Goal: Task Accomplishment & Management: Use online tool/utility

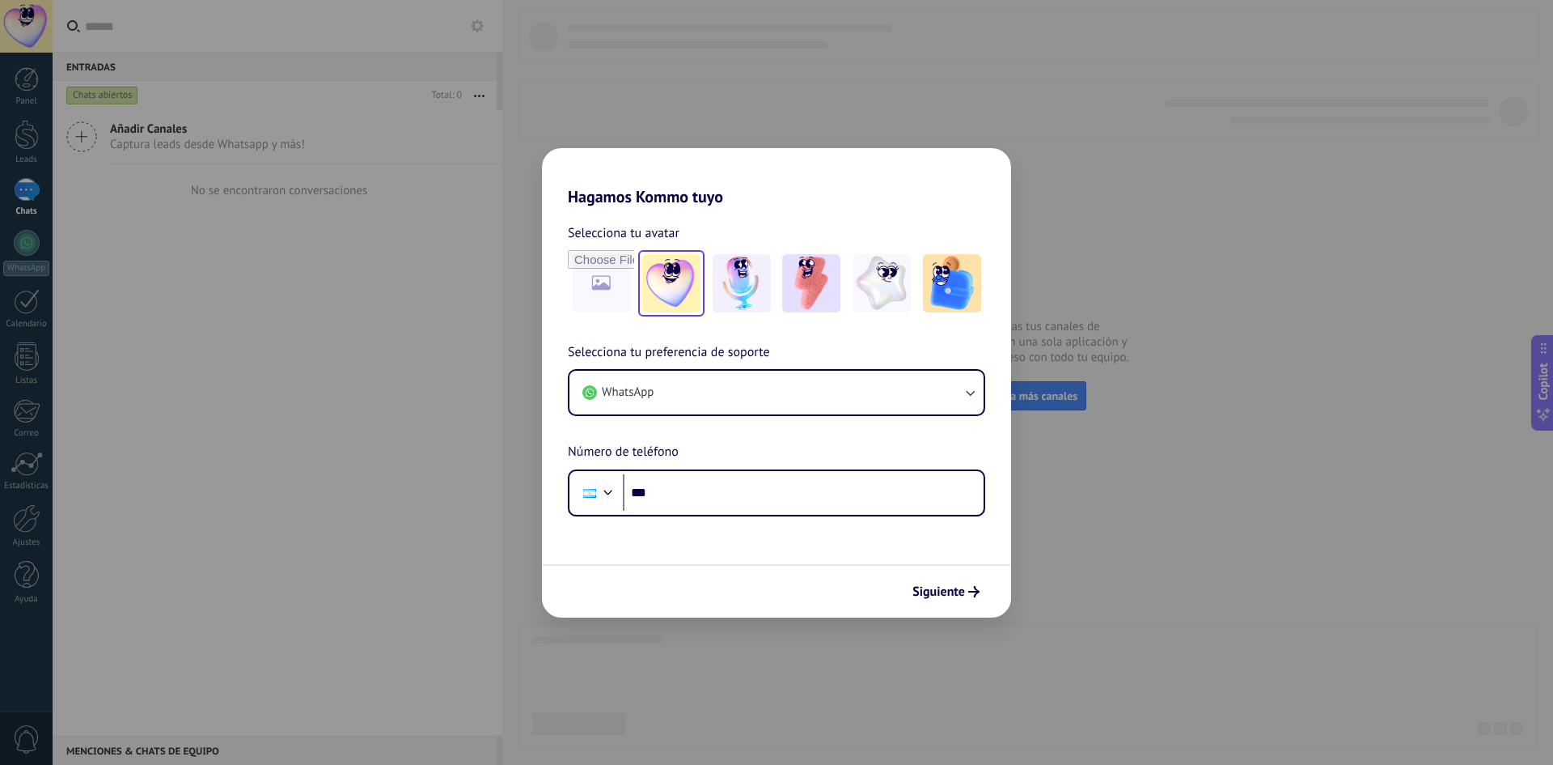
click at [655, 290] on img at bounding box center [671, 283] width 58 height 58
click at [810, 288] on img at bounding box center [811, 283] width 58 height 58
click at [951, 595] on span "Siguiente" at bounding box center [939, 591] width 53 height 11
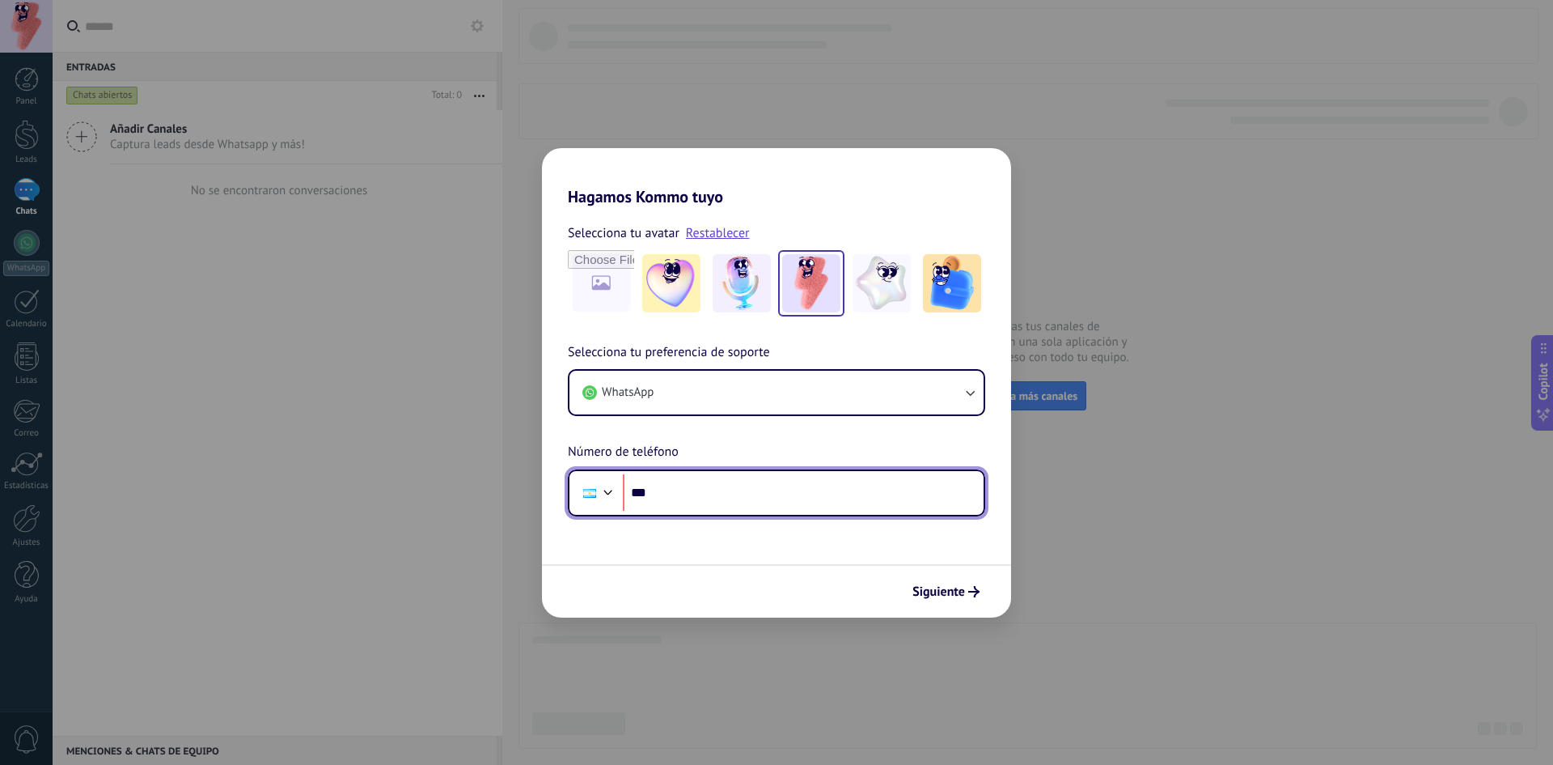
click at [790, 493] on input "***" at bounding box center [803, 492] width 361 height 37
type input "**********"
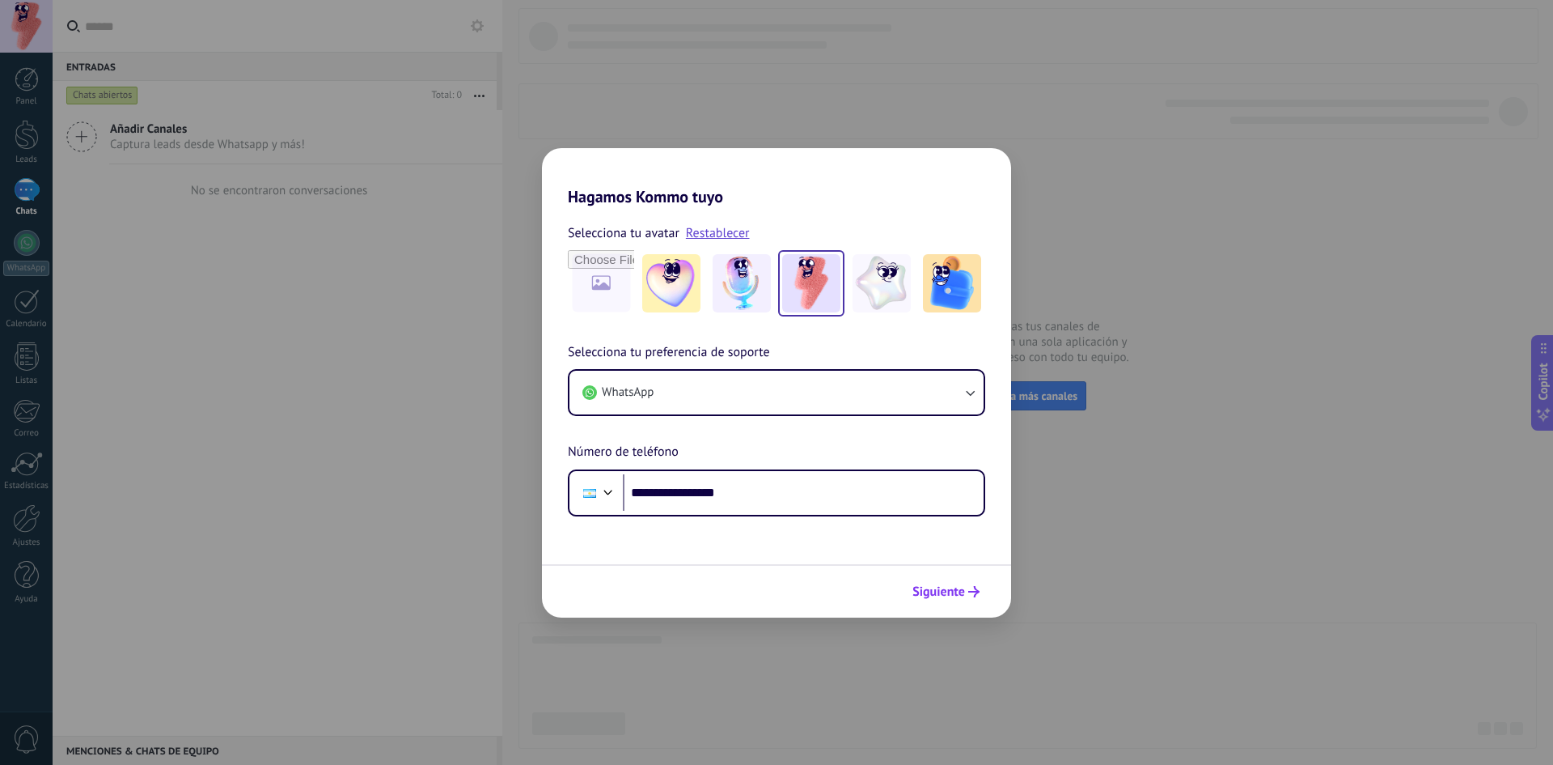
click at [943, 592] on span "Siguiente" at bounding box center [939, 591] width 53 height 11
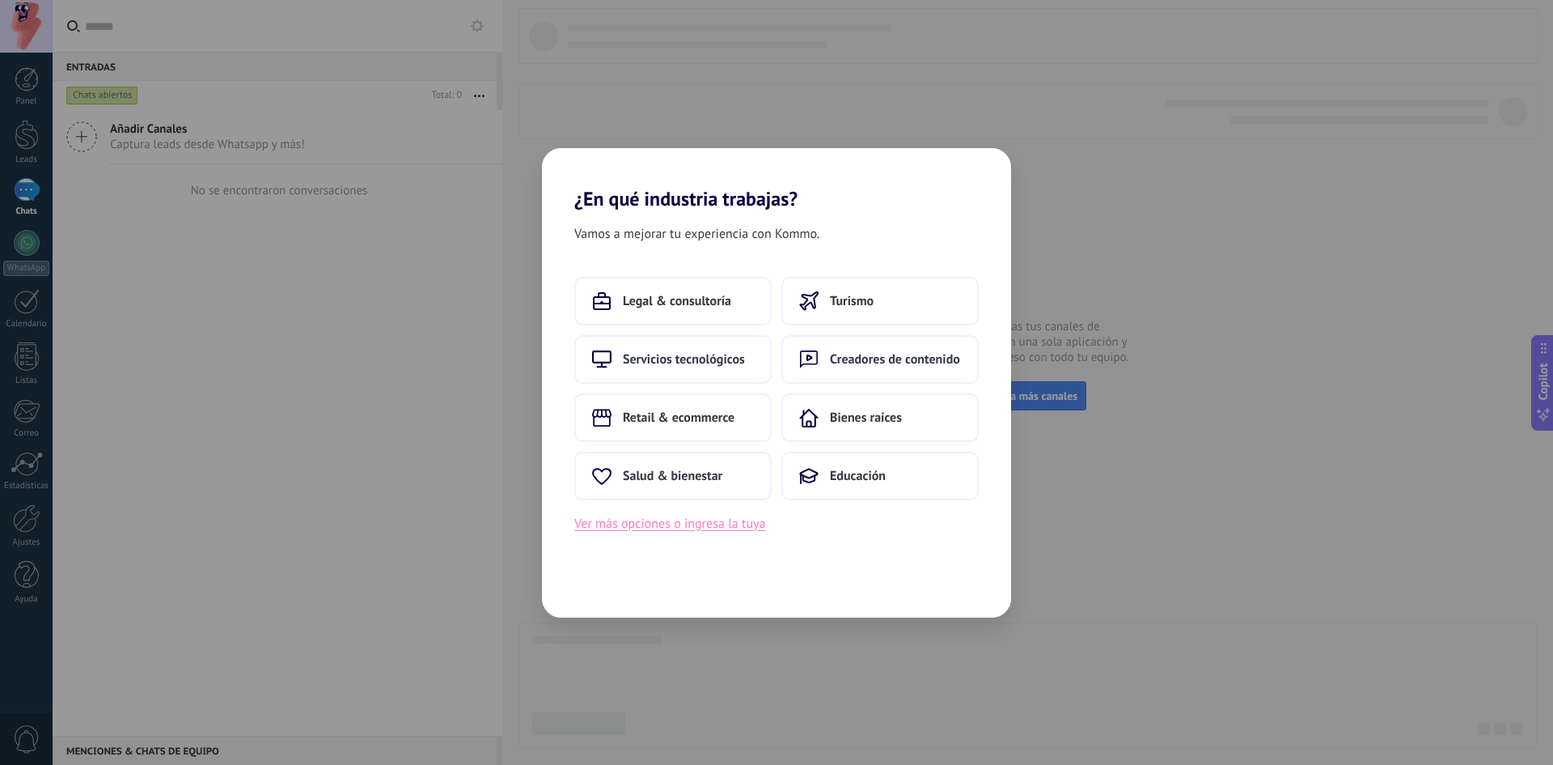
click at [690, 517] on button "Ver más opciones o ingresa la tuya" at bounding box center [669, 523] width 191 height 21
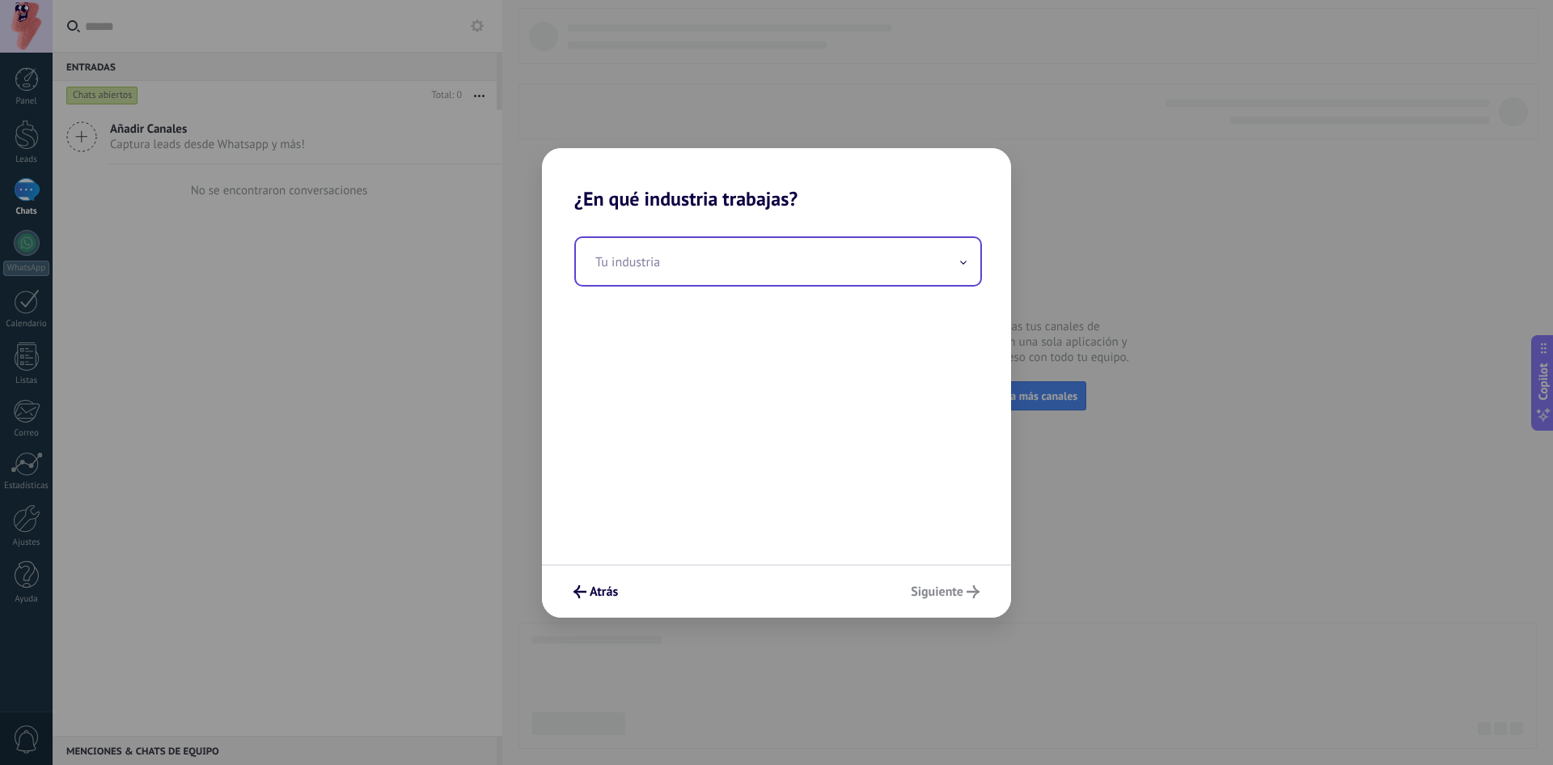
click at [721, 273] on input "text" at bounding box center [778, 261] width 405 height 47
type input "*"
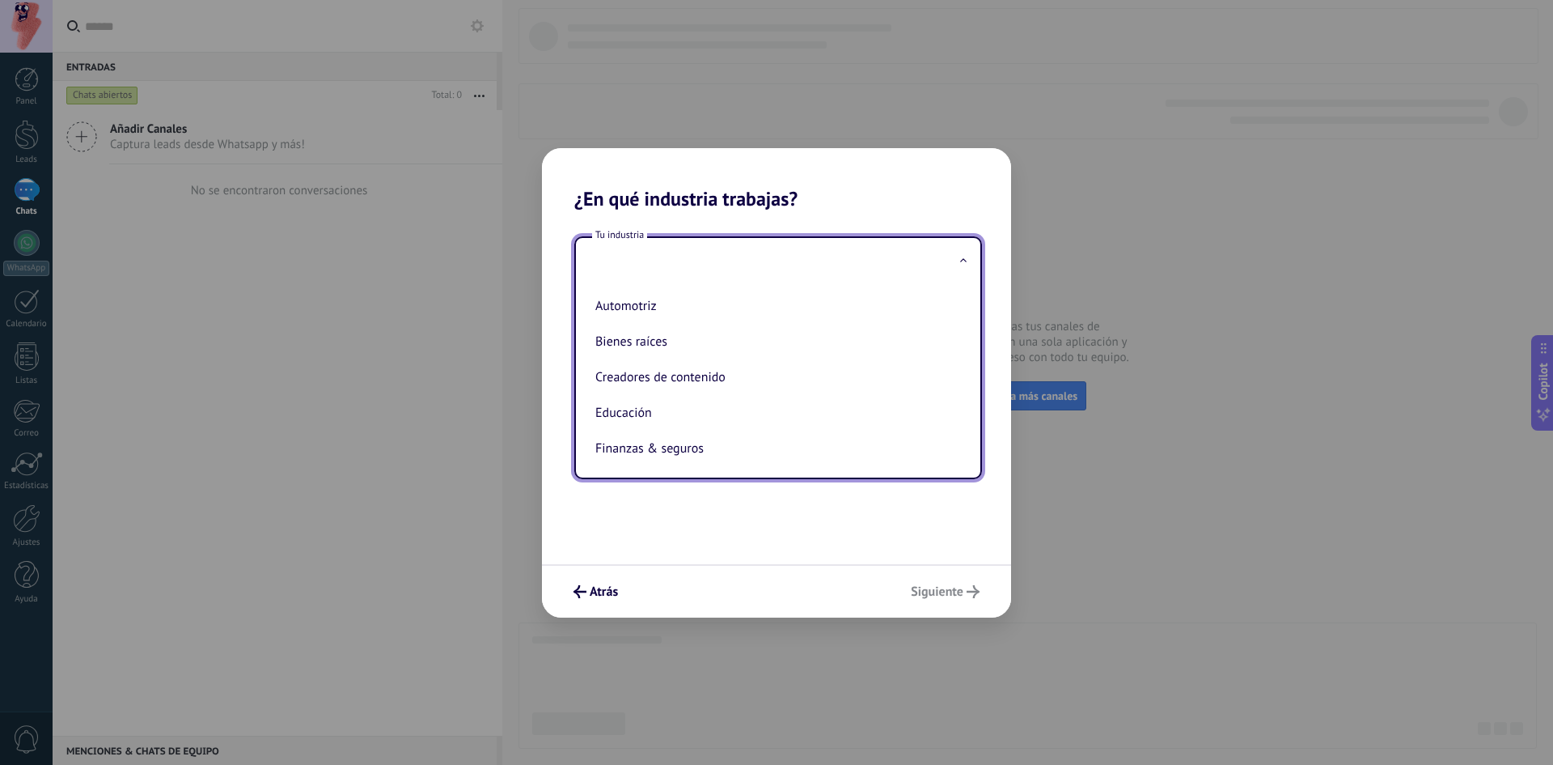
type input "*"
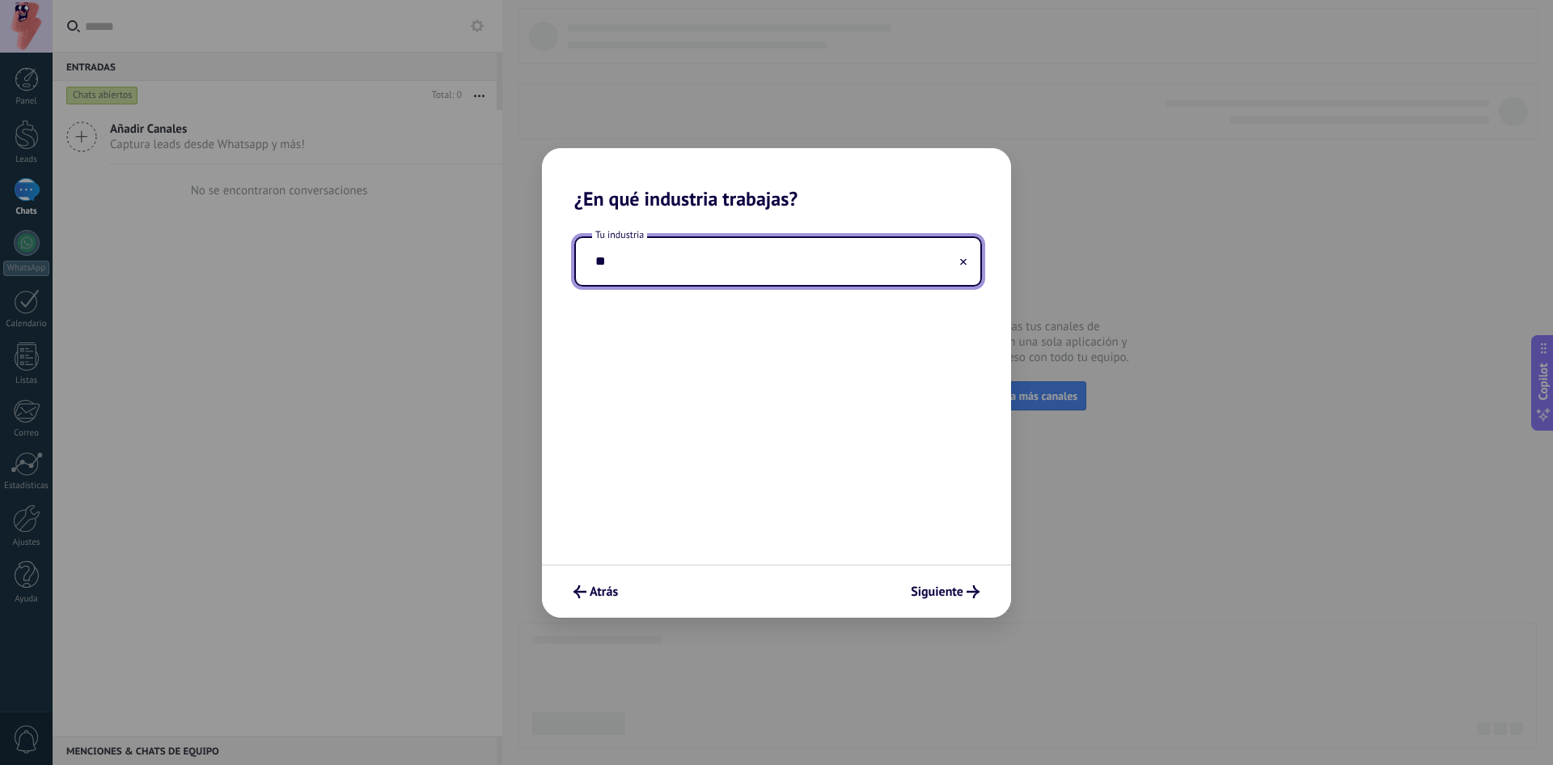
type input "*"
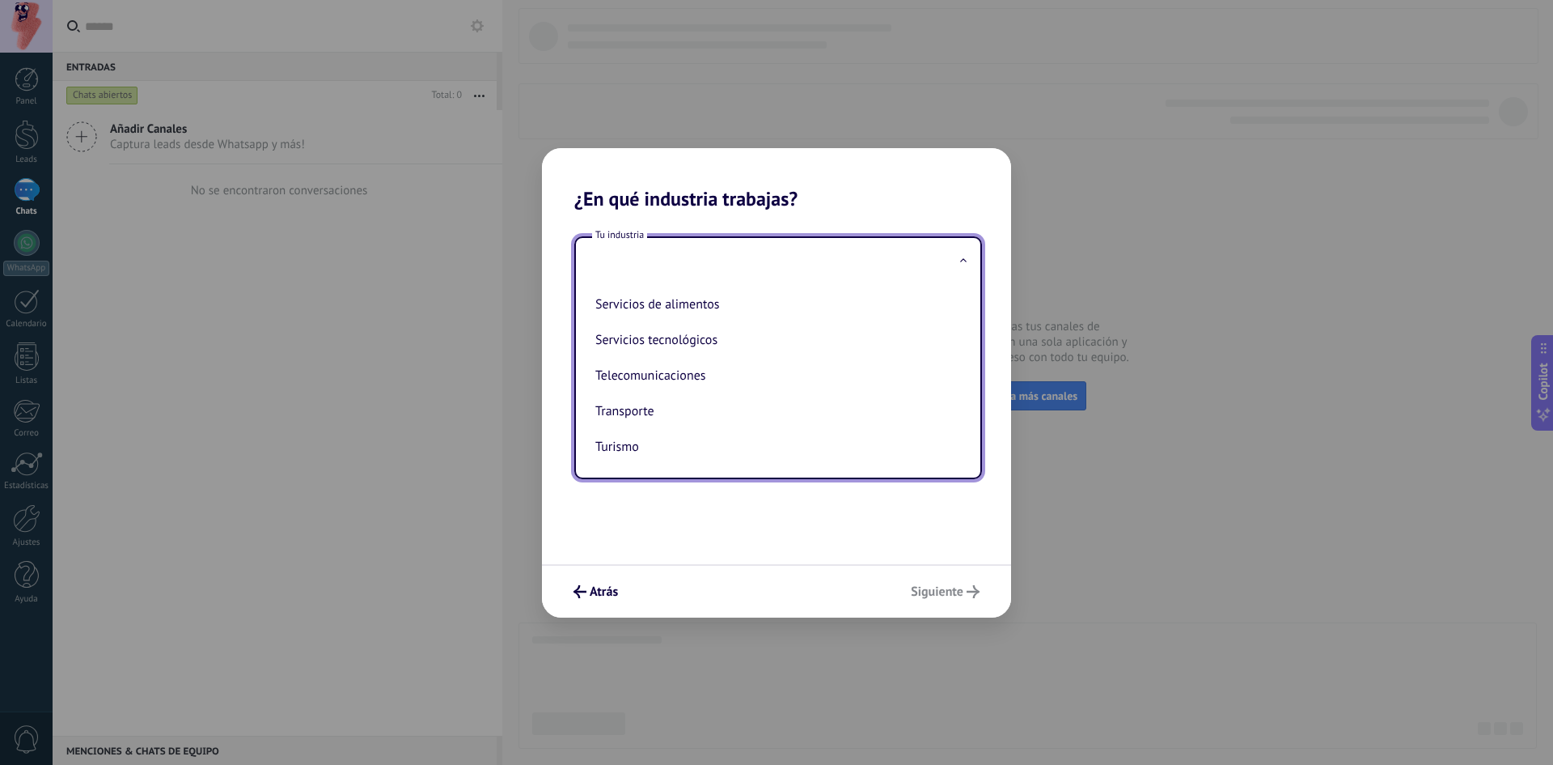
scroll to position [348, 0]
click at [637, 572] on div "Atrás Siguiente" at bounding box center [776, 590] width 469 height 53
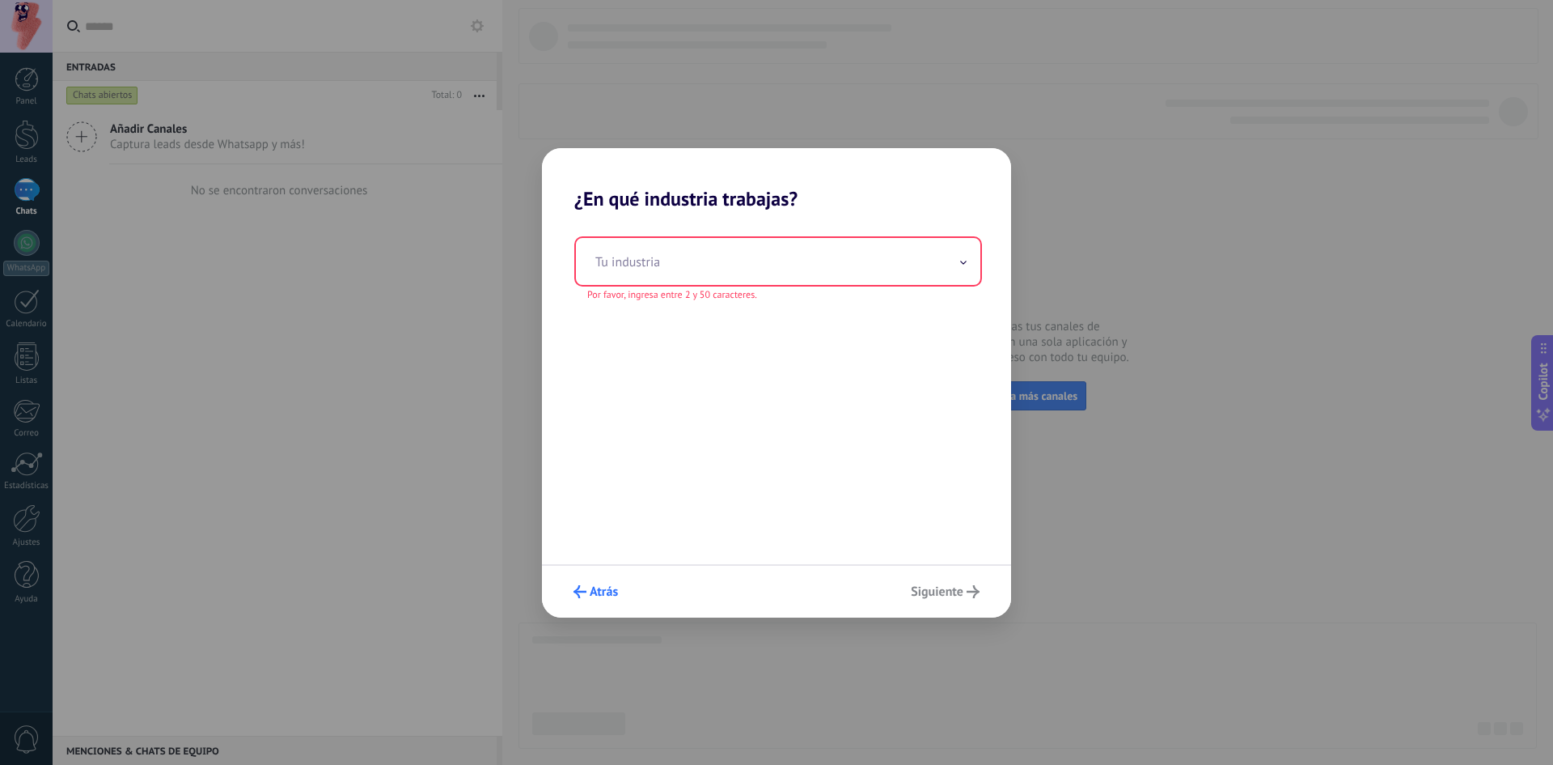
click at [598, 586] on span "Atrás" at bounding box center [604, 591] width 28 height 11
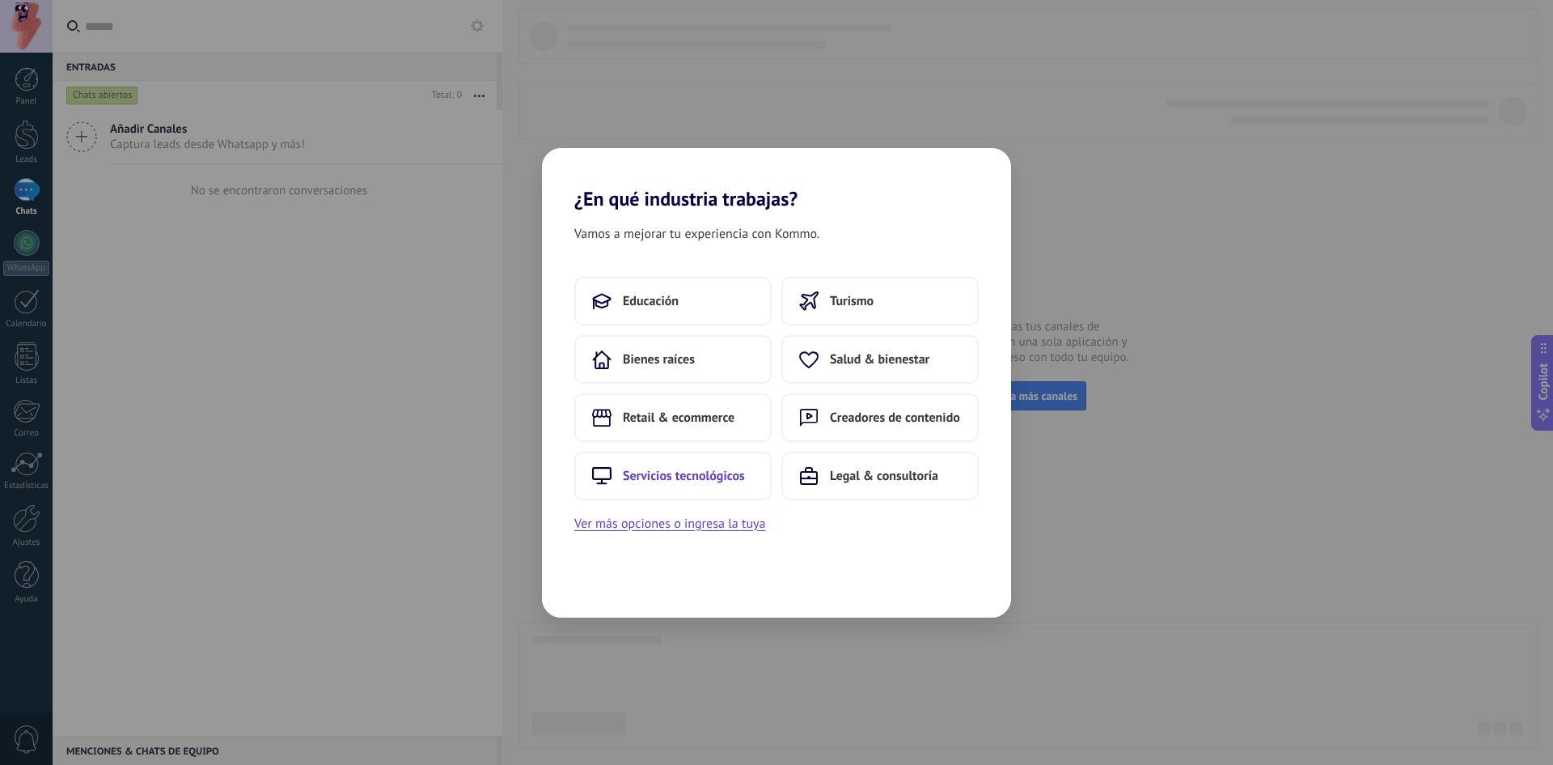
click at [707, 464] on button "Servicios tecnológicos" at bounding box center [672, 475] width 197 height 49
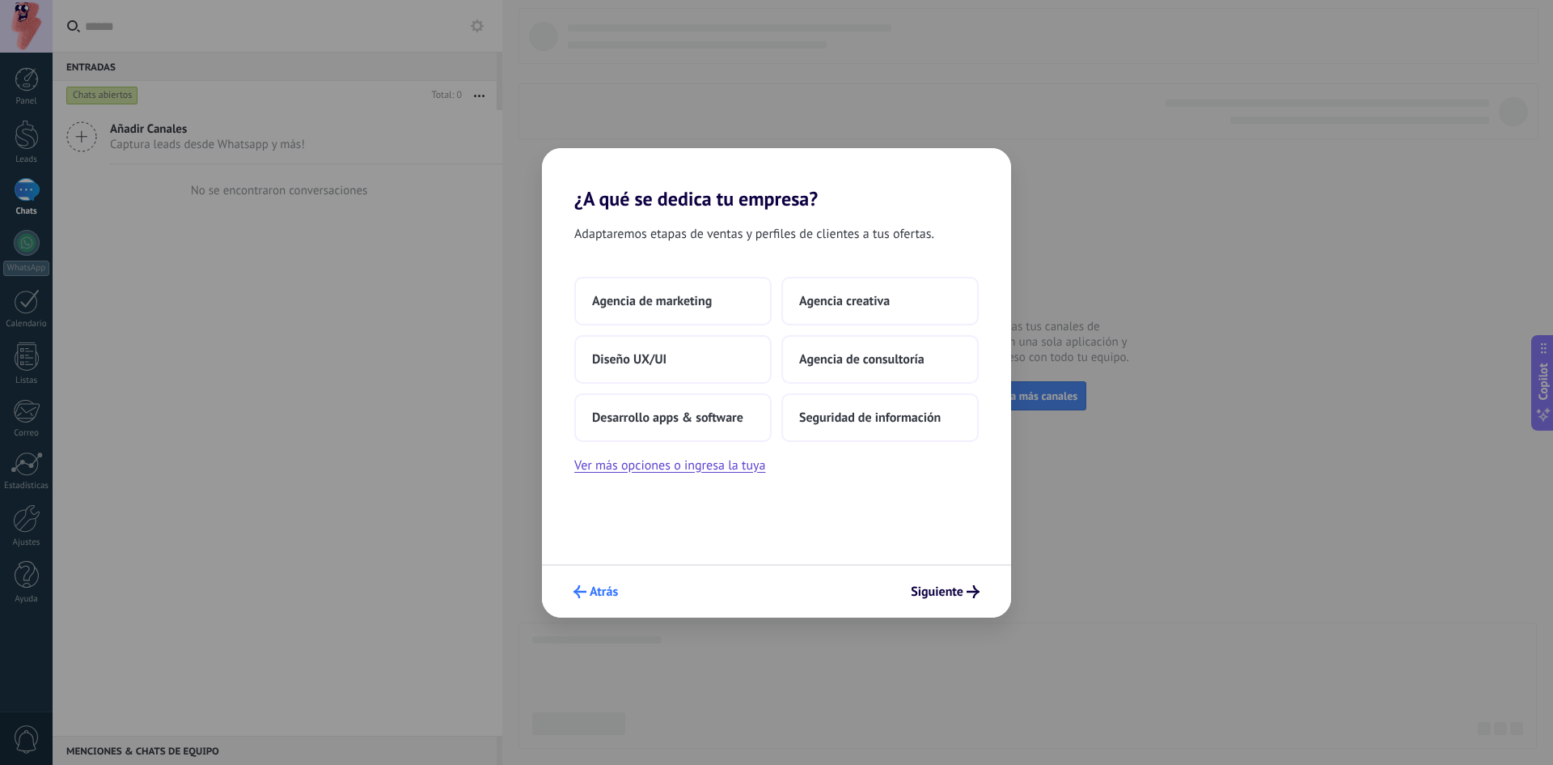
click at [597, 587] on span "Atrás" at bounding box center [604, 591] width 28 height 11
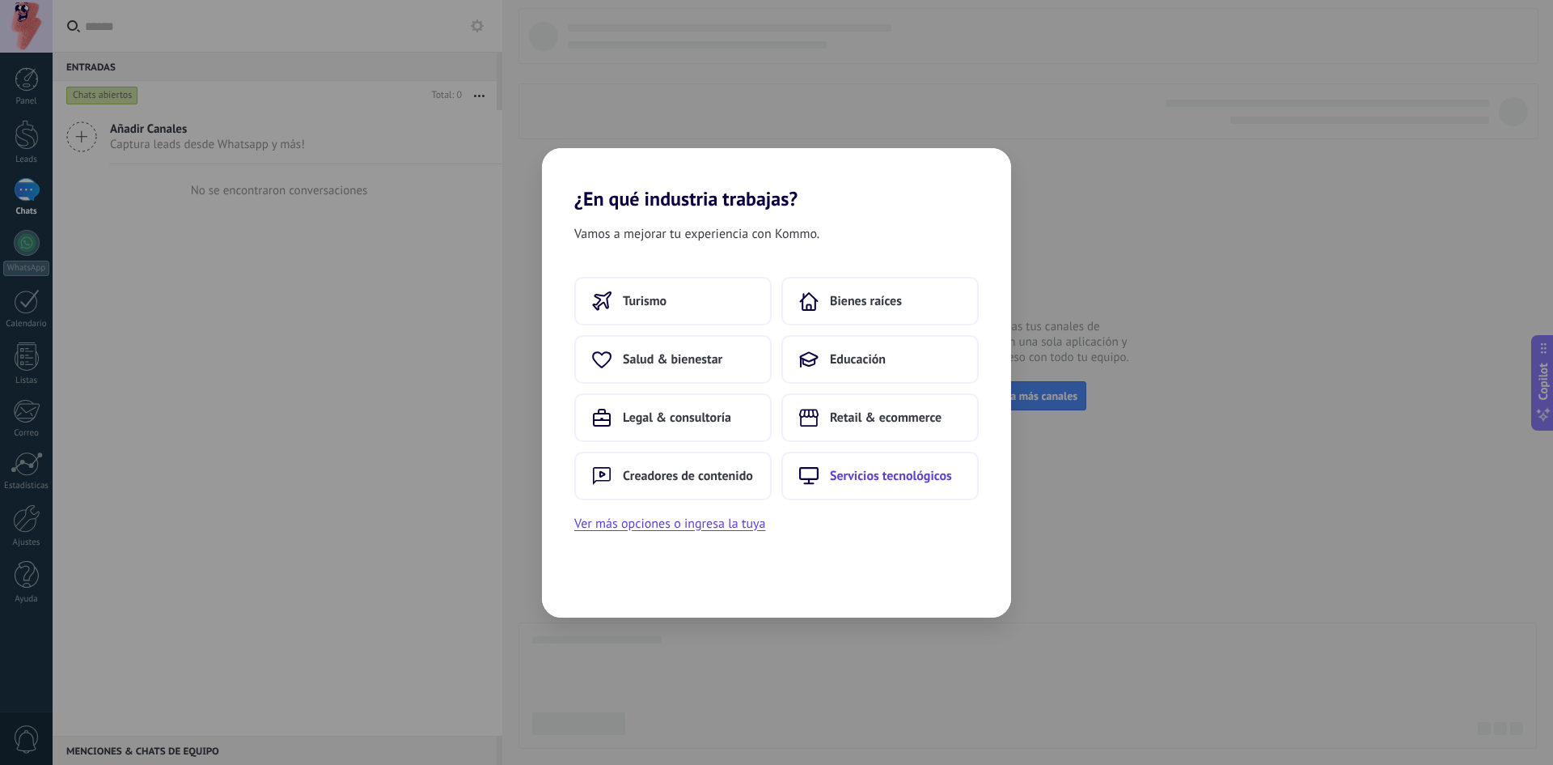
click at [865, 463] on button "Servicios tecnológicos" at bounding box center [880, 475] width 197 height 49
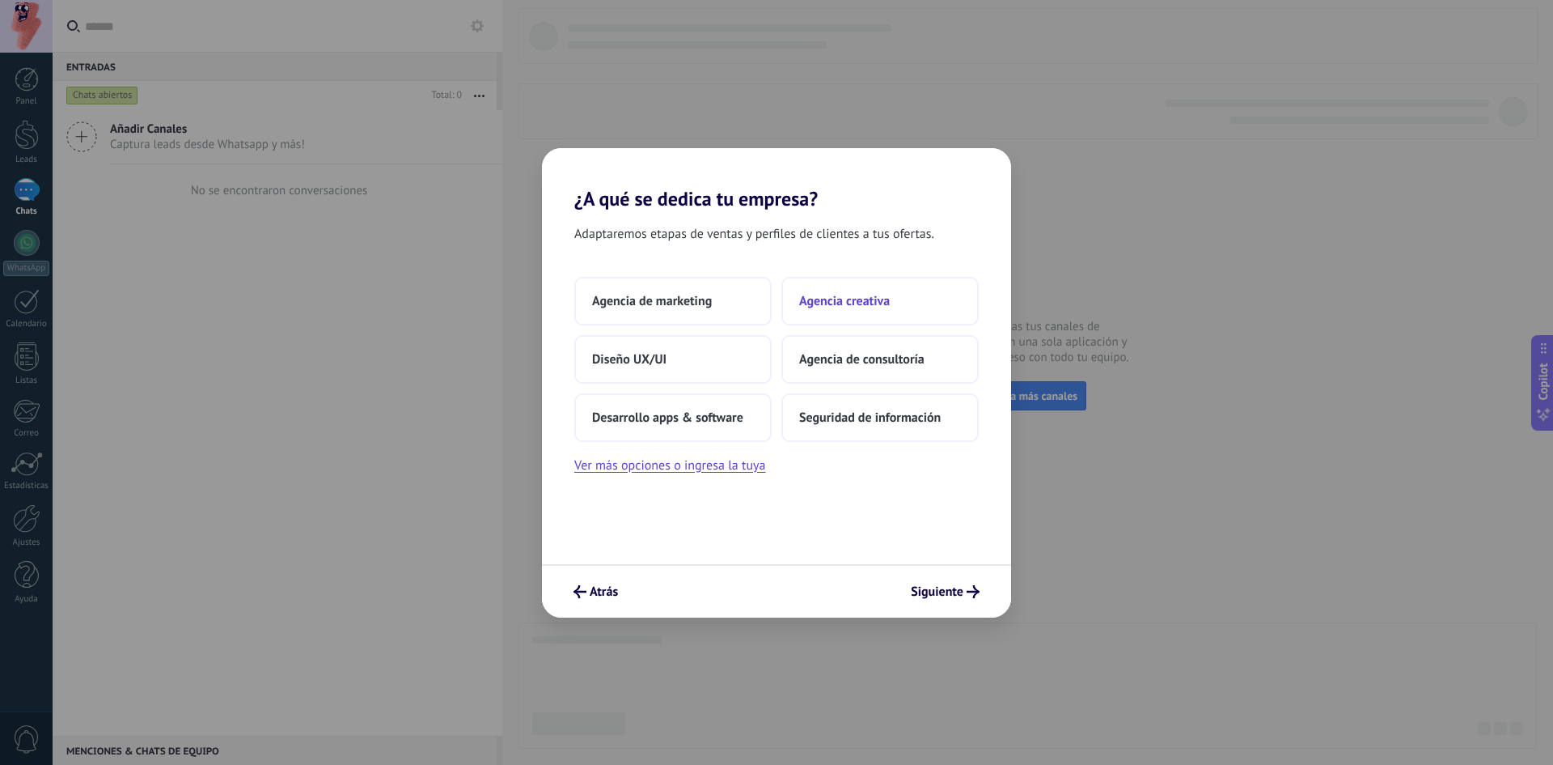
click at [860, 316] on button "Agencia creativa" at bounding box center [880, 301] width 197 height 49
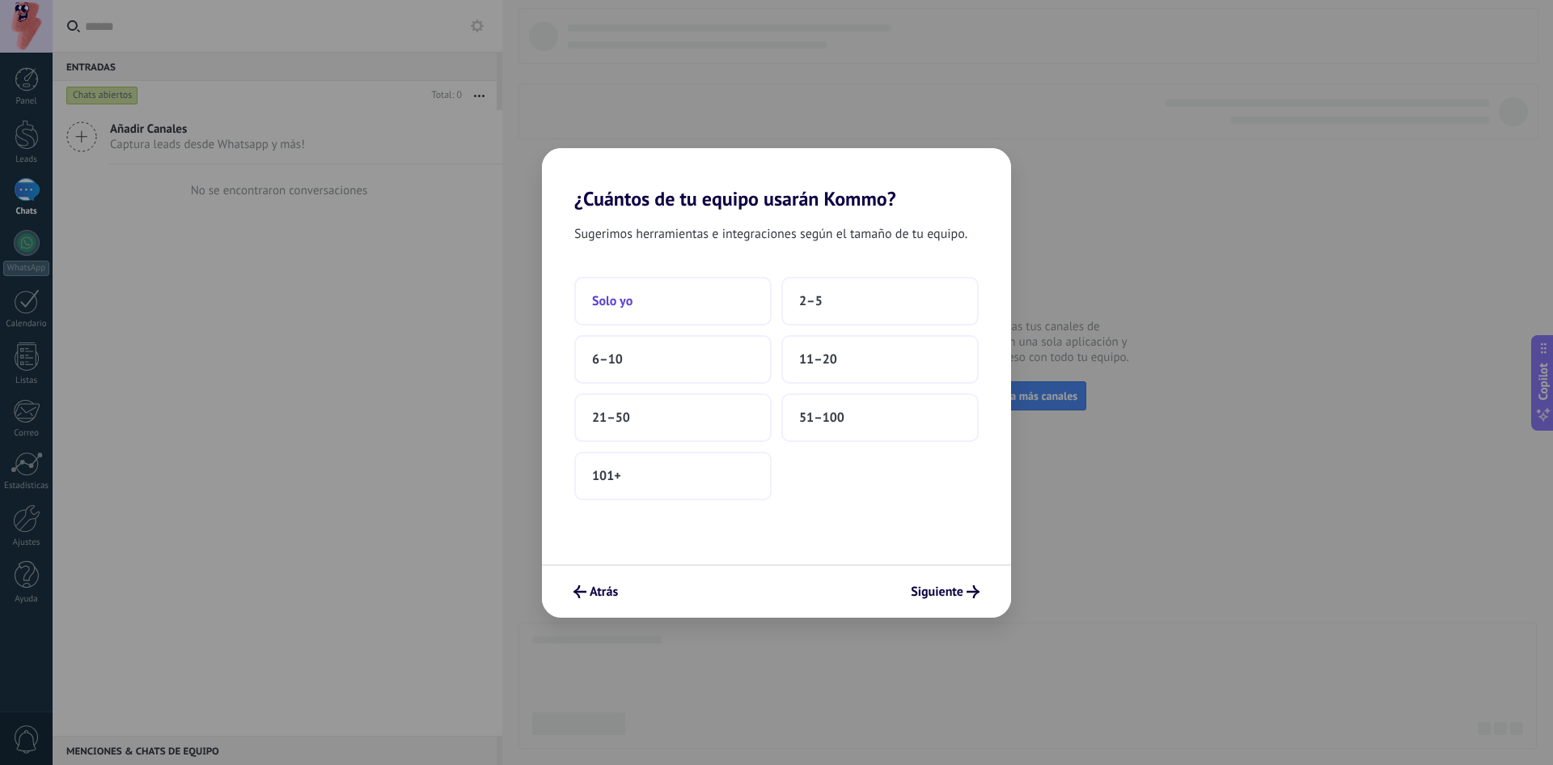
click at [716, 307] on button "Solo yo" at bounding box center [672, 301] width 197 height 49
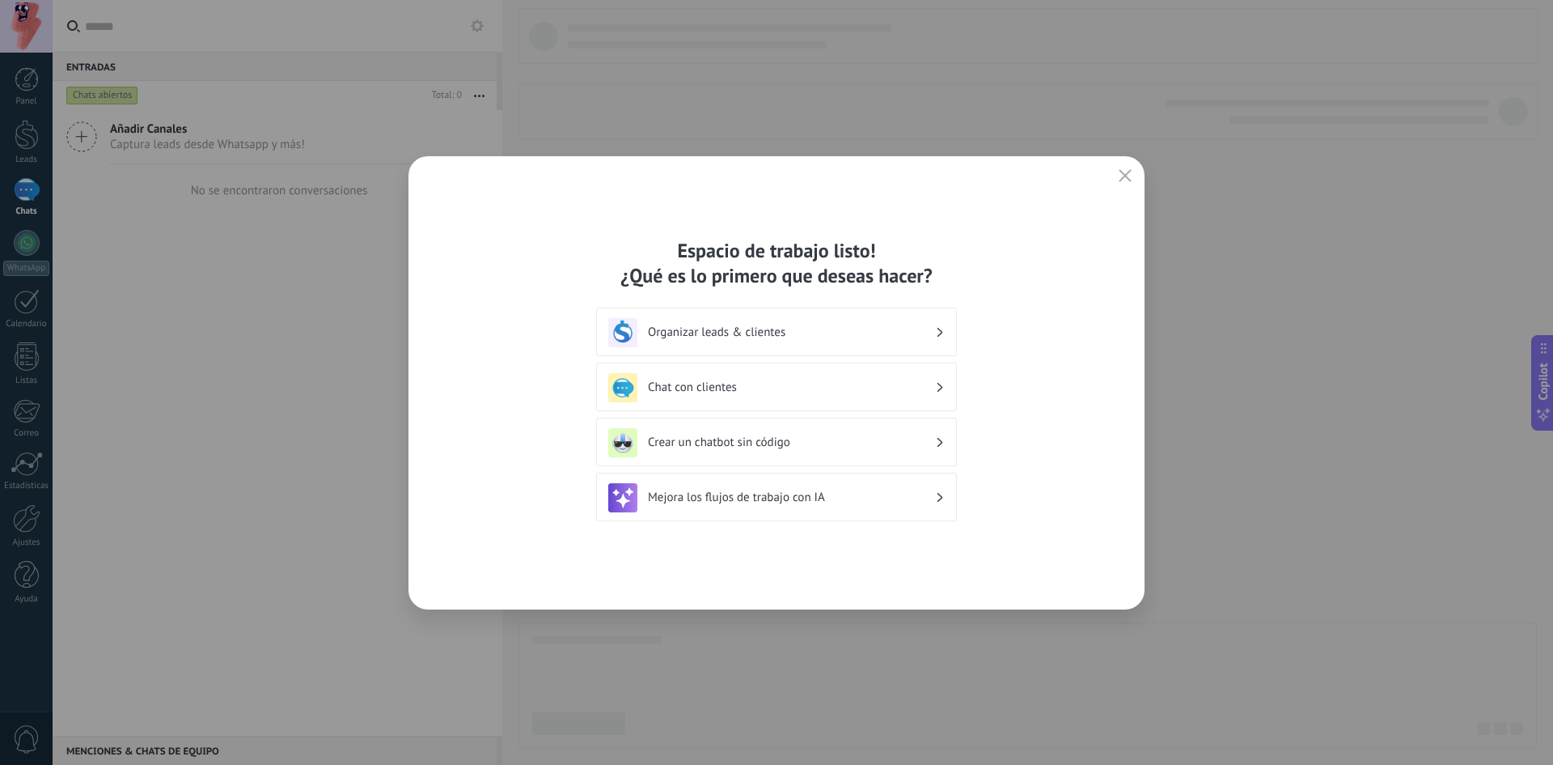
click at [833, 340] on div "Organizar leads & clientes" at bounding box center [776, 332] width 337 height 29
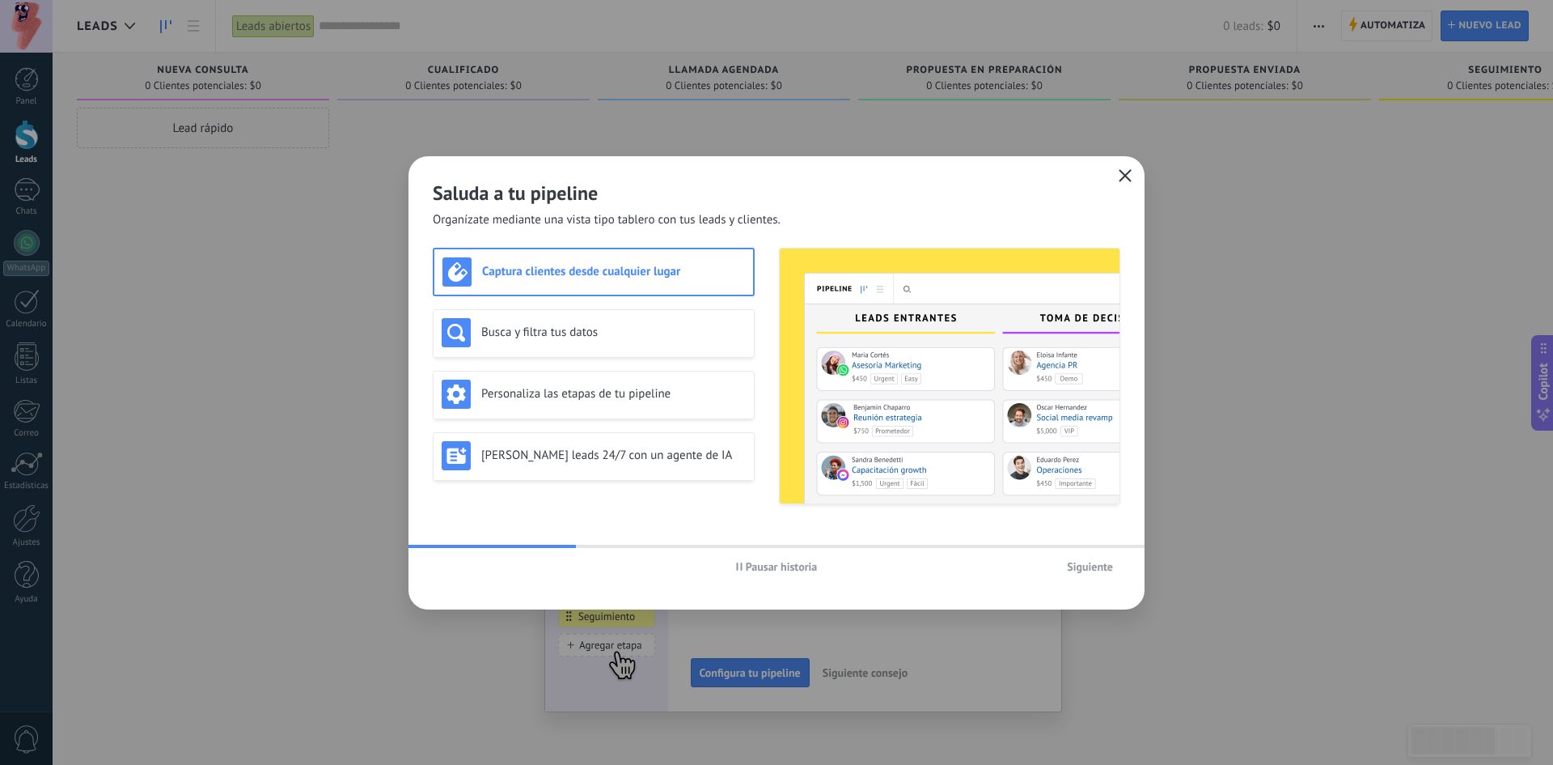
click at [1131, 178] on icon "button" at bounding box center [1125, 175] width 13 height 13
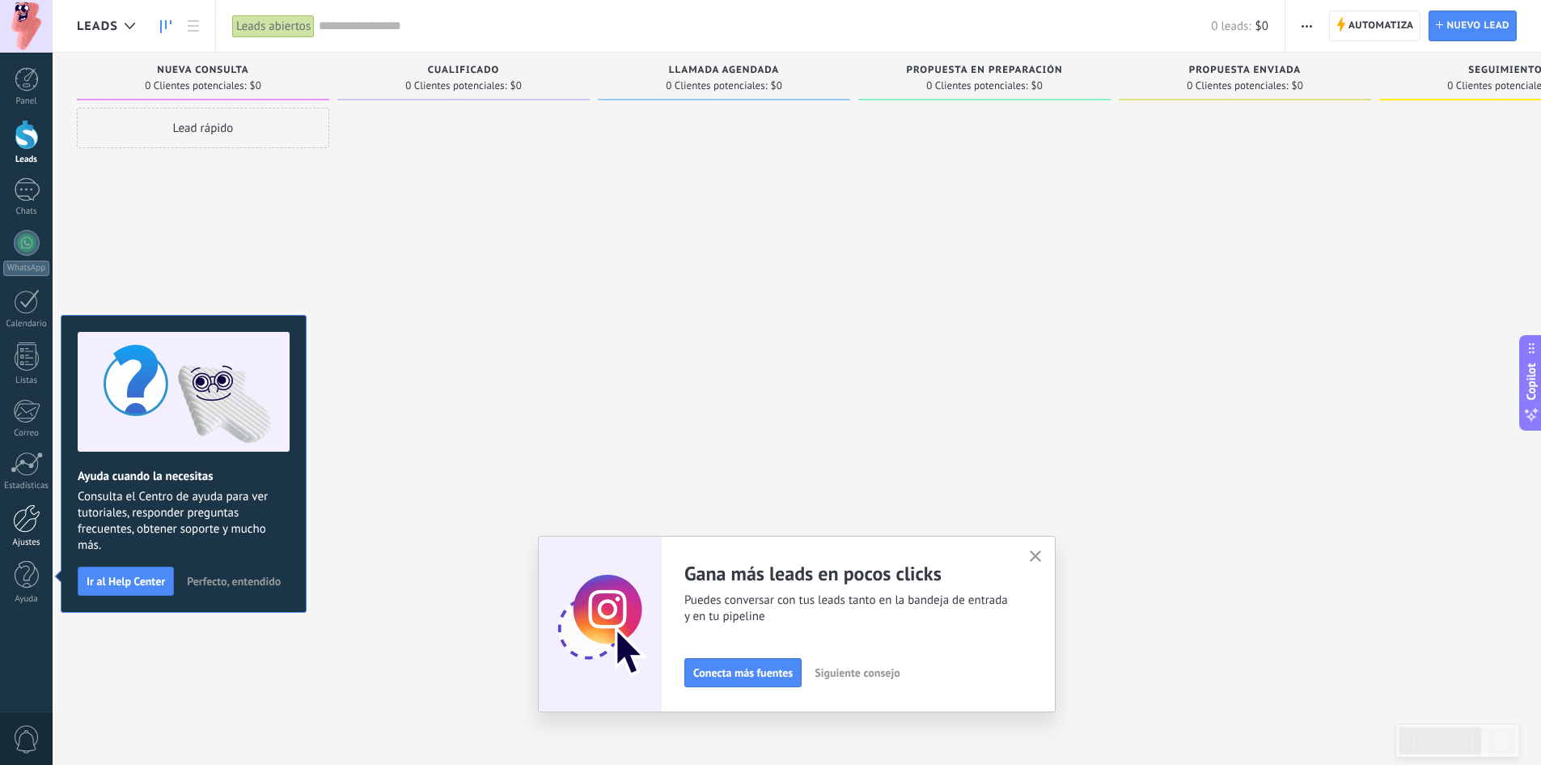
click at [31, 526] on div at bounding box center [27, 518] width 28 height 28
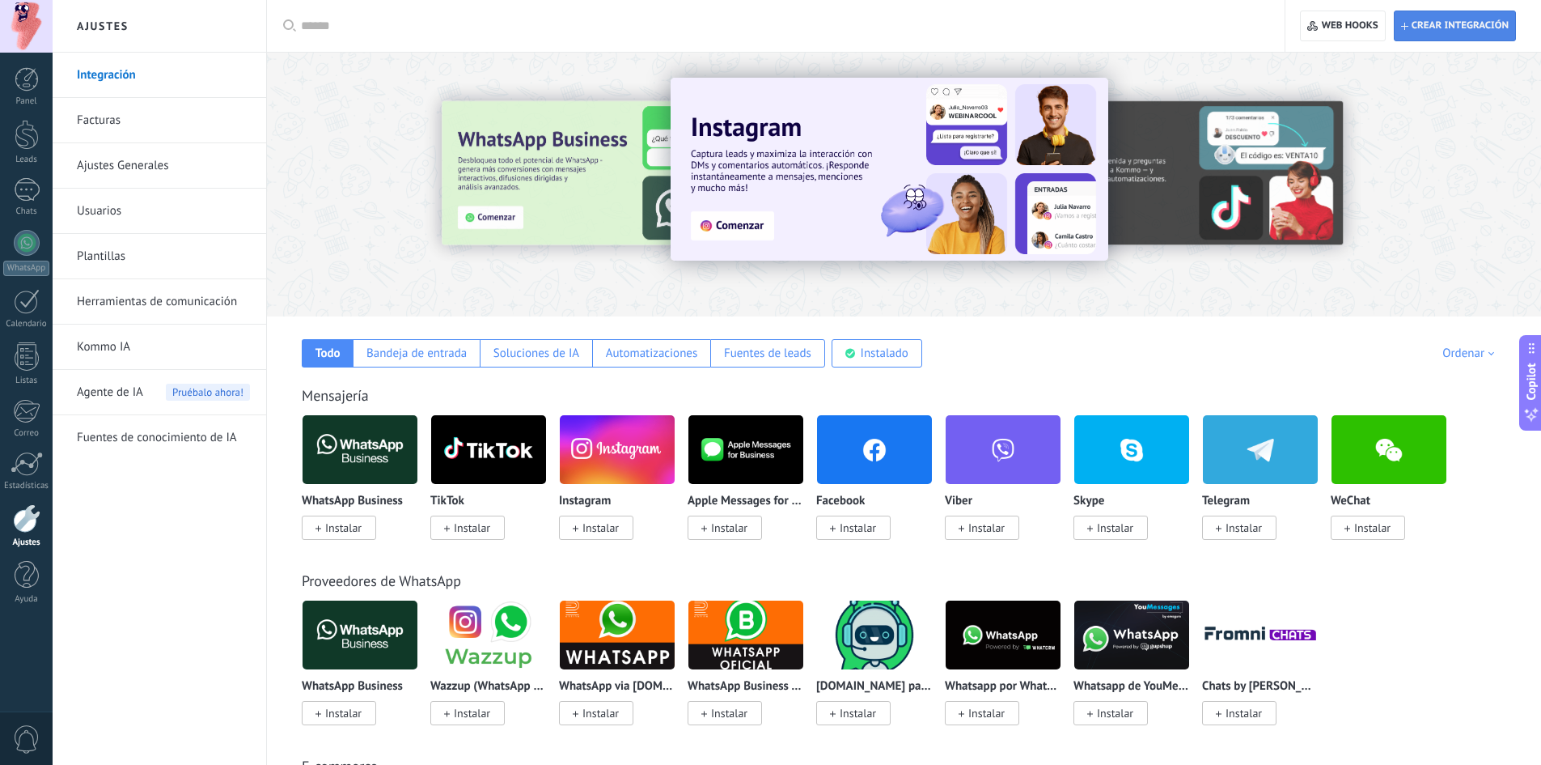
click at [1476, 24] on span "Crear integración" at bounding box center [1460, 25] width 97 height 13
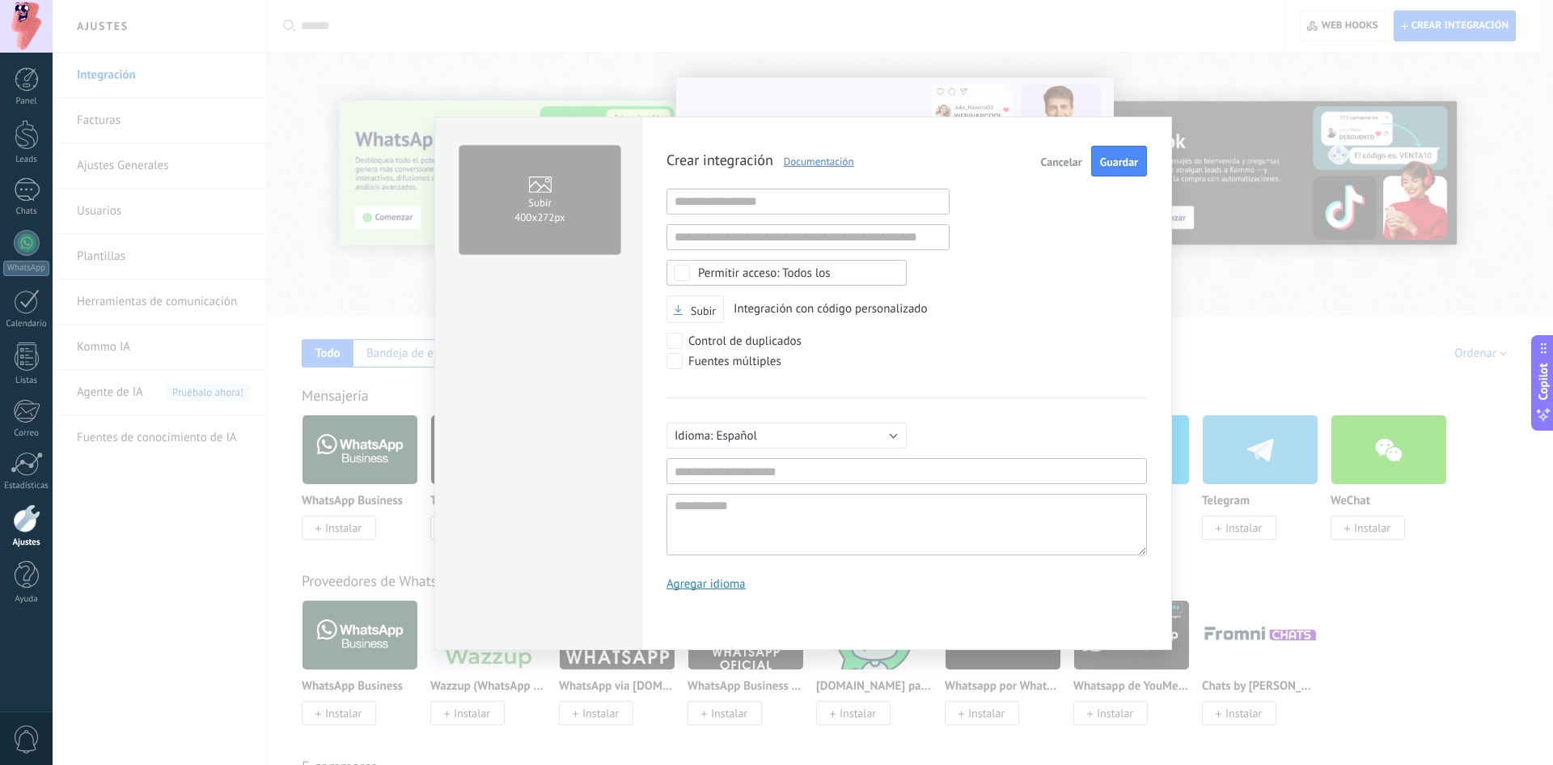
scroll to position [15, 0]
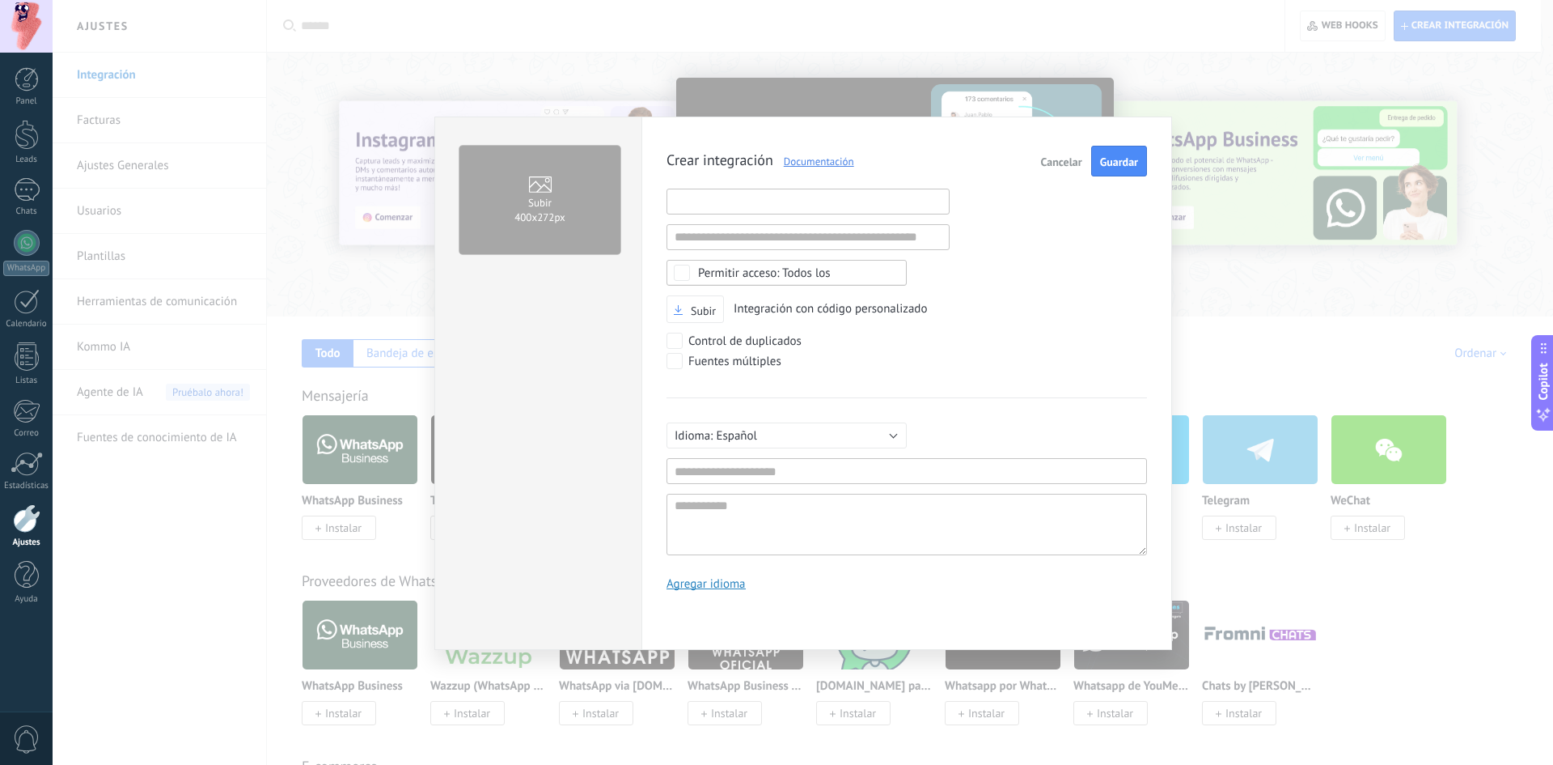
click at [777, 212] on input "text" at bounding box center [808, 201] width 283 height 26
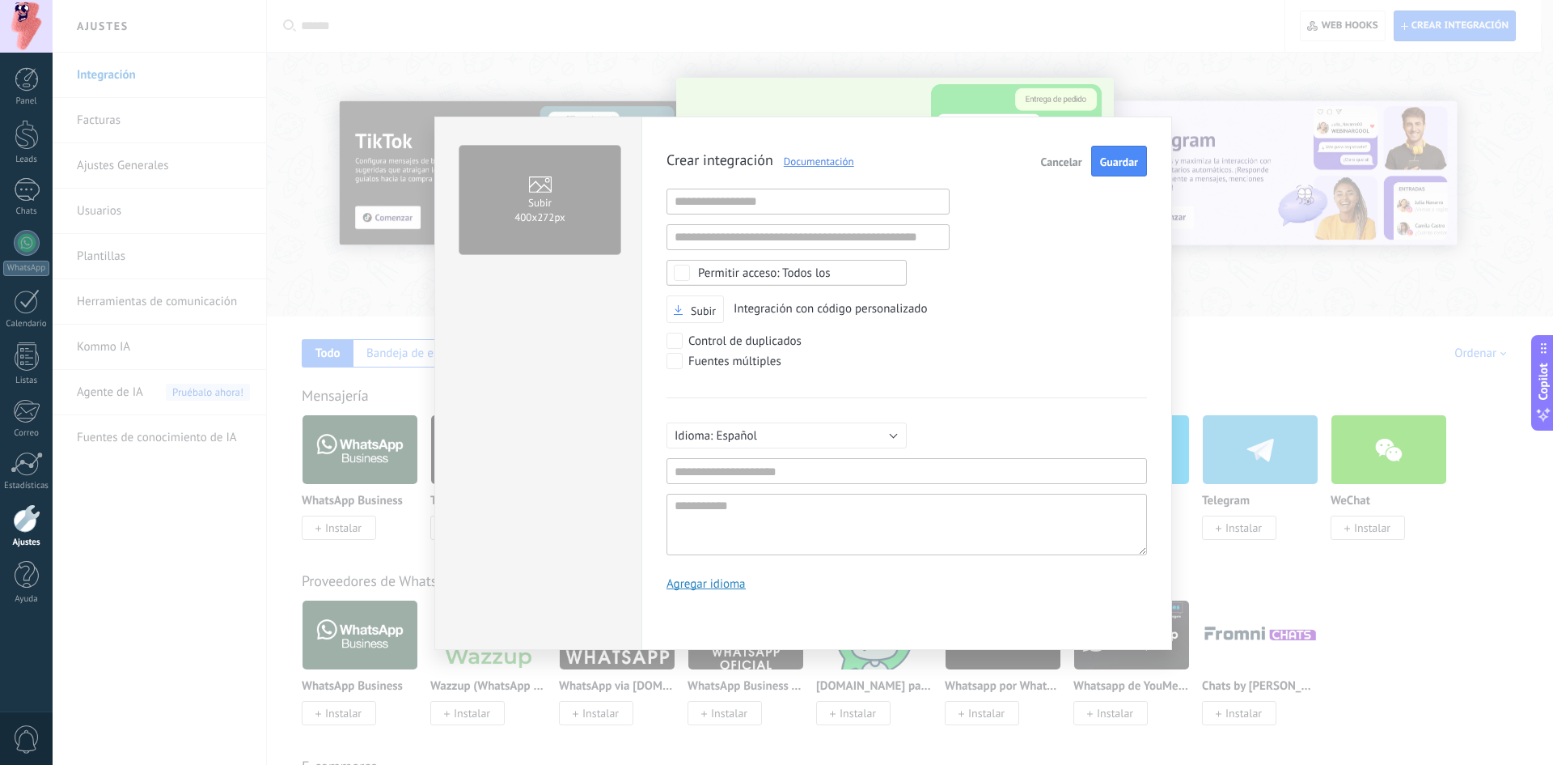
click at [964, 288] on div "Crear integración Documentación Cancelar Guardar URL inválida URL inválida Ning…" at bounding box center [907, 374] width 481 height 457
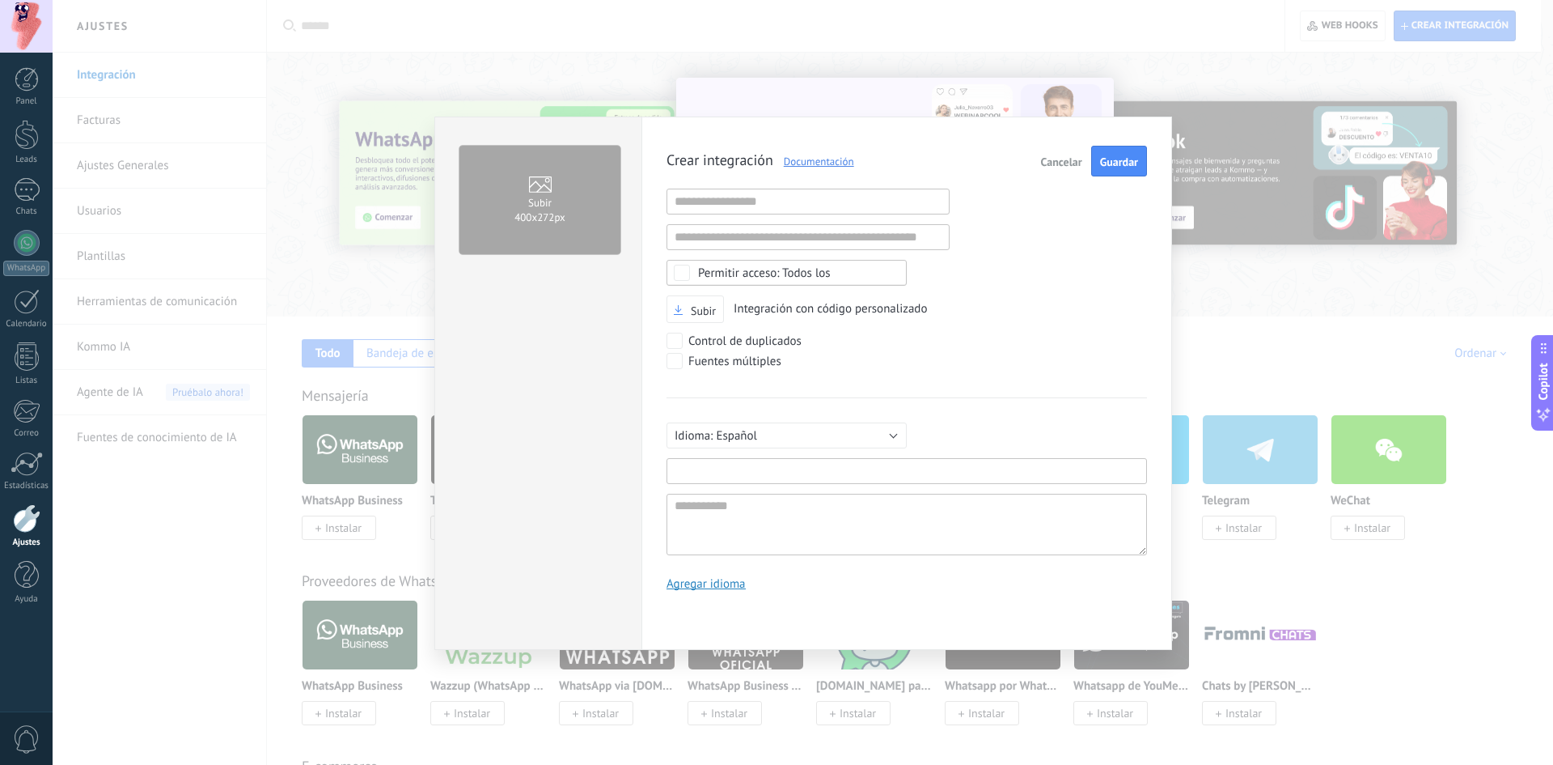
click at [798, 470] on input "text" at bounding box center [907, 471] width 481 height 26
paste input "*********"
type input "*********"
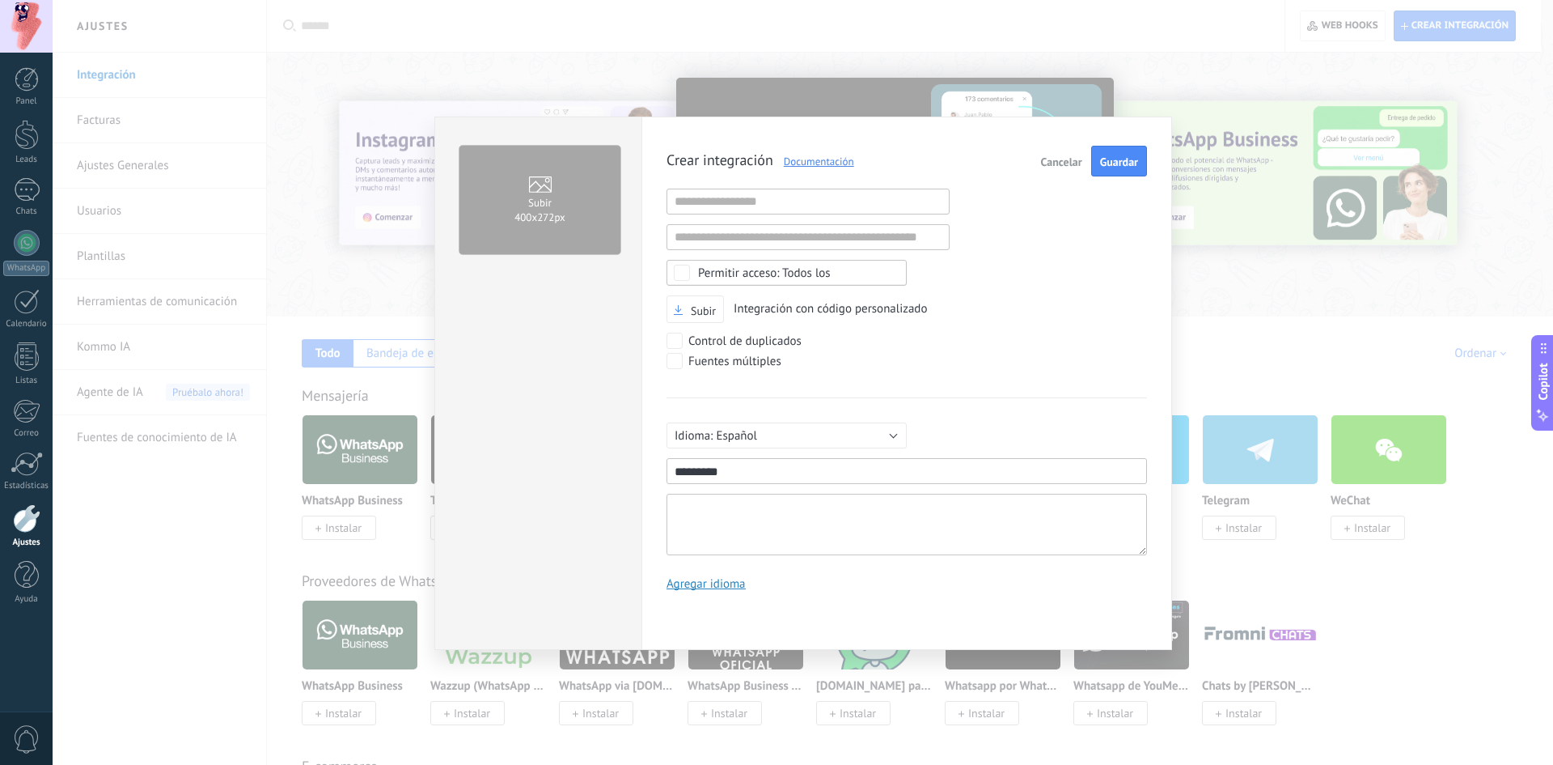
click at [769, 548] on textarea at bounding box center [907, 523] width 481 height 61
paste textarea "**********"
type textarea "**********"
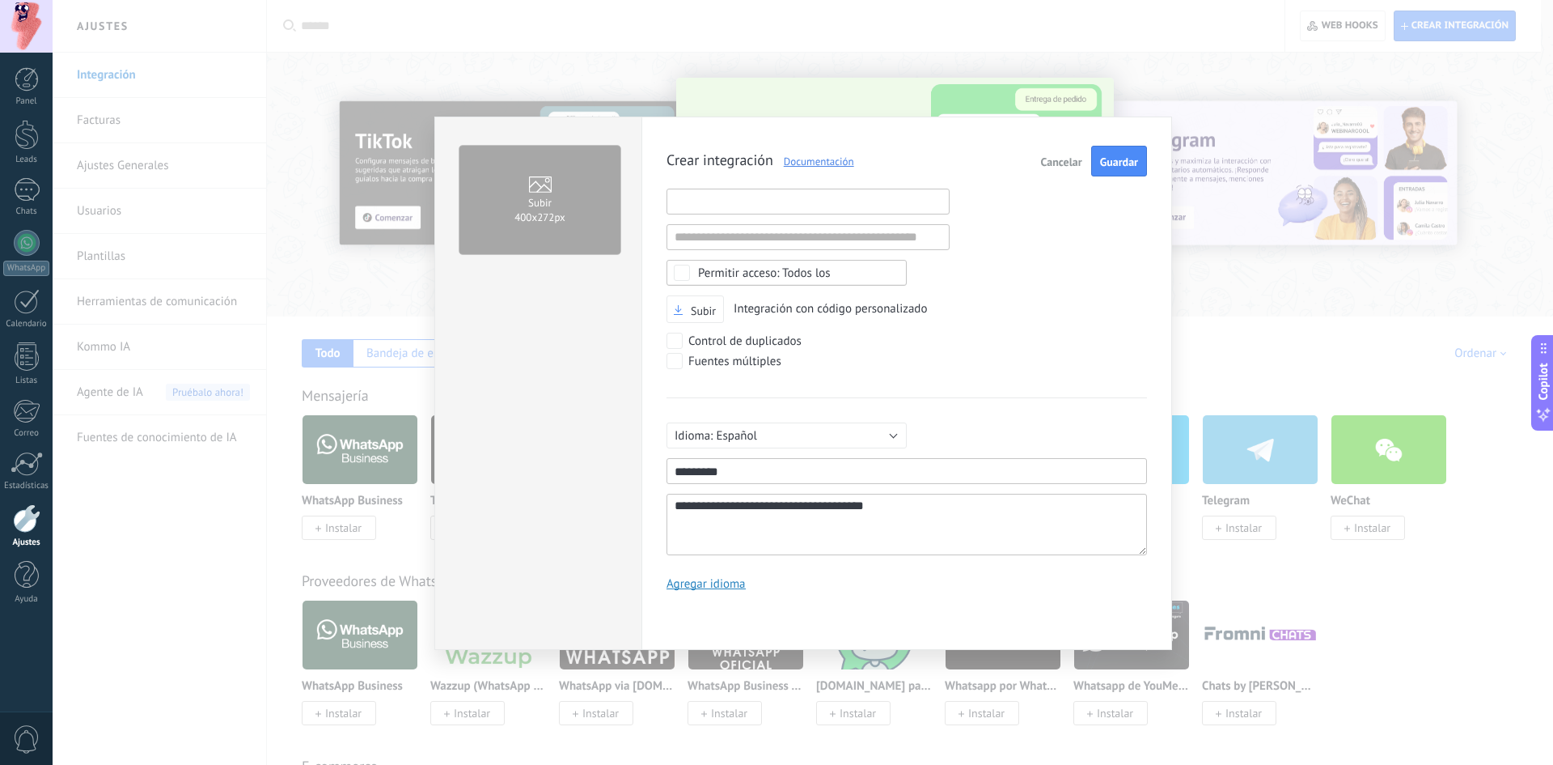
click at [855, 206] on input "text" at bounding box center [808, 201] width 283 height 26
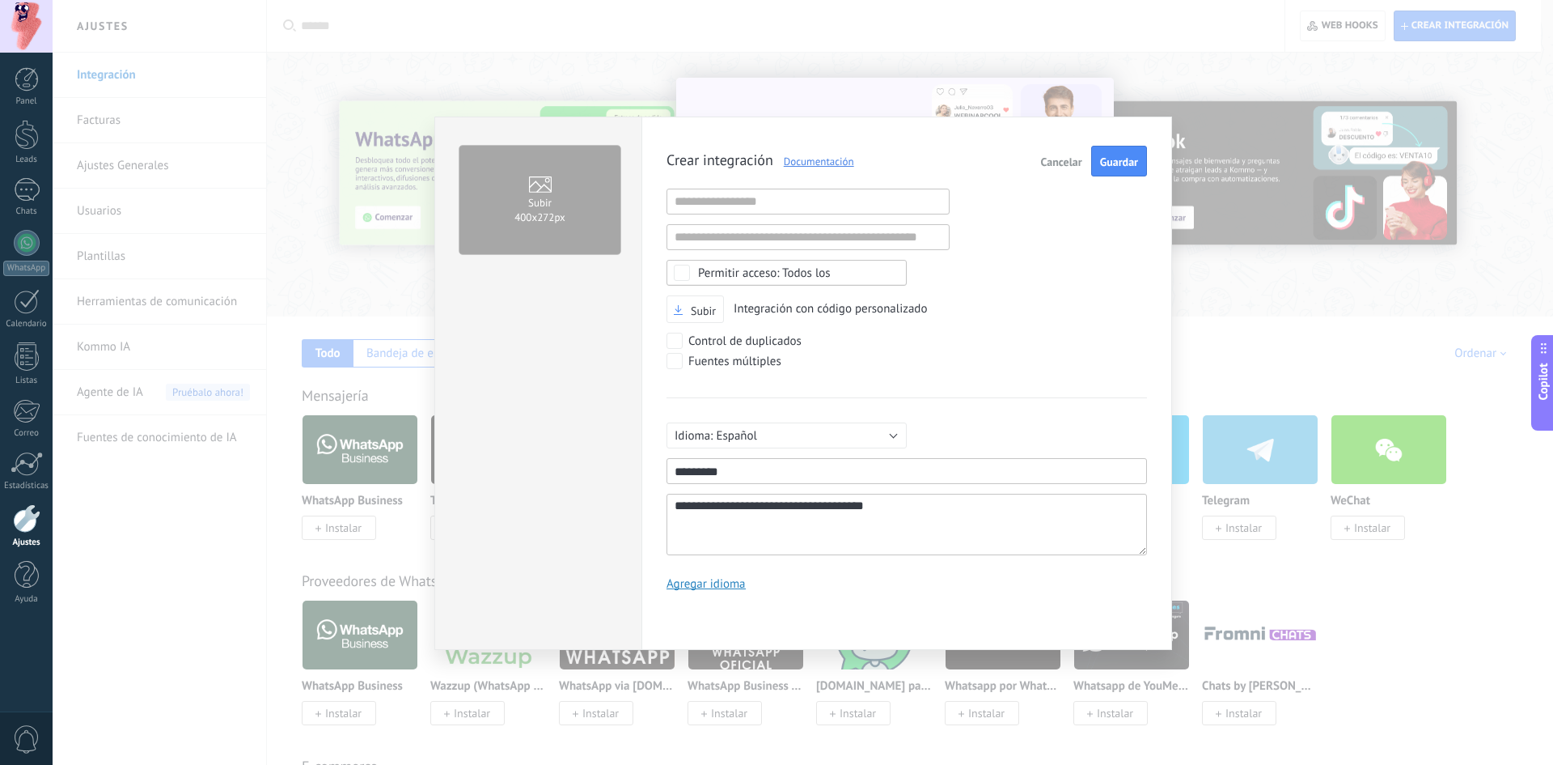
click at [975, 309] on div "Subir Integración con código personalizado" at bounding box center [907, 309] width 481 height 28
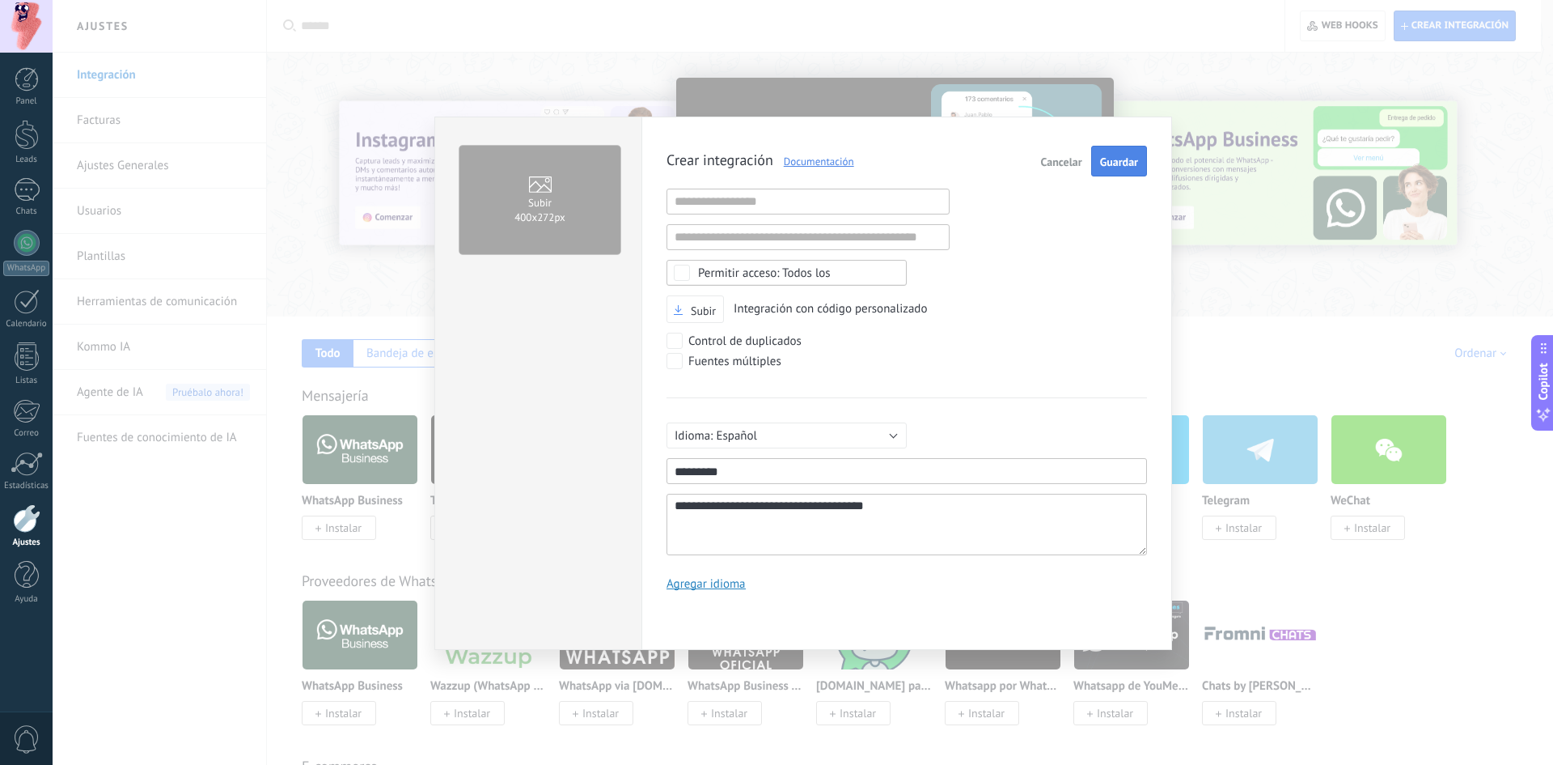
click at [1104, 160] on span "Guardar" at bounding box center [1119, 161] width 38 height 11
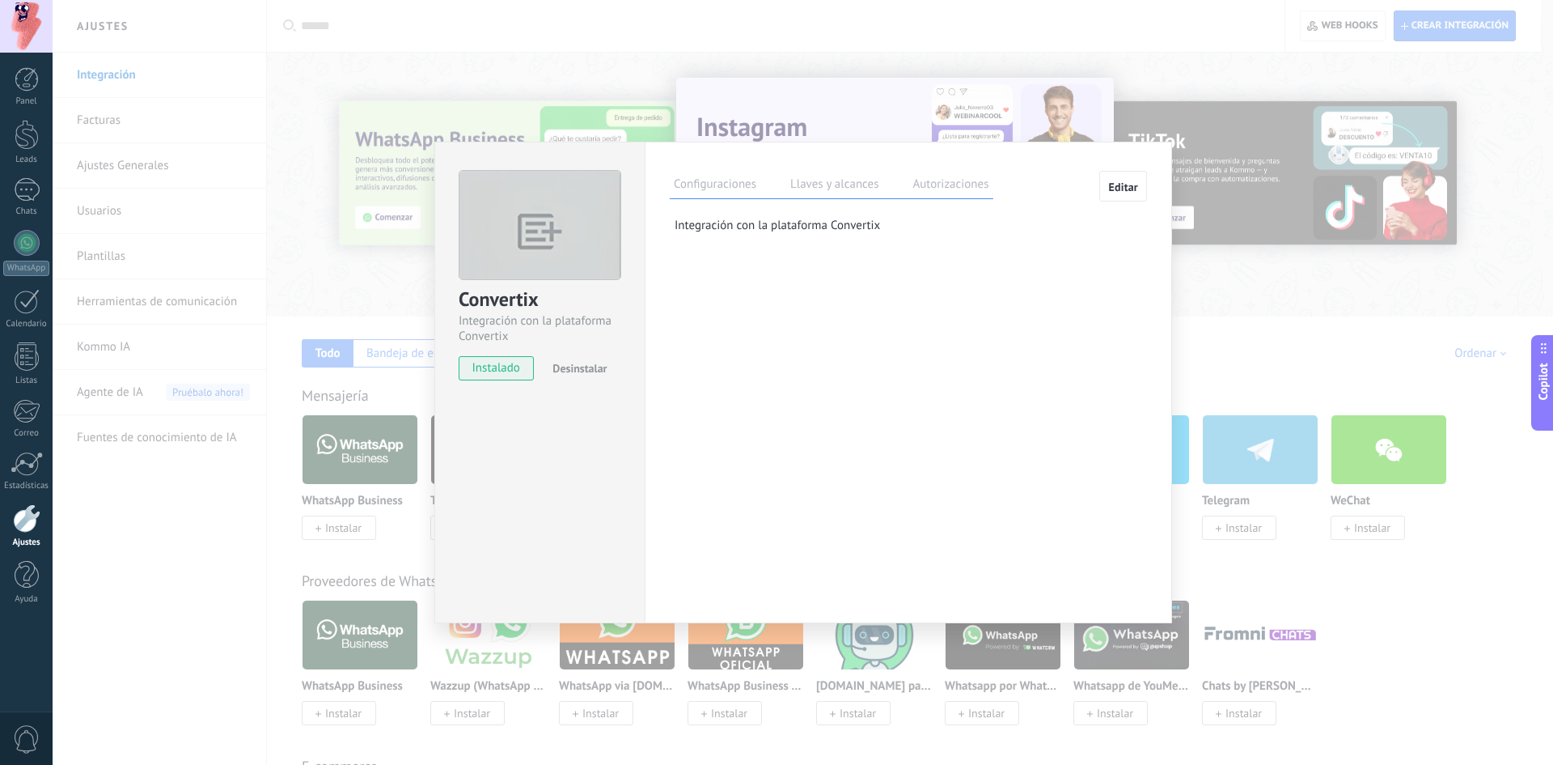
click at [836, 187] on label "Llaves y alcances" at bounding box center [834, 186] width 96 height 23
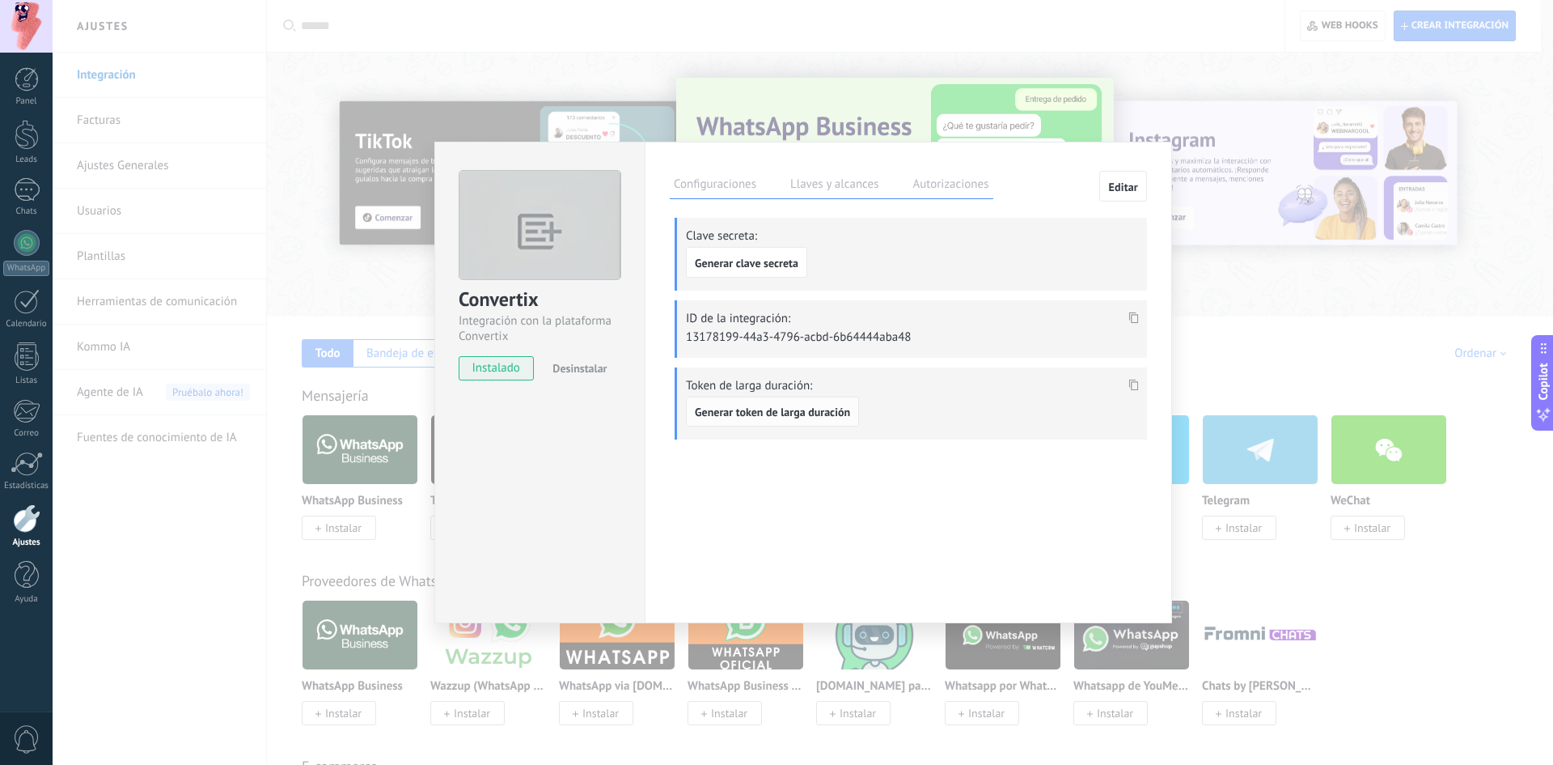
click at [782, 408] on span "Generar token de larga duración" at bounding box center [772, 411] width 155 height 11
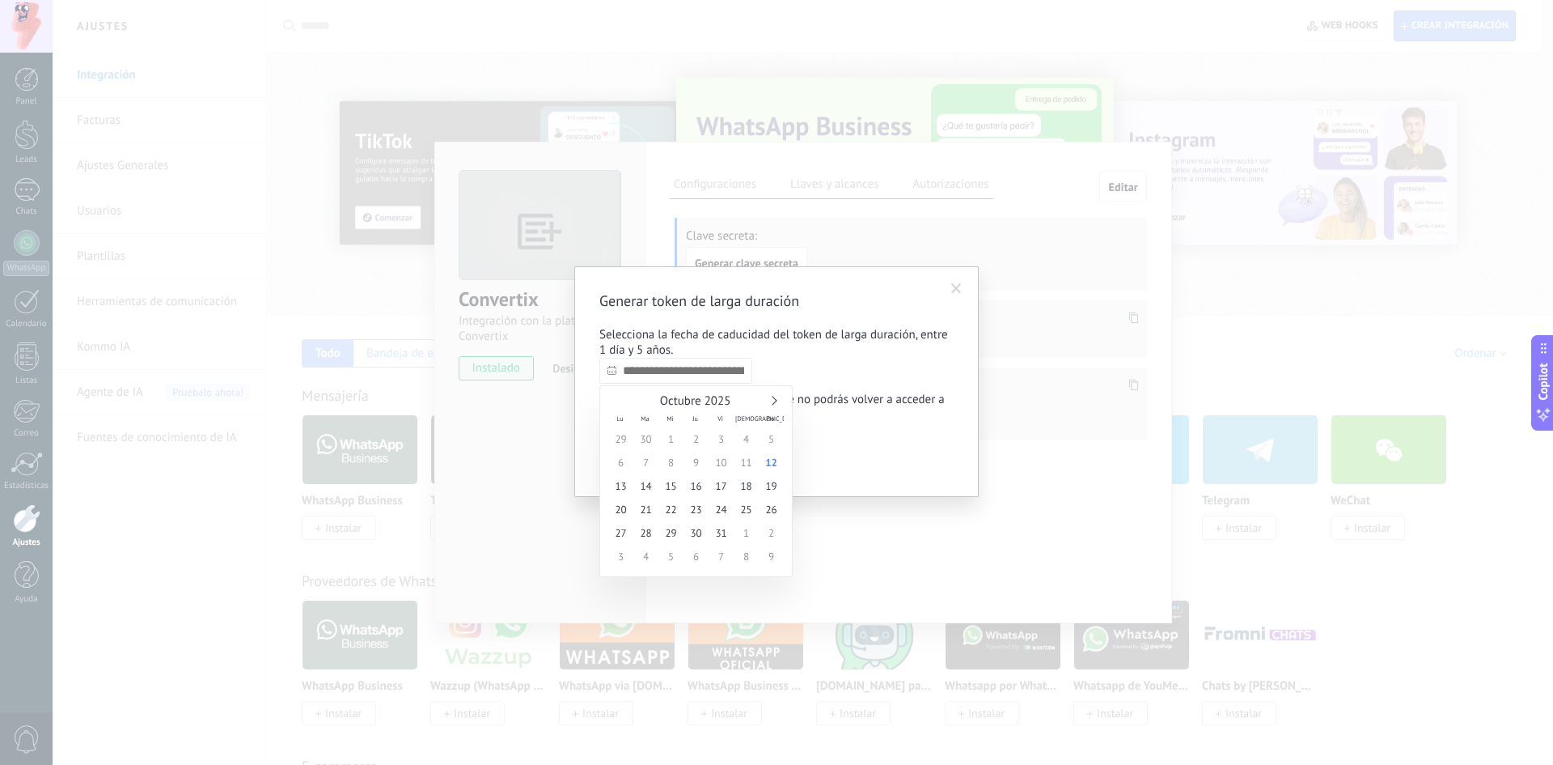
click at [674, 368] on input "text" at bounding box center [675, 371] width 153 height 26
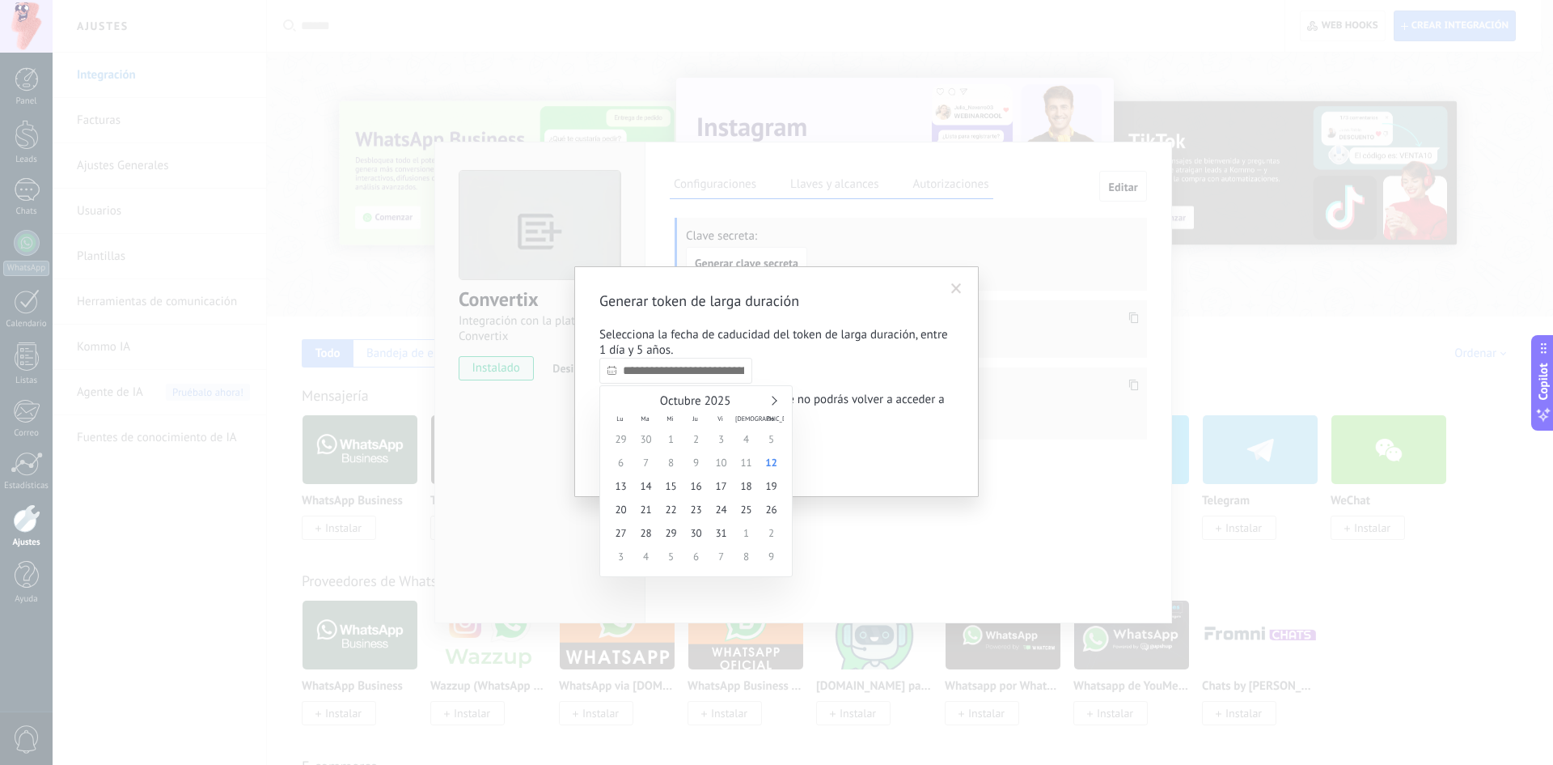
click at [769, 404] on div "Octubre 2025" at bounding box center [696, 401] width 176 height 15
click at [773, 399] on link at bounding box center [772, 400] width 9 height 9
click at [776, 398] on div "Noviembre 2025" at bounding box center [696, 401] width 176 height 15
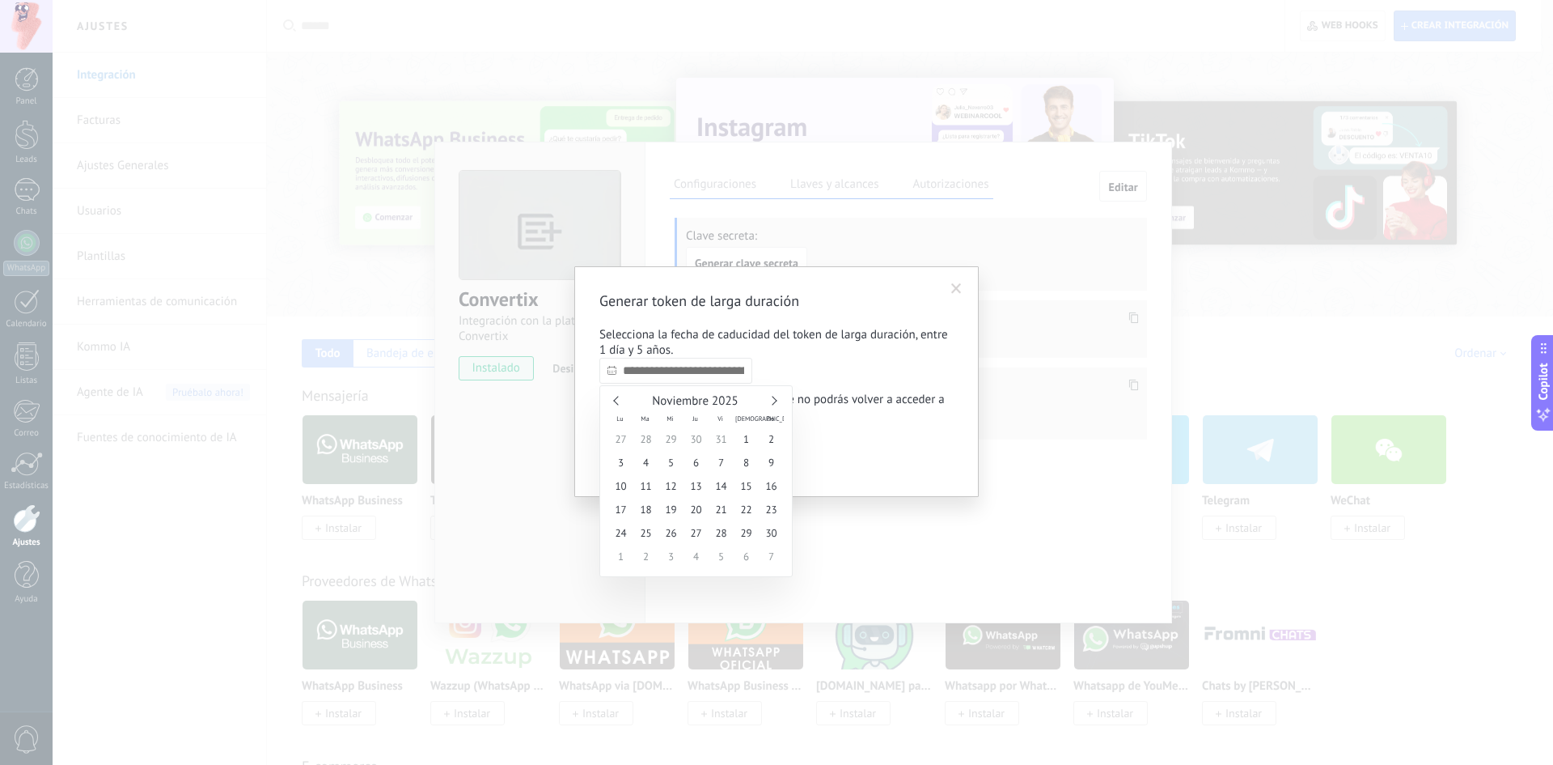
click at [767, 395] on div "Noviembre 2025" at bounding box center [696, 401] width 176 height 15
click at [771, 397] on div "Noviembre 2025" at bounding box center [696, 401] width 176 height 15
click at [771, 397] on link at bounding box center [772, 400] width 9 height 9
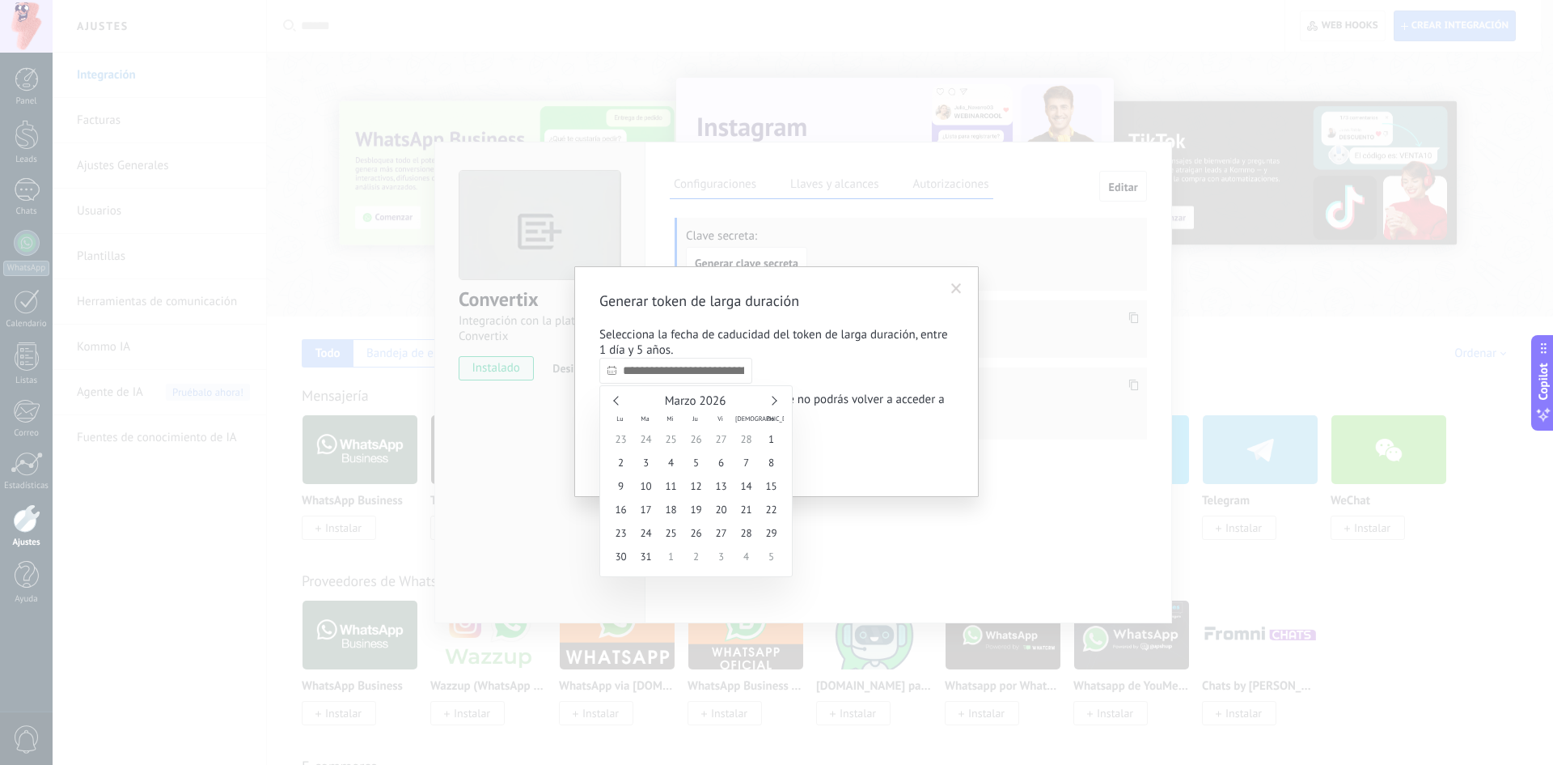
click at [771, 397] on link at bounding box center [772, 400] width 9 height 9
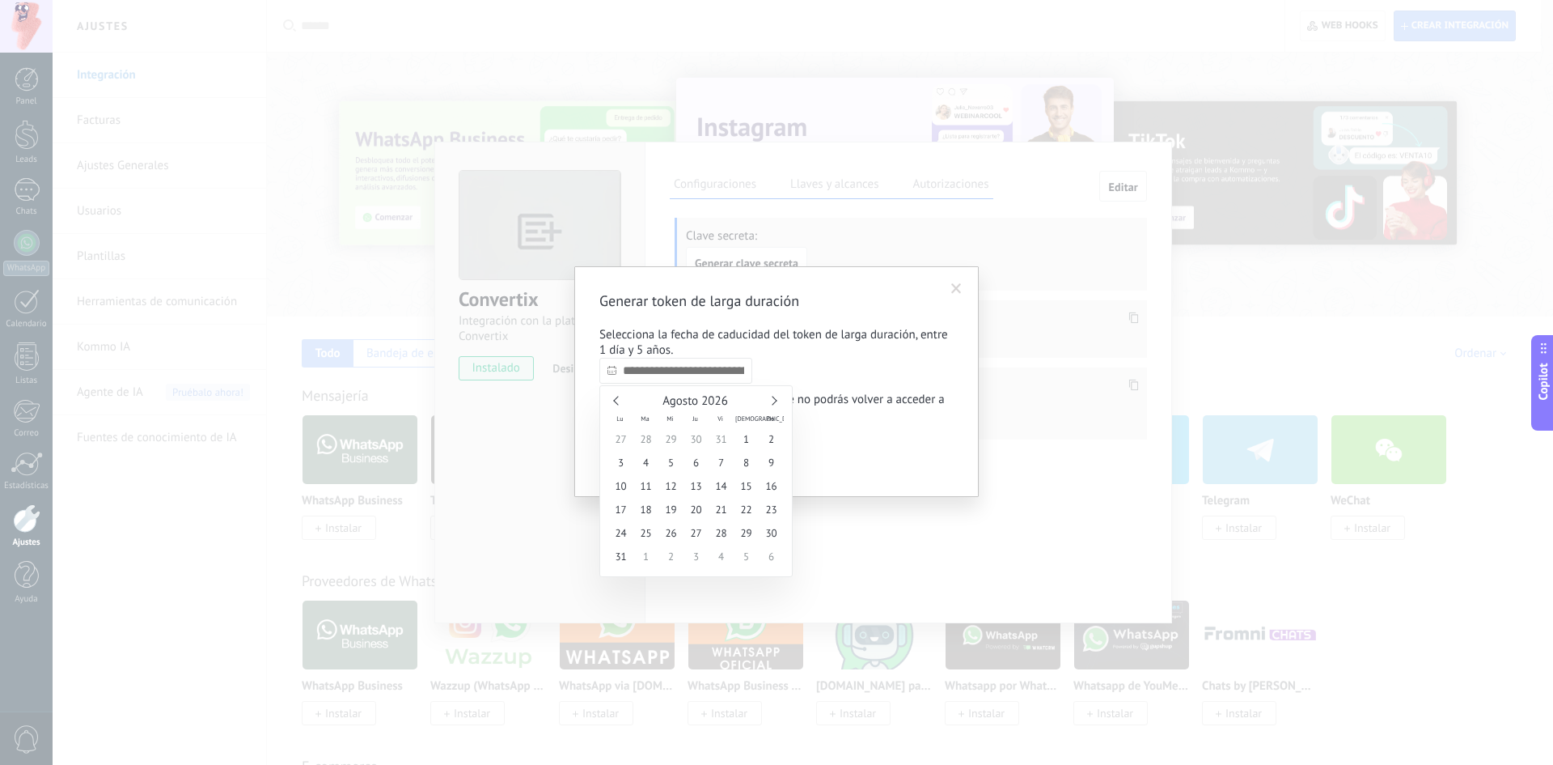
click at [771, 397] on link at bounding box center [772, 400] width 9 height 9
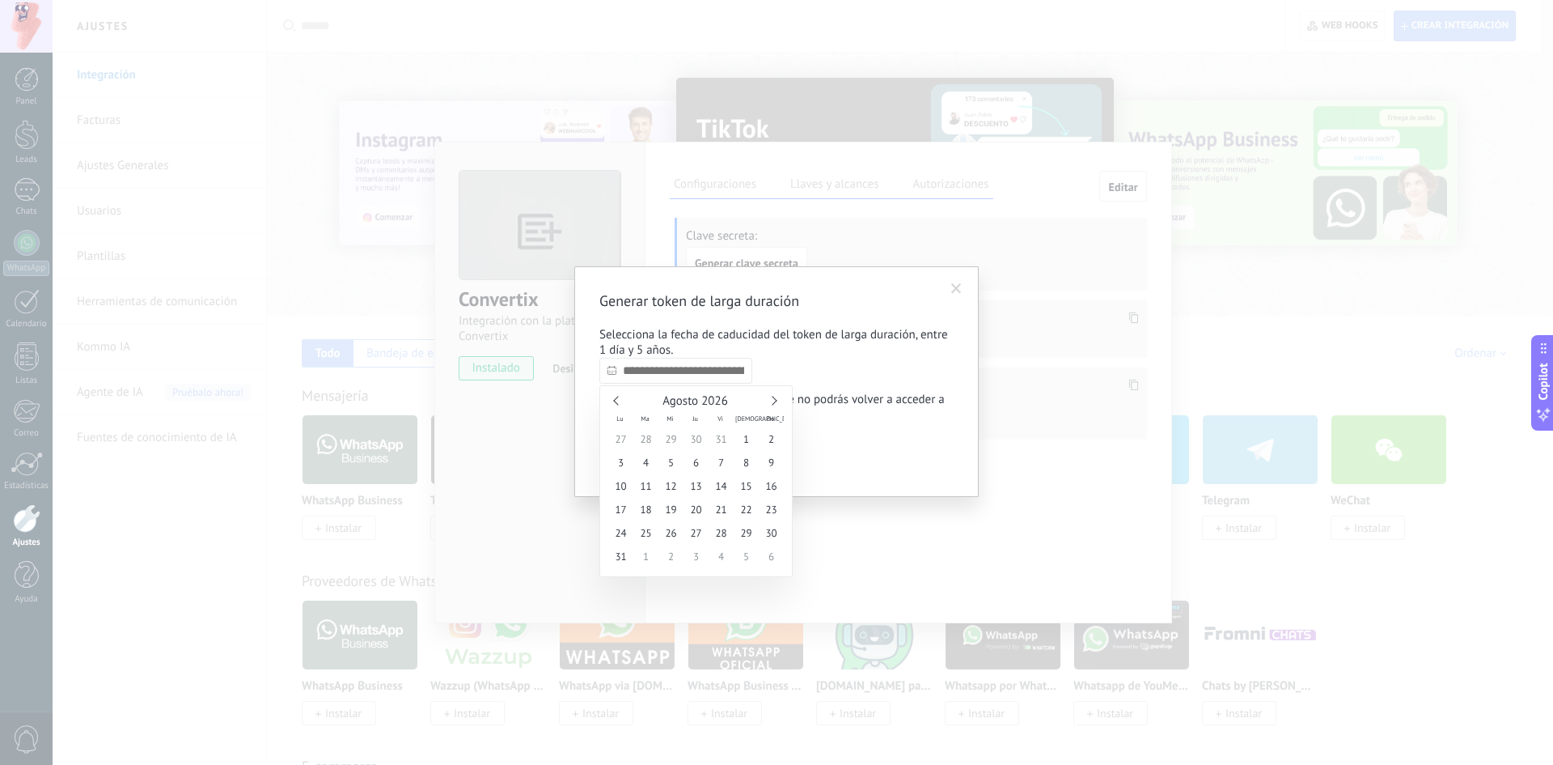
click at [771, 397] on link at bounding box center [772, 400] width 9 height 9
type input "**********"
click at [623, 485] on span "12" at bounding box center [620, 485] width 25 height 23
click at [654, 451] on button "Confirmar" at bounding box center [639, 456] width 81 height 31
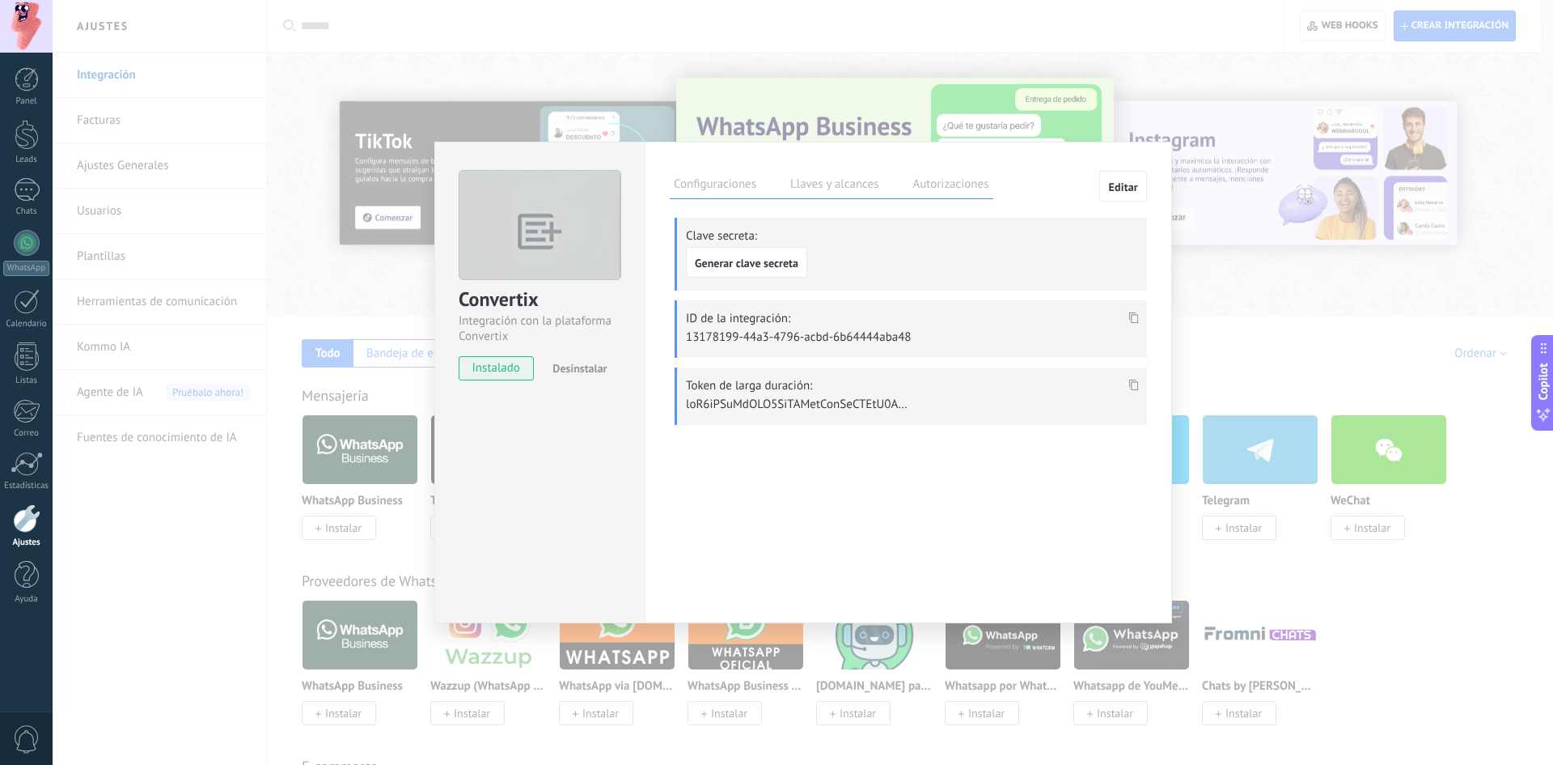
click at [1133, 383] on icon at bounding box center [1134, 384] width 10 height 11
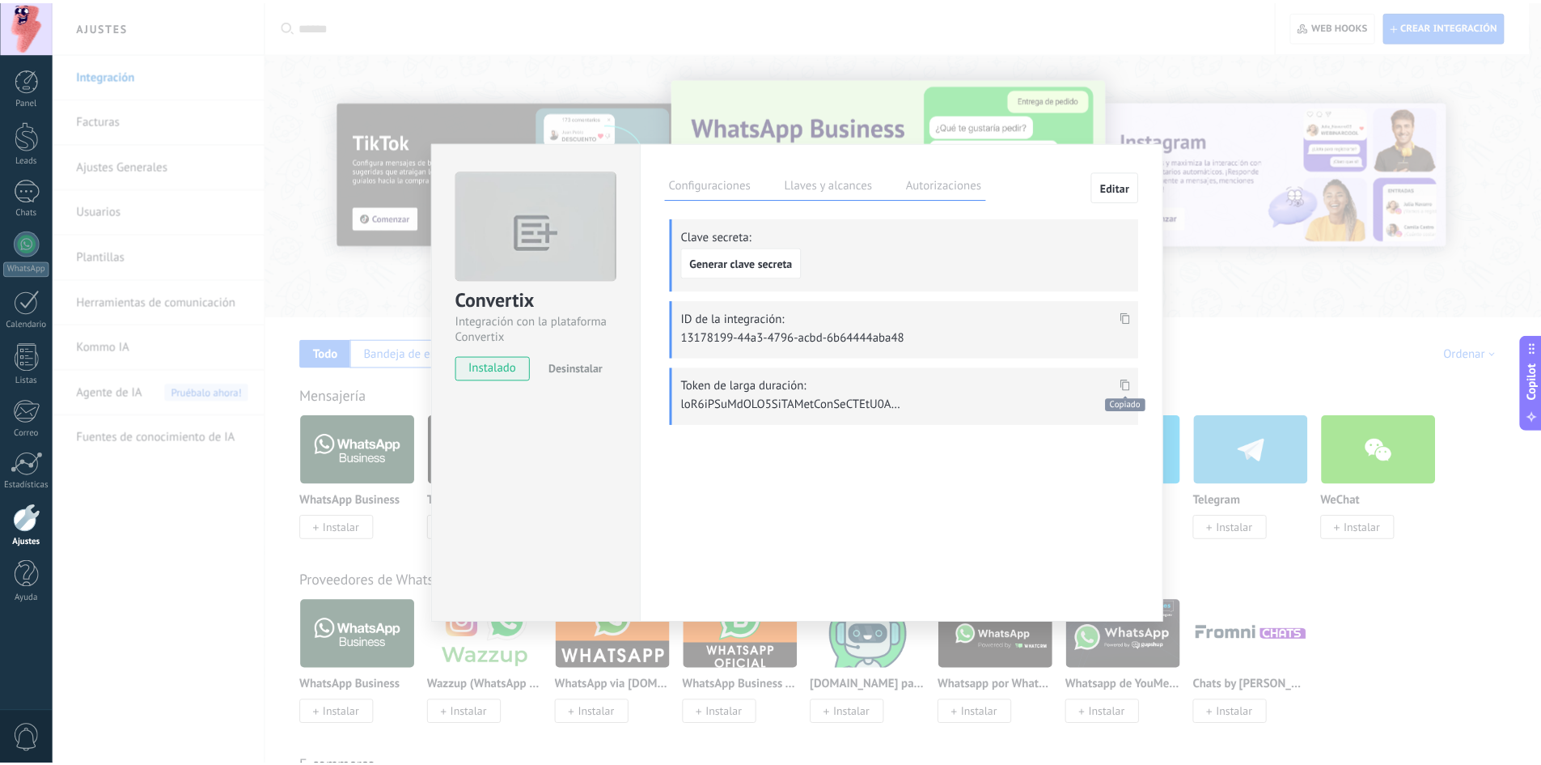
scroll to position [971, 0]
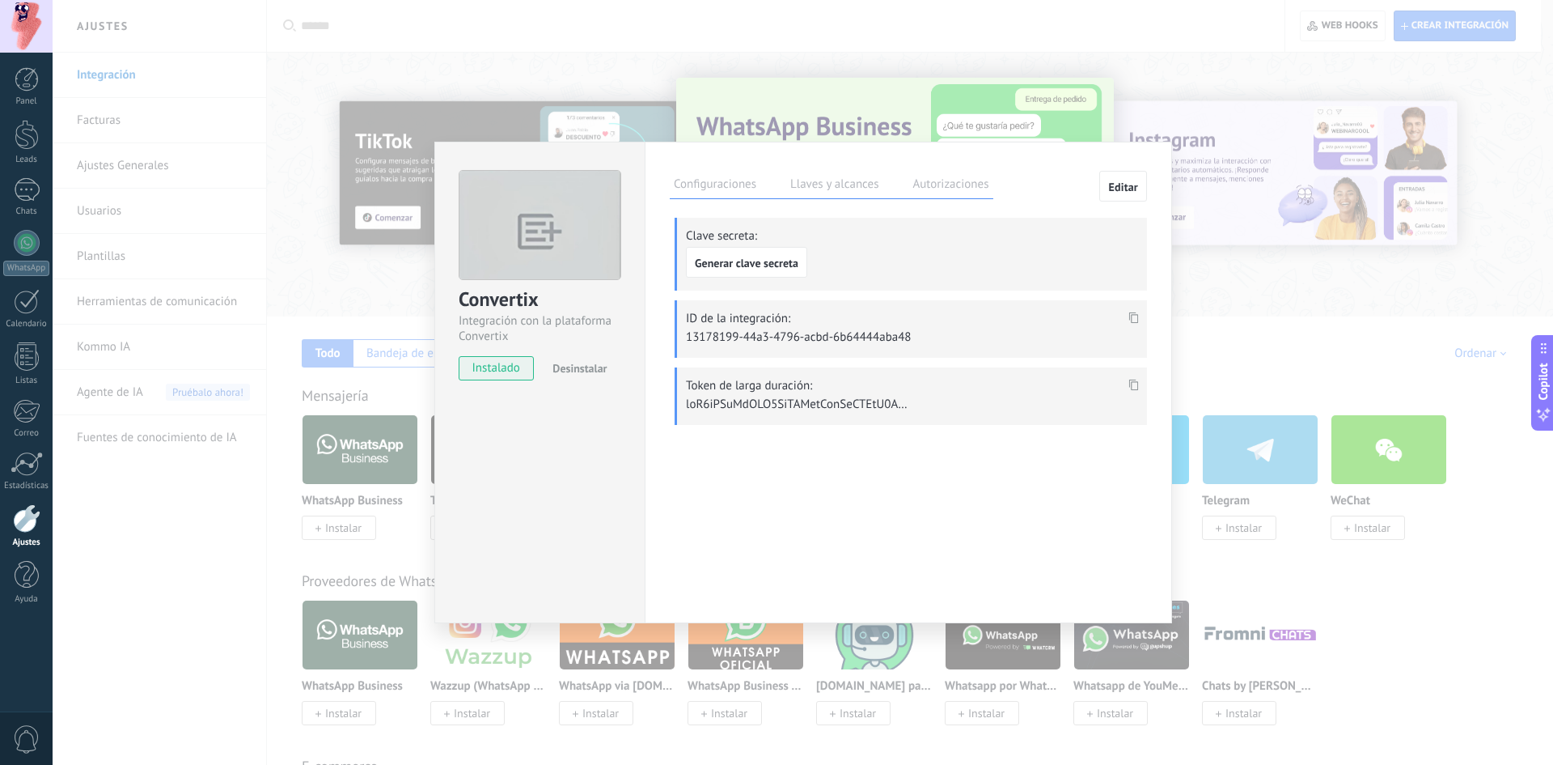
click at [701, 195] on label "Configuraciones" at bounding box center [715, 186] width 91 height 23
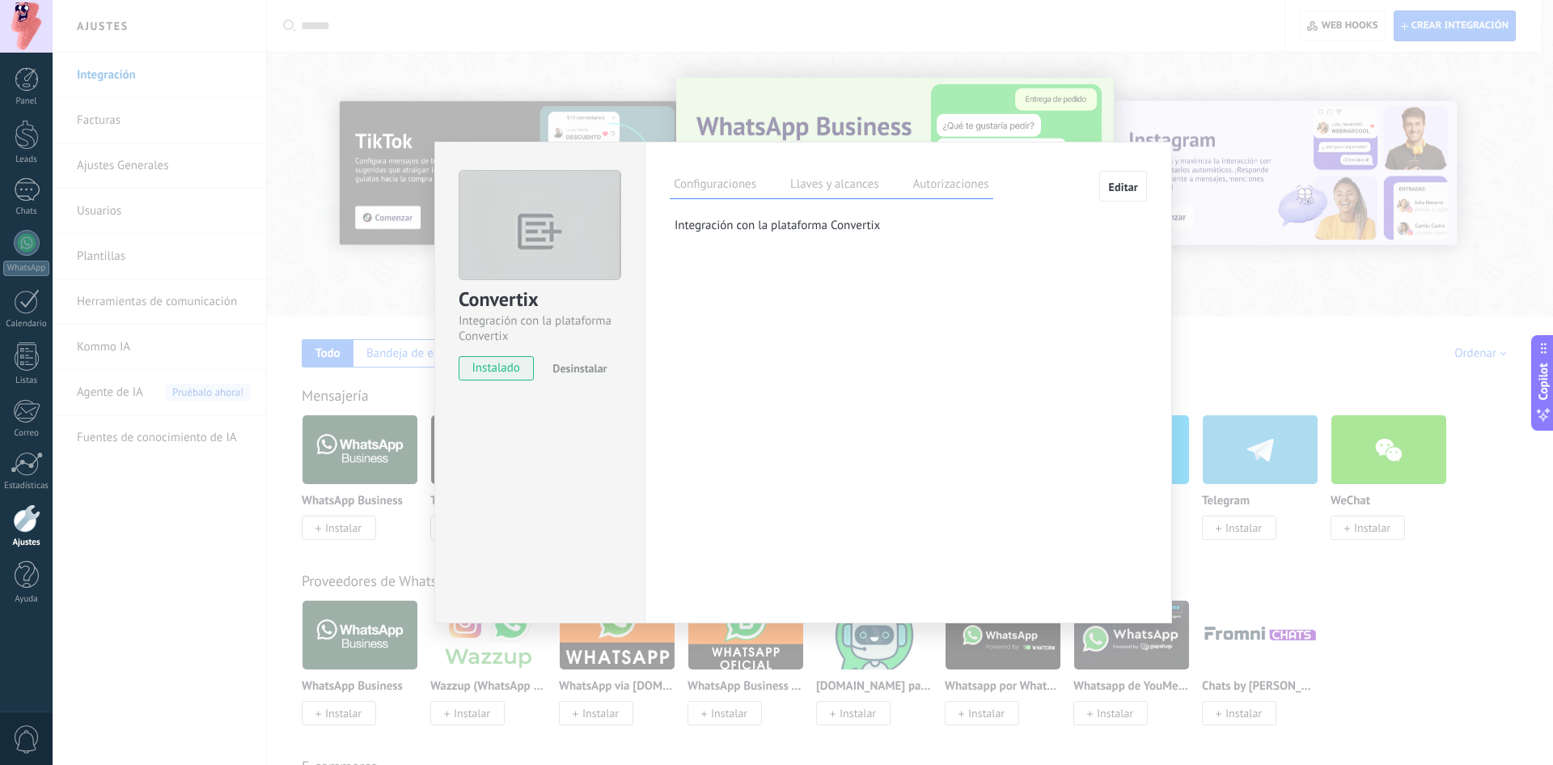
click at [824, 187] on label "Llaves y alcances" at bounding box center [834, 186] width 96 height 23
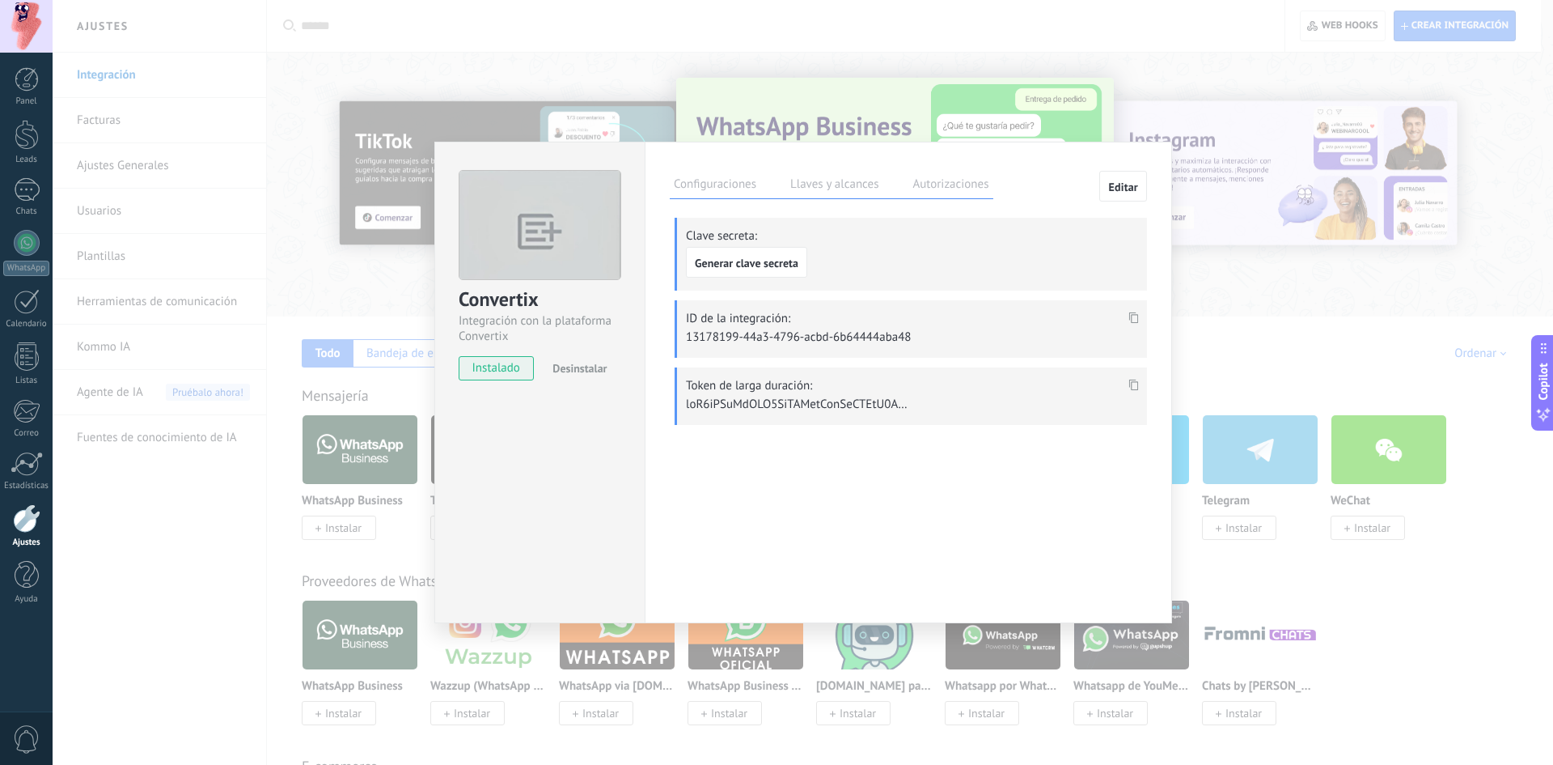
click at [907, 187] on div "Configuraciones Llaves y alcances Autorizaciones" at bounding box center [832, 185] width 324 height 28
click at [929, 186] on label "Autorizaciones" at bounding box center [951, 186] width 84 height 23
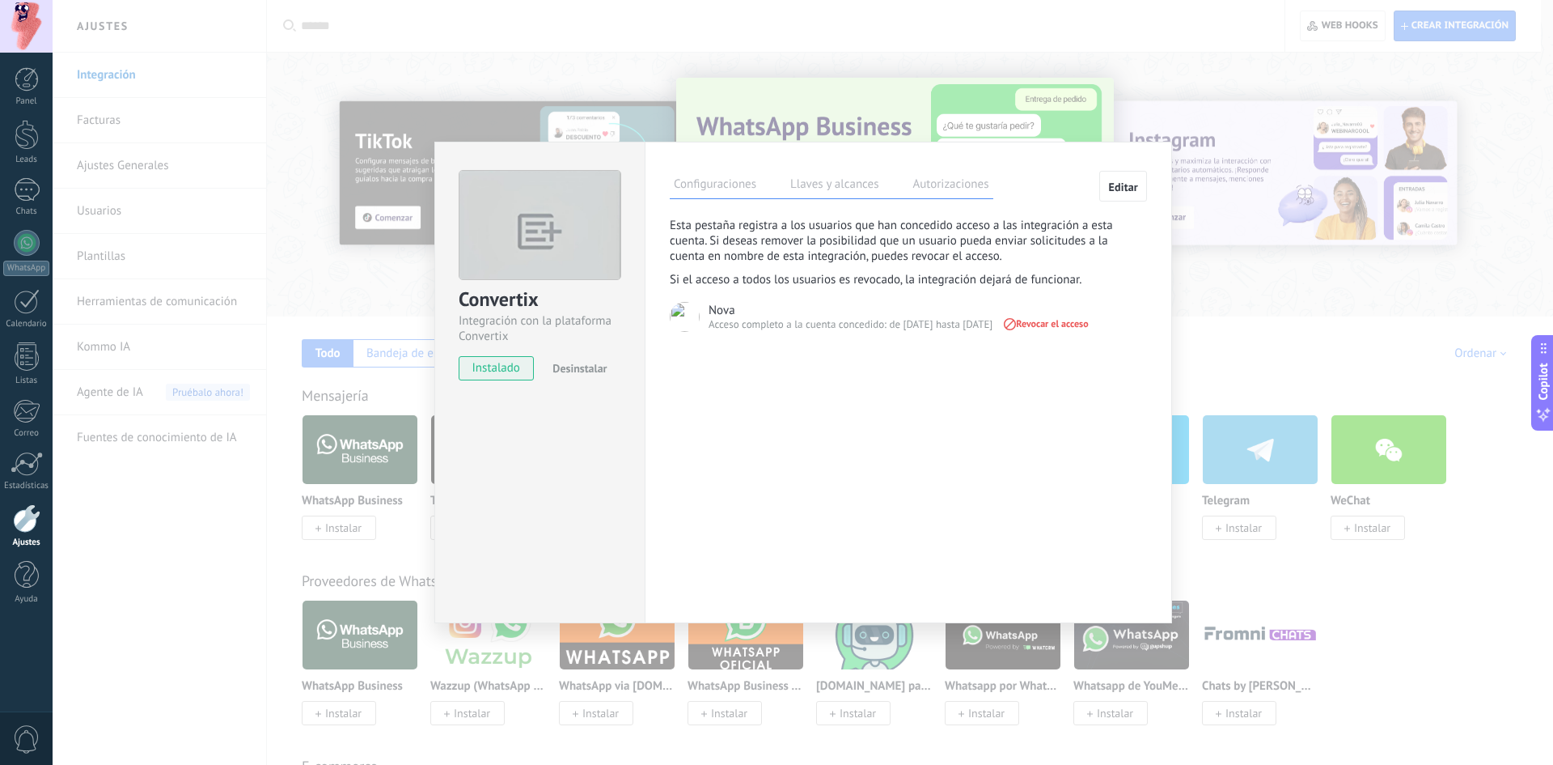
click at [815, 193] on label "Llaves y alcances" at bounding box center [834, 186] width 96 height 23
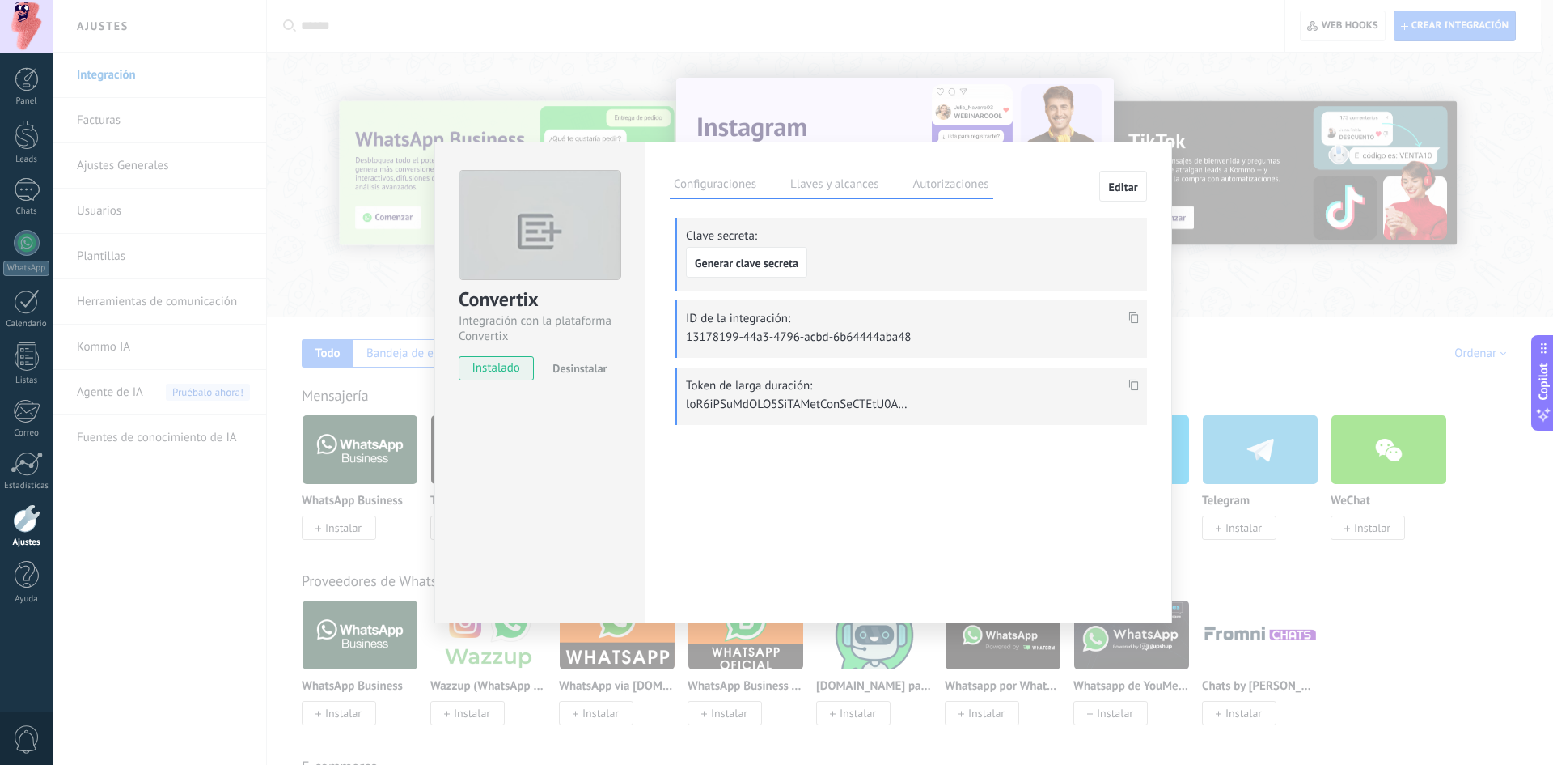
click at [525, 324] on p "Integración con la plataforma Convertix" at bounding box center [540, 328] width 163 height 31
click at [722, 163] on div "Configuraciones Llaves y alcances Autorizaciones Editar Clave secreta: Generar …" at bounding box center [908, 382] width 527 height 481
click at [725, 179] on label "Configuraciones" at bounding box center [715, 186] width 91 height 23
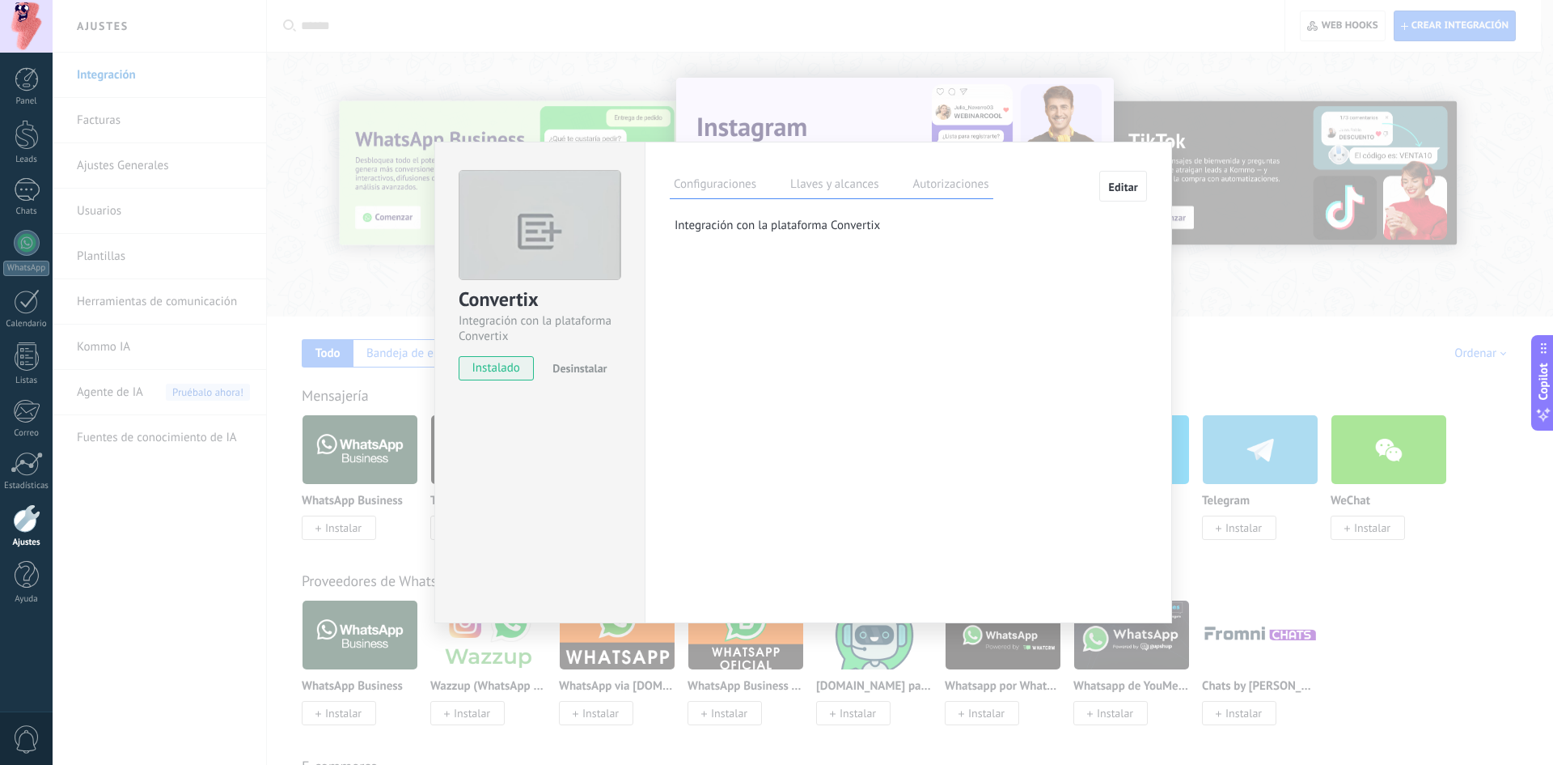
click at [500, 302] on div "Convertix" at bounding box center [540, 299] width 163 height 27
click at [799, 219] on p "Integración con la plataforma Convertix" at bounding box center [911, 225] width 472 height 15
click at [804, 182] on label "Llaves y alcances" at bounding box center [834, 186] width 96 height 23
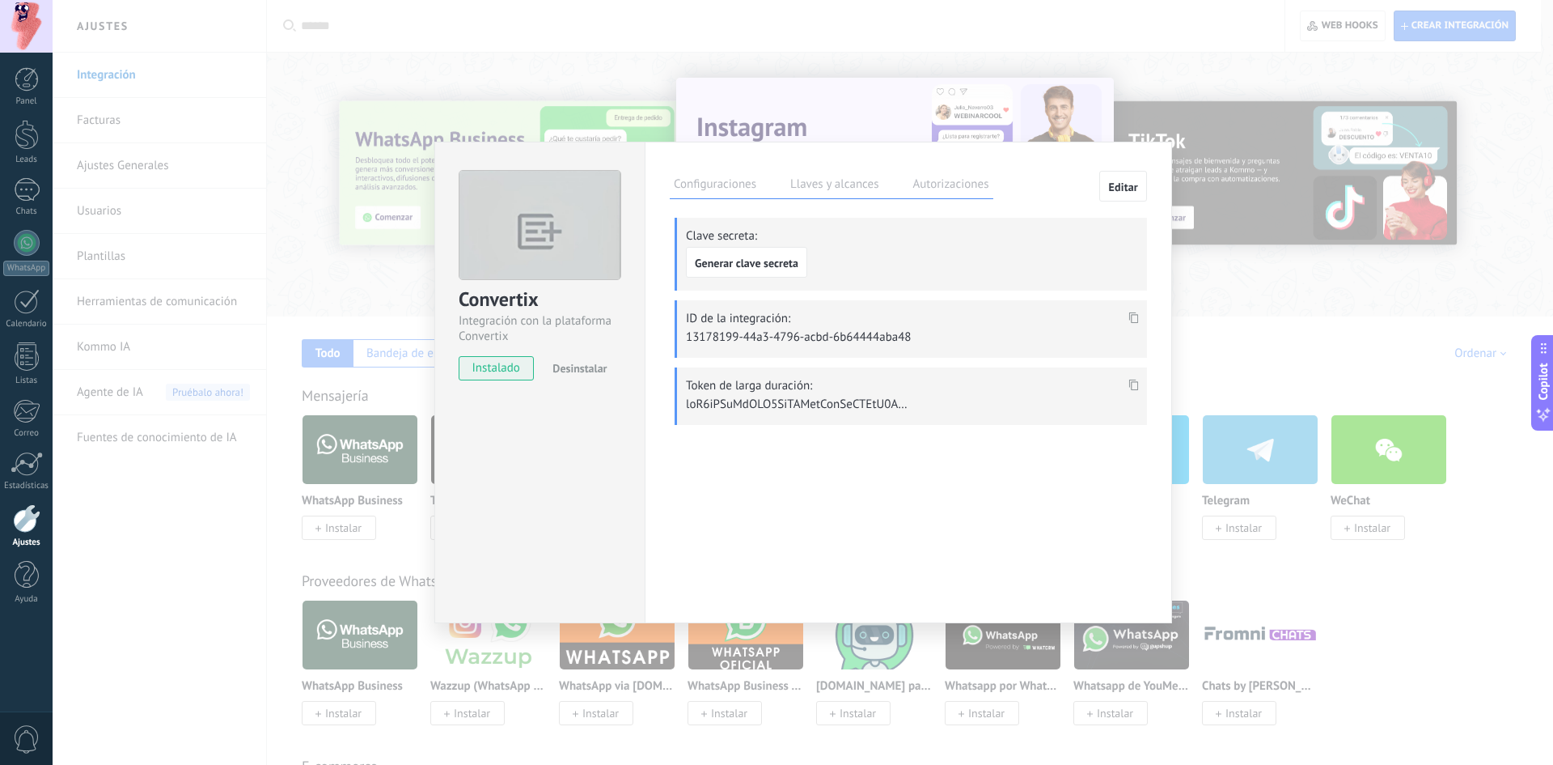
click at [1134, 316] on icon at bounding box center [1134, 316] width 10 height 11
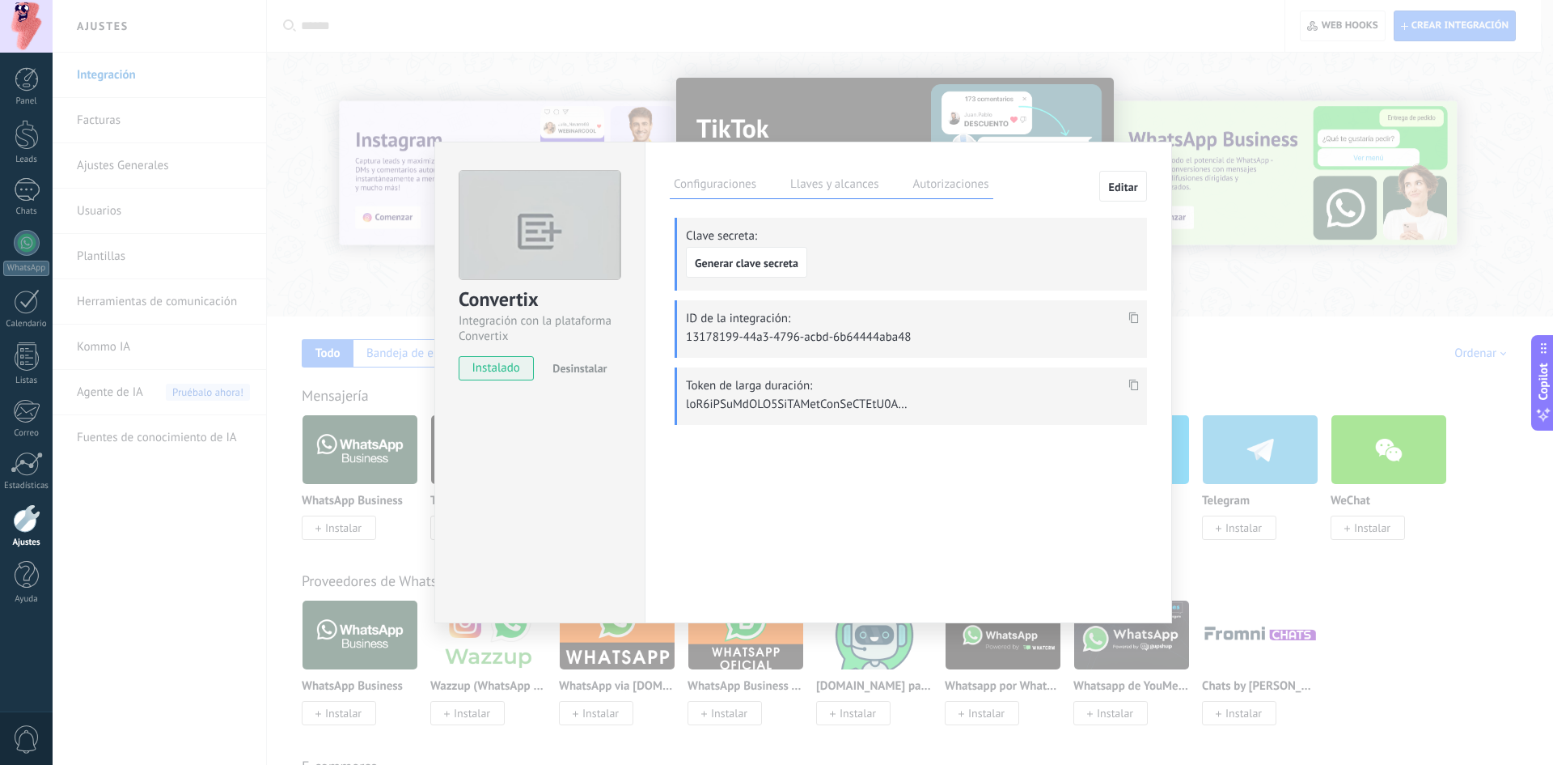
click at [1119, 77] on div "Convertix Integración con la plataforma Convertix instalado Desinstalar Configu…" at bounding box center [803, 382] width 1501 height 765
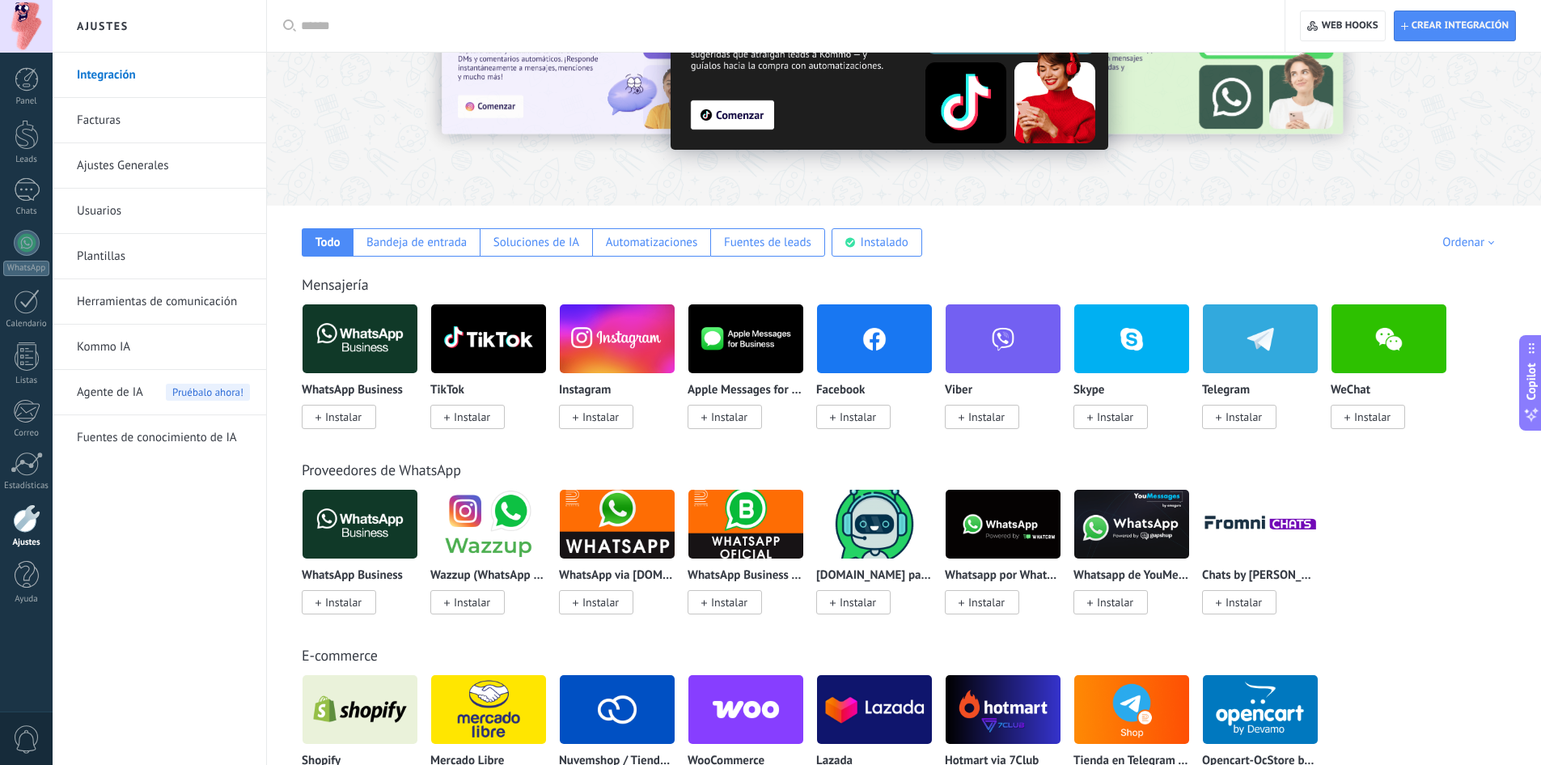
scroll to position [324, 0]
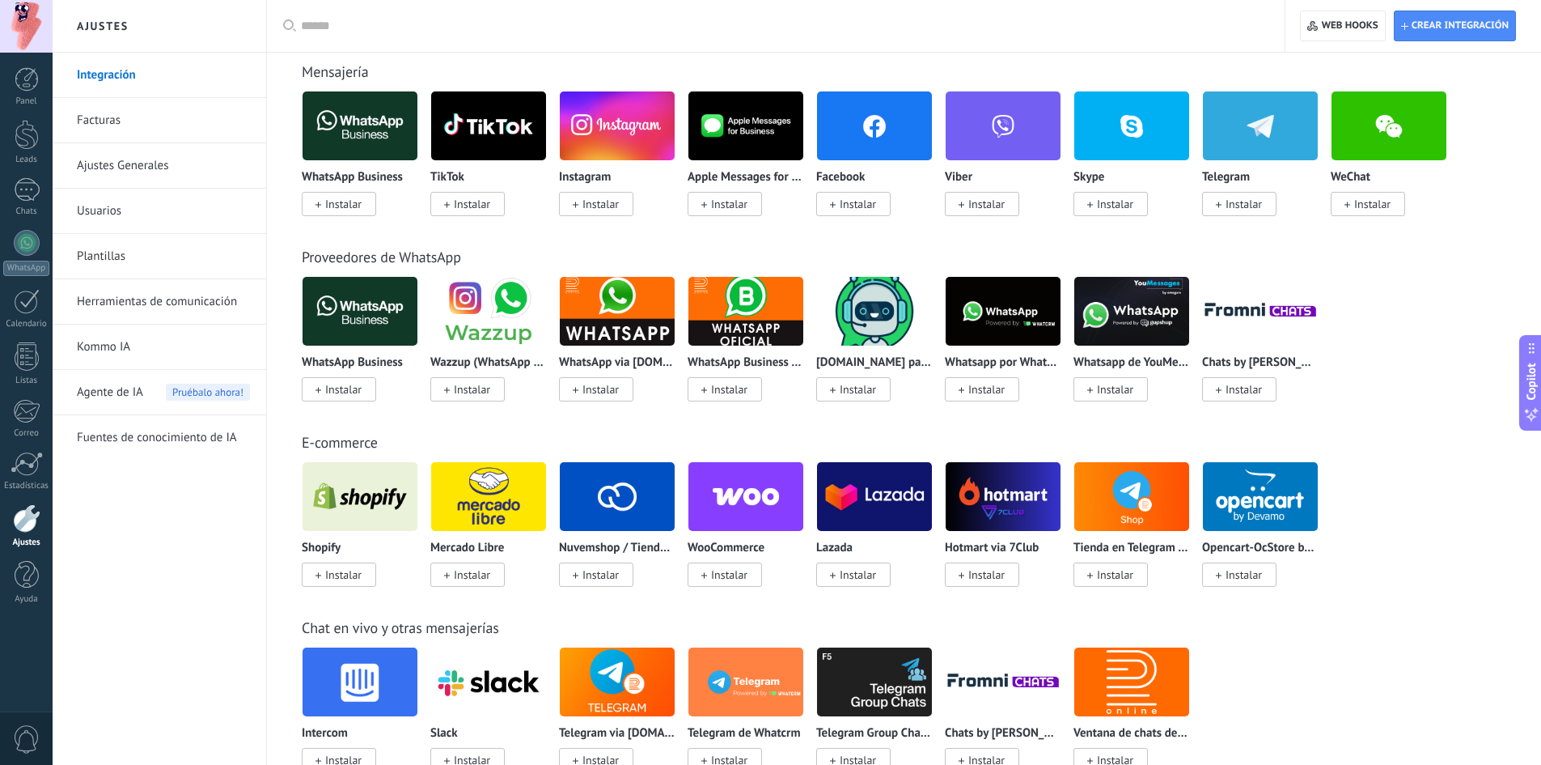
click at [91, 80] on link "Integración" at bounding box center [163, 75] width 173 height 45
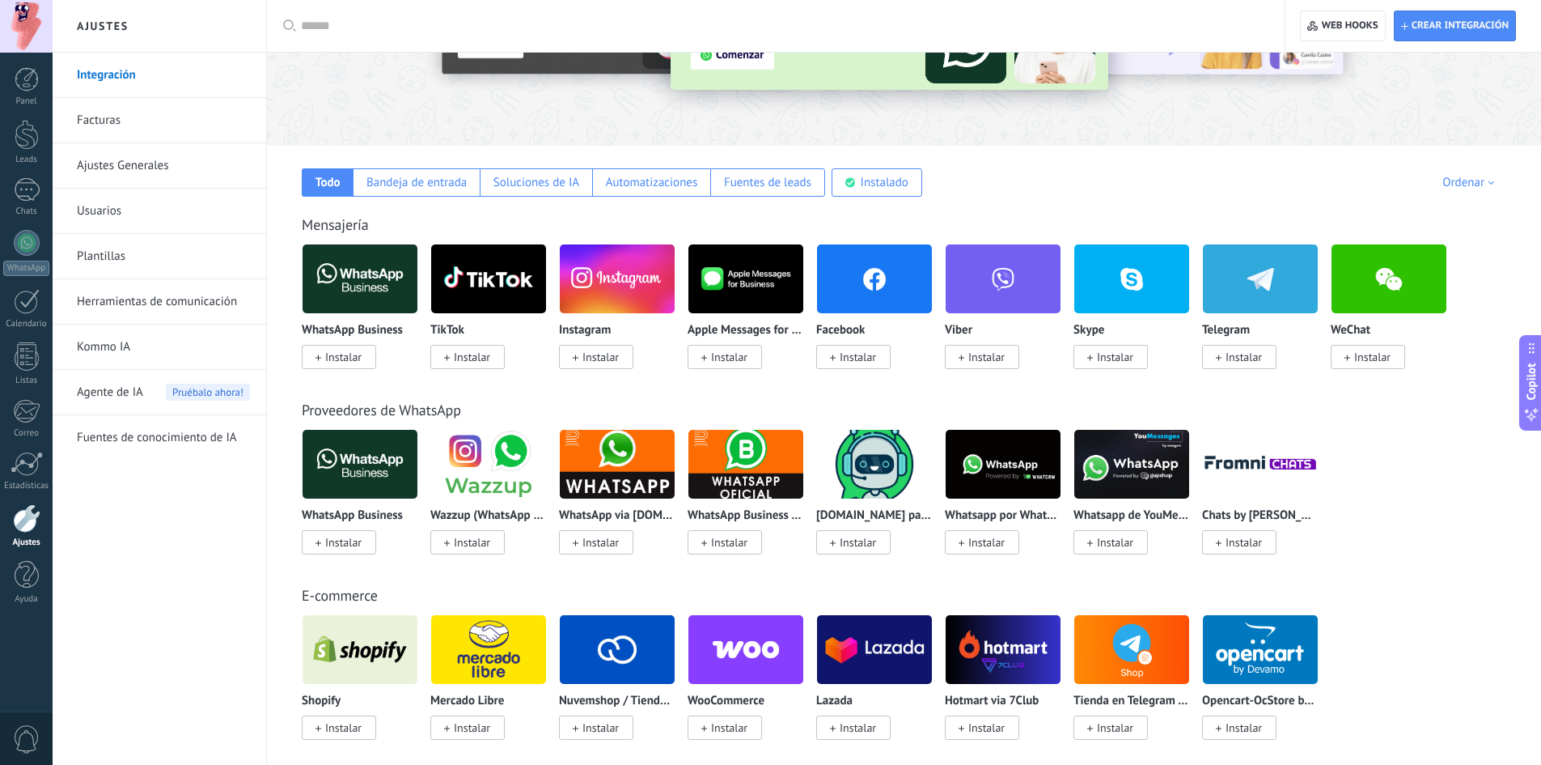
scroll to position [0, 0]
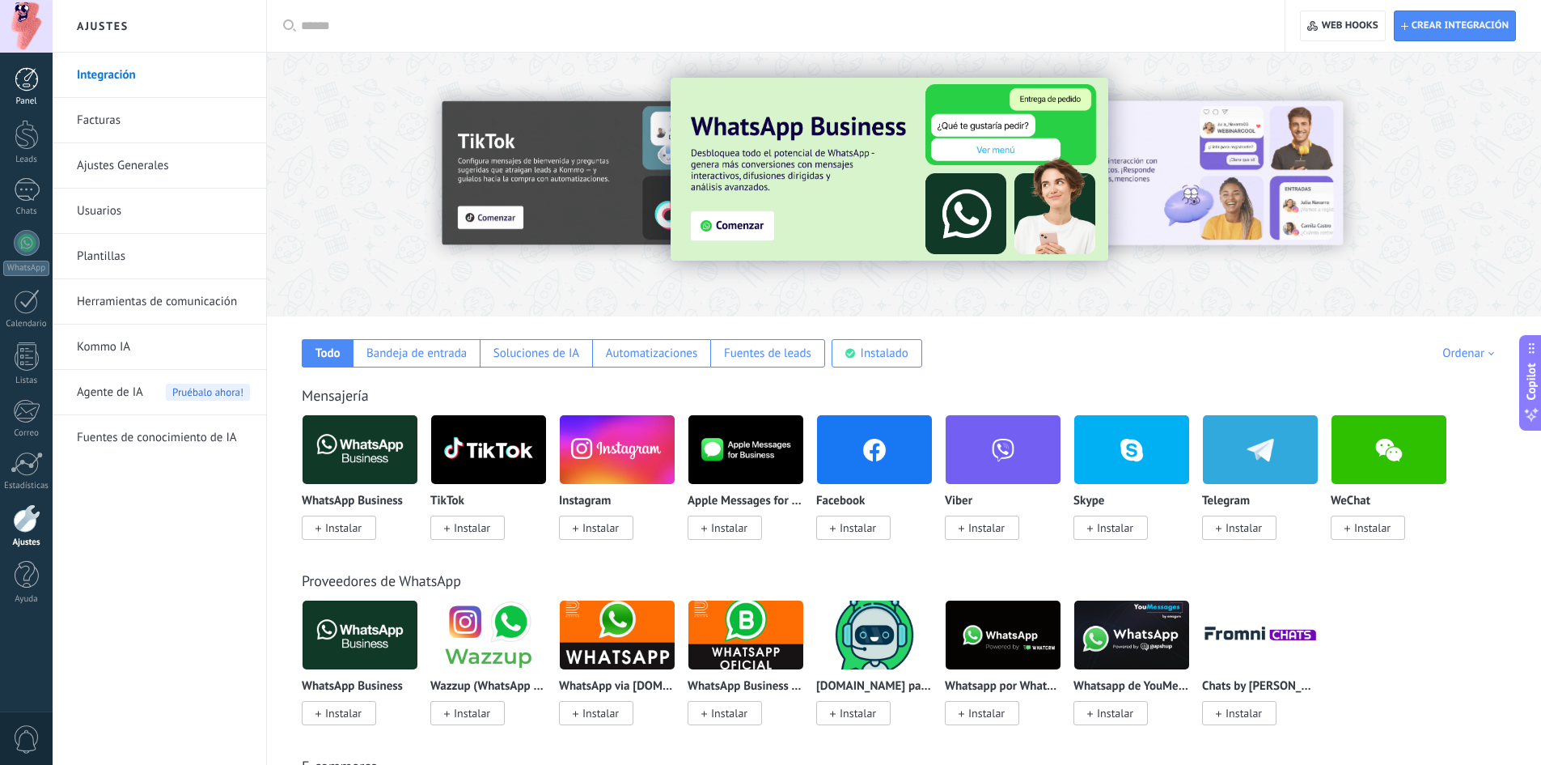
click at [26, 86] on div at bounding box center [27, 79] width 24 height 24
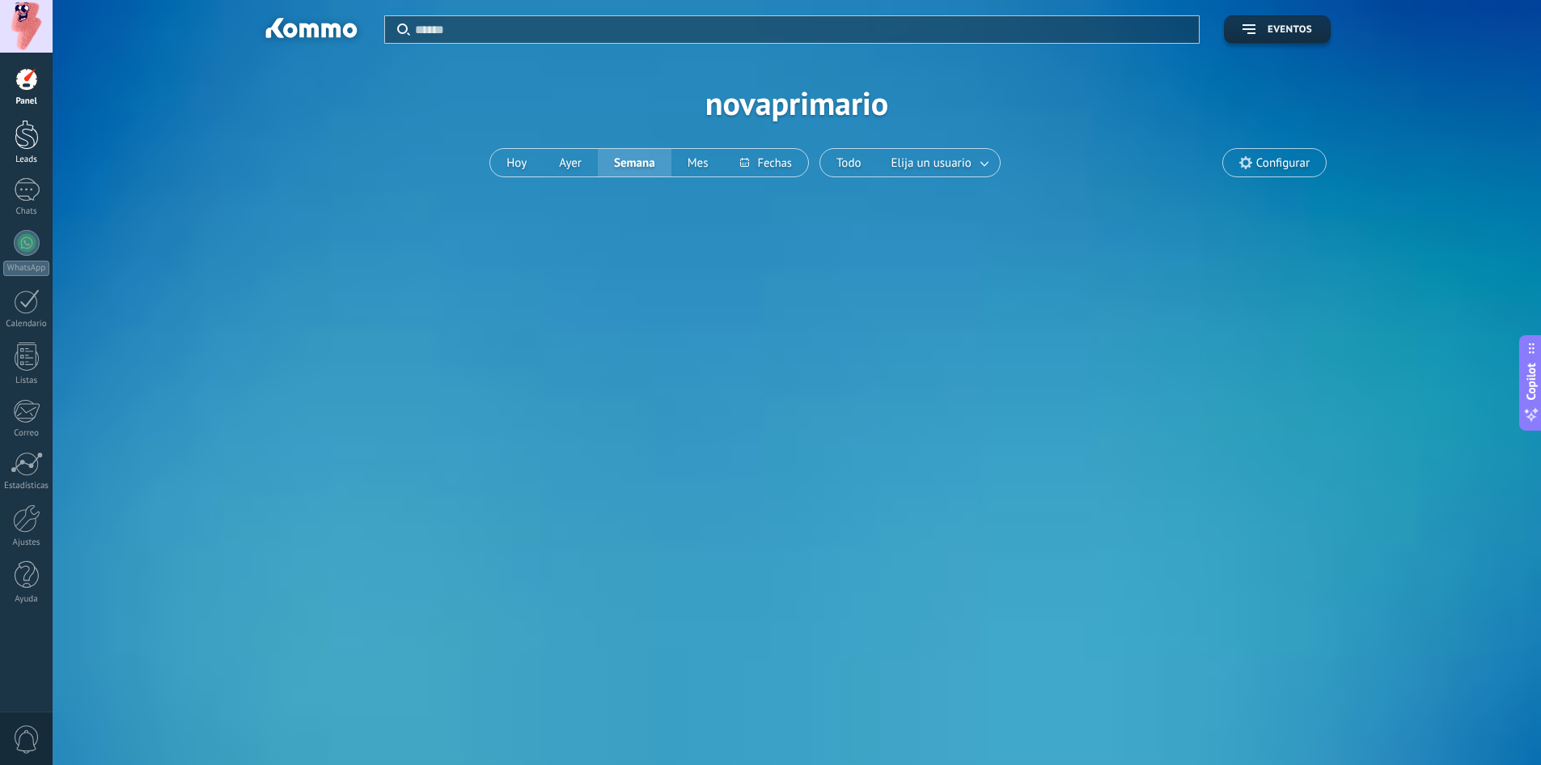
click at [27, 122] on div at bounding box center [27, 135] width 24 height 30
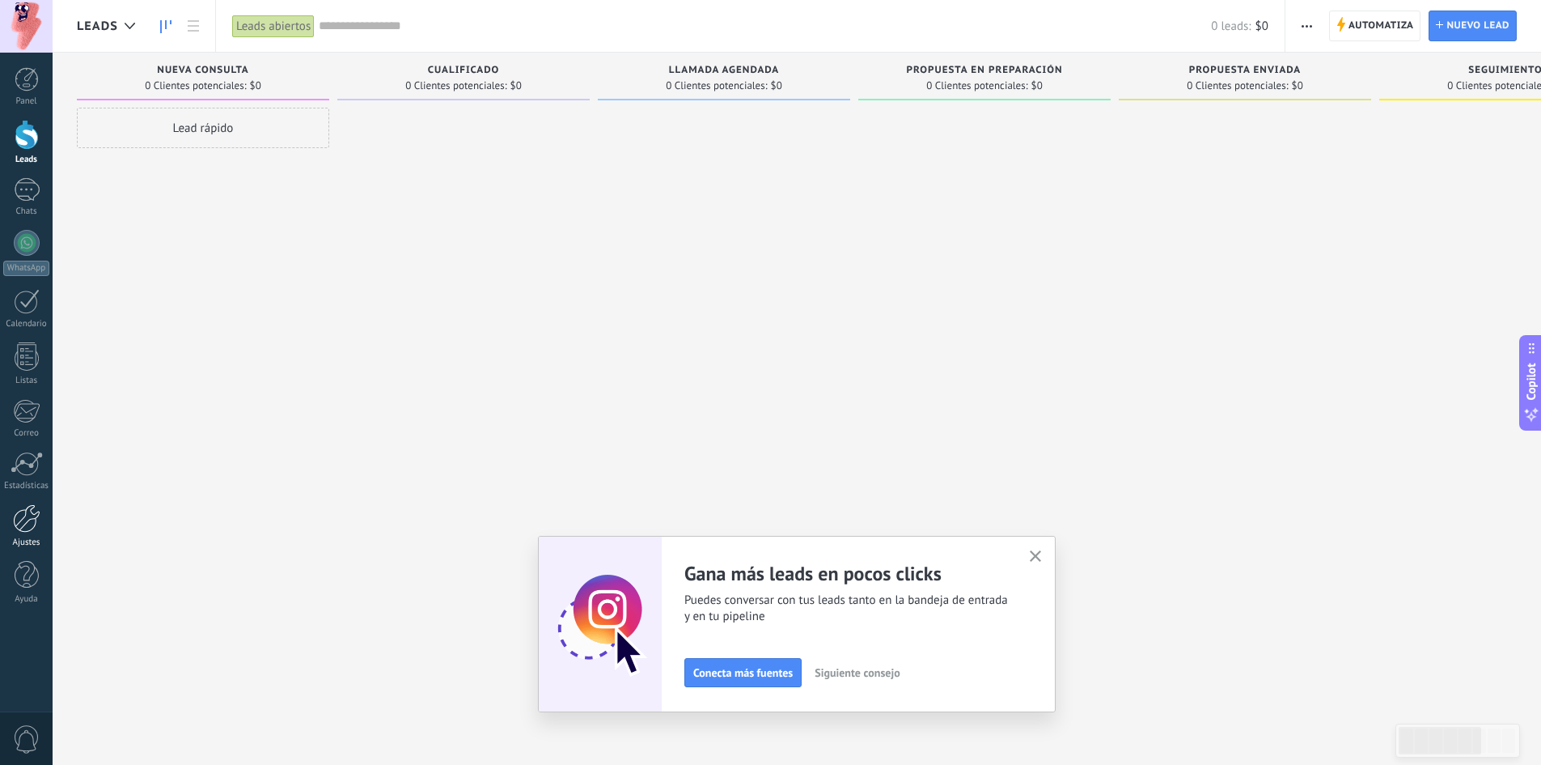
click at [34, 519] on div at bounding box center [27, 518] width 28 height 28
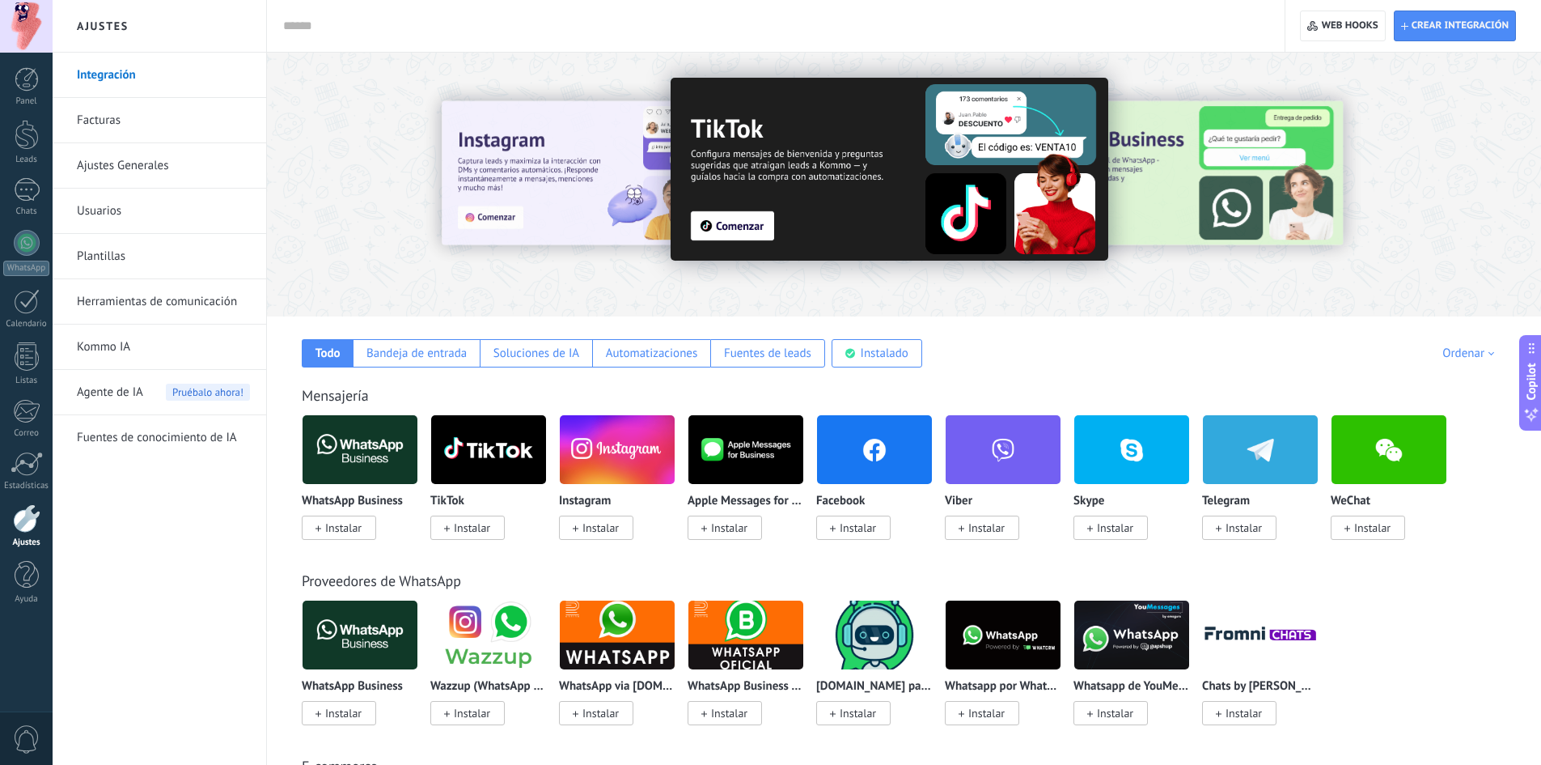
click at [160, 162] on link "Ajustes Generales" at bounding box center [163, 165] width 173 height 45
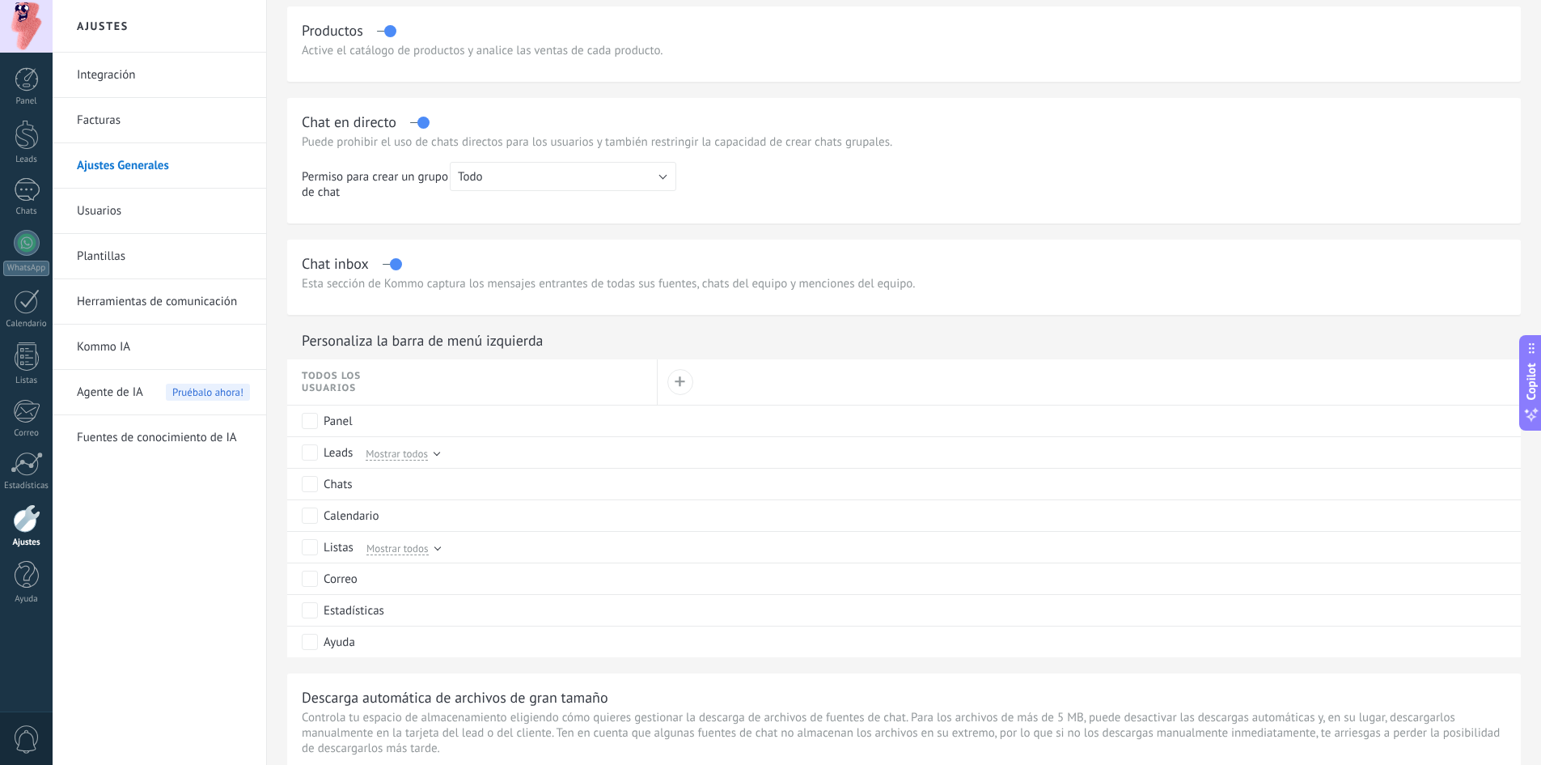
scroll to position [355, 0]
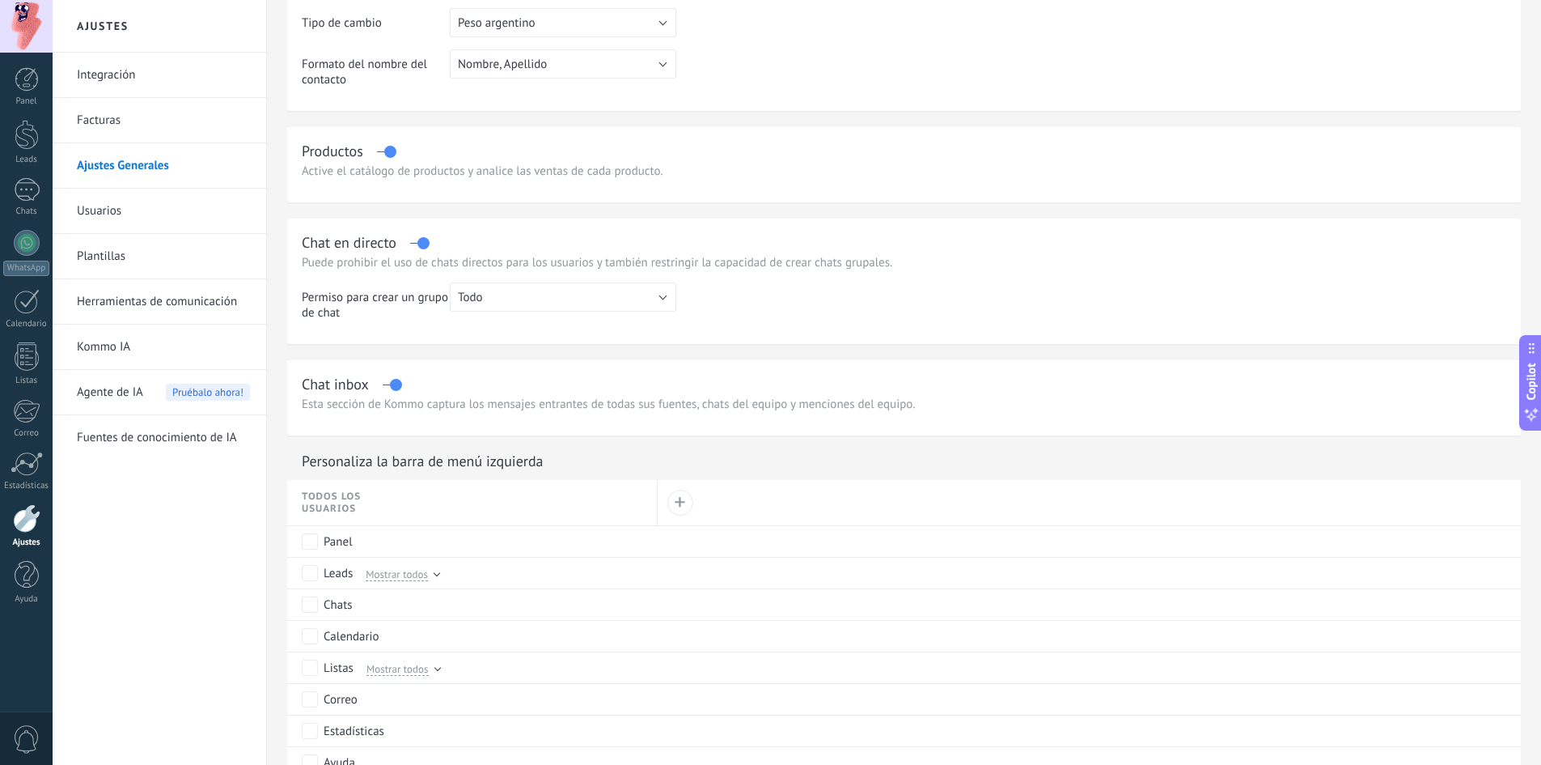
click at [27, 19] on div at bounding box center [26, 26] width 53 height 53
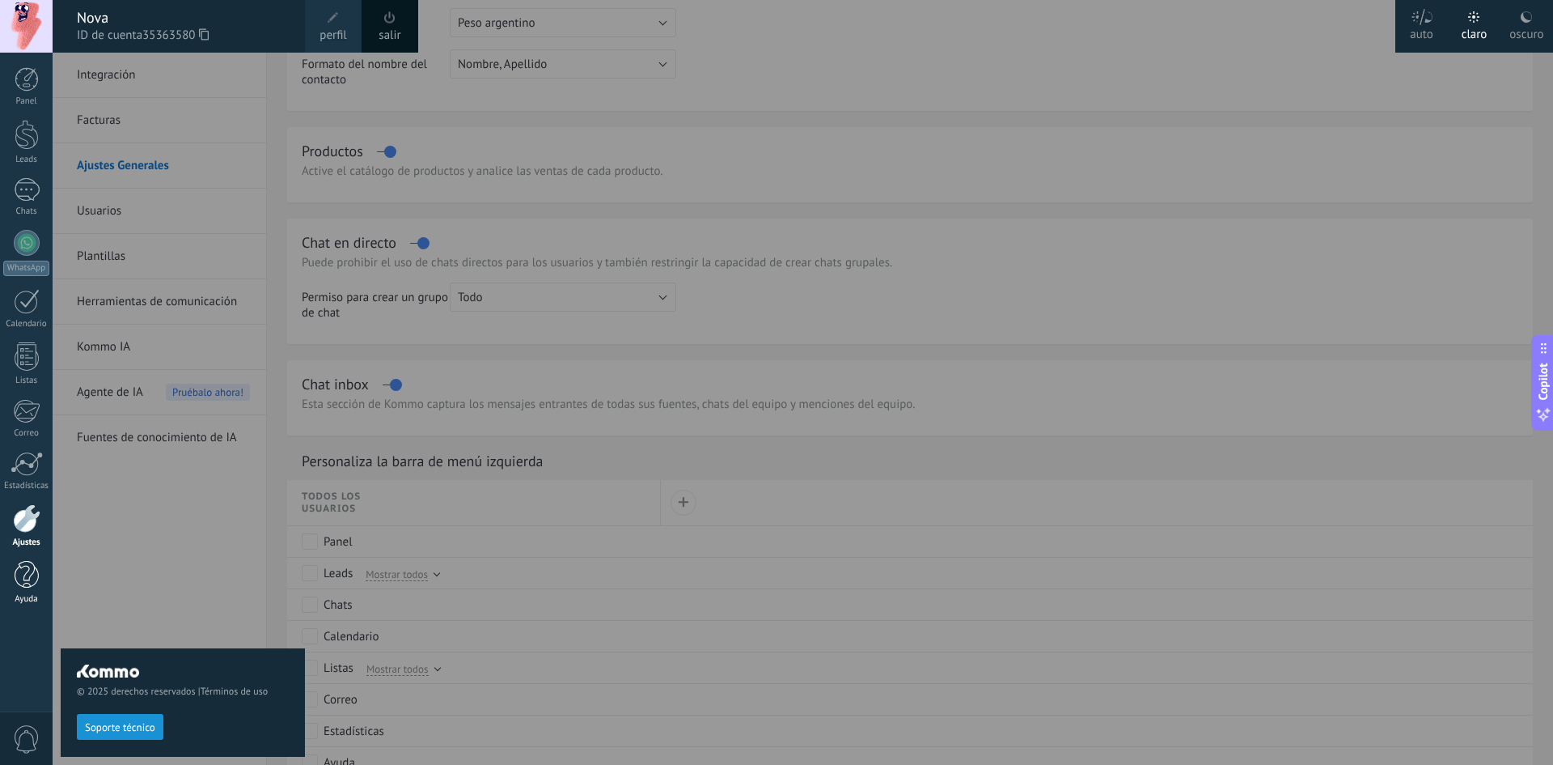
click at [19, 563] on div at bounding box center [27, 575] width 24 height 28
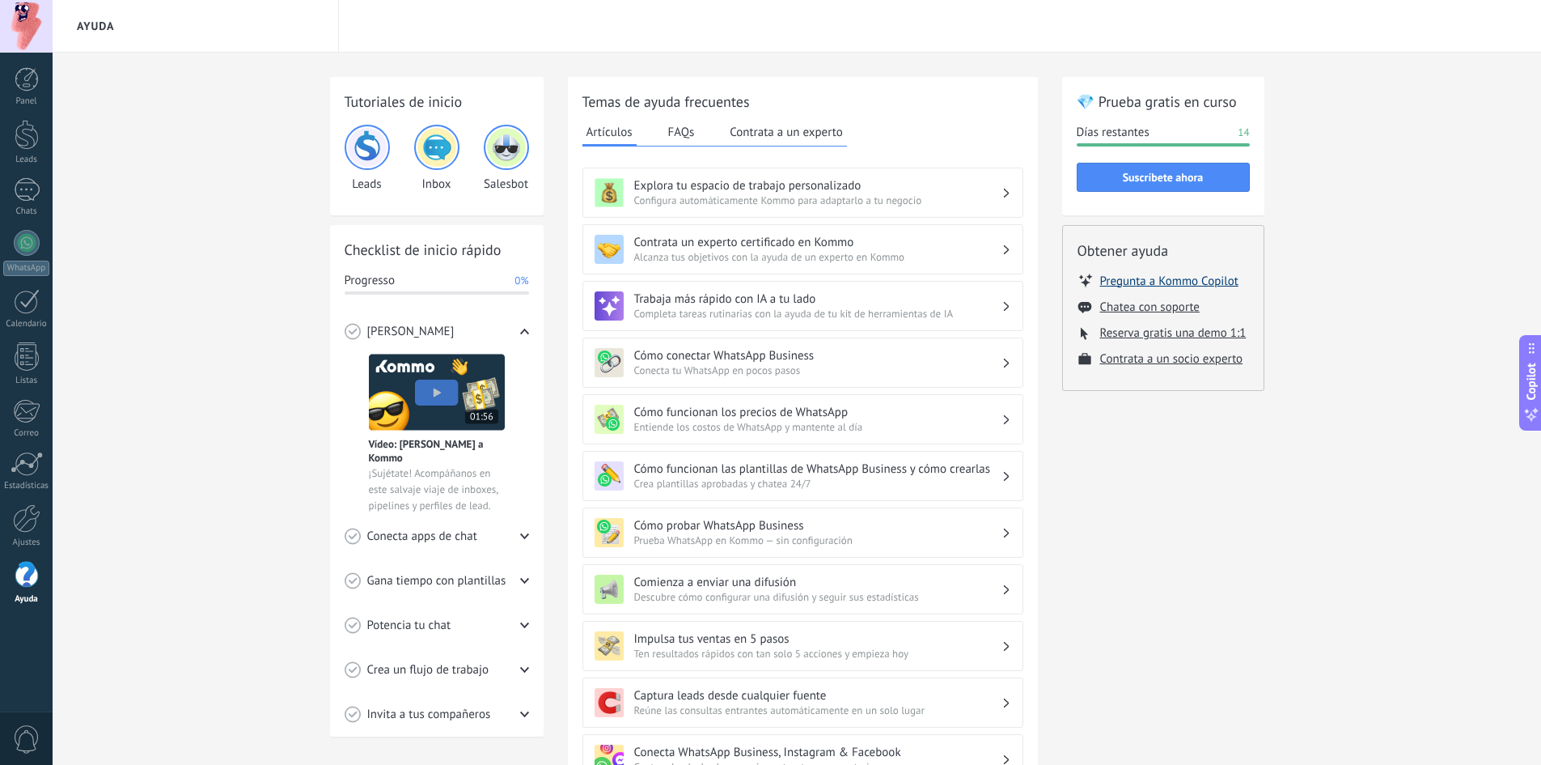
click at [1146, 276] on button "Pregunta a Kommo Copilot" at bounding box center [1169, 281] width 138 height 16
type textarea "**********"
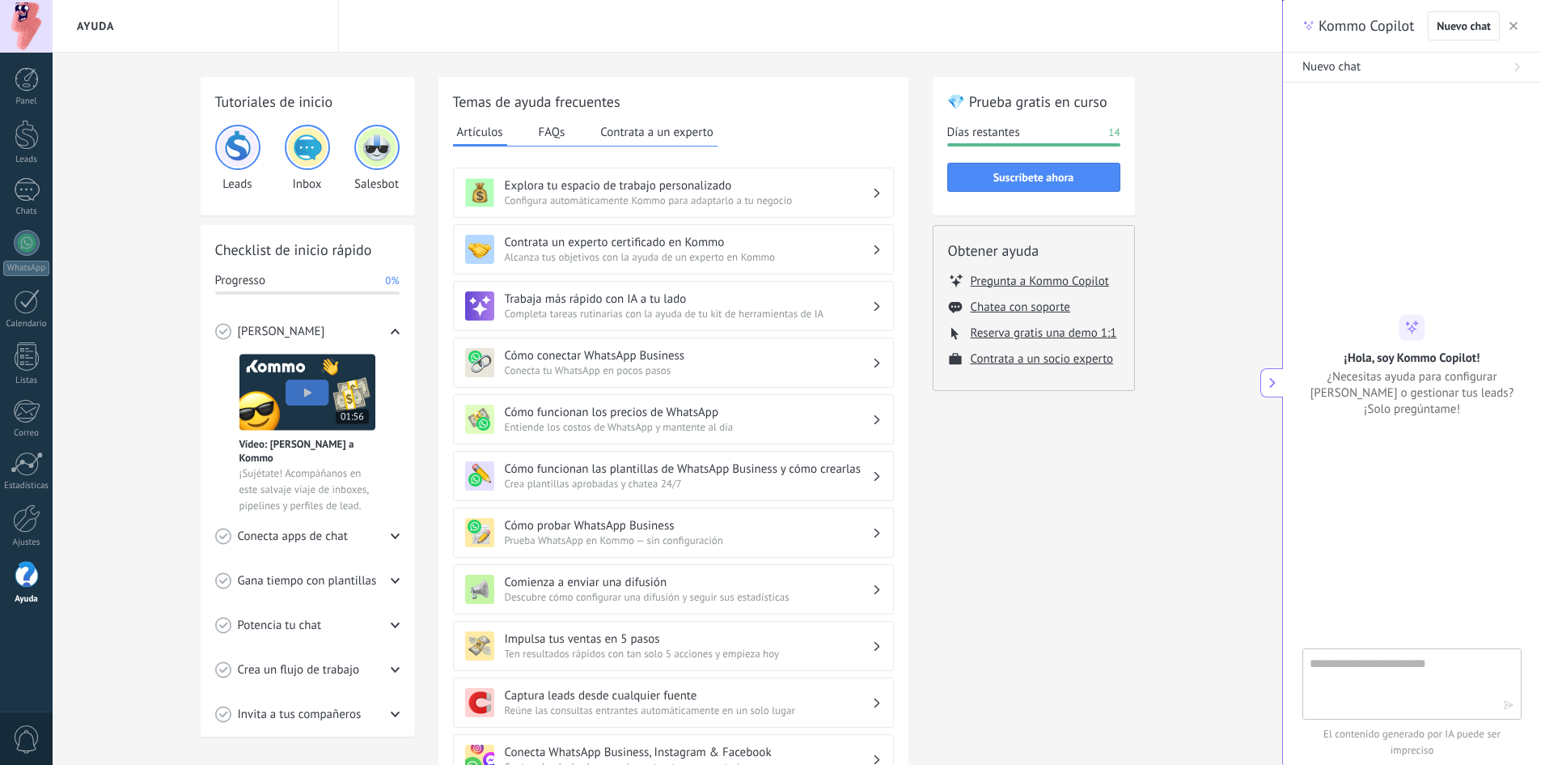
click at [1386, 710] on textarea at bounding box center [1401, 683] width 182 height 58
type textarea "**********"
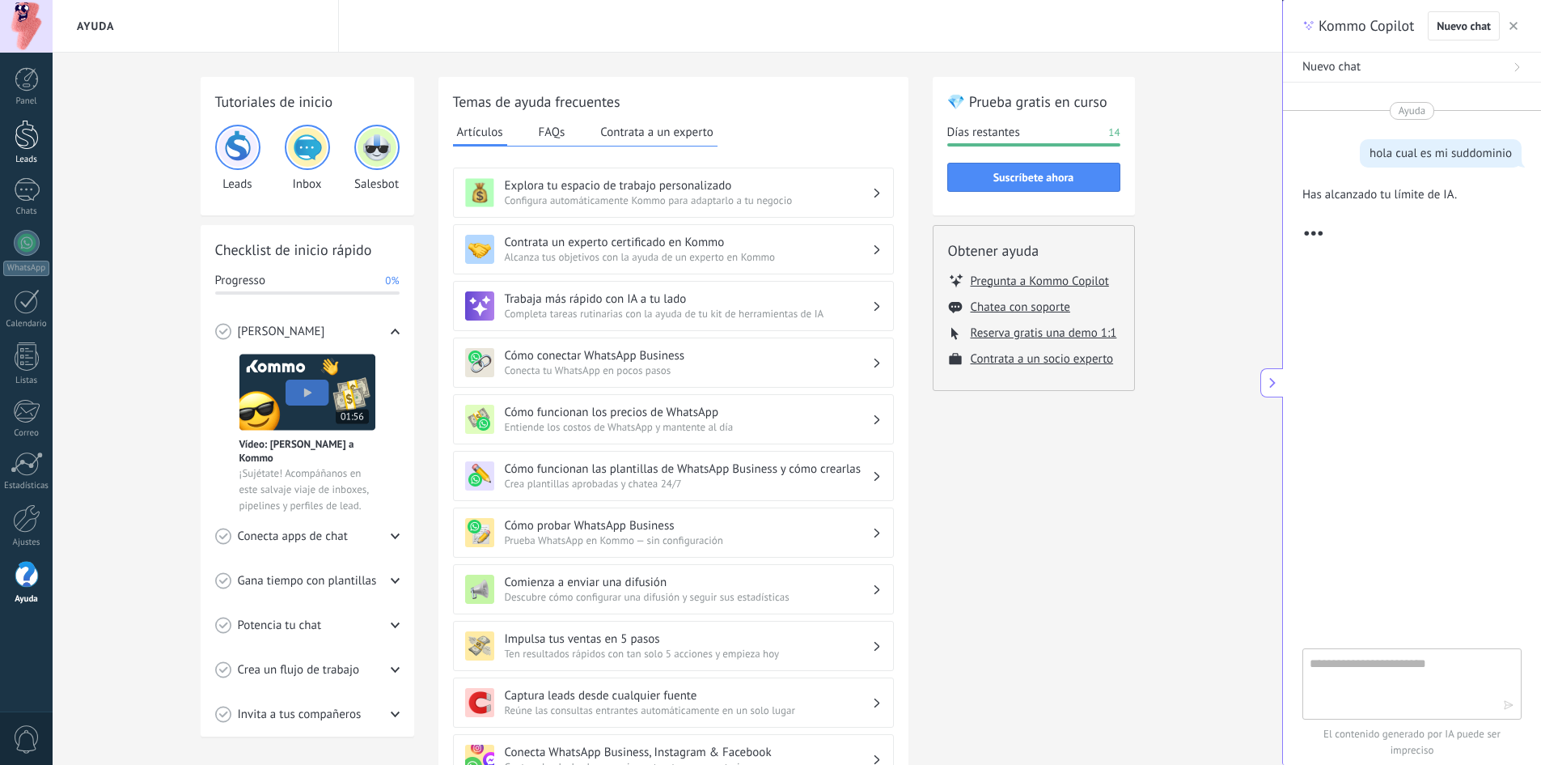
click at [22, 143] on div at bounding box center [27, 135] width 24 height 30
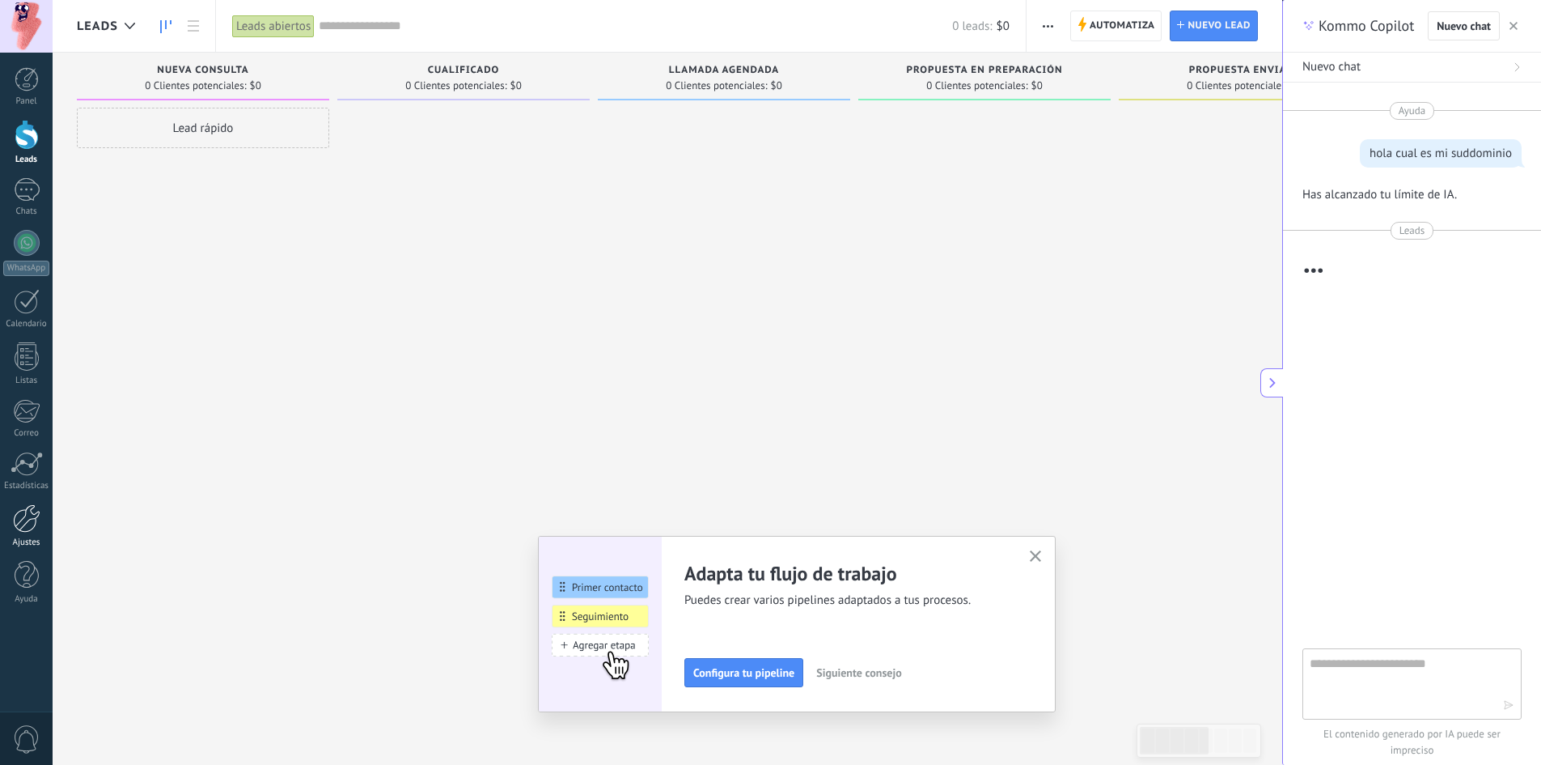
click at [19, 527] on div at bounding box center [27, 518] width 28 height 28
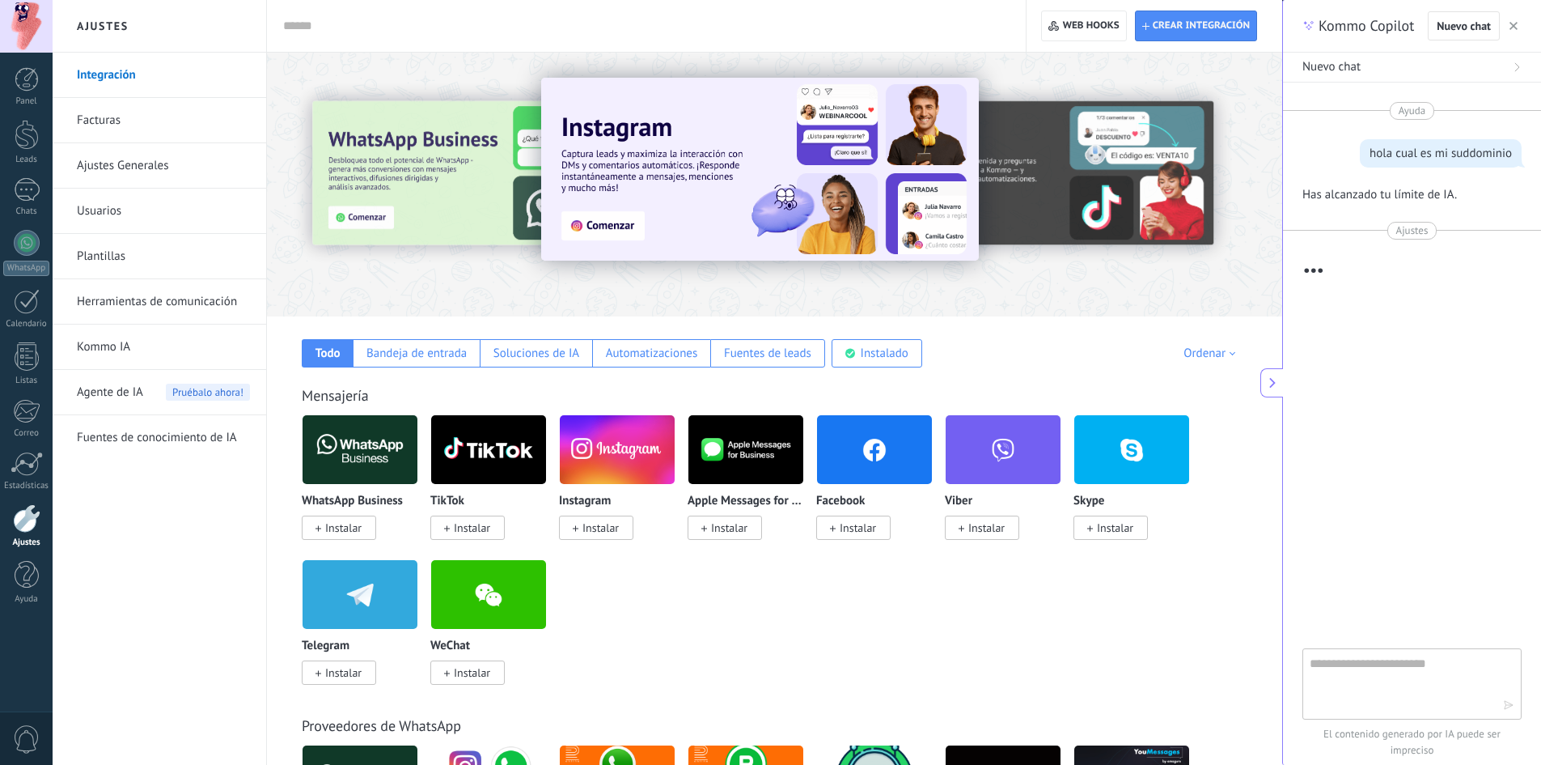
click at [124, 211] on link "Usuarios" at bounding box center [163, 210] width 173 height 45
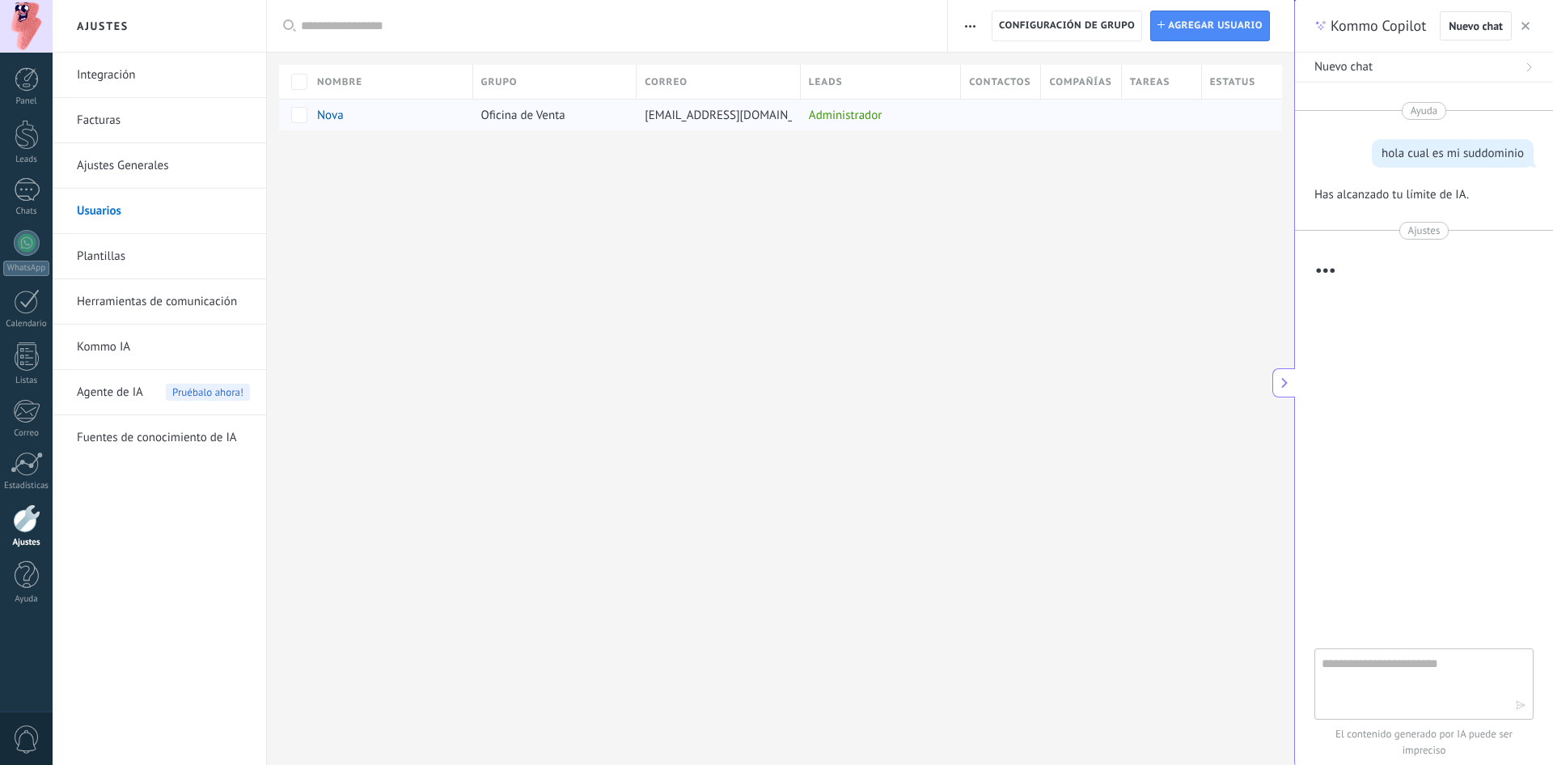
click at [607, 110] on div "Oficina de Venta" at bounding box center [551, 115] width 156 height 31
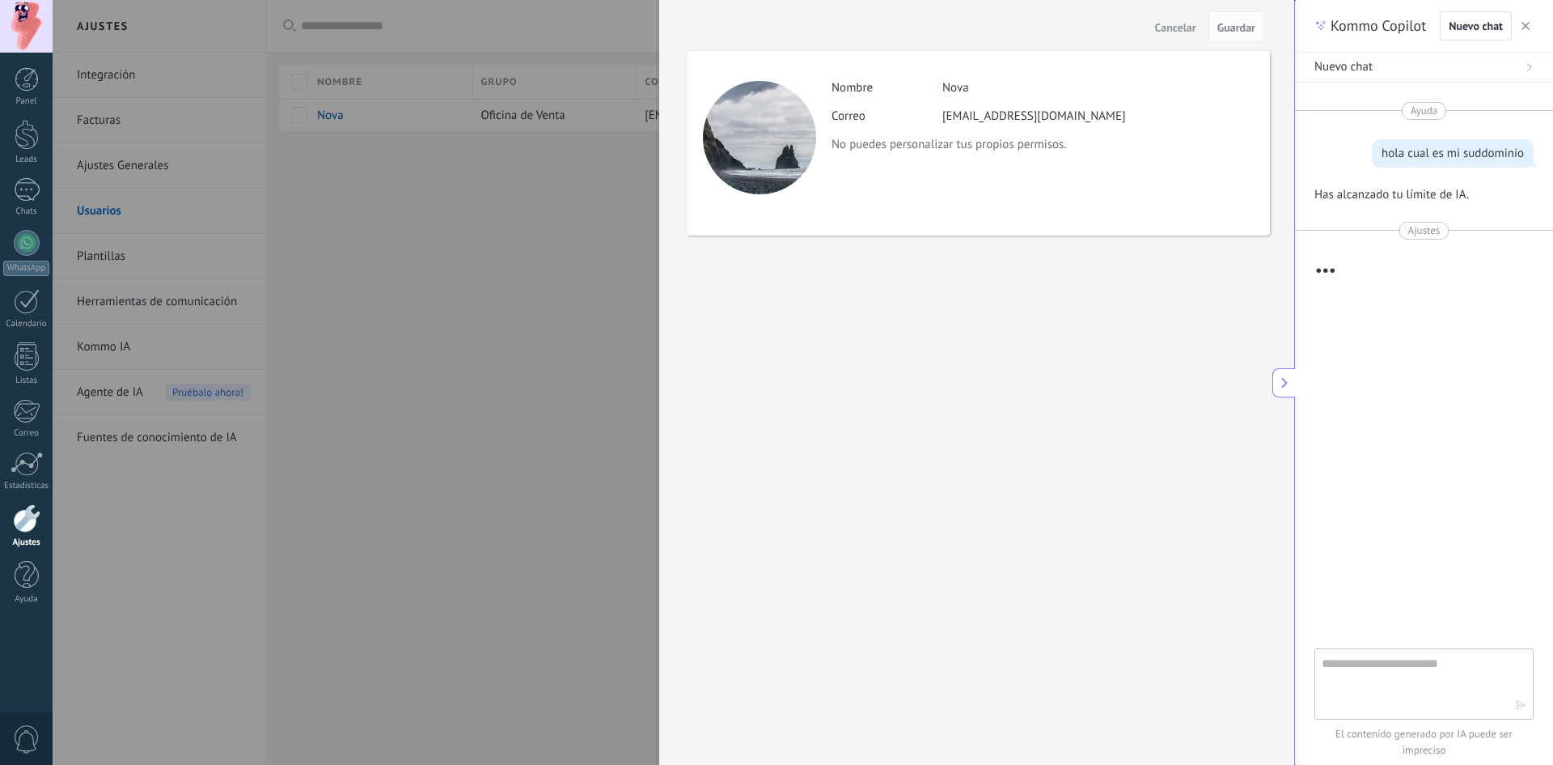
click at [493, 114] on div at bounding box center [776, 382] width 1553 height 765
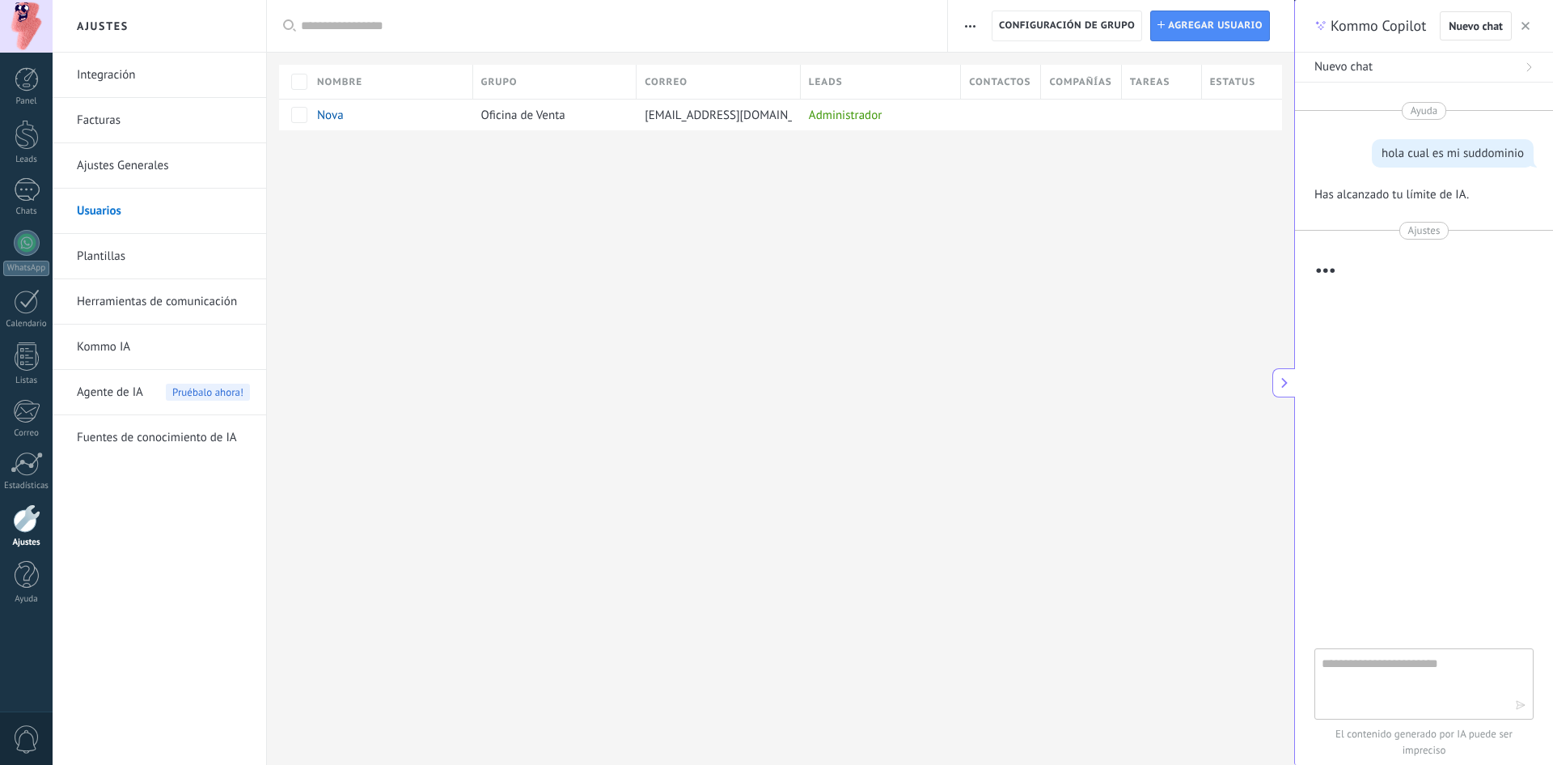
click at [493, 114] on span "Oficina de Venta" at bounding box center [523, 115] width 84 height 15
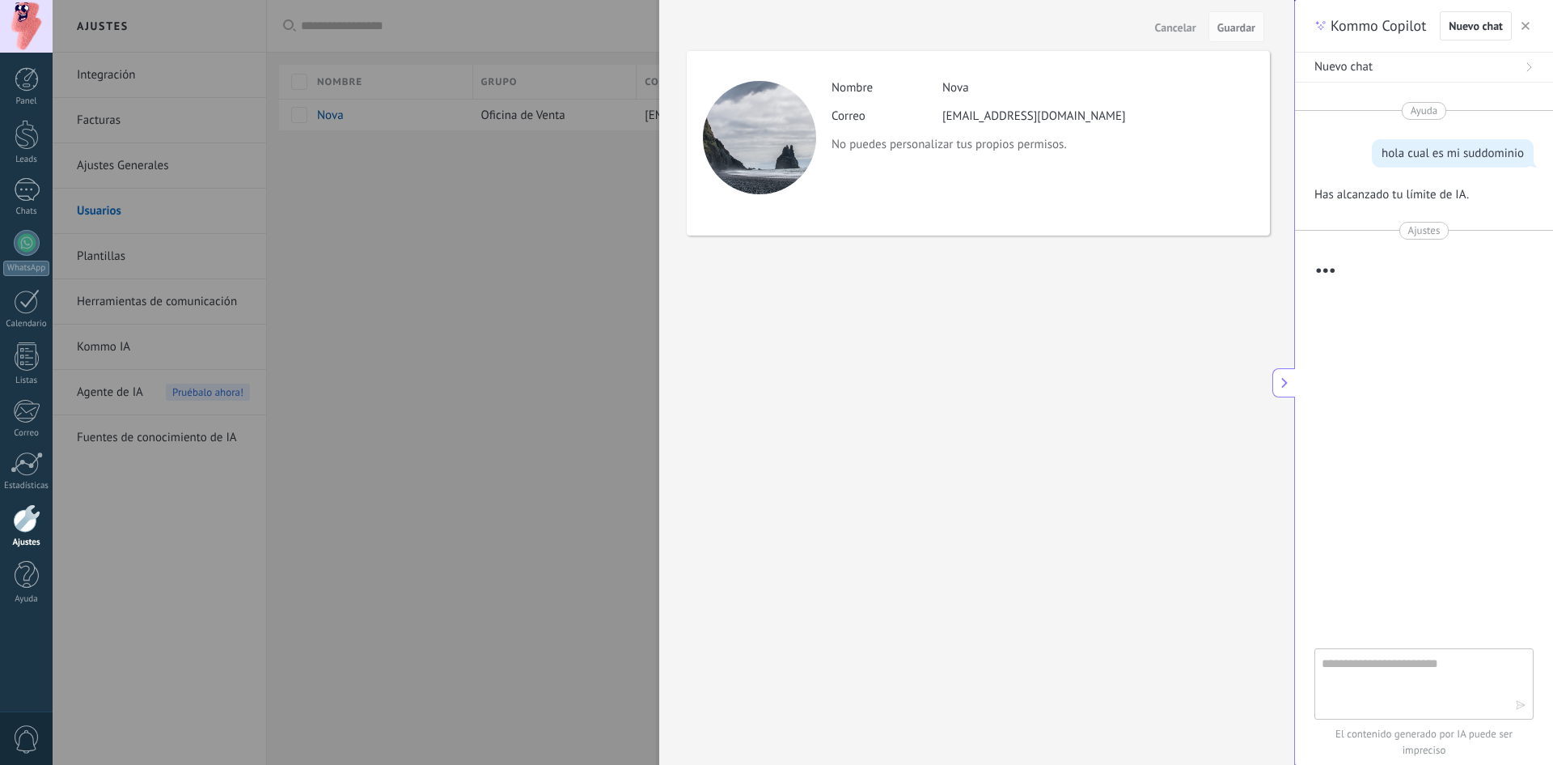
click at [534, 184] on div at bounding box center [776, 382] width 1553 height 765
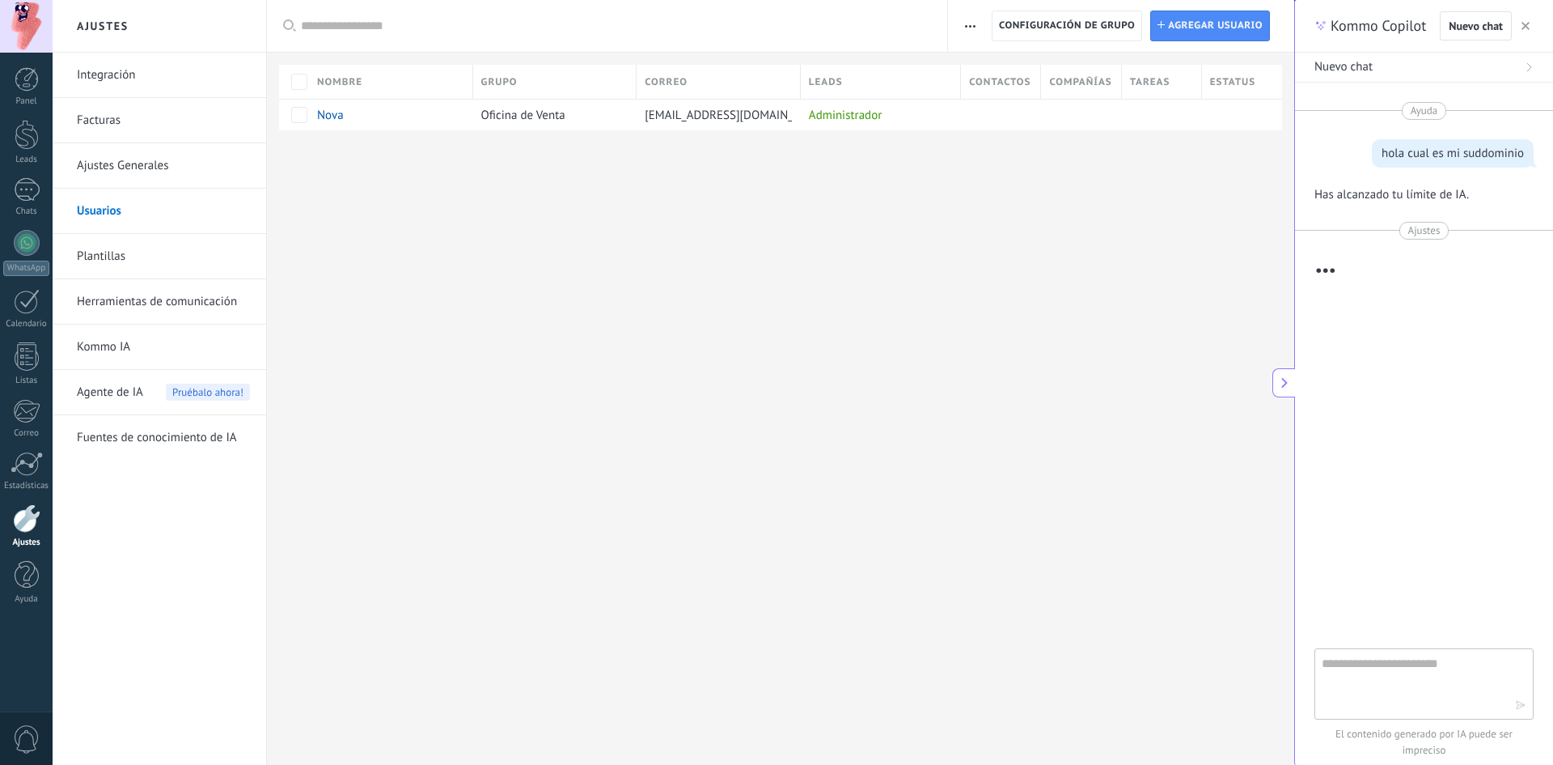
click at [139, 178] on link "Ajustes Generales" at bounding box center [163, 165] width 173 height 45
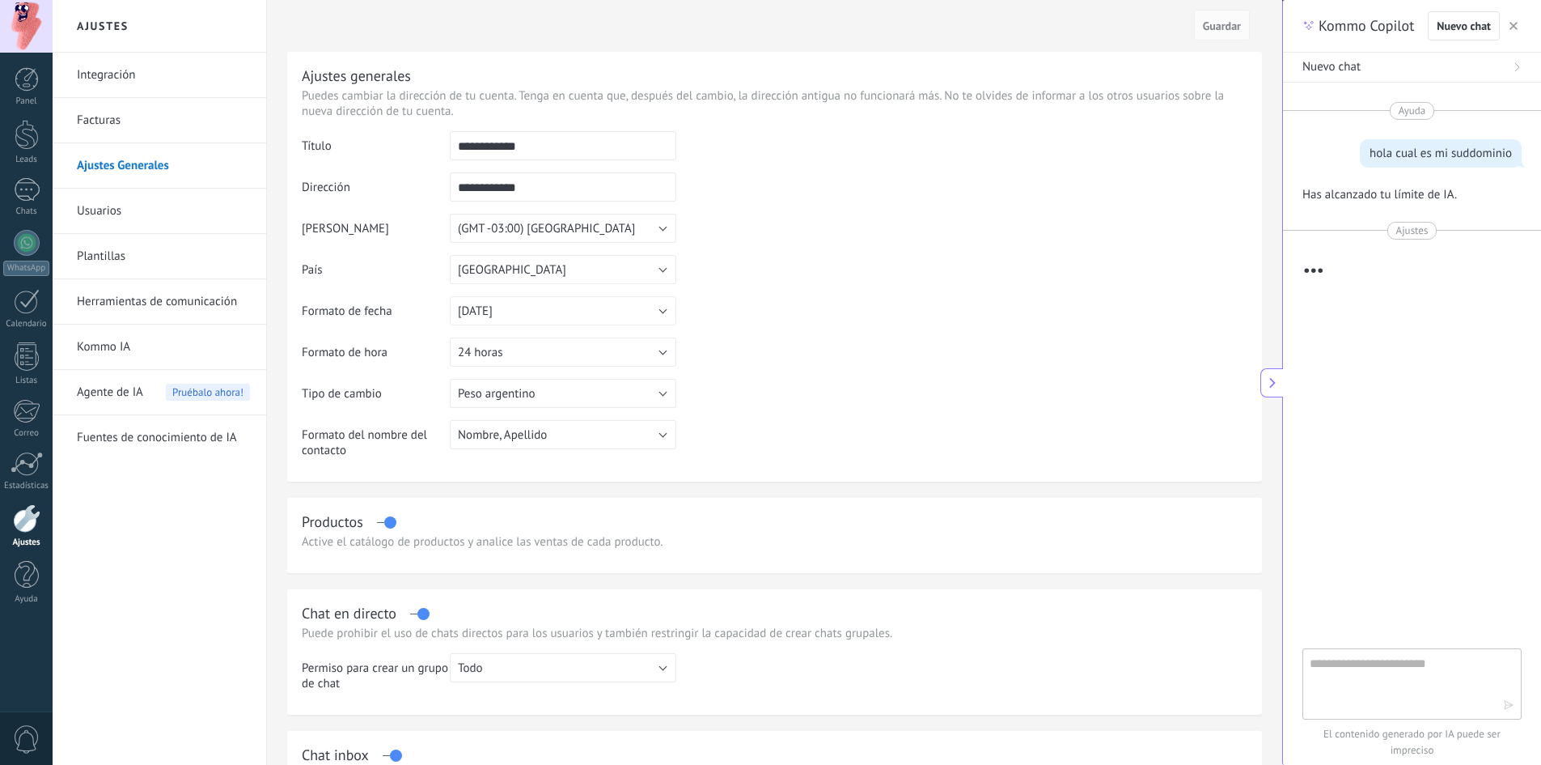
click at [121, 78] on link "Integración" at bounding box center [163, 75] width 173 height 45
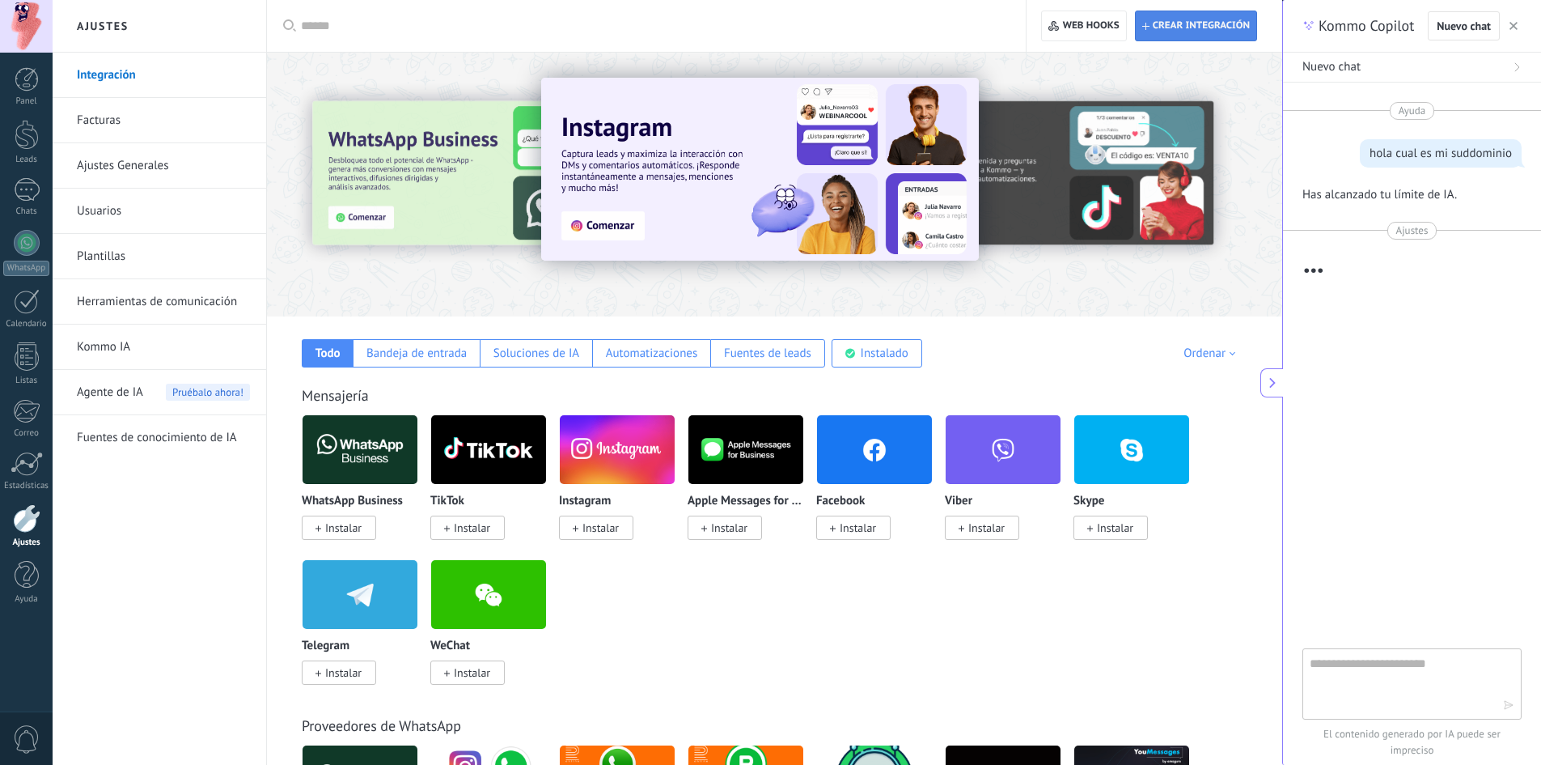
click at [1157, 28] on span "Crear integración" at bounding box center [1201, 25] width 97 height 13
type textarea "**********"
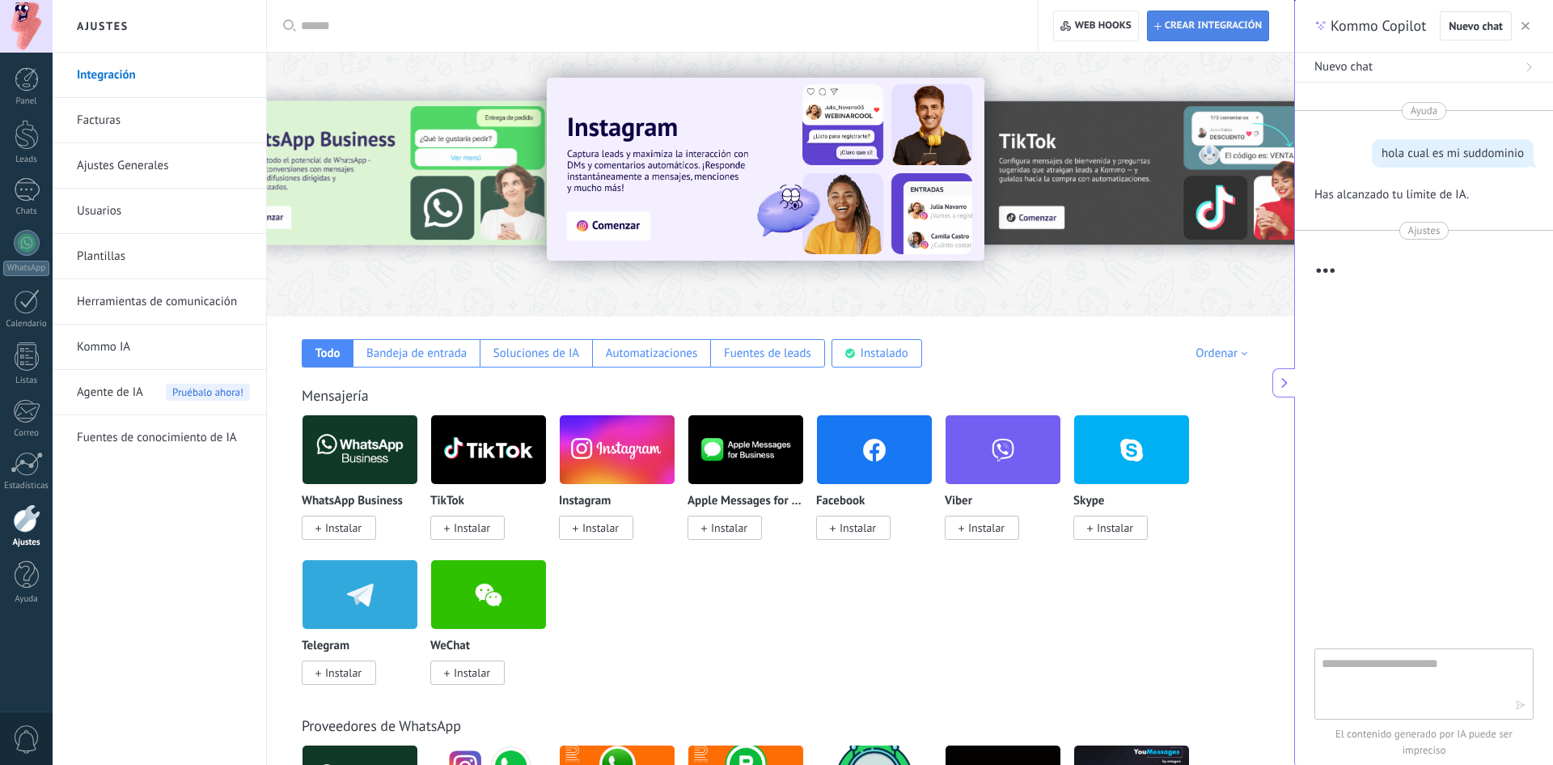
scroll to position [15, 0]
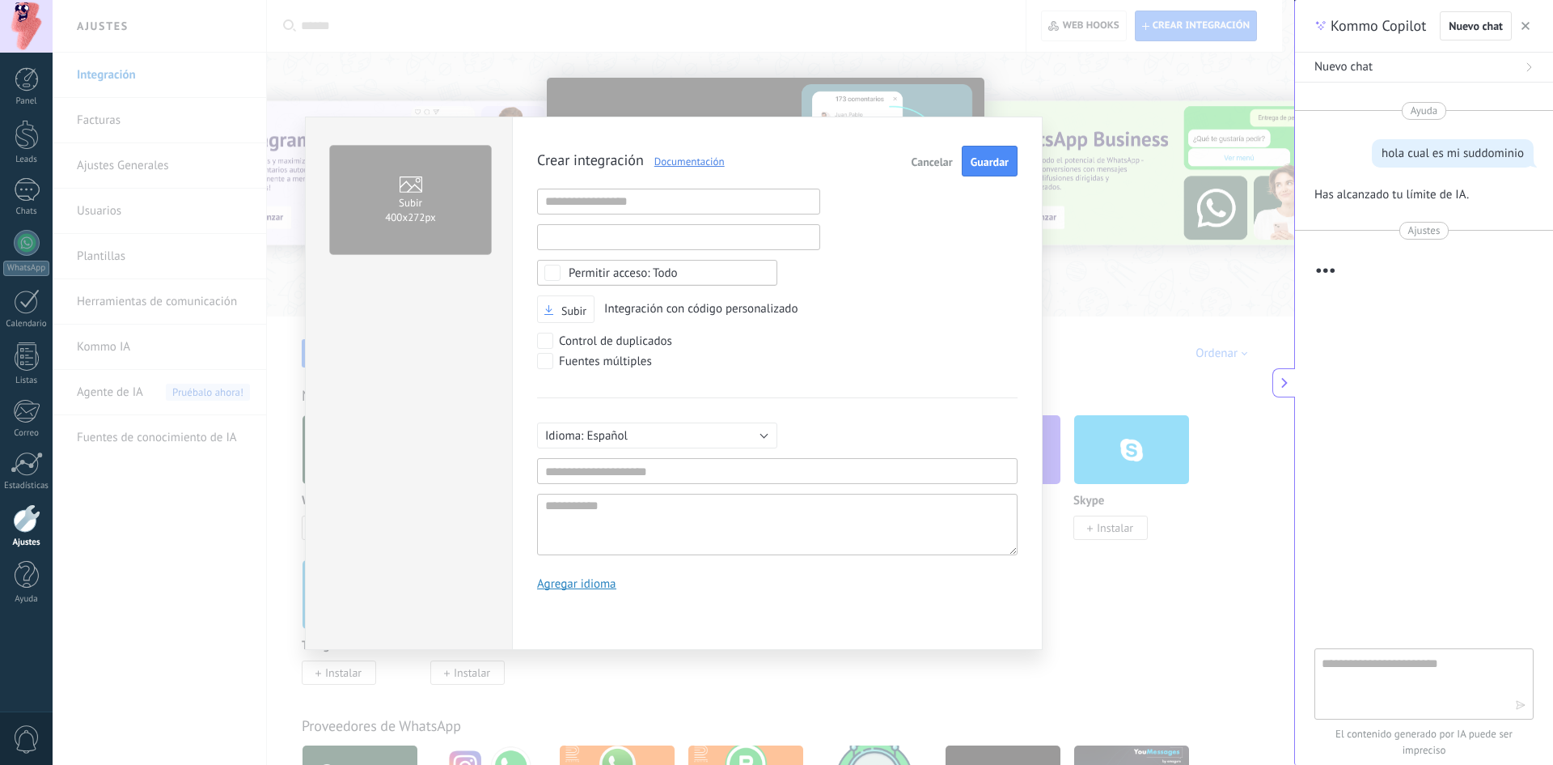
click at [629, 235] on input "text" at bounding box center [678, 237] width 283 height 26
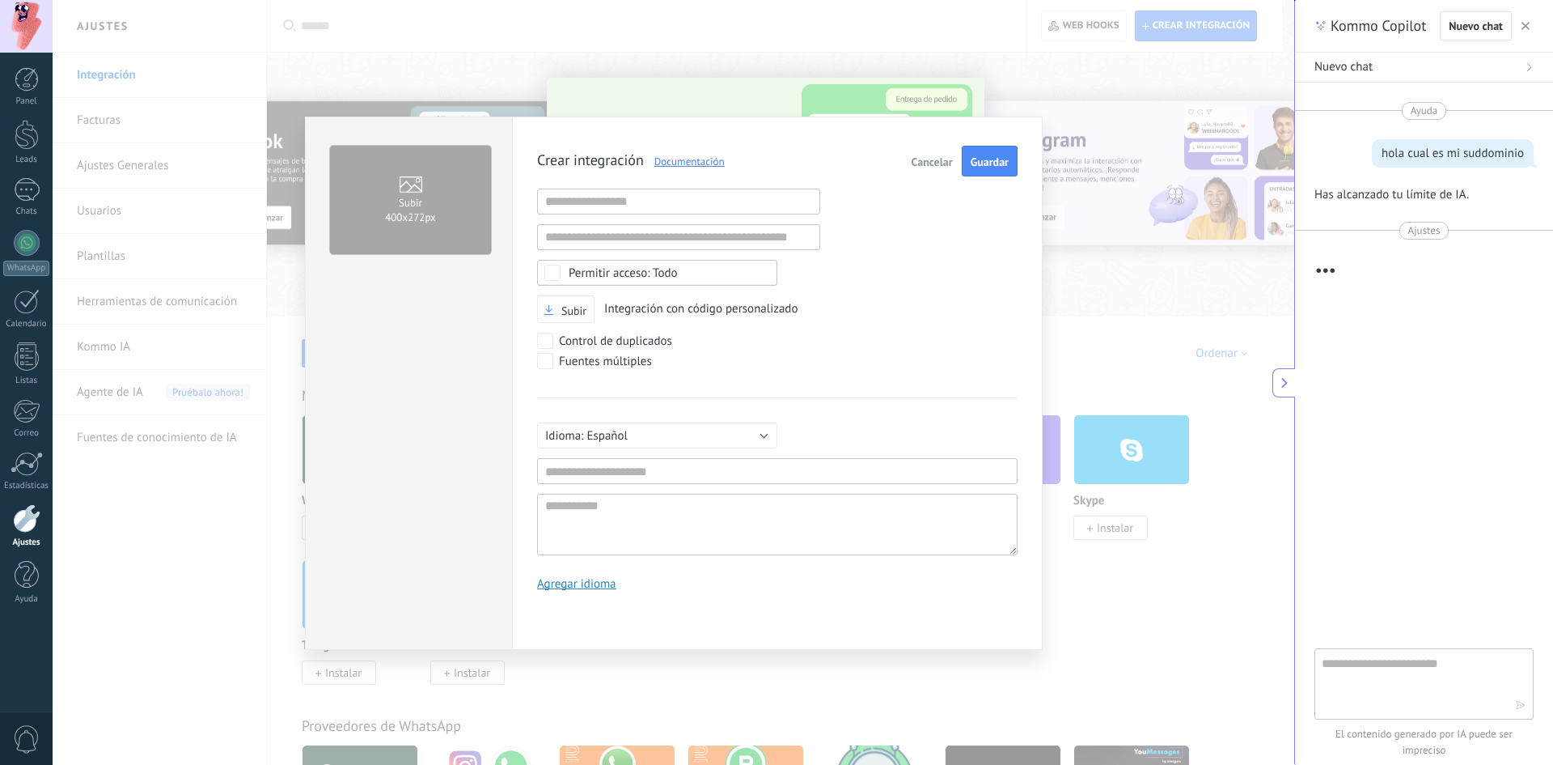
click at [519, 56] on div "Subir 400х272px Crear integración Documentación Cancelar Guardar URL inválida U…" at bounding box center [674, 382] width 1242 height 765
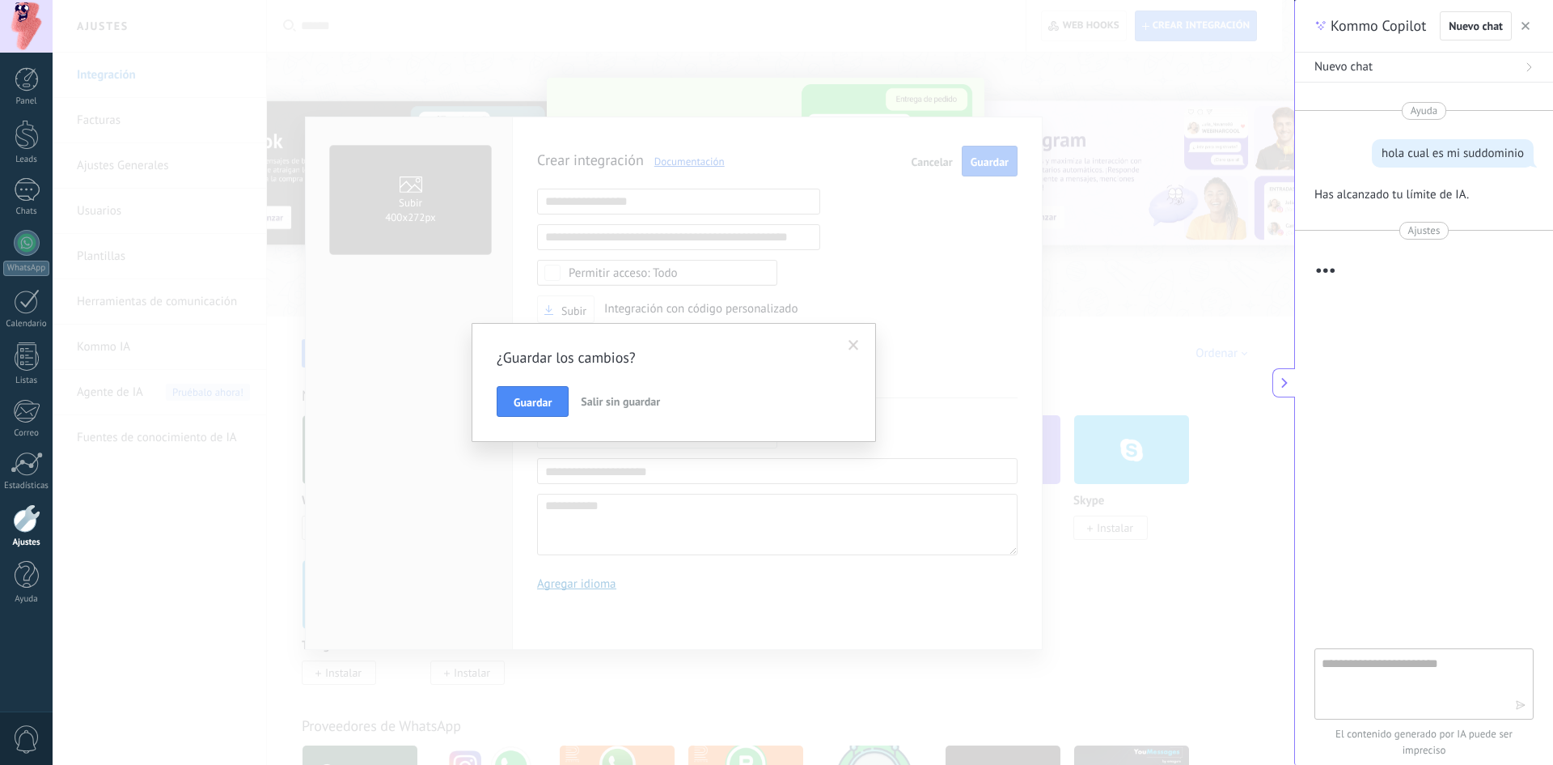
click at [22, 20] on div at bounding box center [26, 26] width 53 height 53
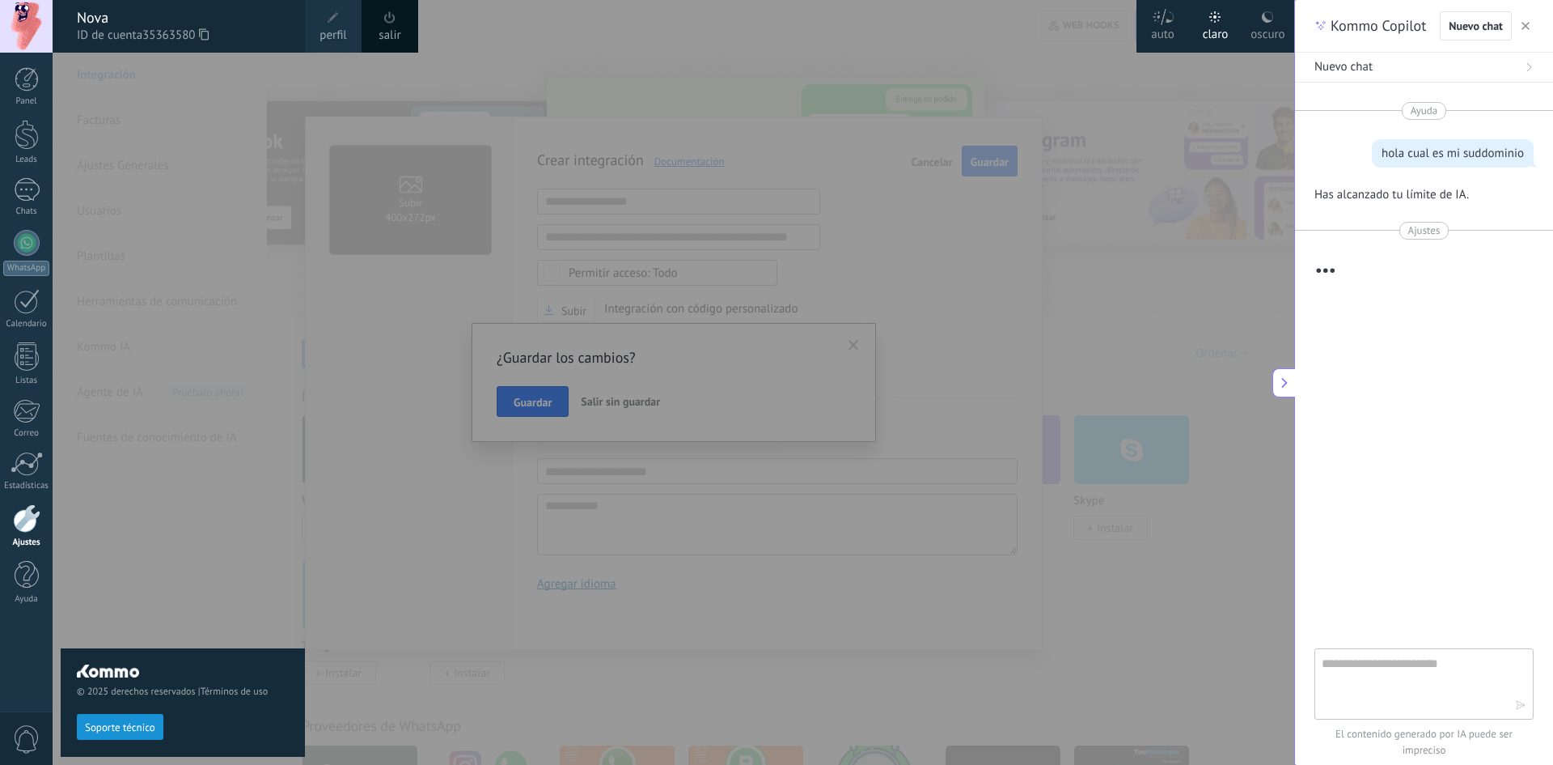
click at [1264, 15] on use at bounding box center [1267, 16] width 11 height 11
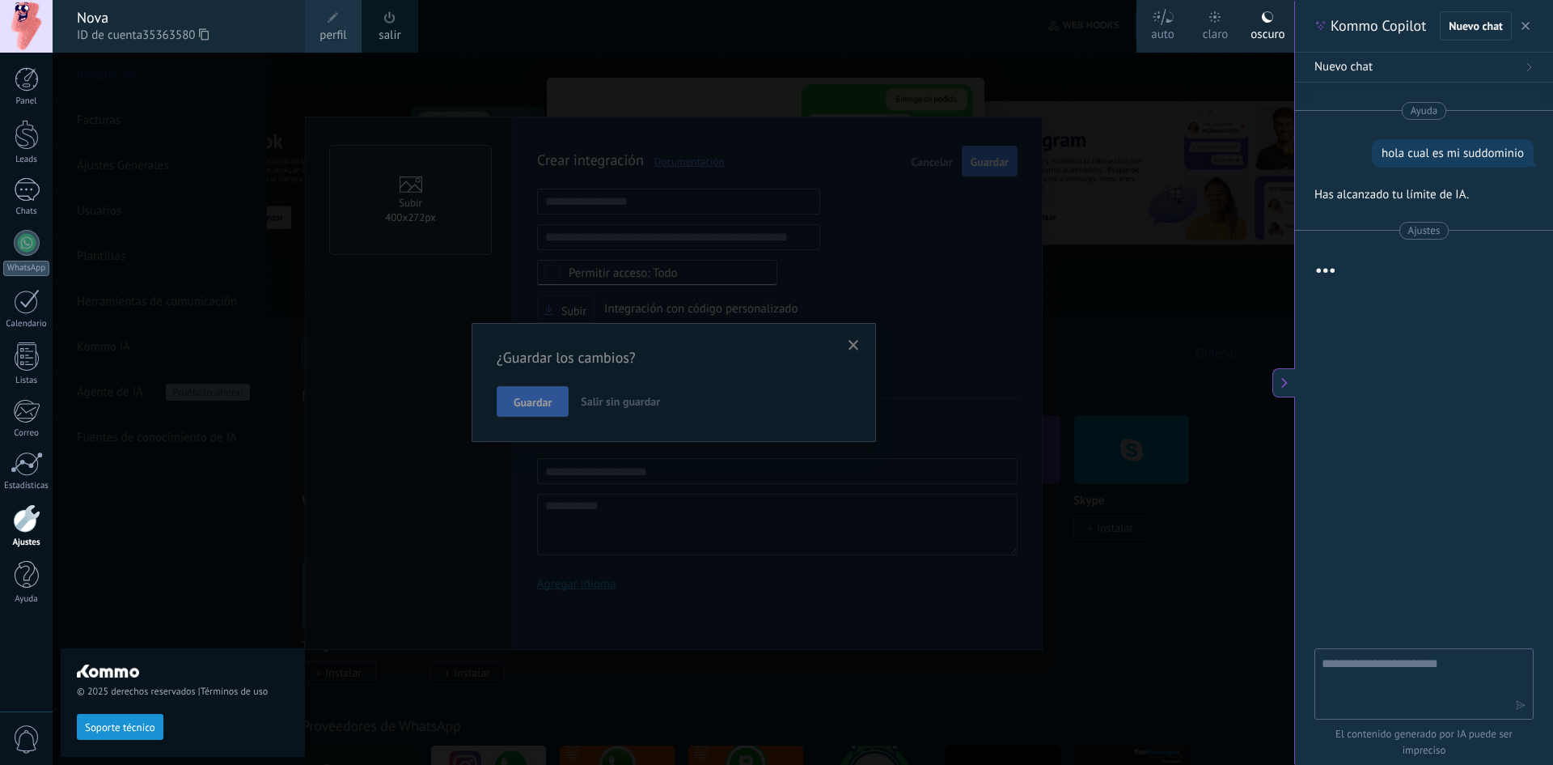
click at [31, 170] on div "Panel Leads Chats WhatsApp Clientes" at bounding box center [26, 343] width 53 height 553
click at [30, 178] on div at bounding box center [27, 189] width 26 height 23
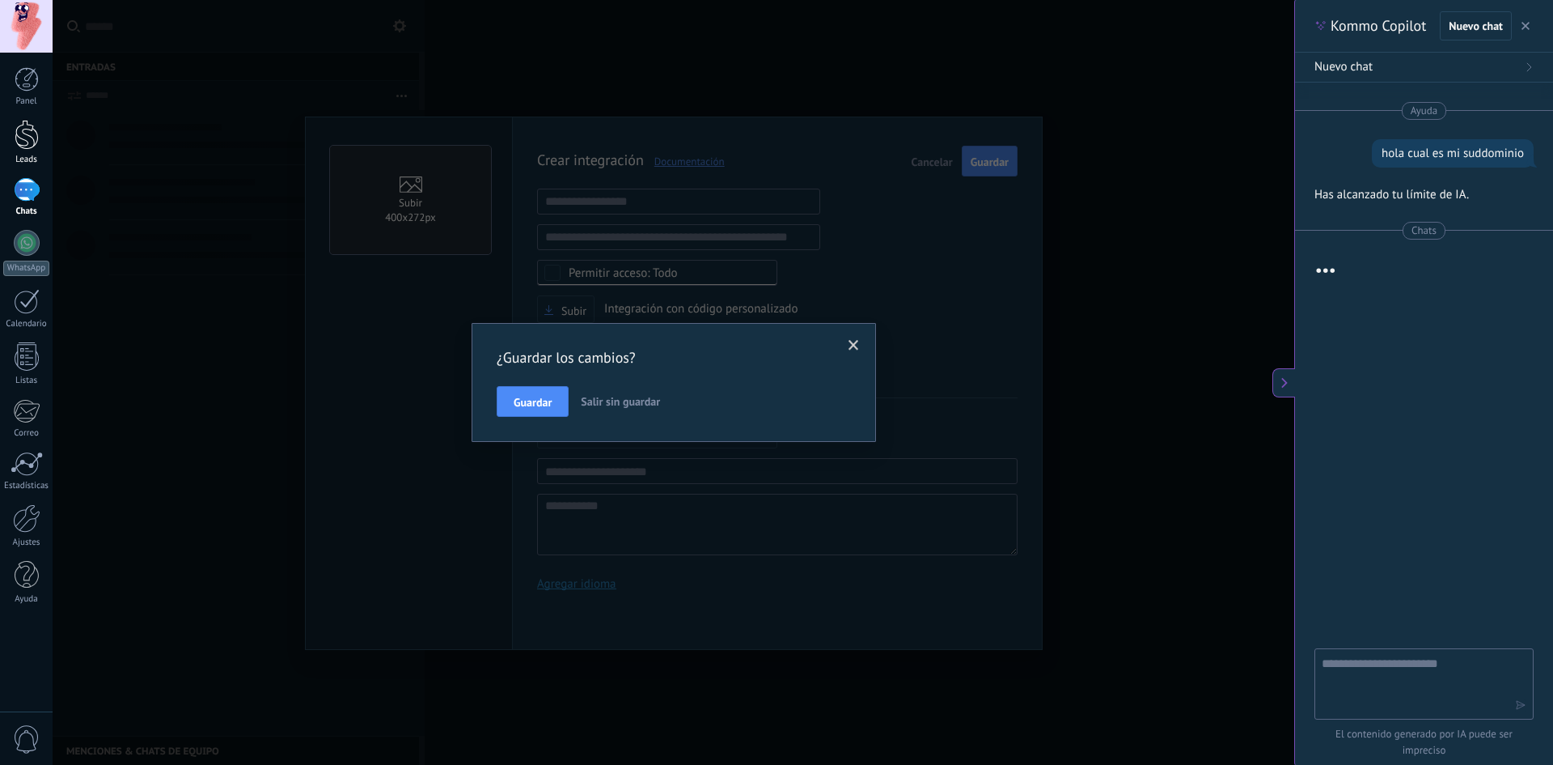
click at [20, 149] on div at bounding box center [27, 135] width 24 height 30
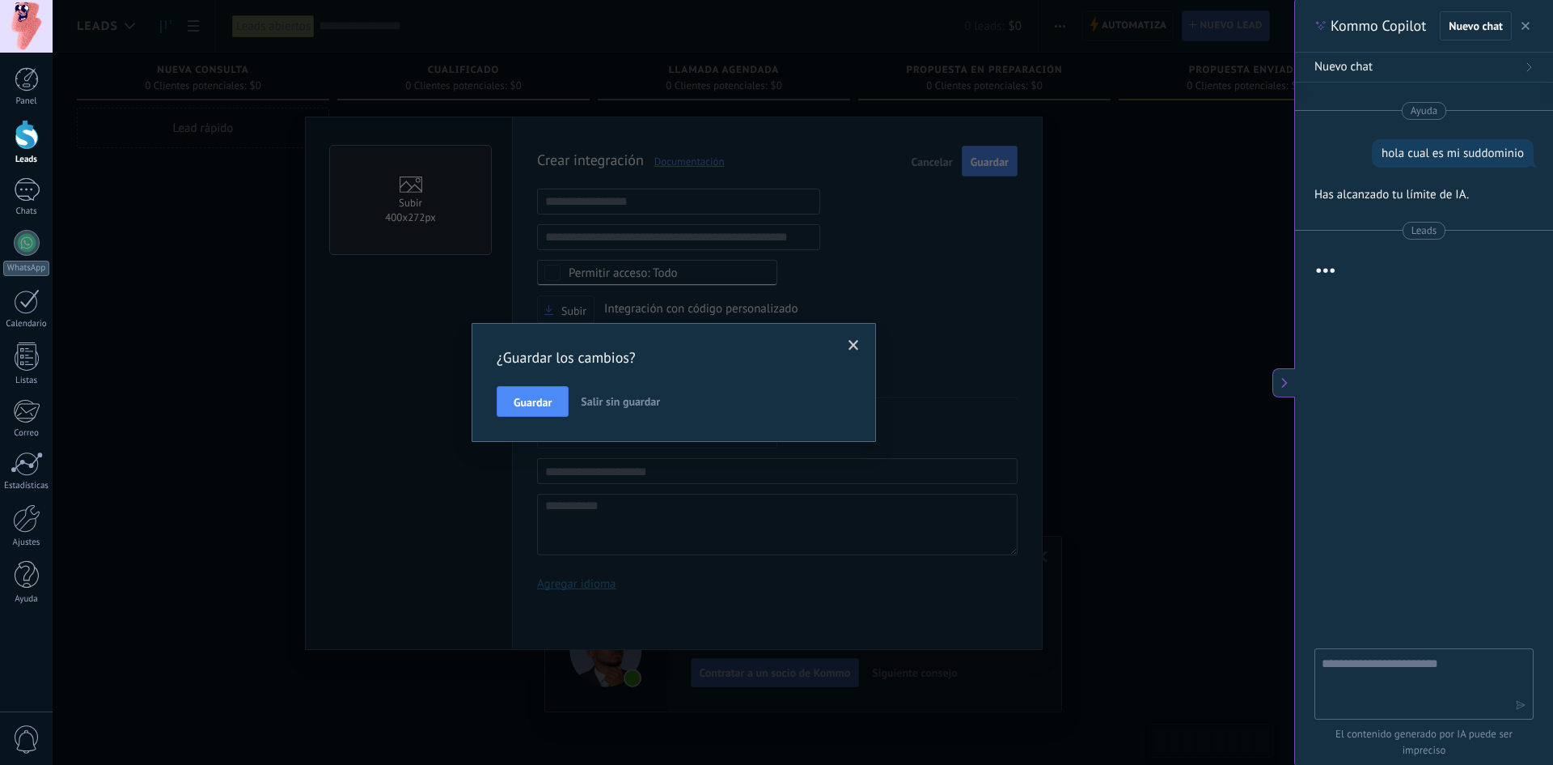
click at [618, 396] on span "Salir sin guardar" at bounding box center [620, 401] width 79 height 15
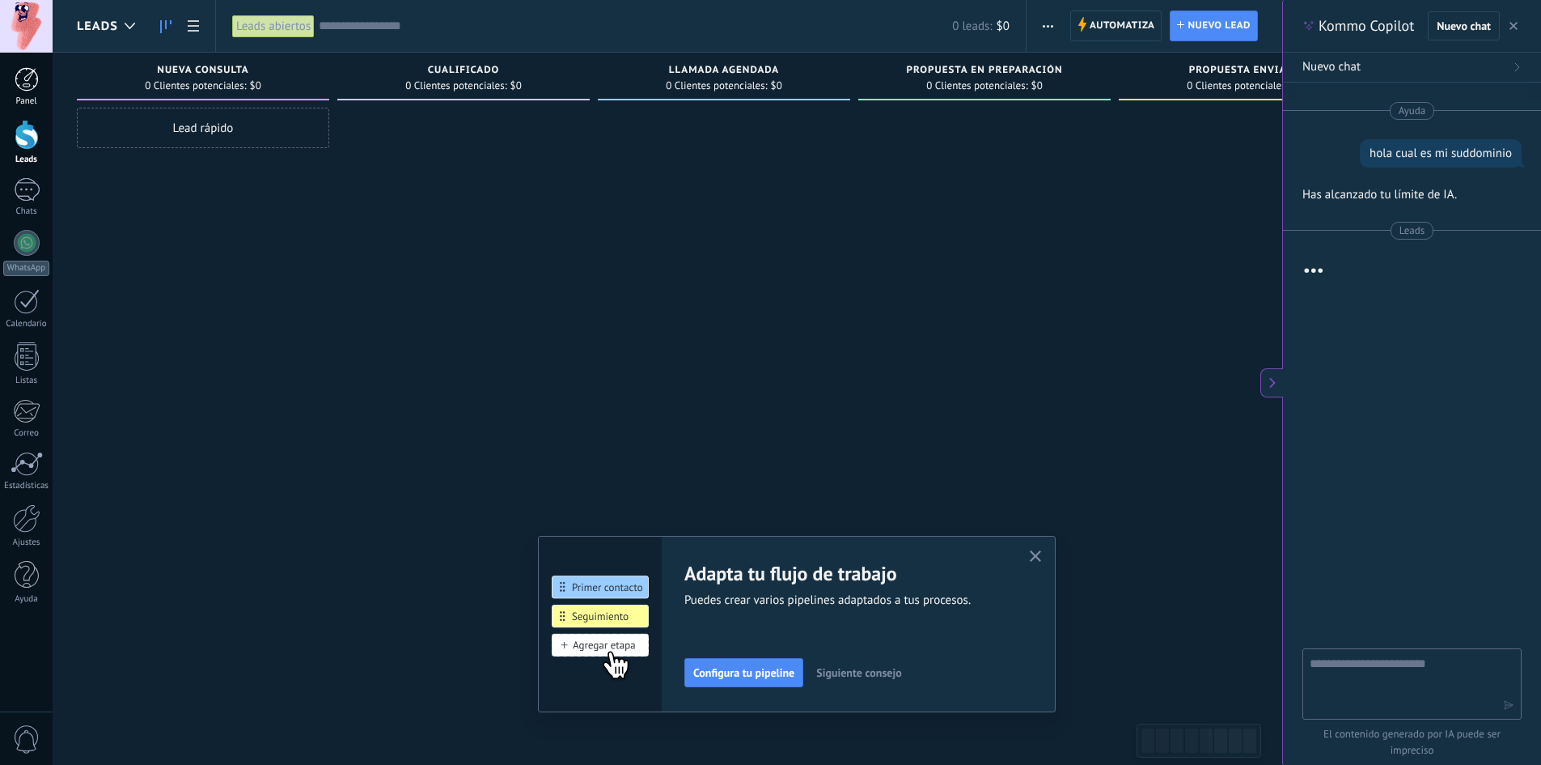
click at [22, 87] on div at bounding box center [27, 79] width 24 height 24
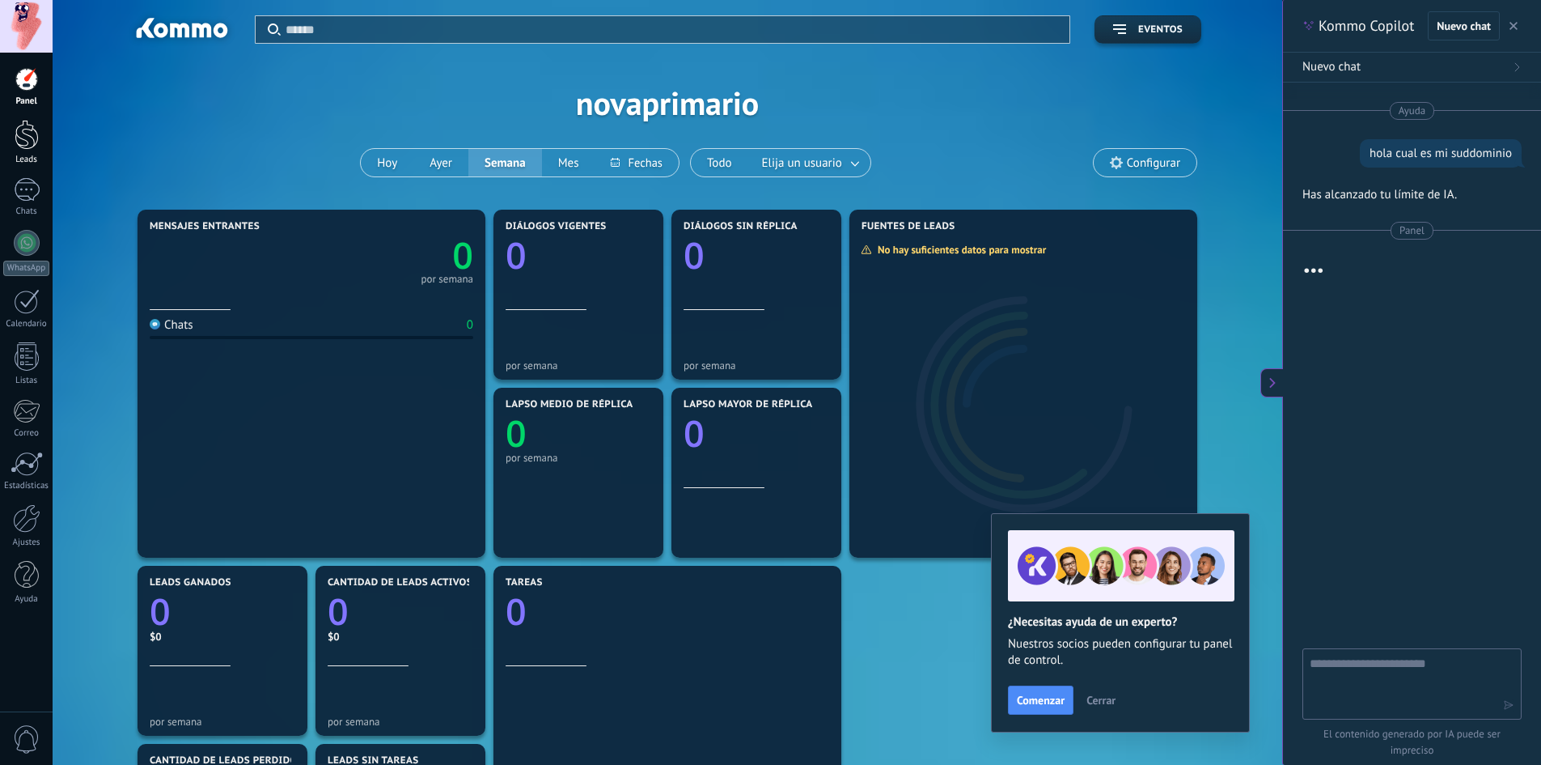
click at [28, 138] on div at bounding box center [27, 135] width 24 height 30
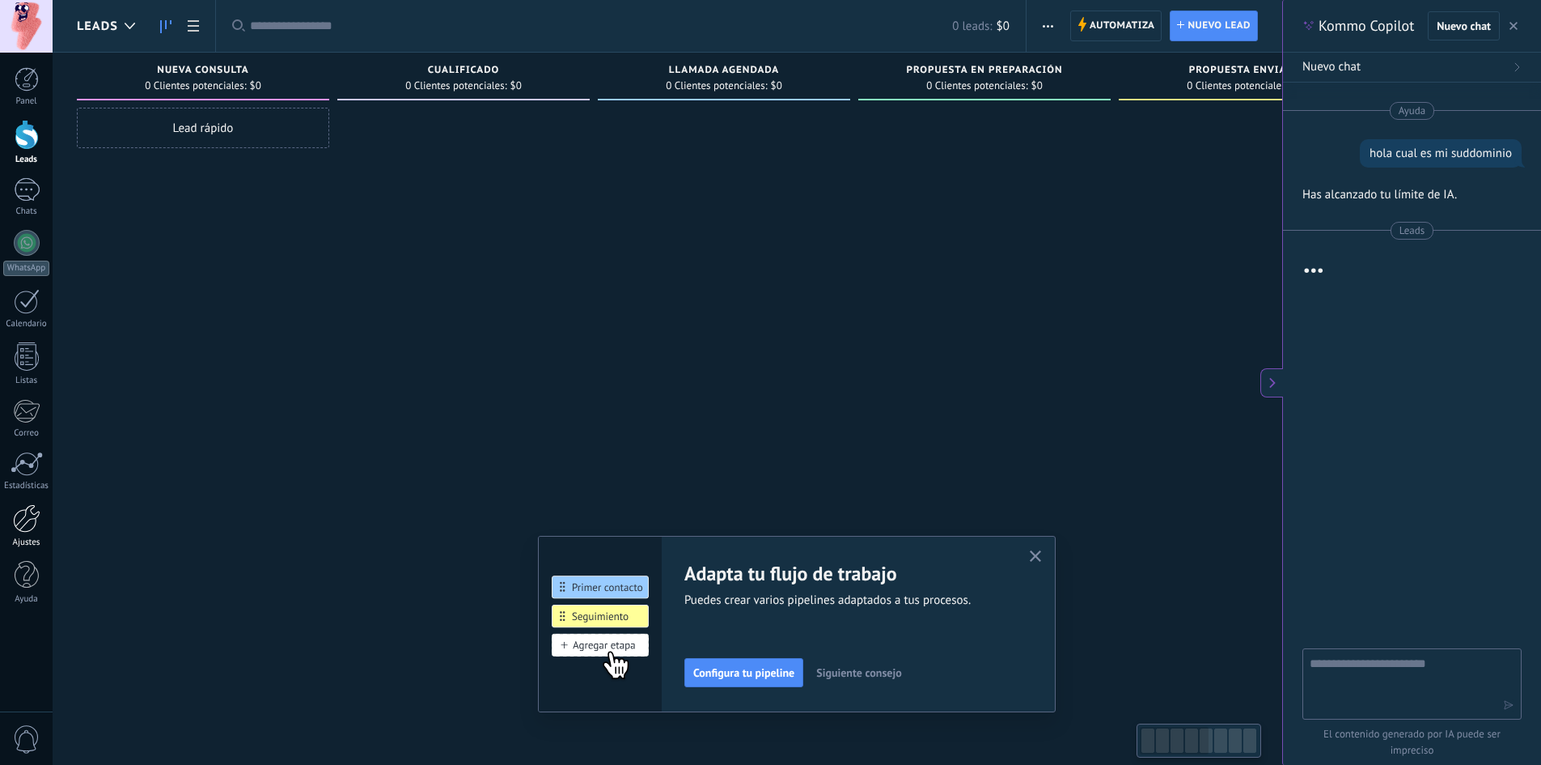
click at [24, 527] on div at bounding box center [27, 518] width 28 height 28
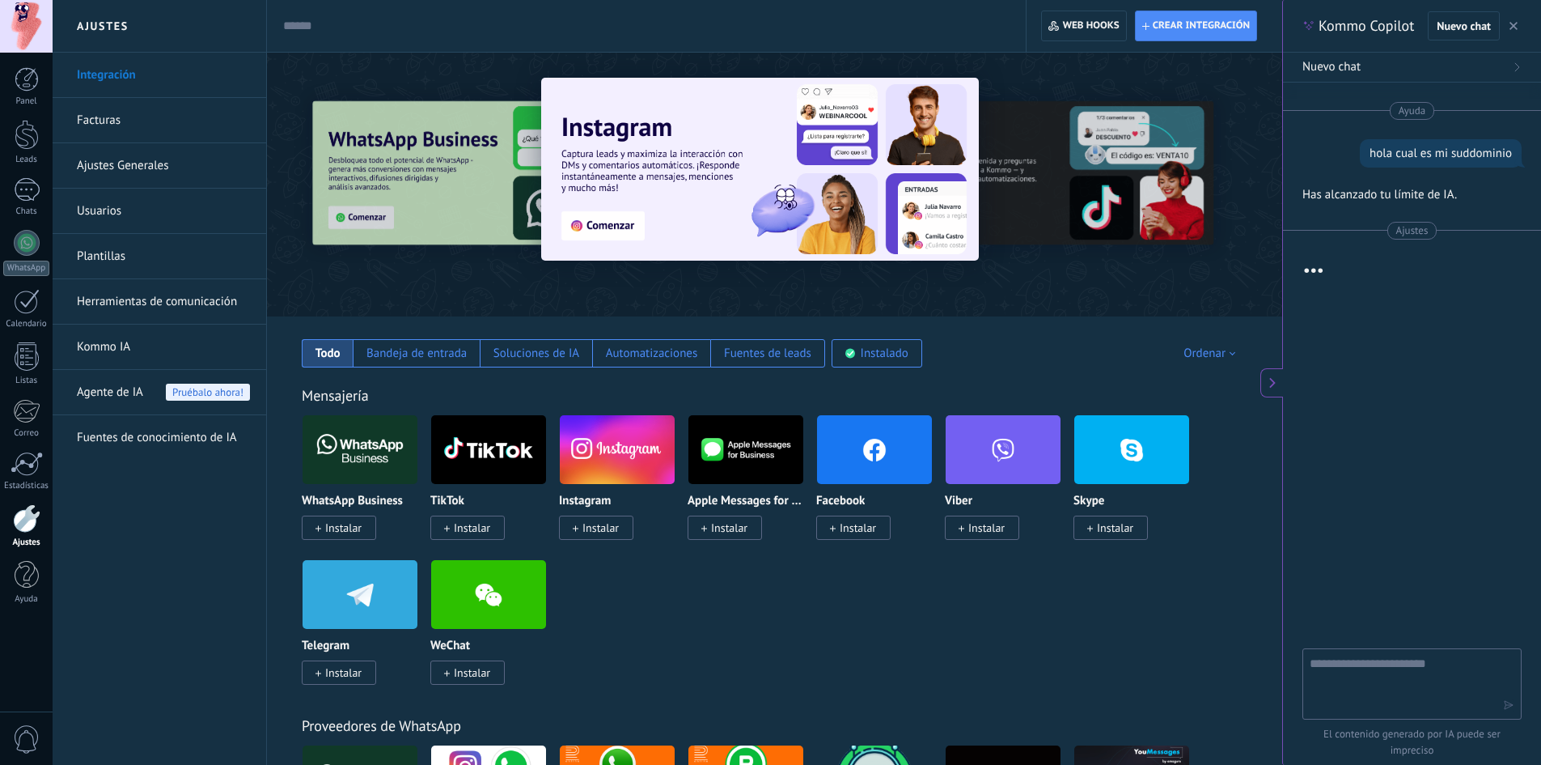
click at [172, 68] on link "Integración" at bounding box center [163, 75] width 173 height 45
click at [1094, 12] on span "Web hooks 0" at bounding box center [1083, 25] width 70 height 29
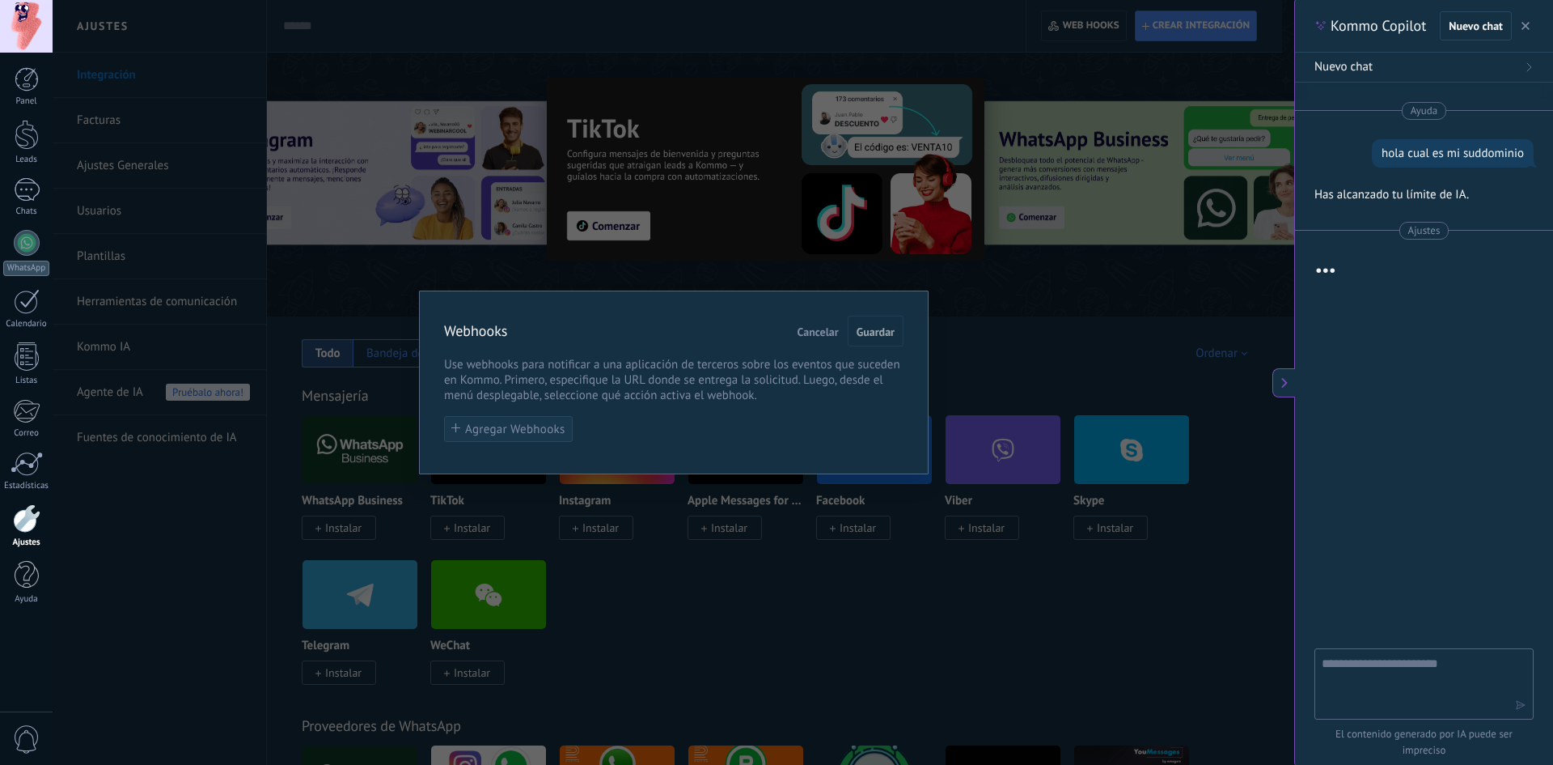
click at [527, 423] on span "Agregar Webhooks" at bounding box center [515, 429] width 100 height 12
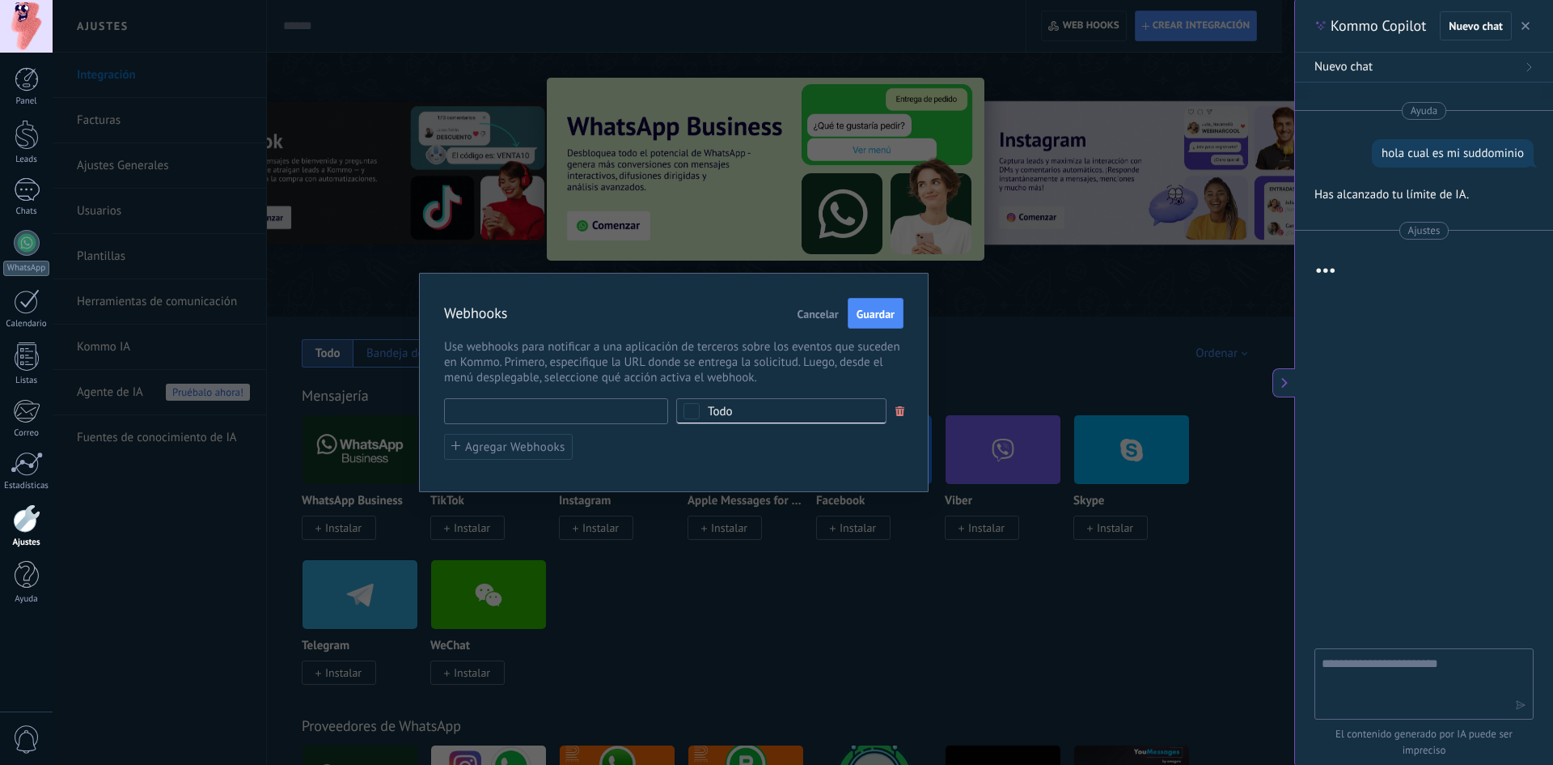
click at [510, 406] on input "text" at bounding box center [556, 411] width 224 height 26
paste input "**********"
type input "**********"
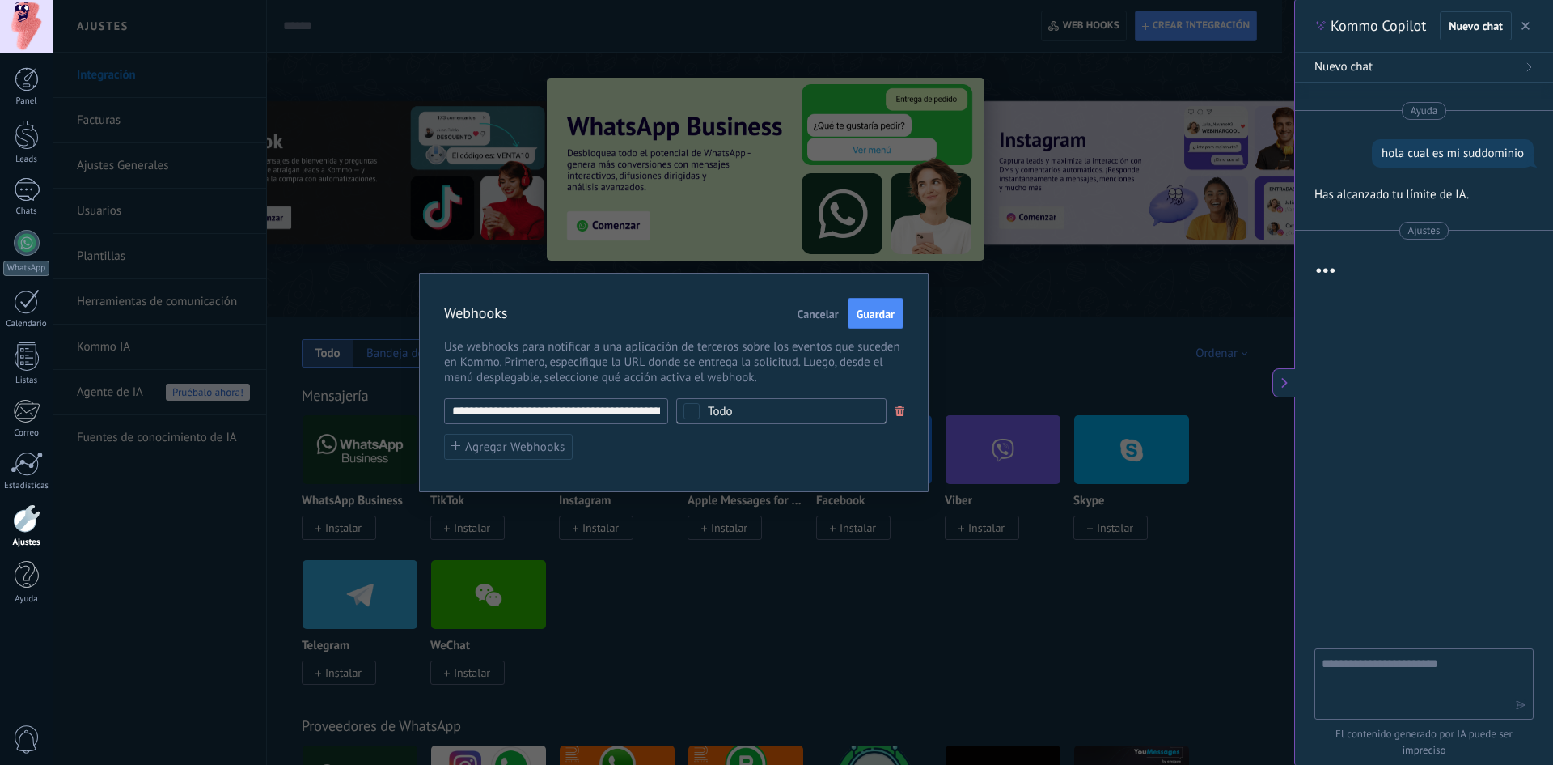
click at [723, 407] on div "Todo" at bounding box center [720, 411] width 25 height 12
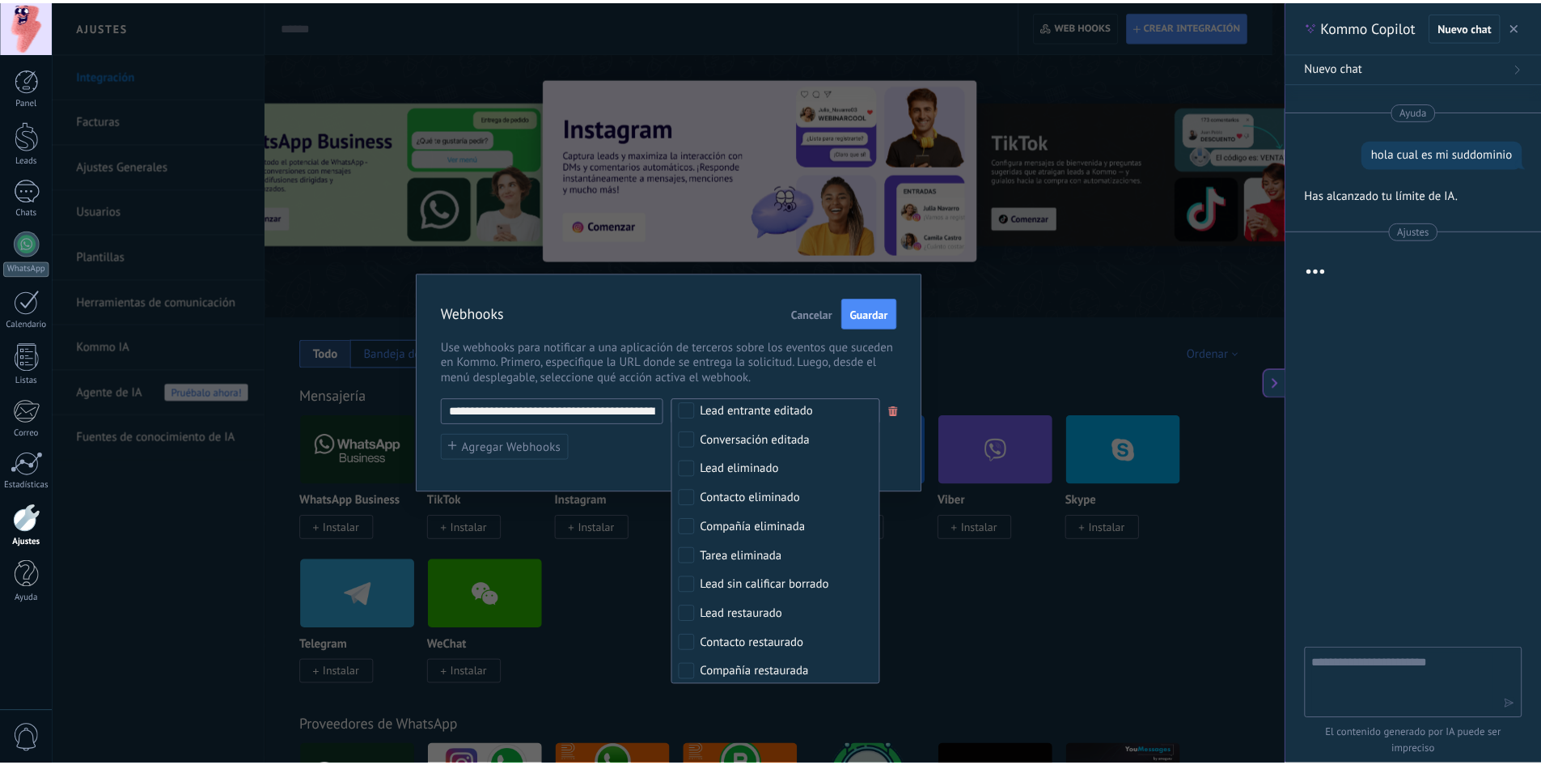
scroll to position [109, 0]
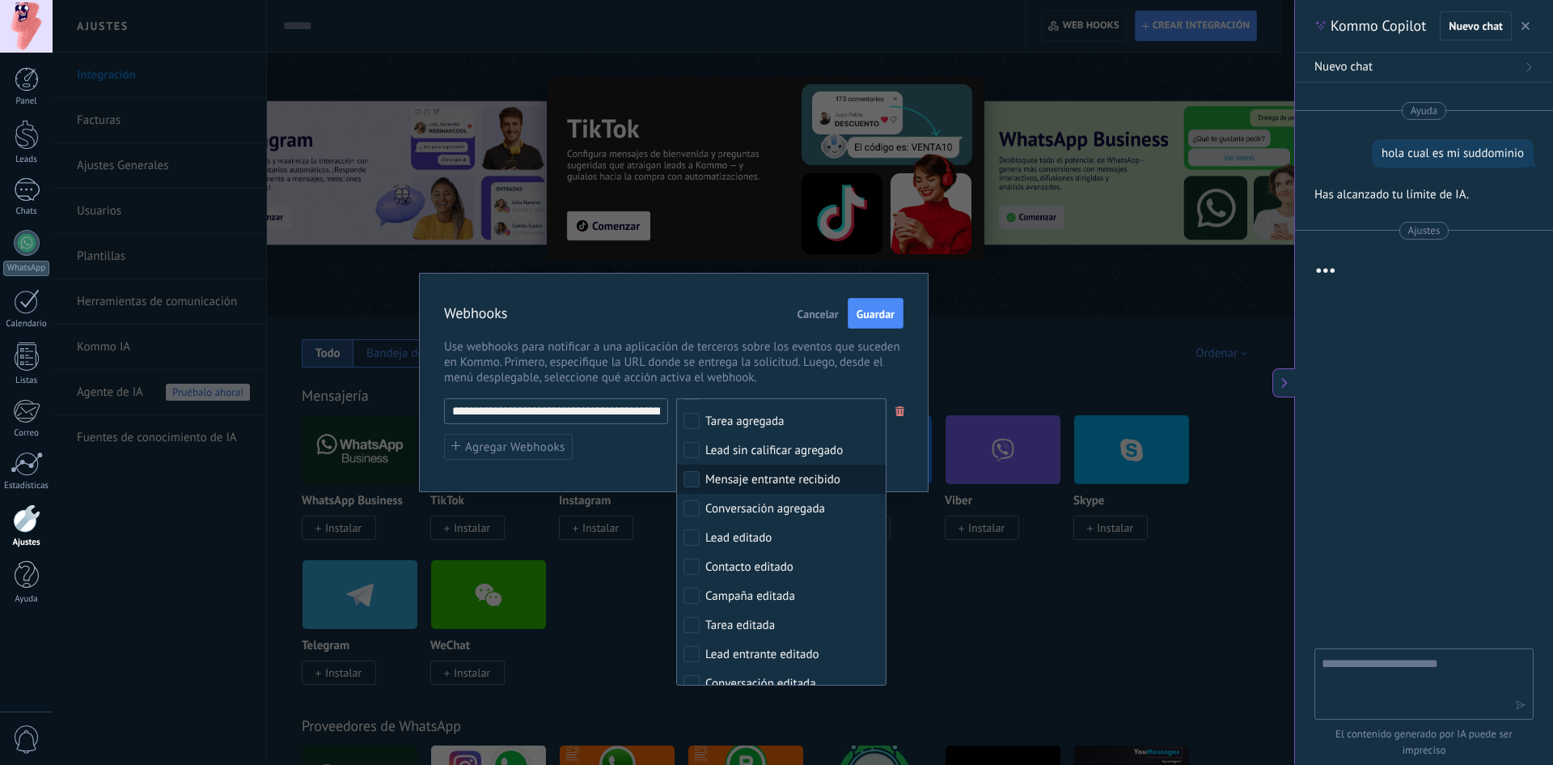
click at [704, 481] on label "Mensaje entrante recibido" at bounding box center [781, 478] width 209 height 29
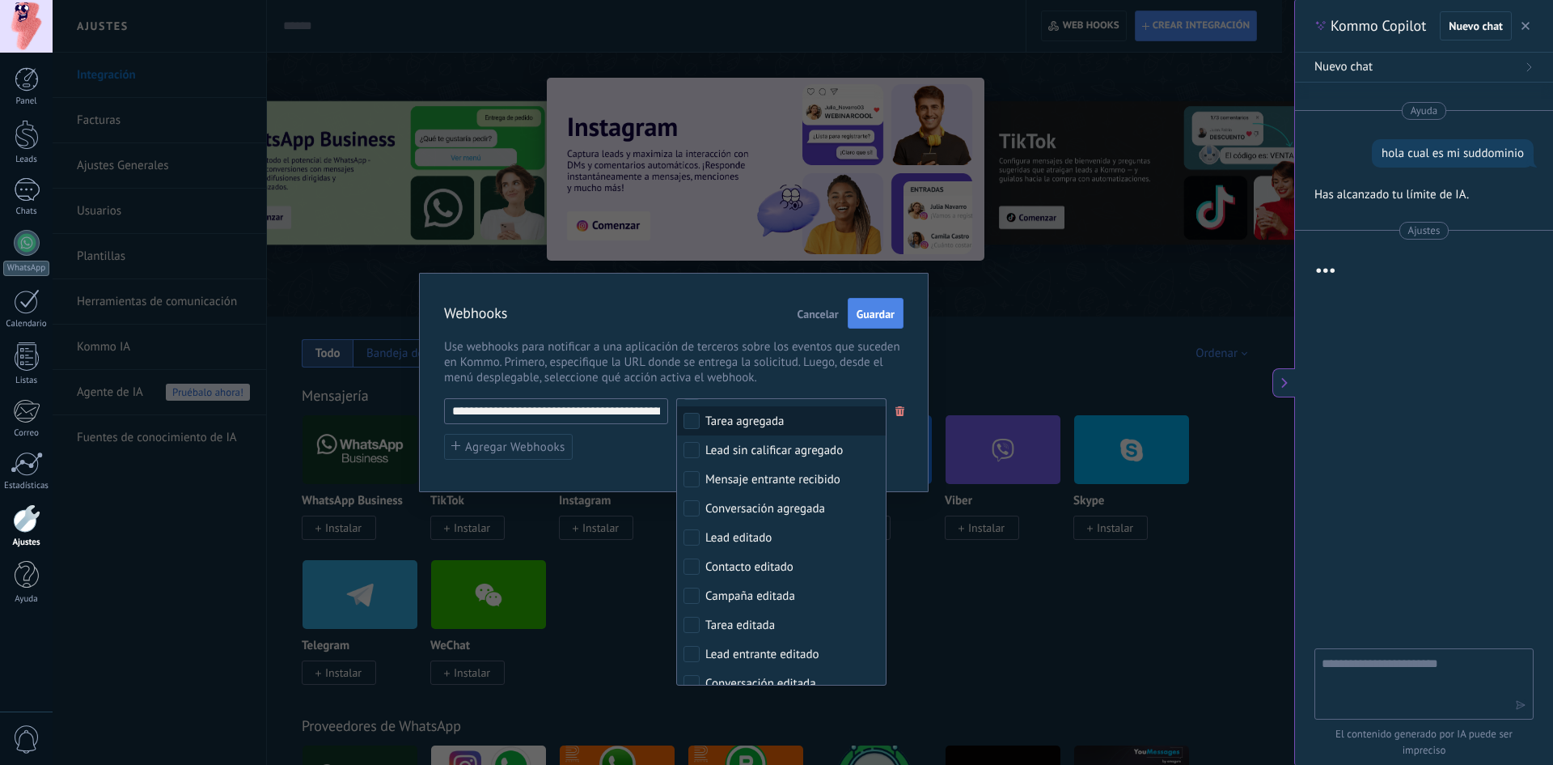
click at [885, 316] on span "Guardar" at bounding box center [876, 313] width 38 height 11
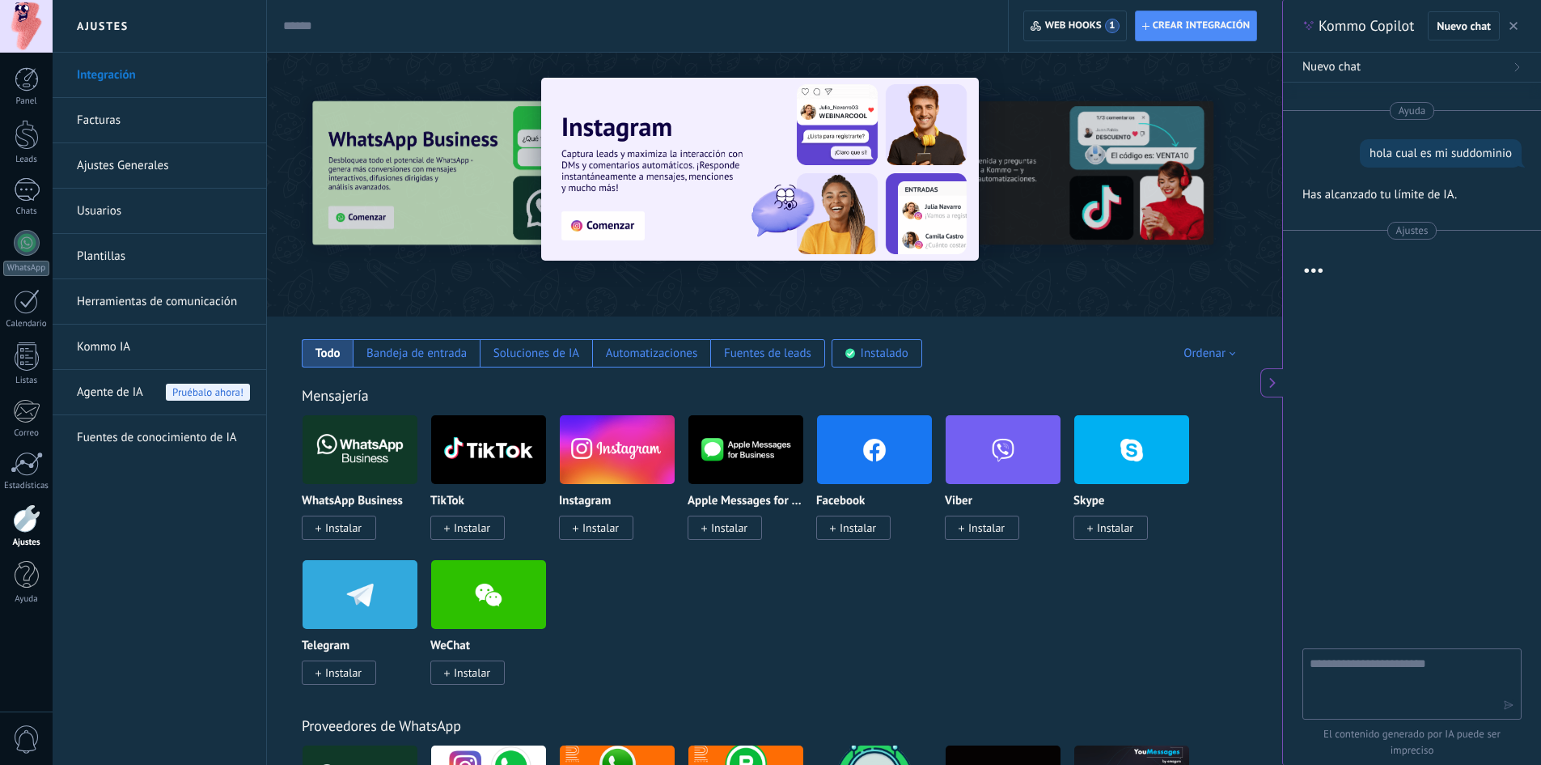
click at [95, 73] on link "Integración" at bounding box center [163, 75] width 173 height 45
click at [1502, 24] on div "Nuevo chat" at bounding box center [1475, 25] width 94 height 29
click at [1508, 22] on button "button" at bounding box center [1514, 25] width 16 height 19
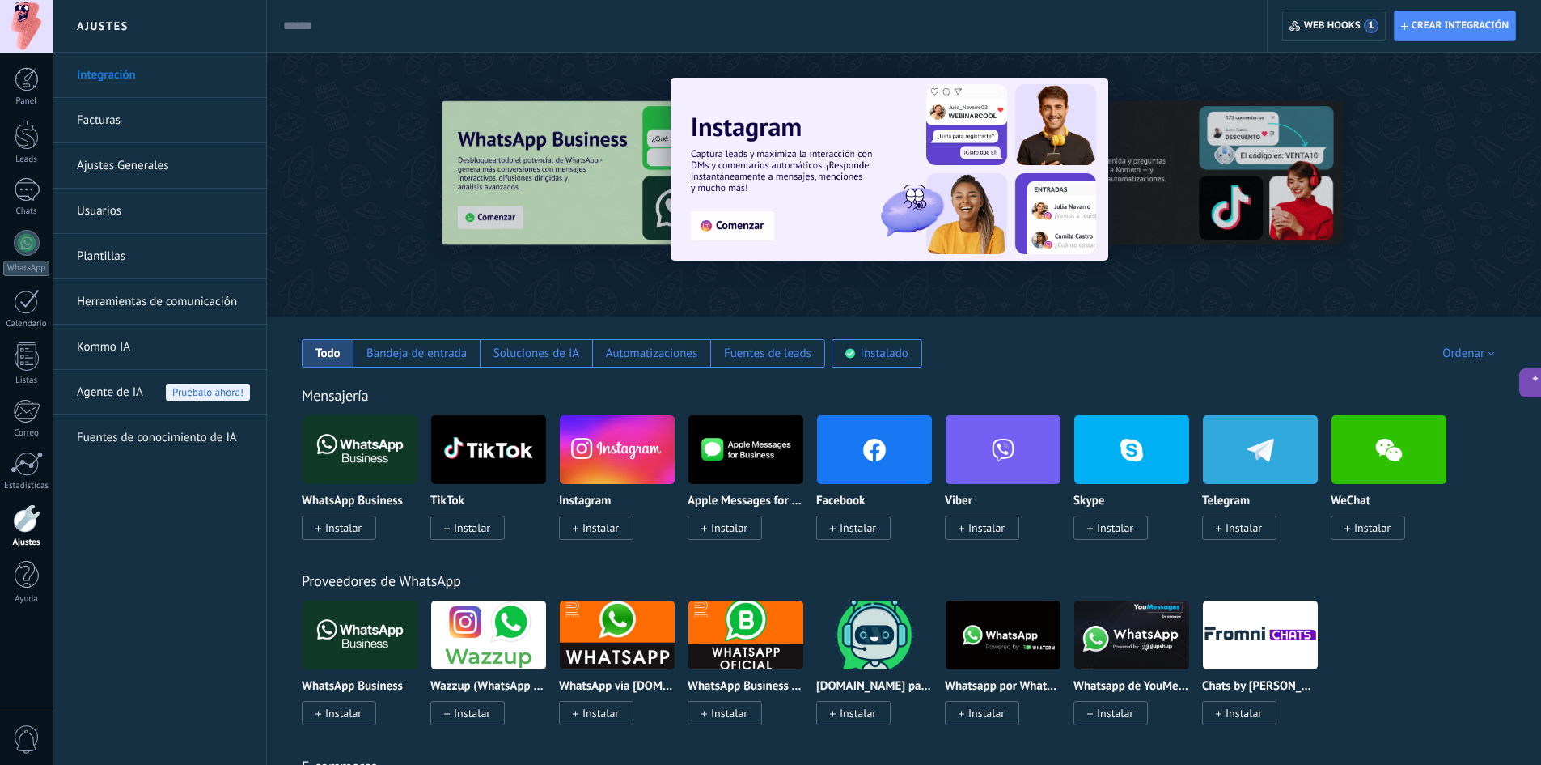
type textarea "**********"
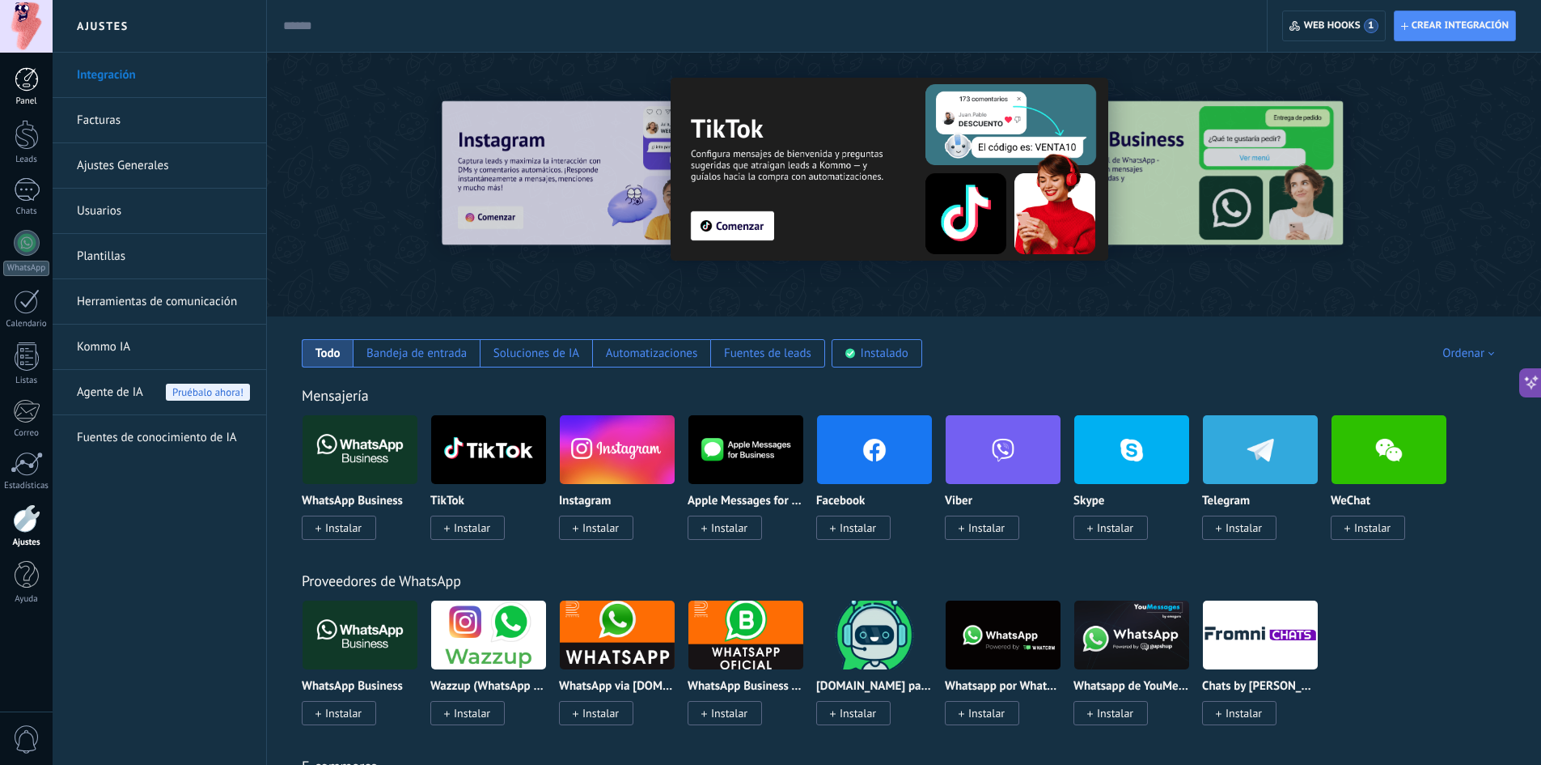
click at [23, 77] on div at bounding box center [27, 79] width 24 height 24
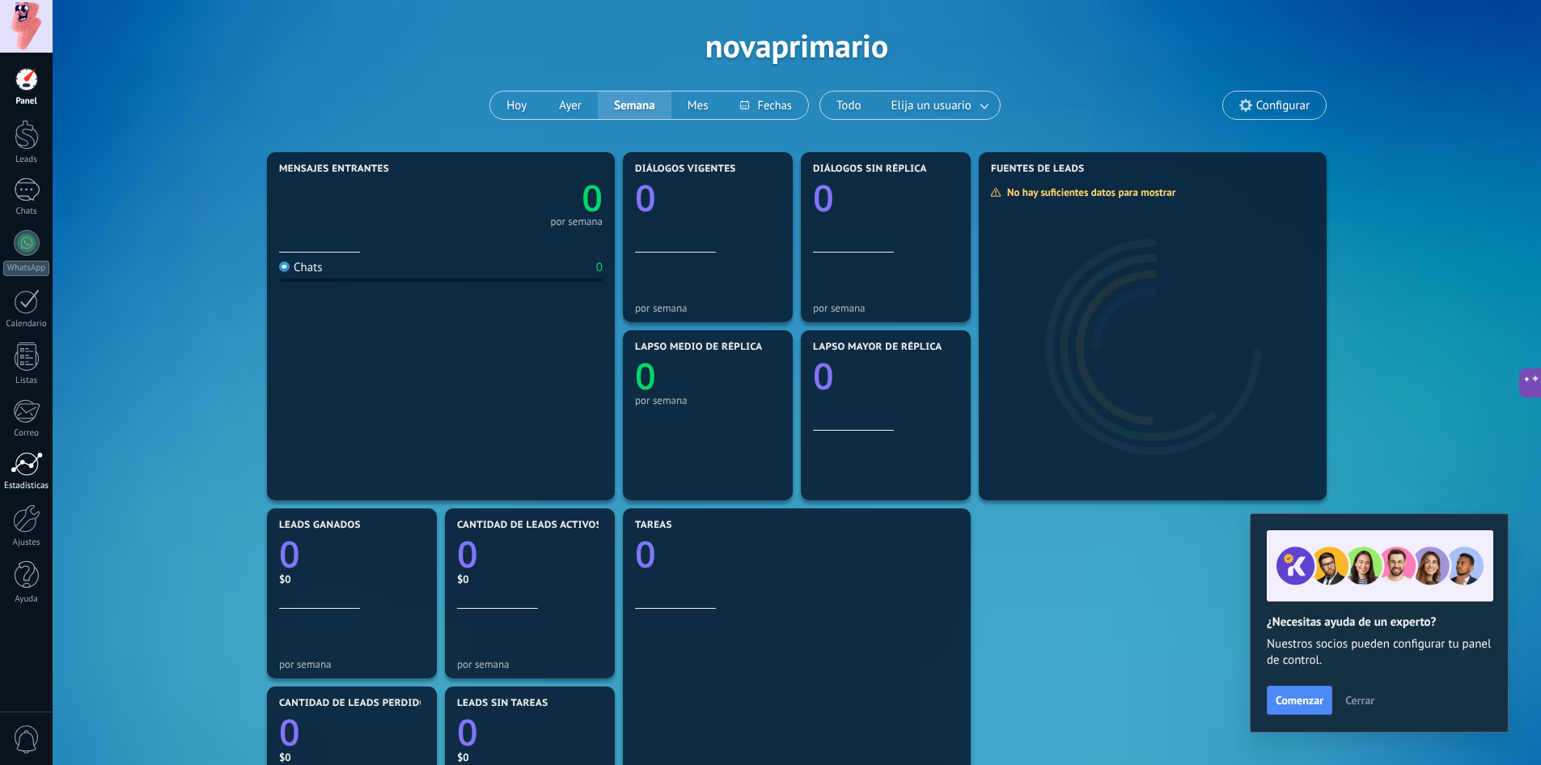
scroll to position [57, 0]
click at [20, 243] on div at bounding box center [27, 243] width 26 height 26
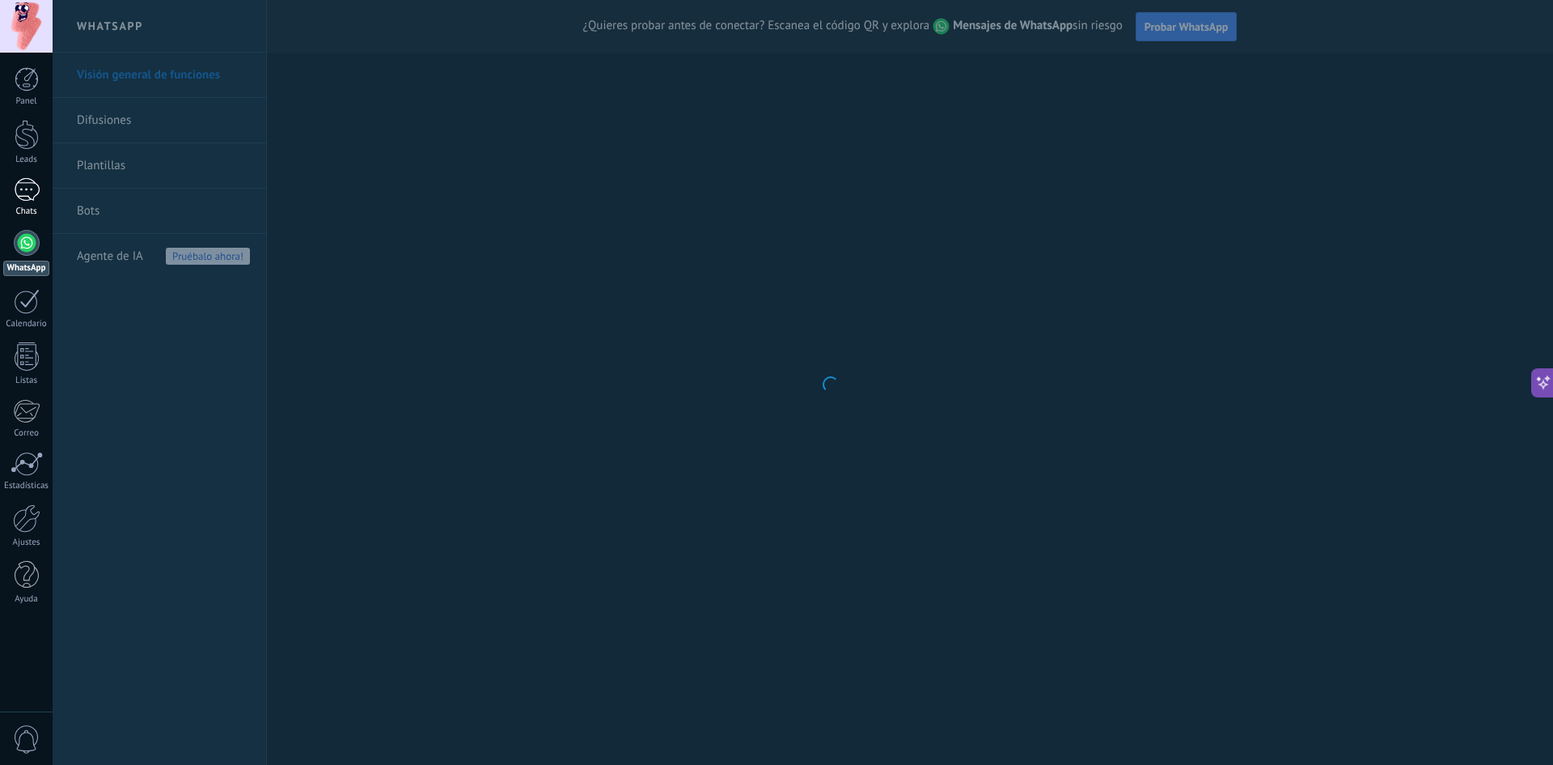
click at [25, 185] on div at bounding box center [27, 189] width 26 height 23
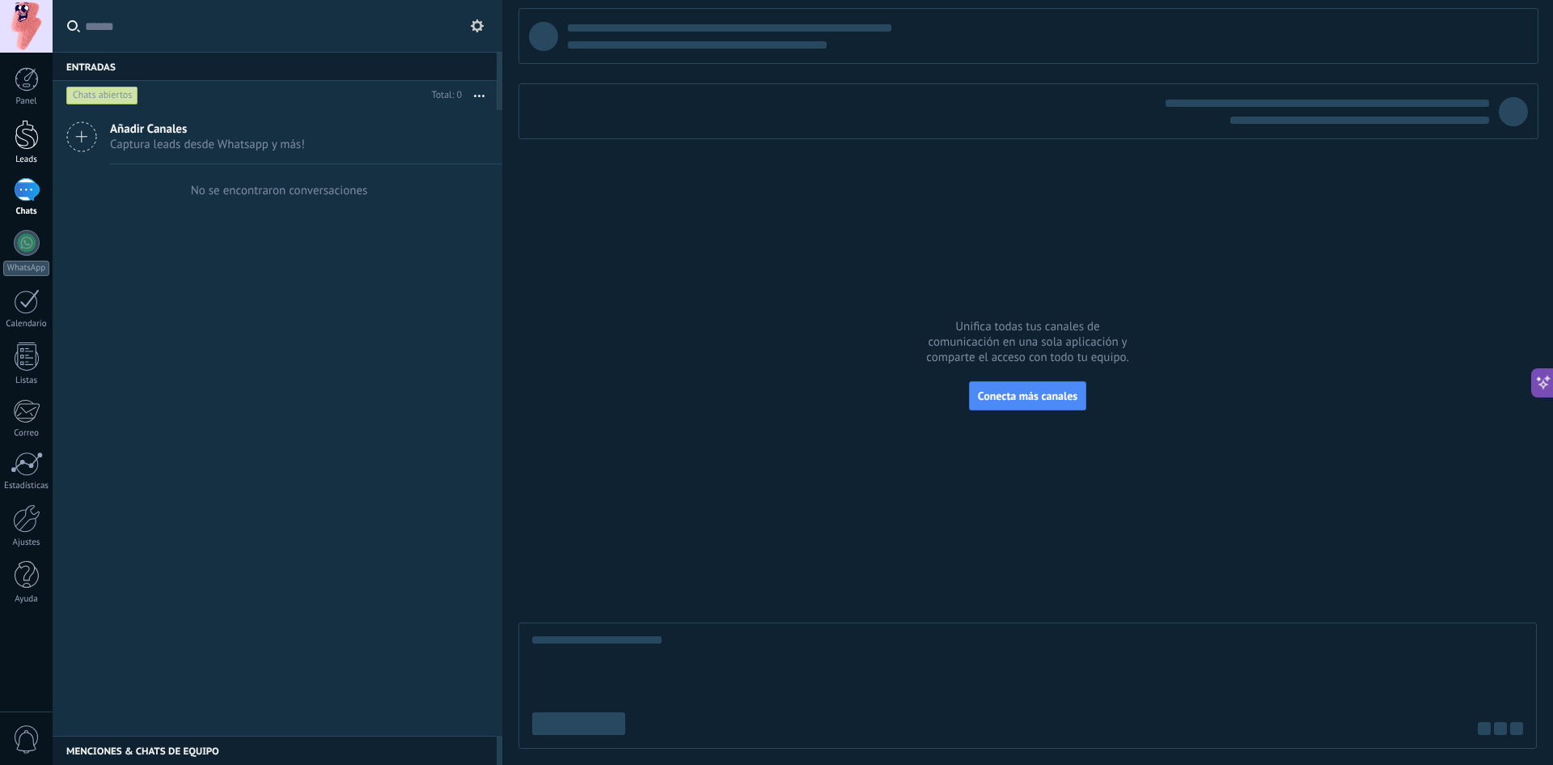
click at [20, 133] on div at bounding box center [27, 135] width 24 height 30
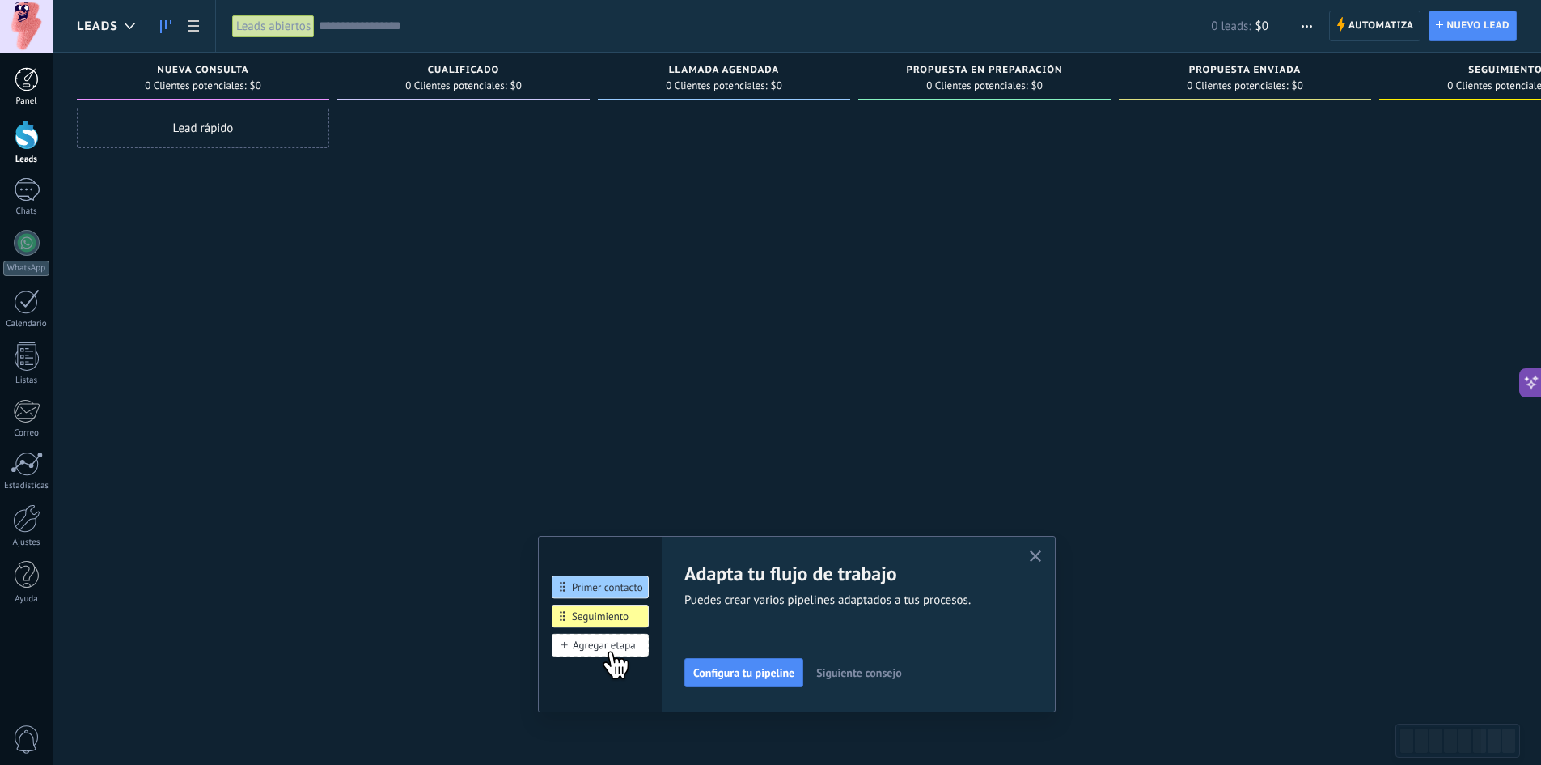
click at [16, 85] on div at bounding box center [27, 79] width 24 height 24
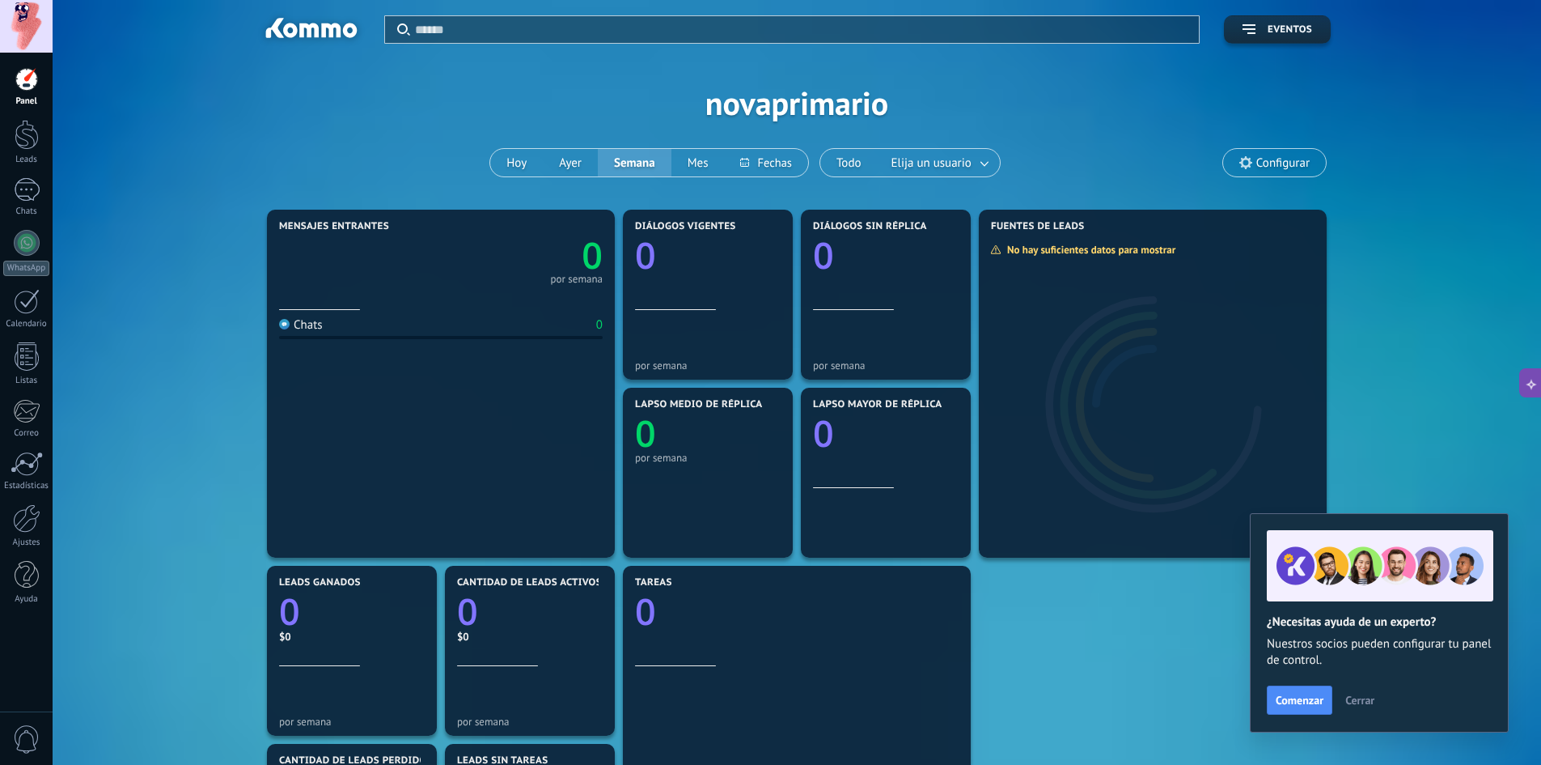
click at [1261, 159] on span "Configurar" at bounding box center [1282, 163] width 53 height 14
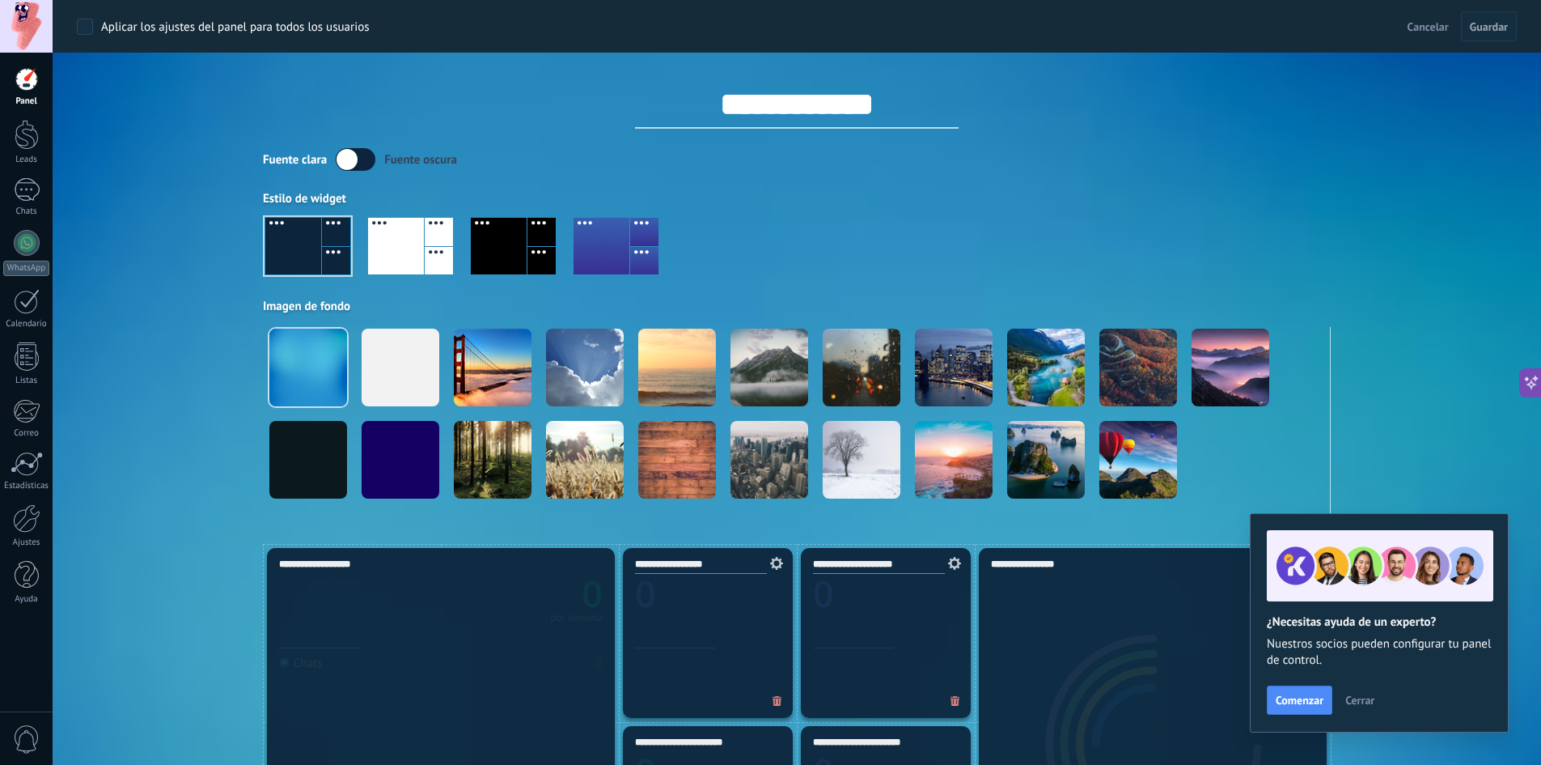
click at [24, 67] on div at bounding box center [27, 79] width 24 height 24
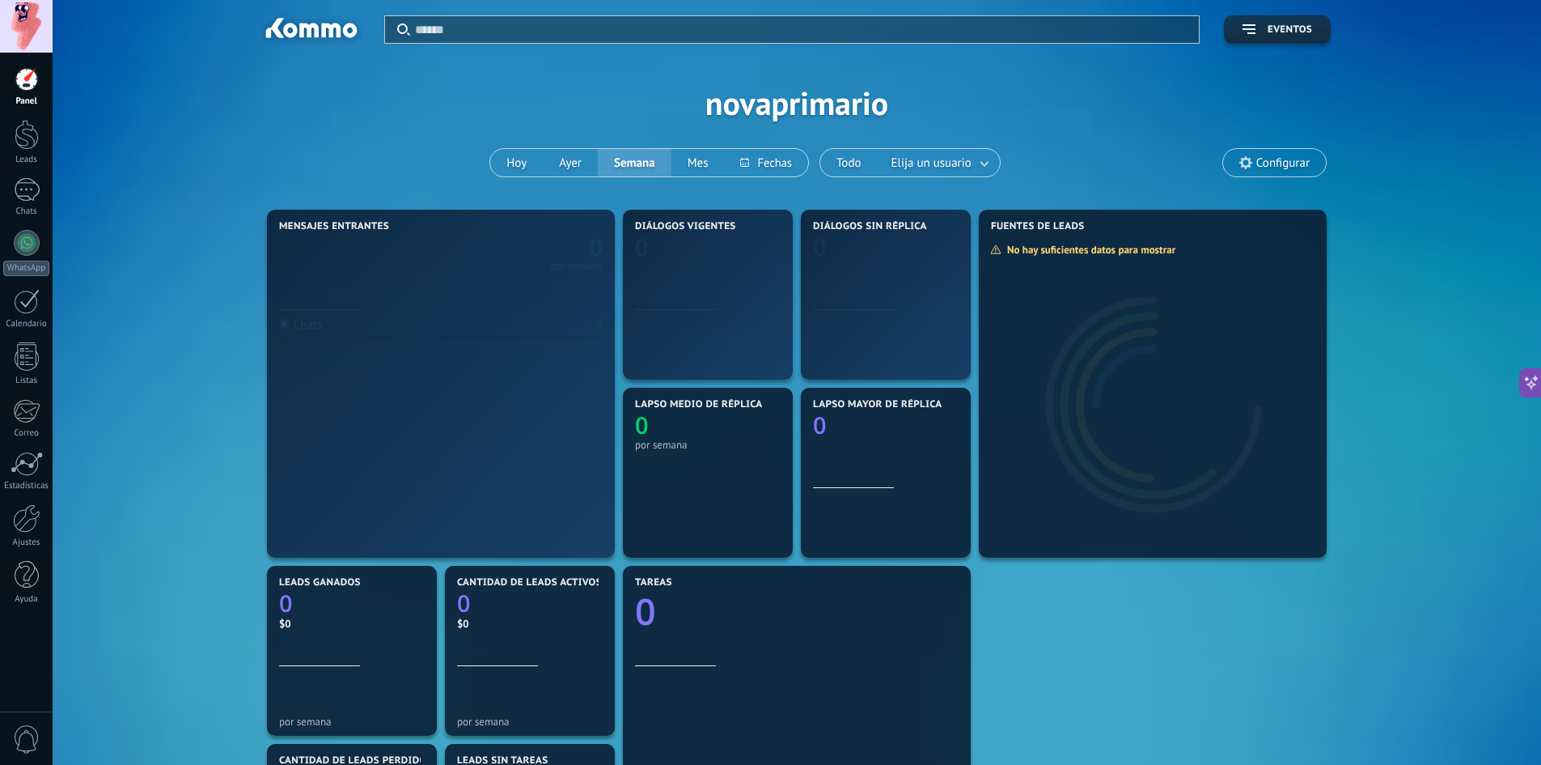
click at [29, 21] on div at bounding box center [26, 26] width 53 height 53
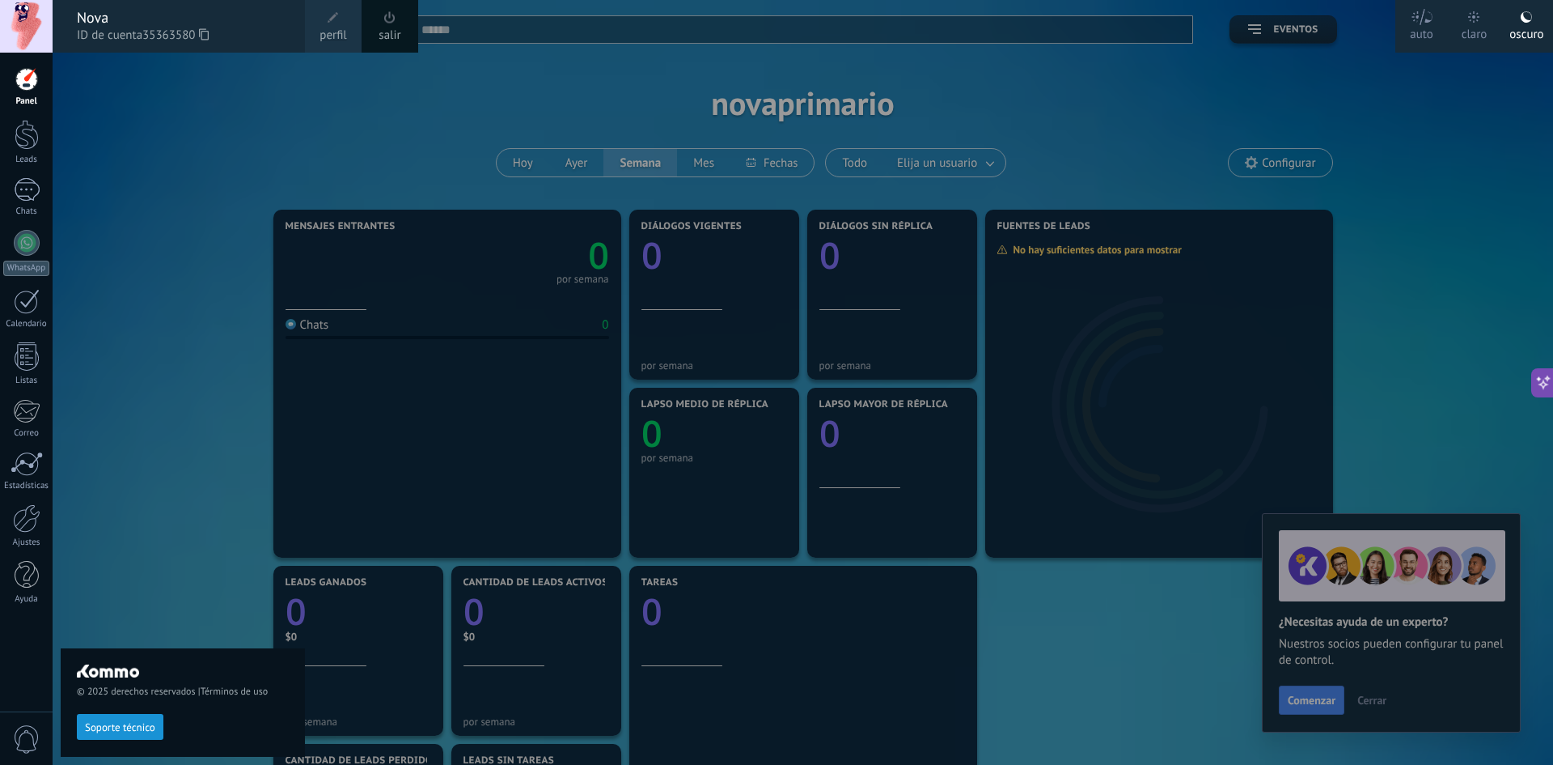
click at [324, 22] on span at bounding box center [333, 18] width 18 height 18
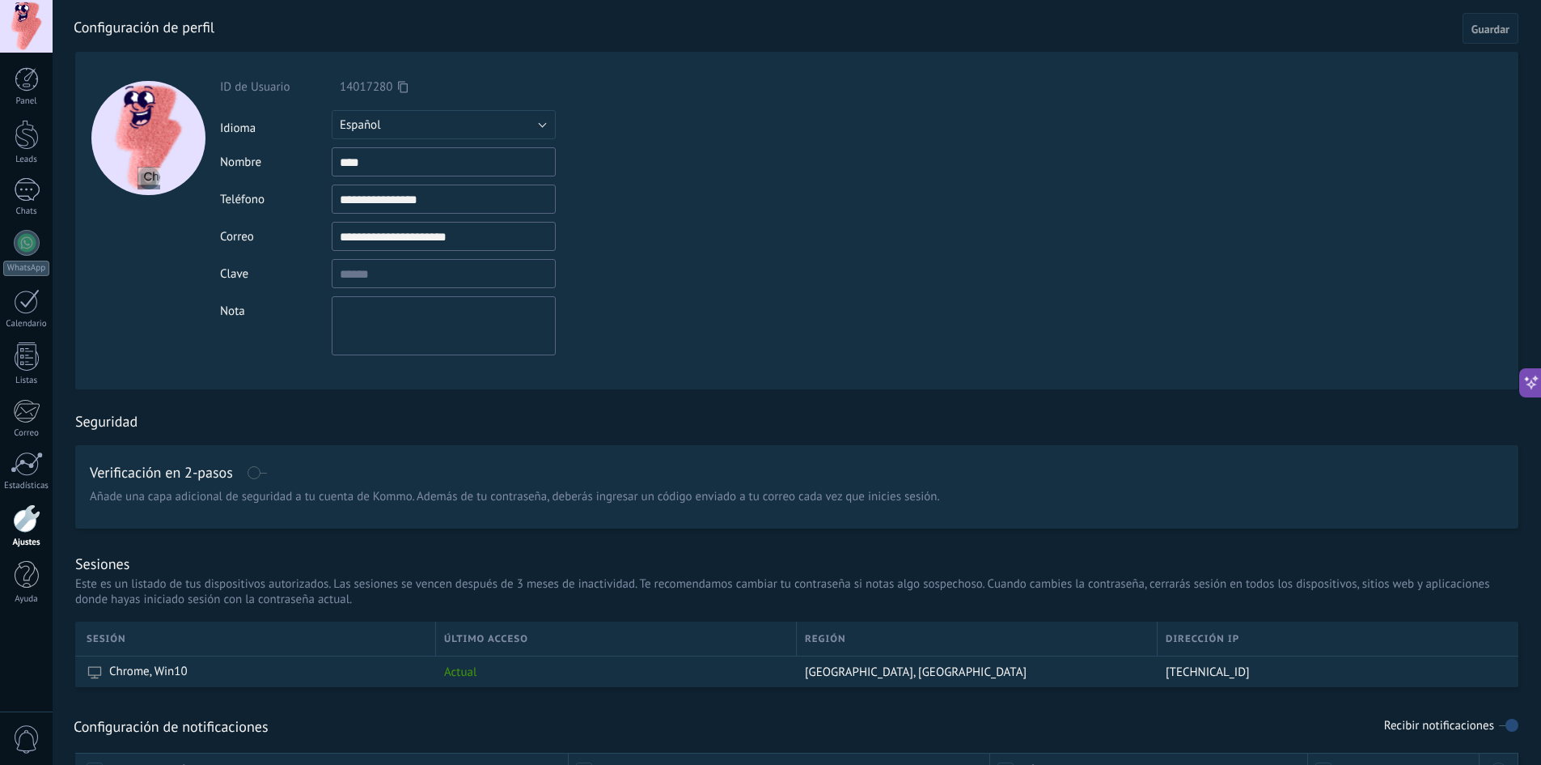
click at [10, 59] on div "Panel Leads Chats WhatsApp Clientes" at bounding box center [52, 382] width 105 height 659
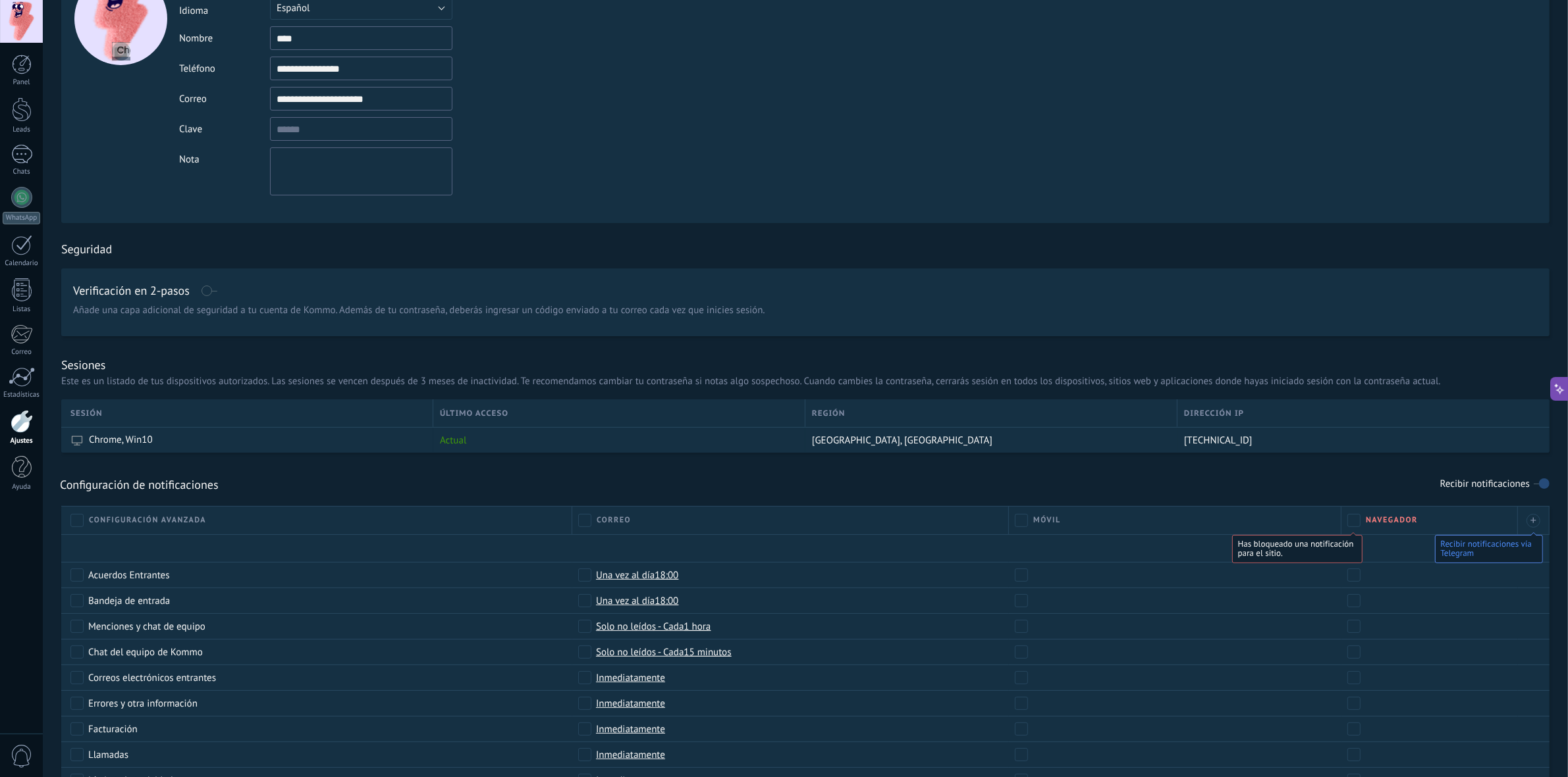
scroll to position [357, 0]
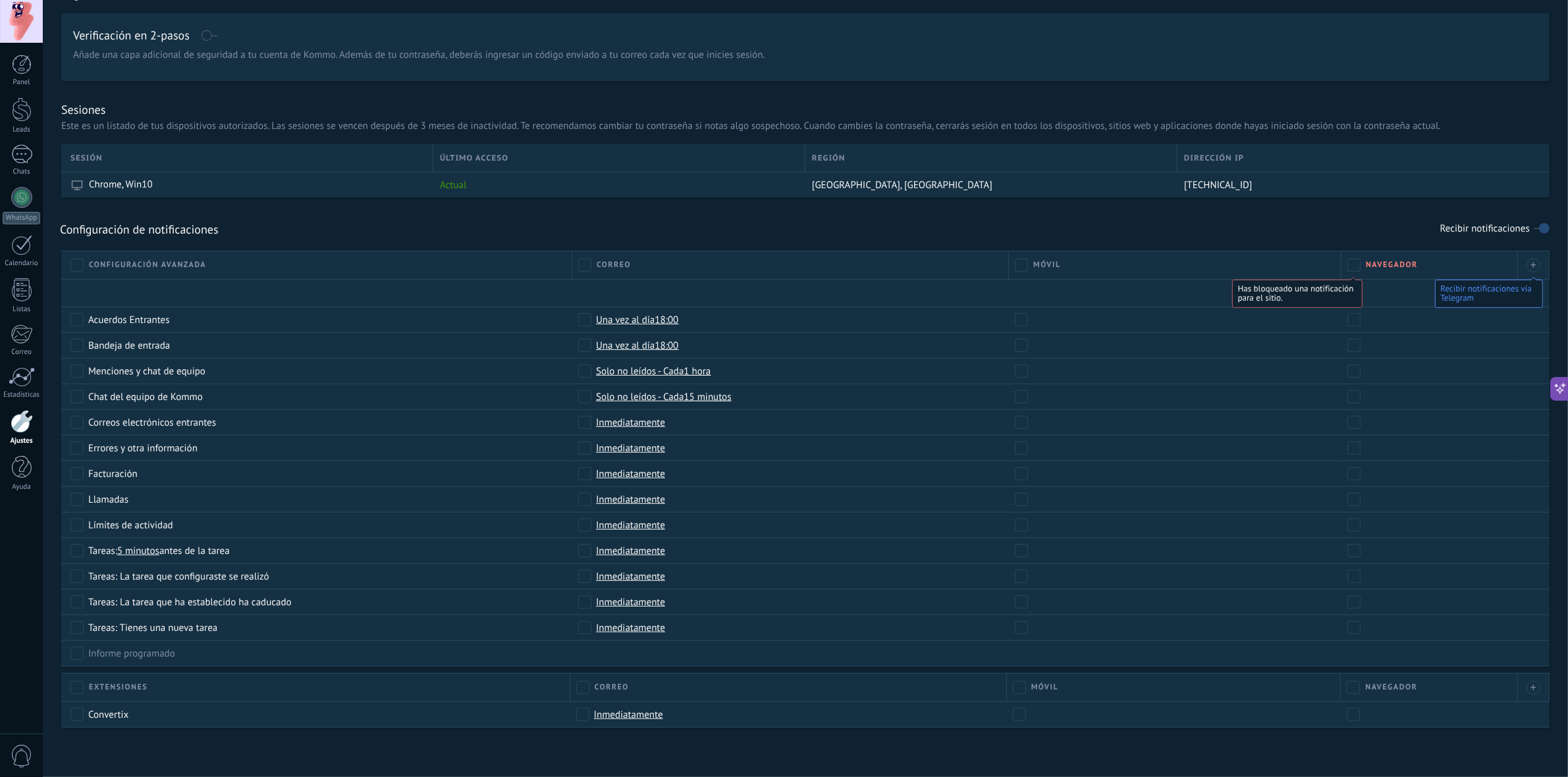
click at [24, 429] on div at bounding box center [22, 421] width 23 height 23
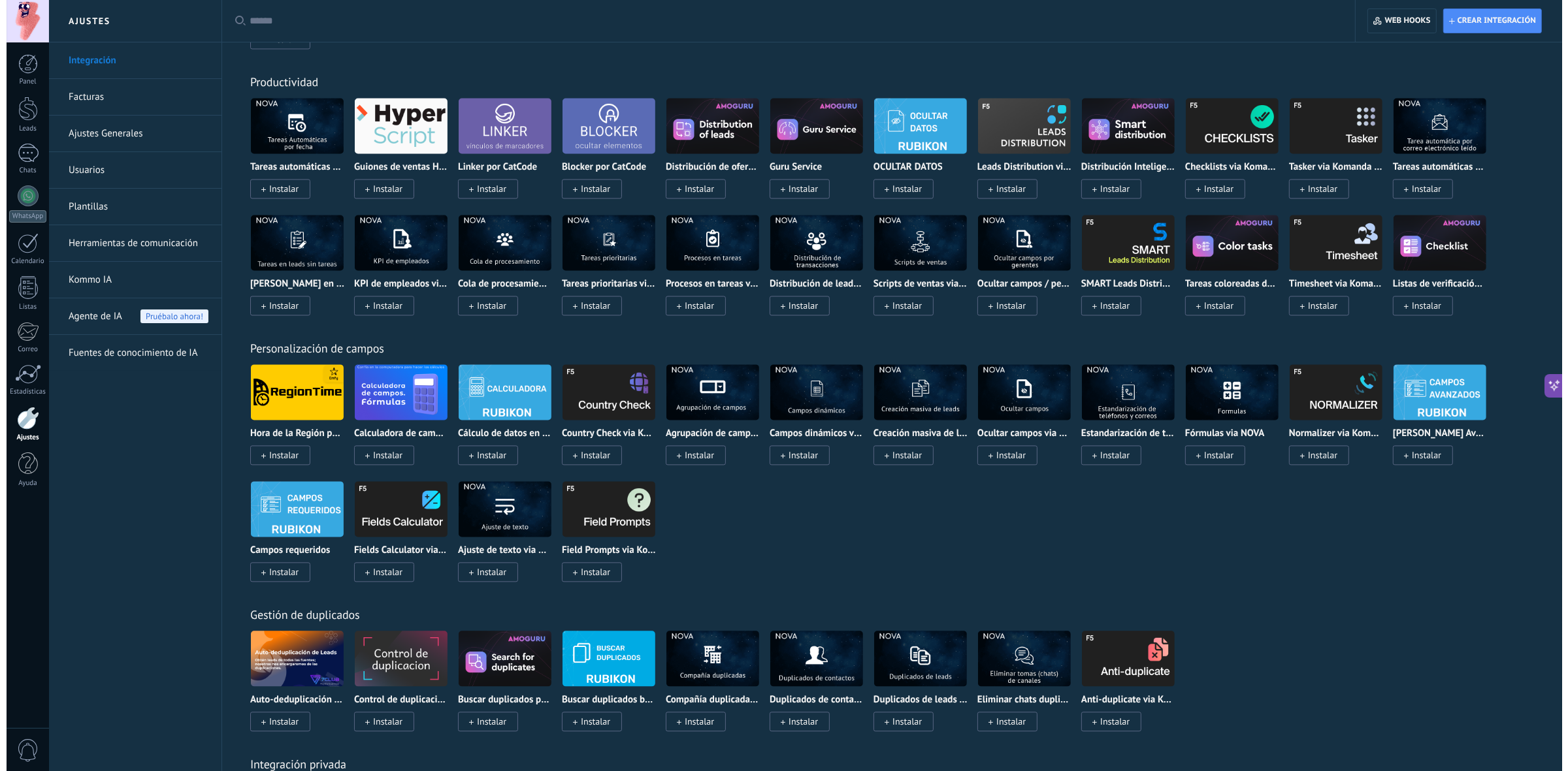
scroll to position [3487, 0]
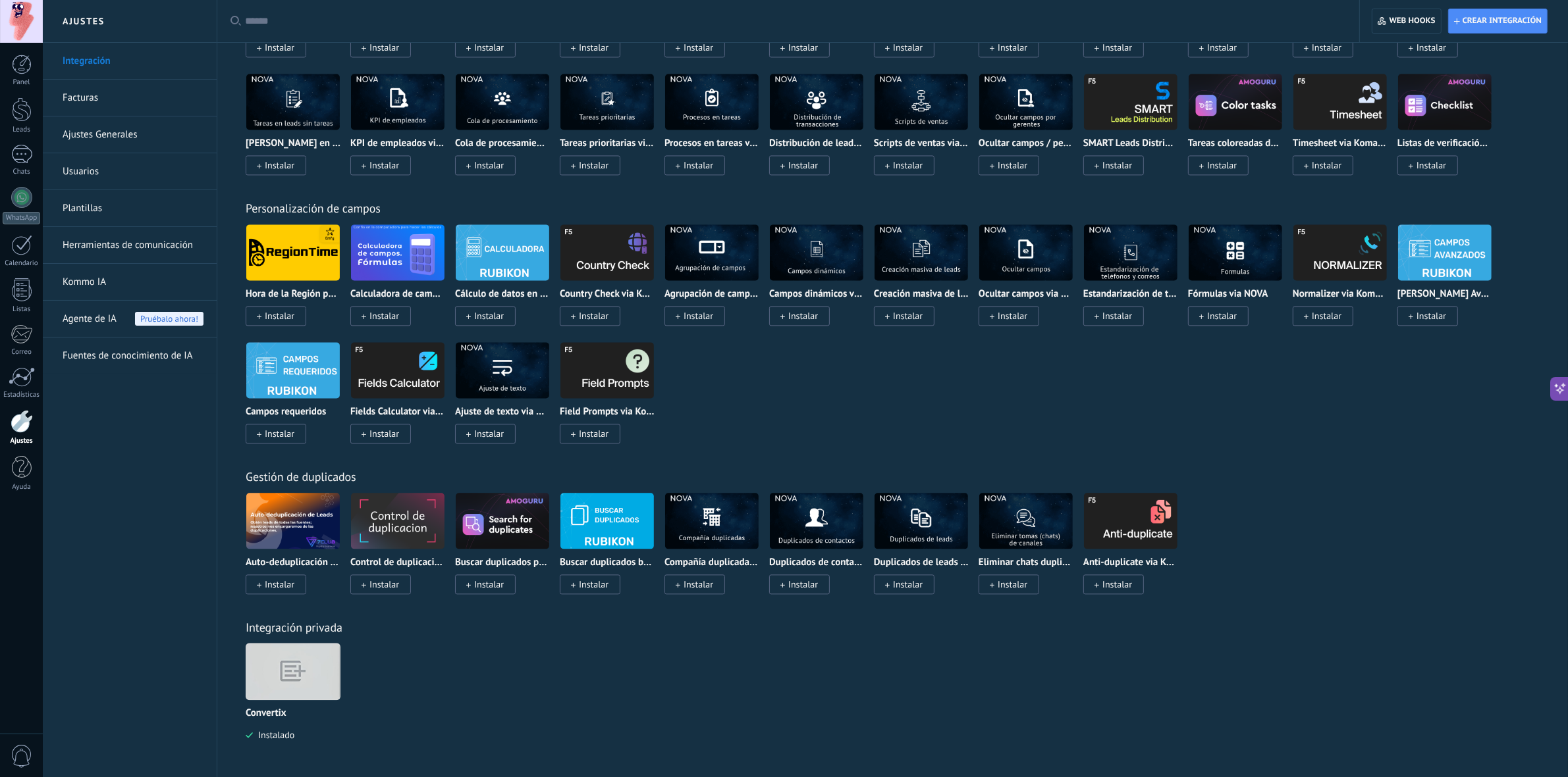
click at [293, 622] on img at bounding box center [293, 672] width 94 height 72
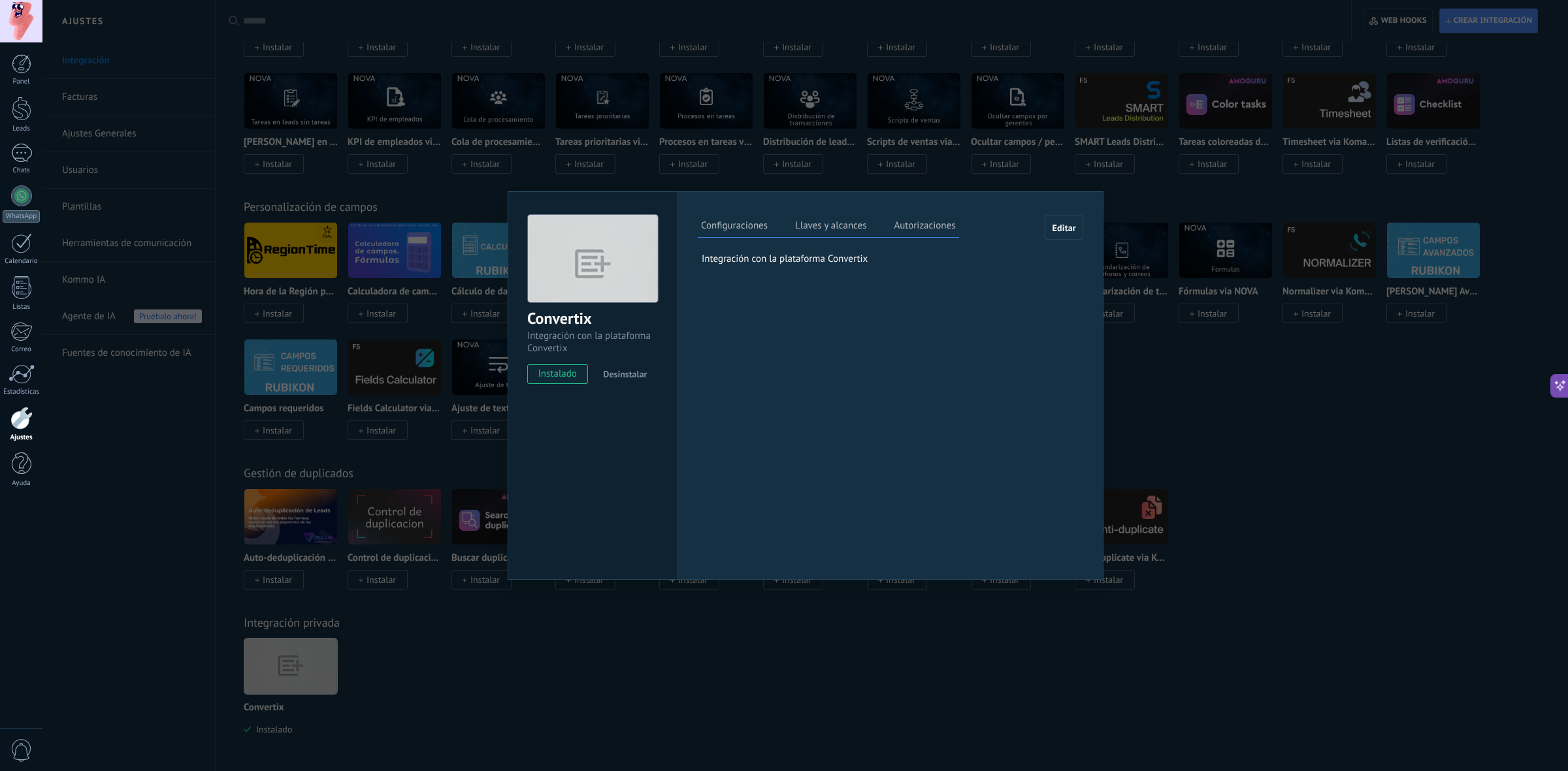
click at [823, 216] on div "Configuraciones Llaves y alcances Autorizaciones" at bounding box center [828, 226] width 262 height 23
click at [824, 224] on label "Llaves y alcances" at bounding box center [831, 227] width 78 height 19
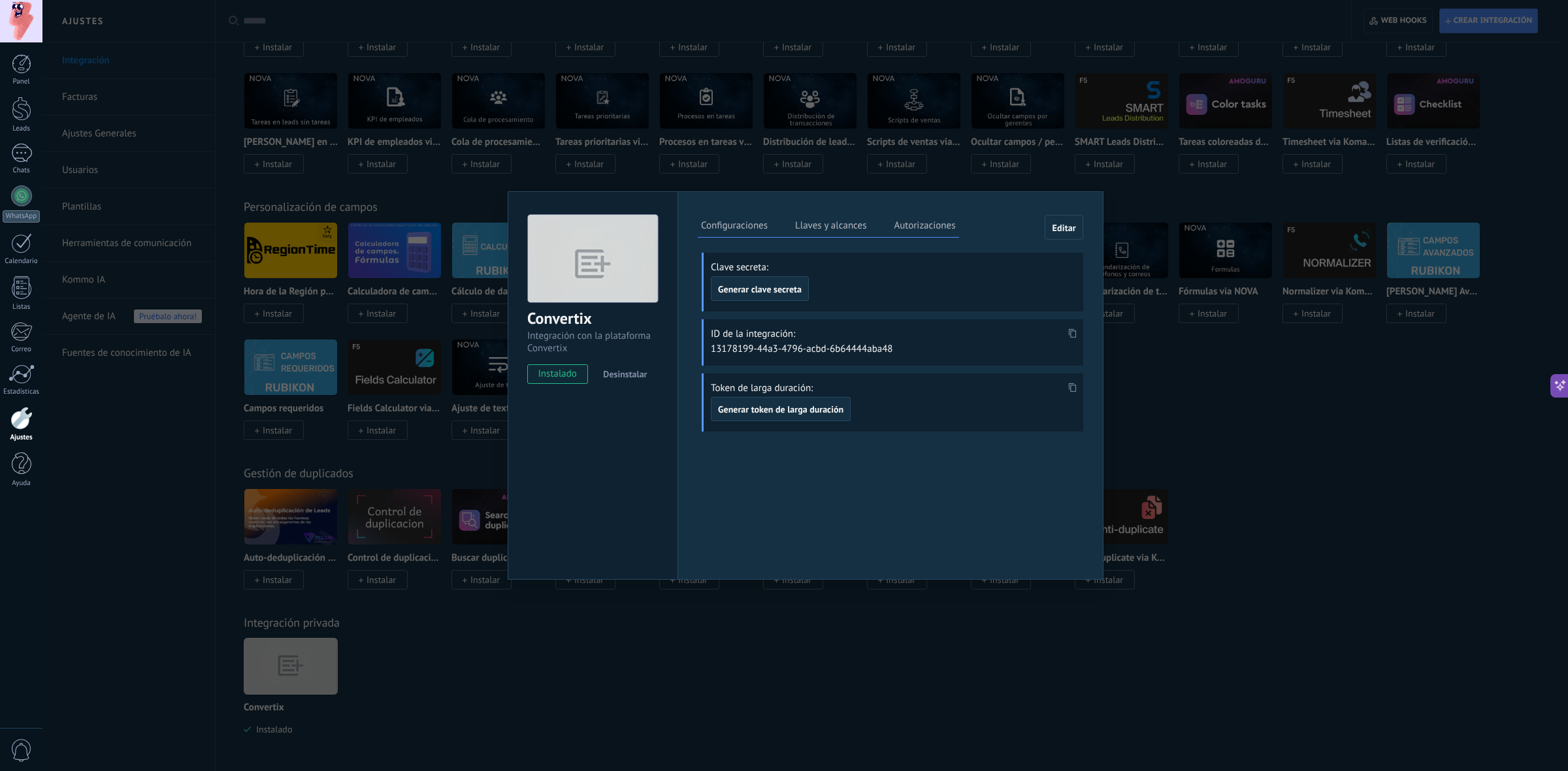
click at [1069, 384] on icon at bounding box center [1073, 388] width 8 height 9
click at [1070, 388] on use at bounding box center [1073, 388] width 8 height 9
click at [1076, 386] on span at bounding box center [1072, 392] width 15 height 11
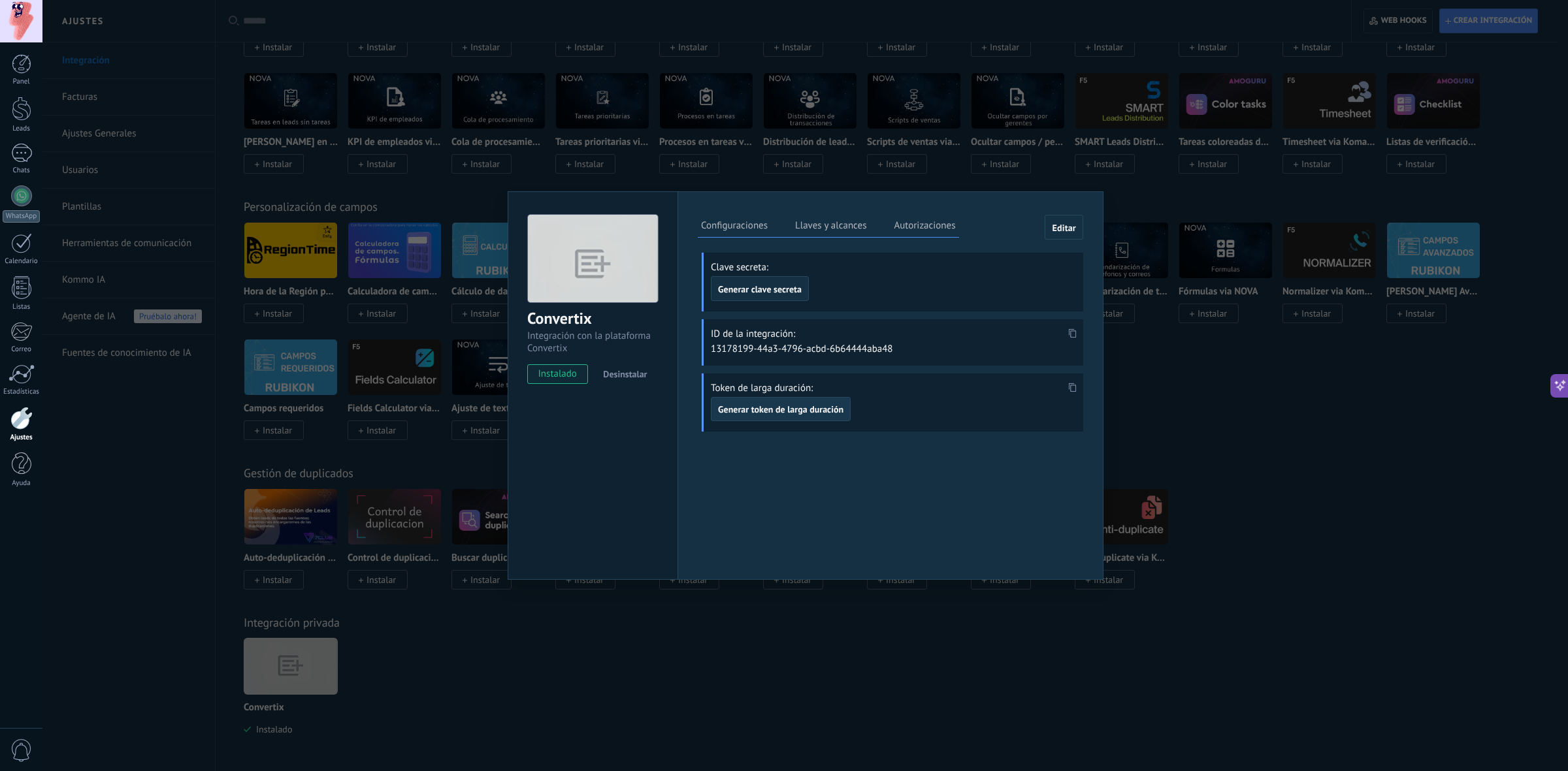
click at [785, 405] on span "Generar token de larga duración" at bounding box center [780, 409] width 125 height 9
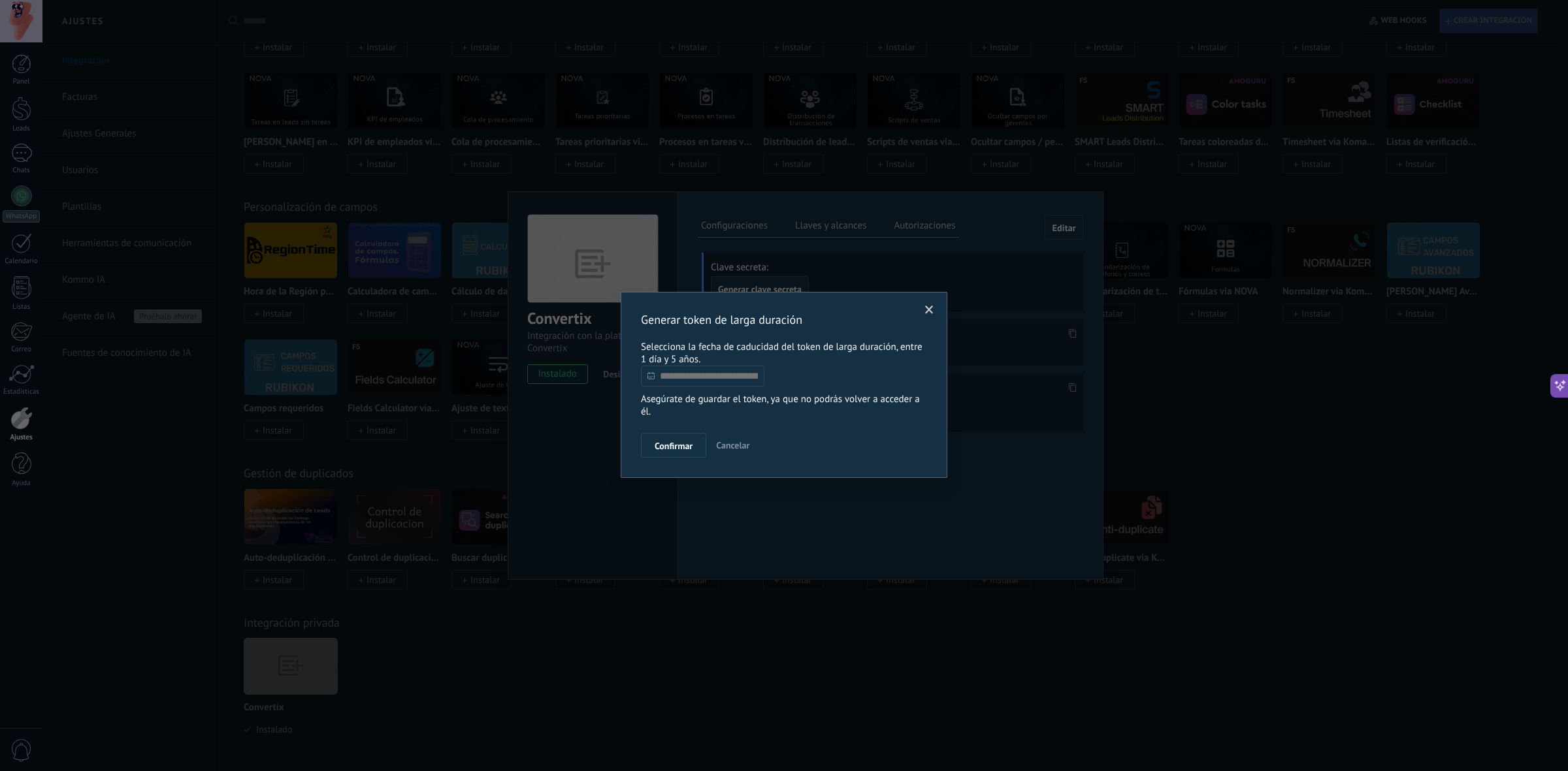
click at [681, 378] on input "text" at bounding box center [702, 376] width 124 height 21
click at [734, 400] on span "Octubre 2025" at bounding box center [718, 400] width 57 height 12
click at [787, 403] on div "Octubre 2025" at bounding box center [719, 400] width 142 height 12
click at [776, 402] on div "Octubre 2025" at bounding box center [719, 400] width 142 height 12
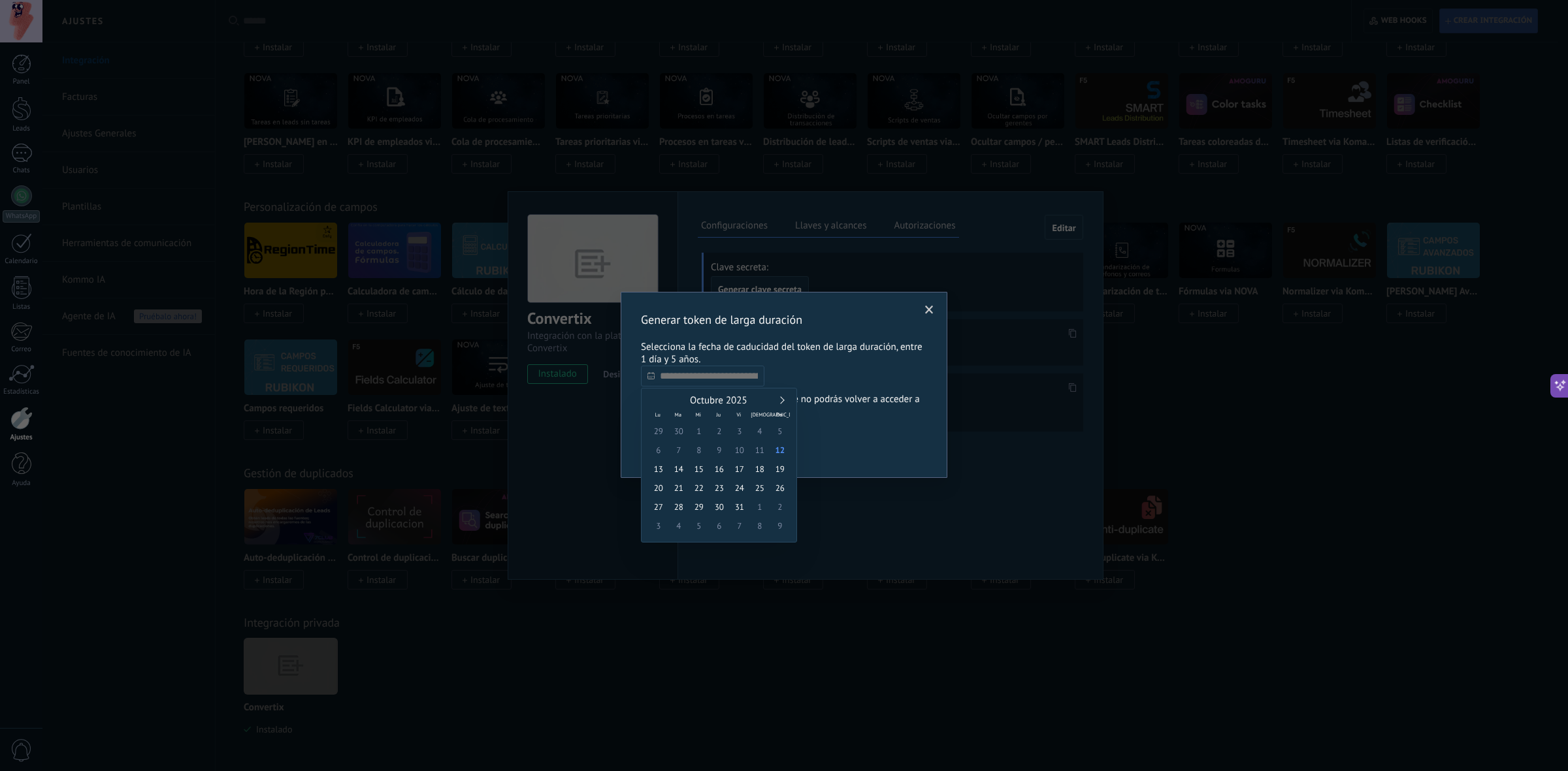
click at [776, 402] on div "Octubre 2025" at bounding box center [719, 400] width 142 height 12
click at [782, 400] on link at bounding box center [781, 400] width 7 height 7
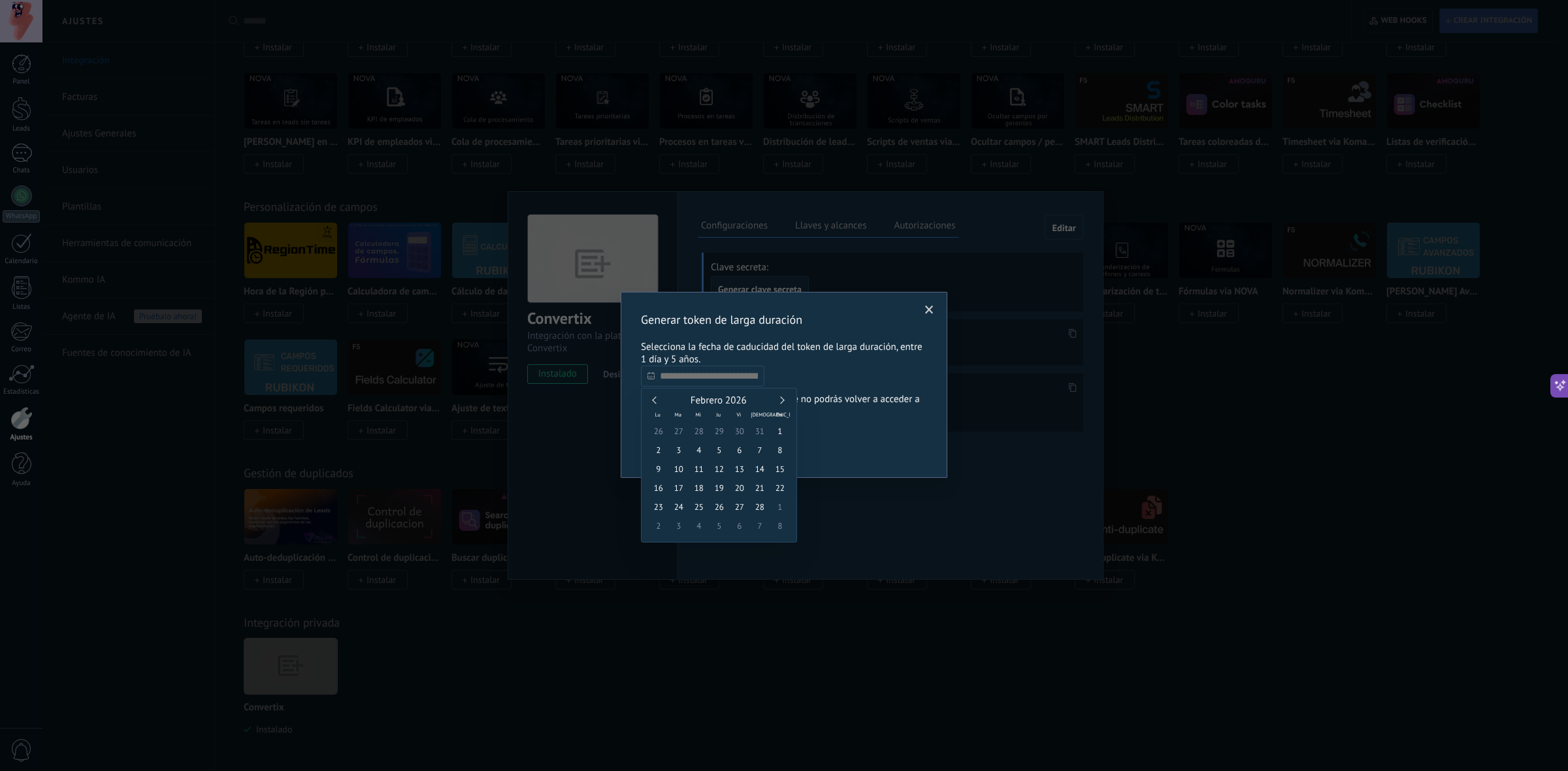
click at [782, 400] on link at bounding box center [781, 400] width 7 height 7
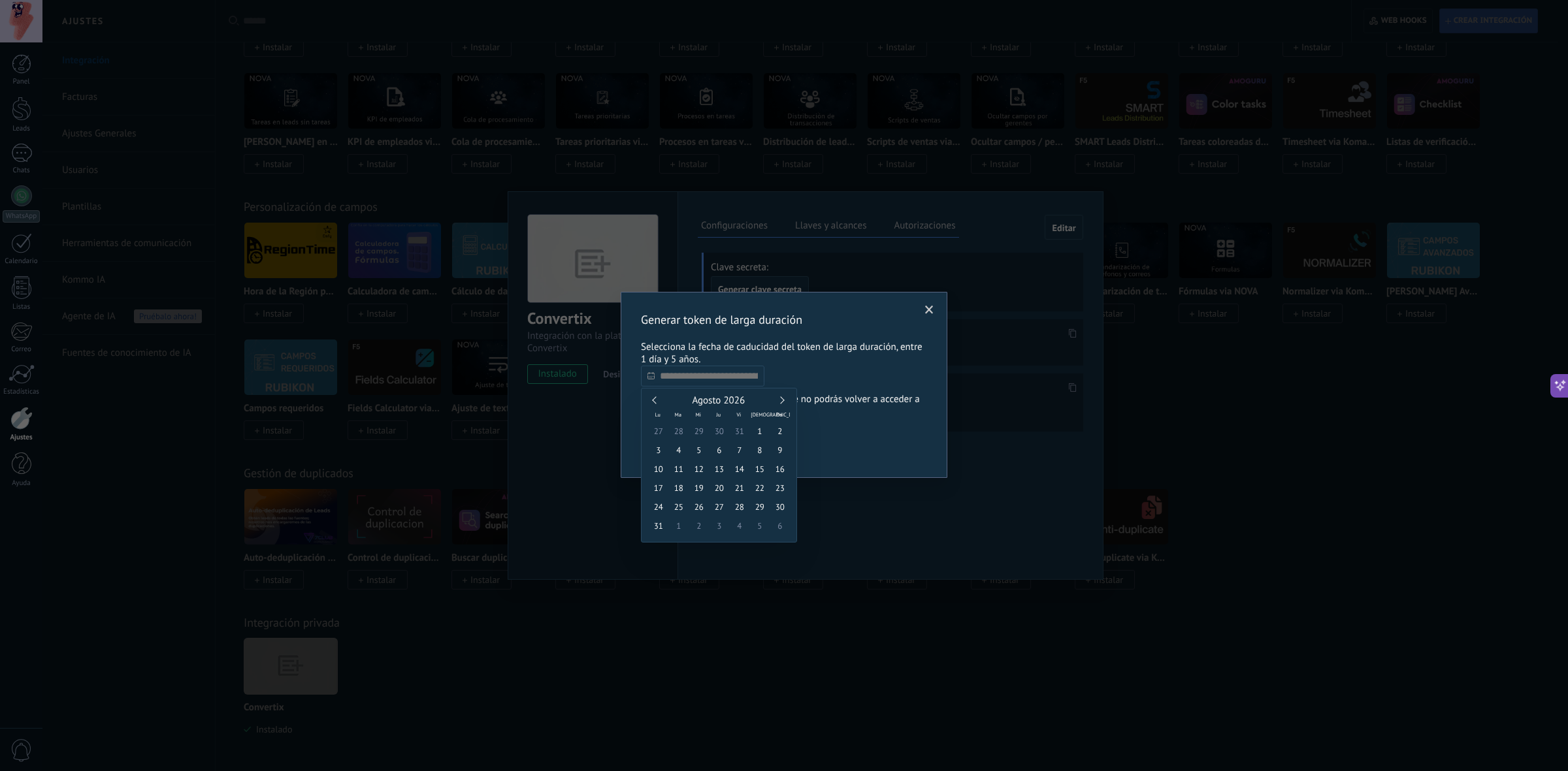
click at [782, 400] on link at bounding box center [781, 400] width 7 height 7
click at [651, 392] on div "Noviembre 2026 Lu Ma [PERSON_NAME] Vi Sá Do 26 27 28 29 30 31 1 2 3 4 5 6 7 8 9…" at bounding box center [719, 466] width 156 height 155
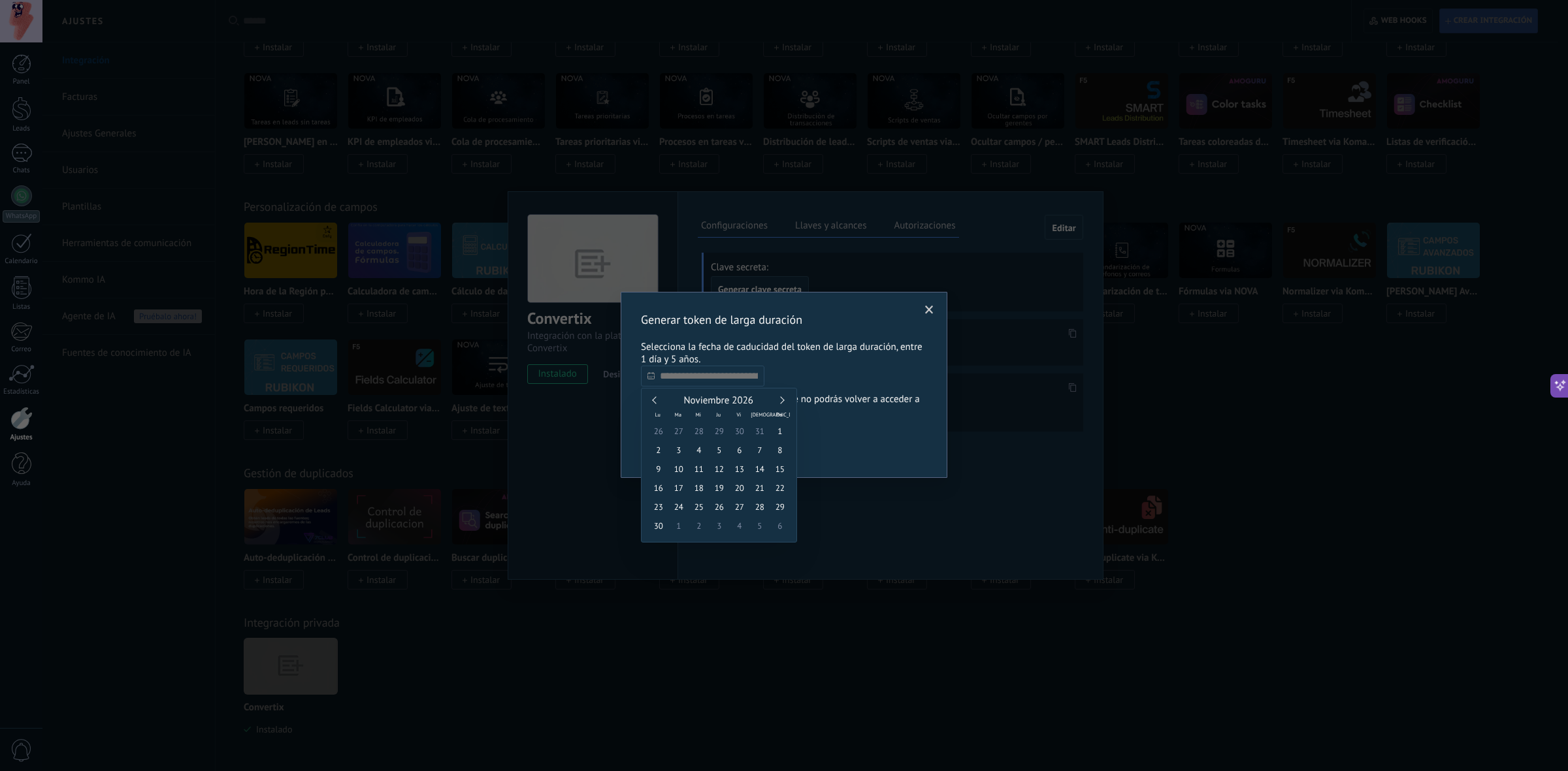
click at [658, 398] on div "Noviembre 2026" at bounding box center [719, 400] width 142 height 12
click at [652, 398] on div "Noviembre 2026" at bounding box center [719, 400] width 142 height 12
click at [656, 405] on div "Noviembre 2026" at bounding box center [719, 400] width 142 height 12
click at [653, 405] on div "Noviembre 2026" at bounding box center [719, 400] width 142 height 12
click at [654, 400] on link at bounding box center [656, 400] width 7 height 7
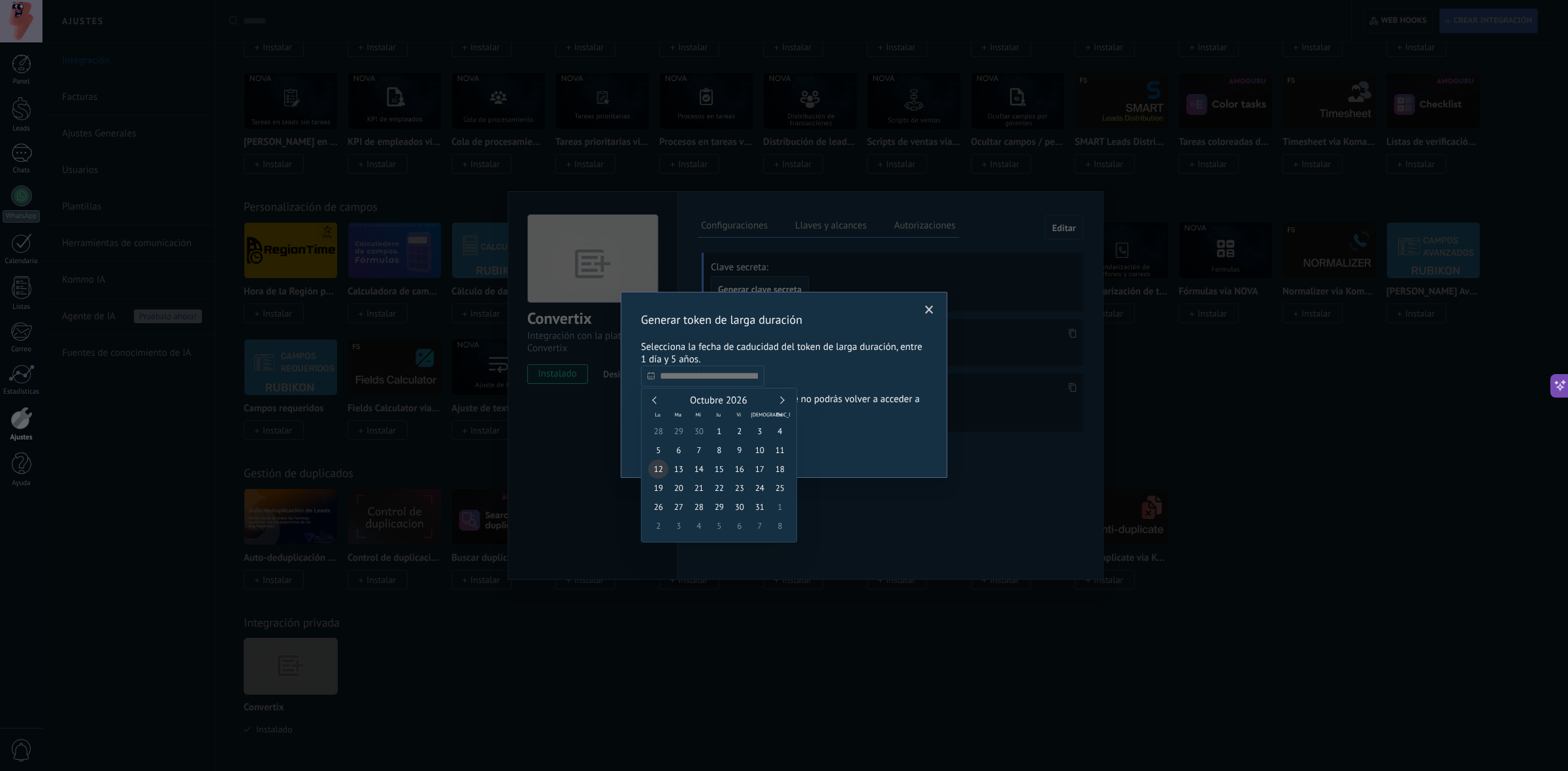
type input "**********"
click at [663, 463] on span "12" at bounding box center [658, 469] width 20 height 19
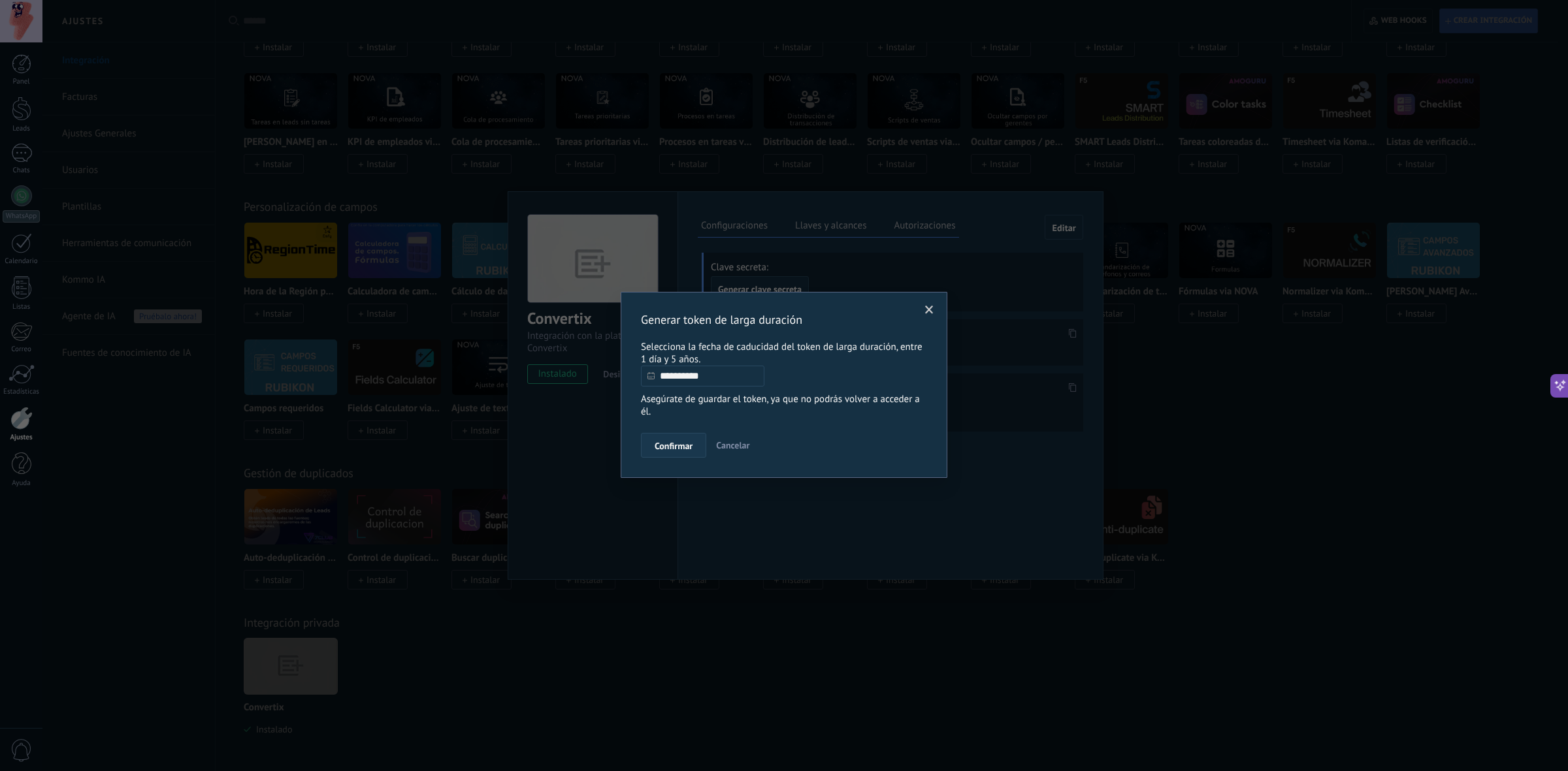
click at [681, 445] on span "Confirmar" at bounding box center [673, 446] width 38 height 9
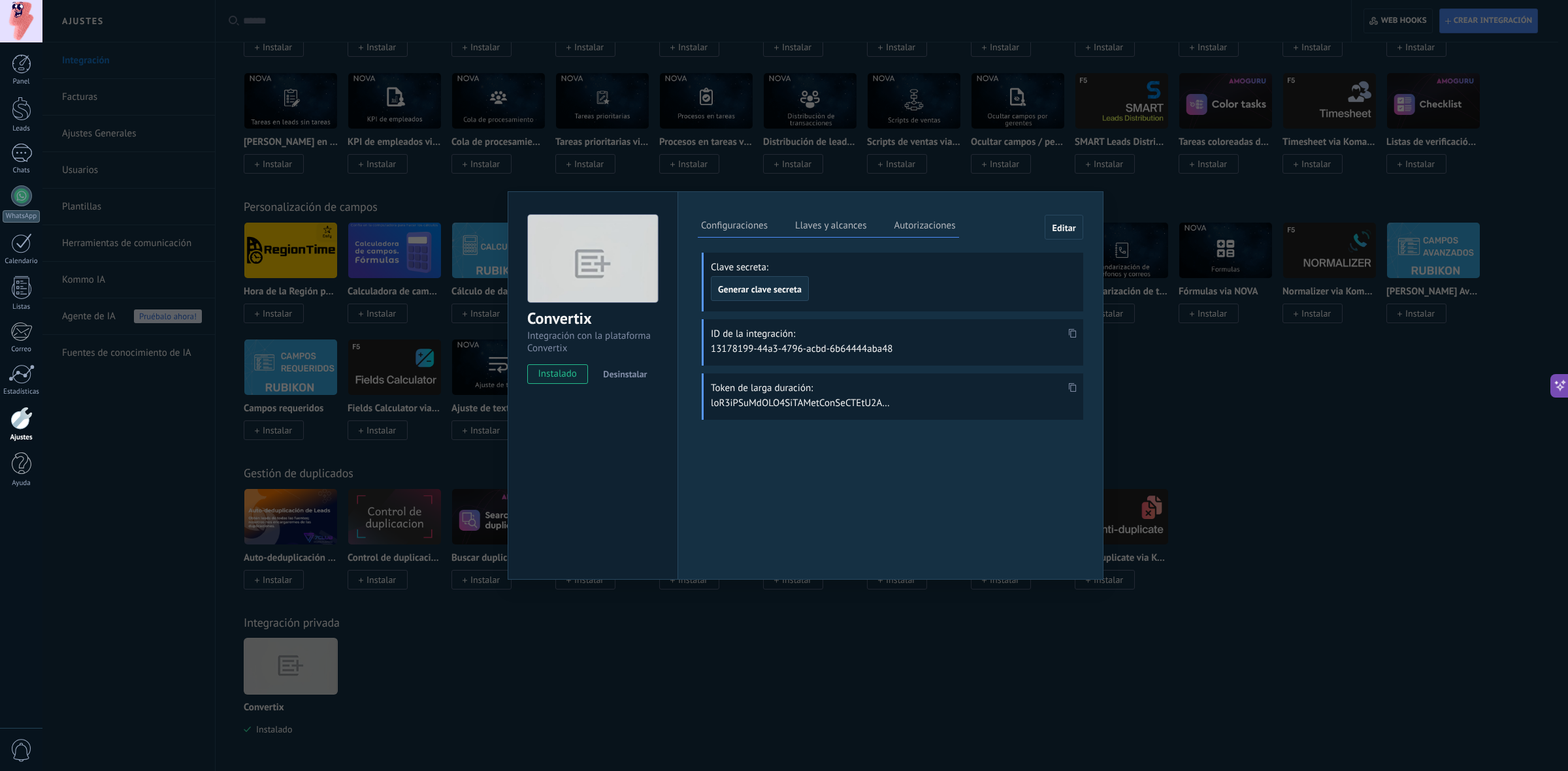
click at [1072, 383] on use at bounding box center [1073, 388] width 8 height 9
click at [1053, 230] on span "Editar" at bounding box center [1064, 228] width 24 height 9
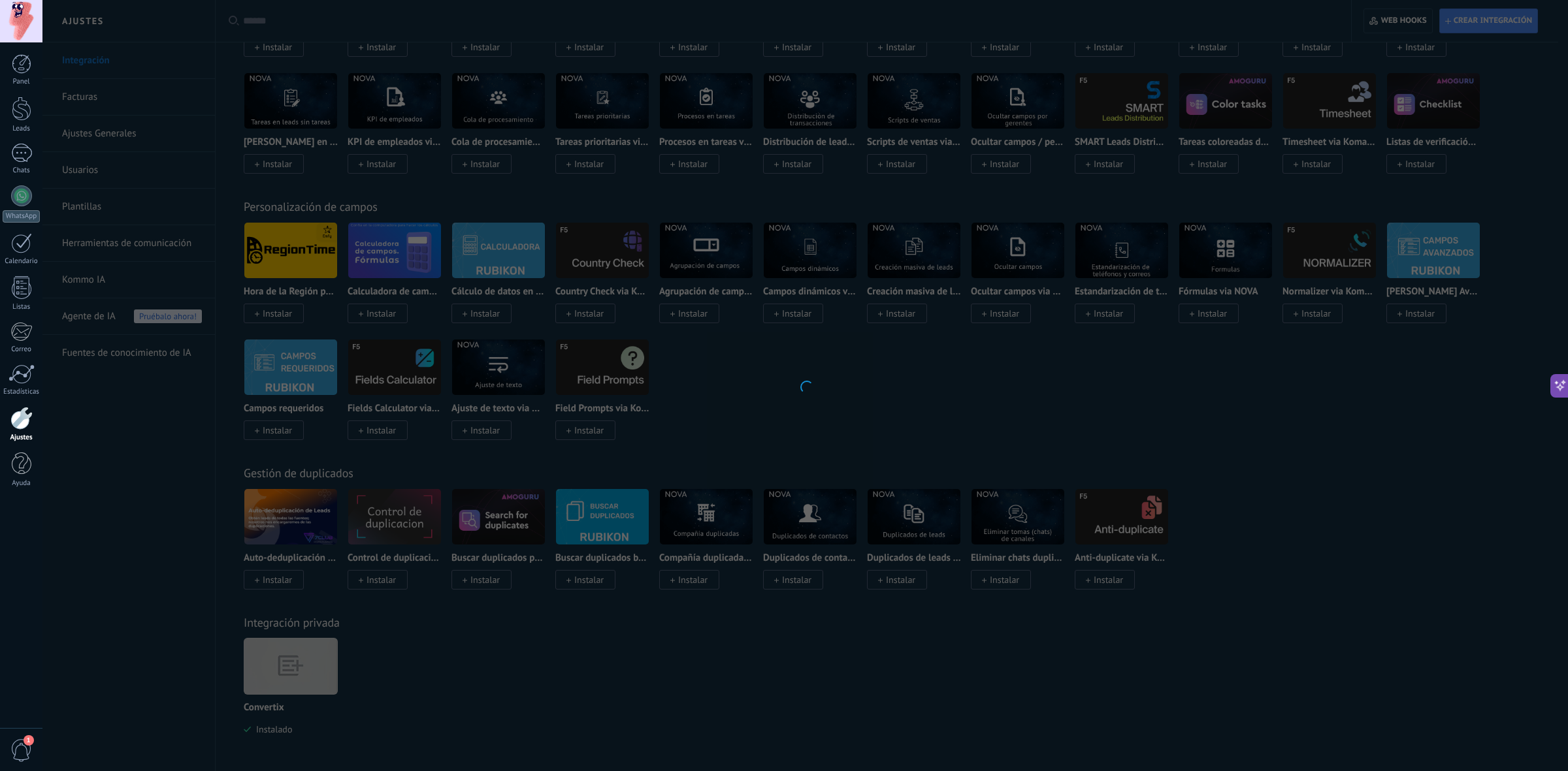
type textarea "**********"
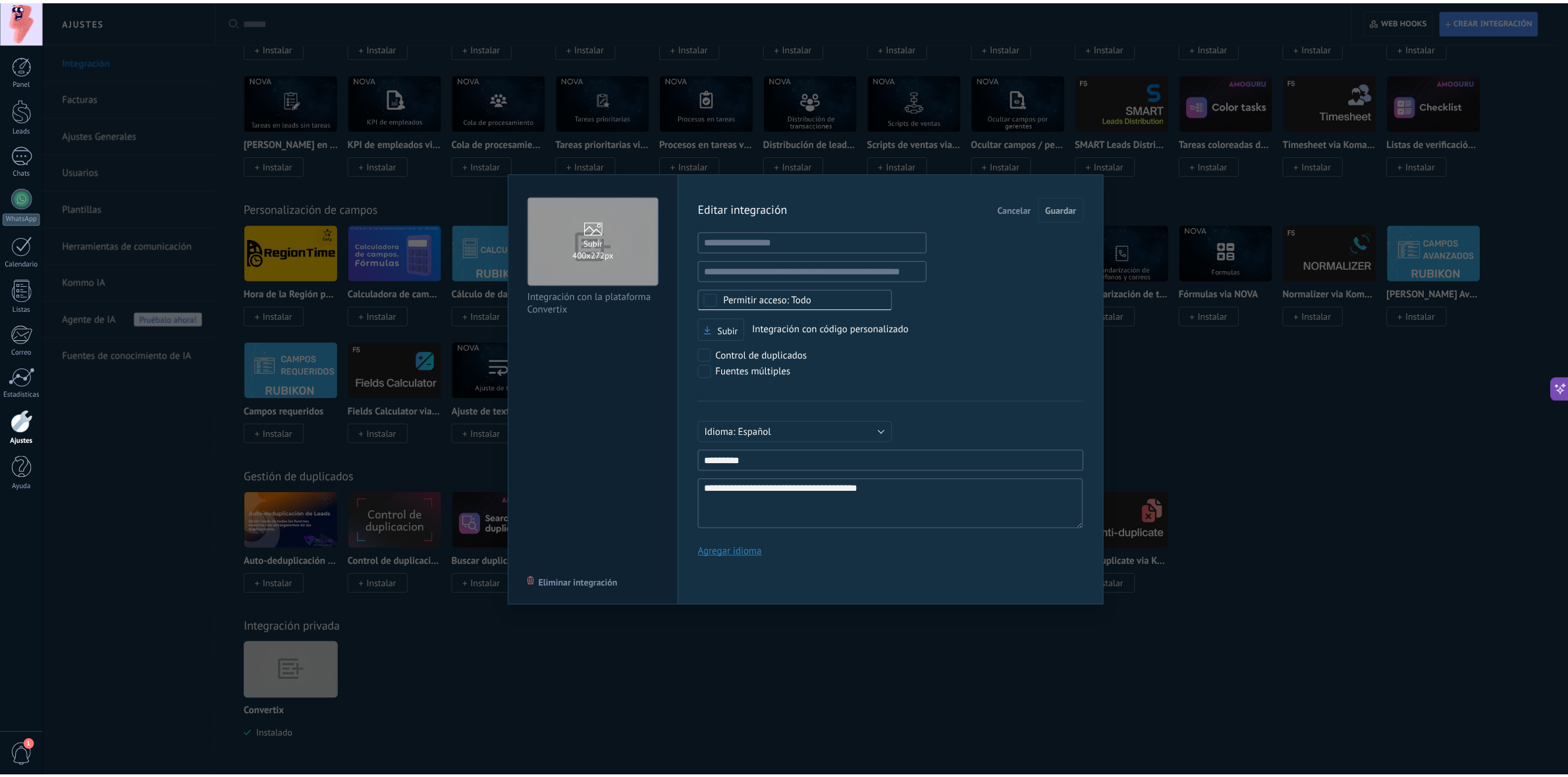
scroll to position [12, 0]
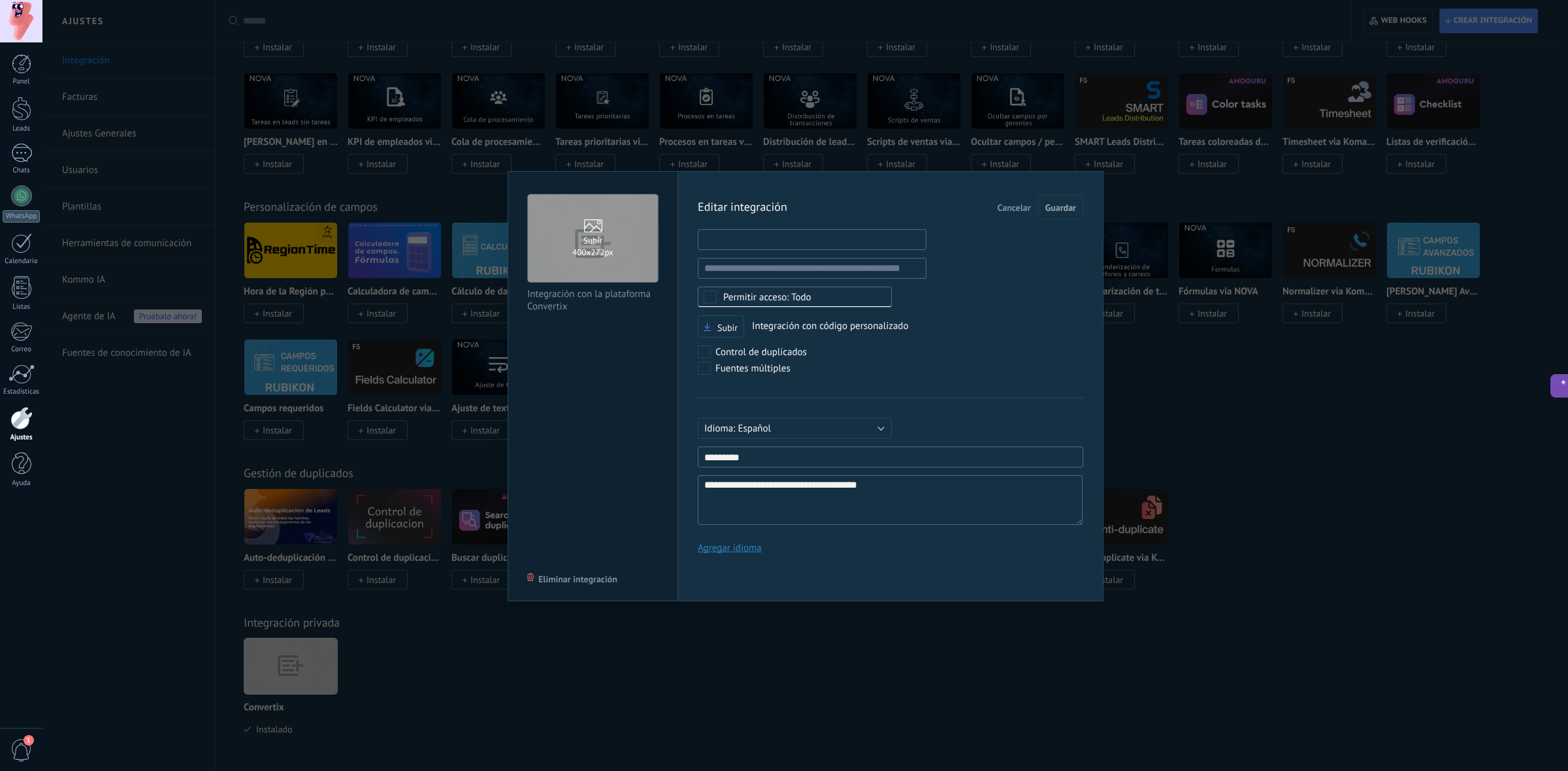
click at [771, 246] on input "1" at bounding box center [811, 240] width 228 height 21
click at [1007, 207] on span "Cancelar" at bounding box center [1013, 207] width 33 height 9
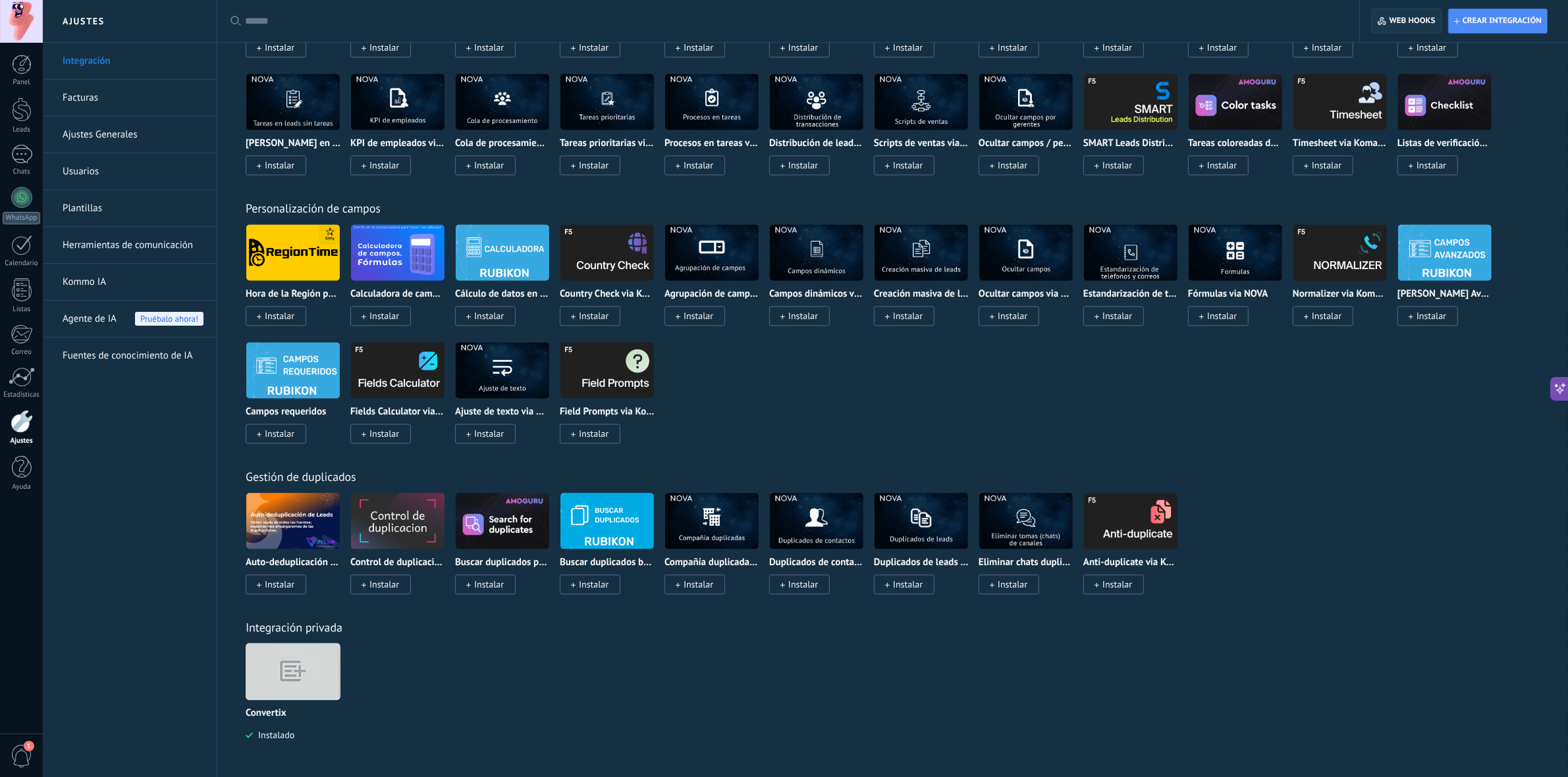
click at [1264, 21] on use "button" at bounding box center [1382, 21] width 9 height 9
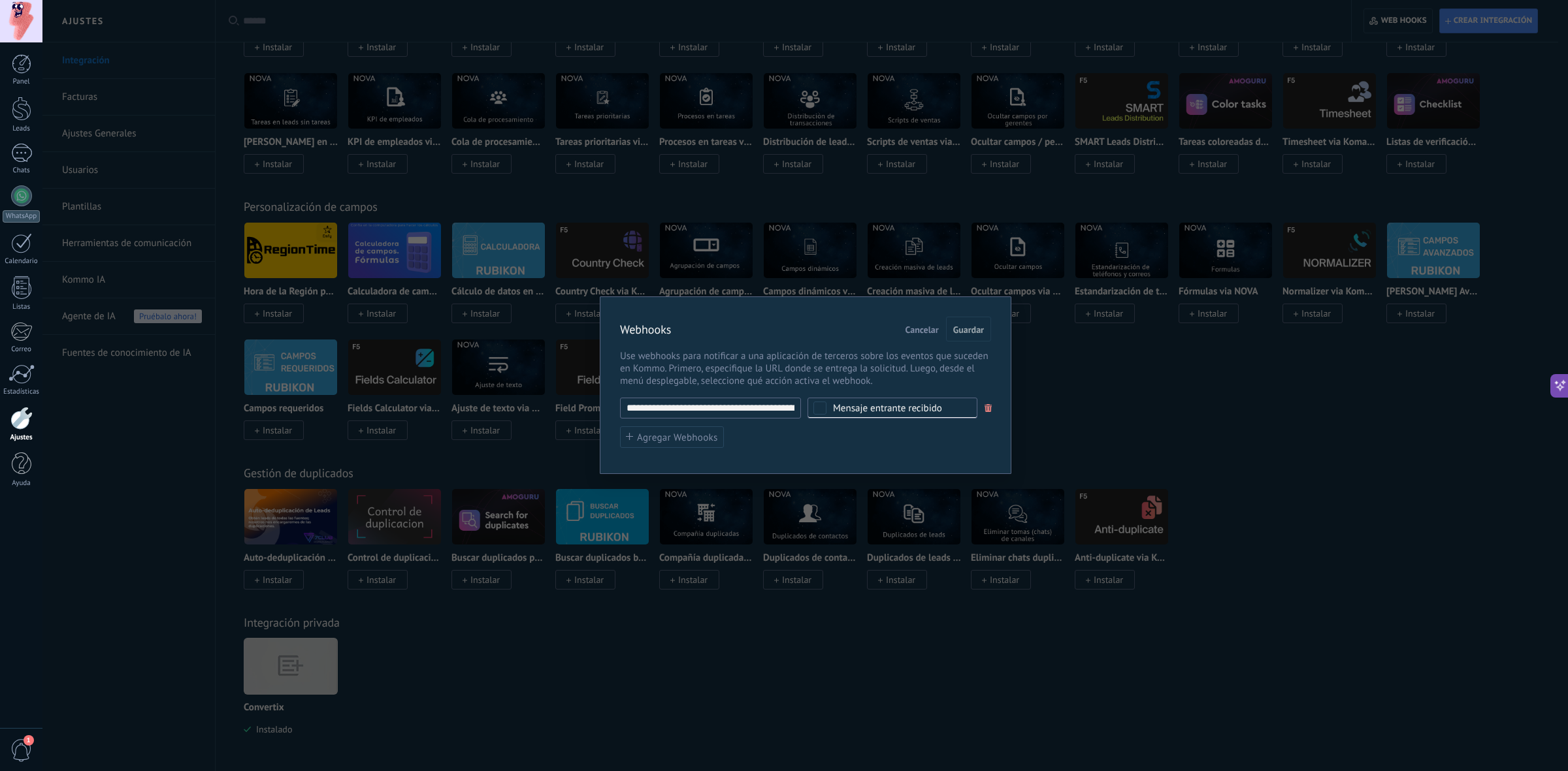
click at [781, 409] on input "**********" at bounding box center [711, 409] width 181 height 21
click at [693, 435] on span "Agregar Webhooks" at bounding box center [677, 438] width 81 height 10
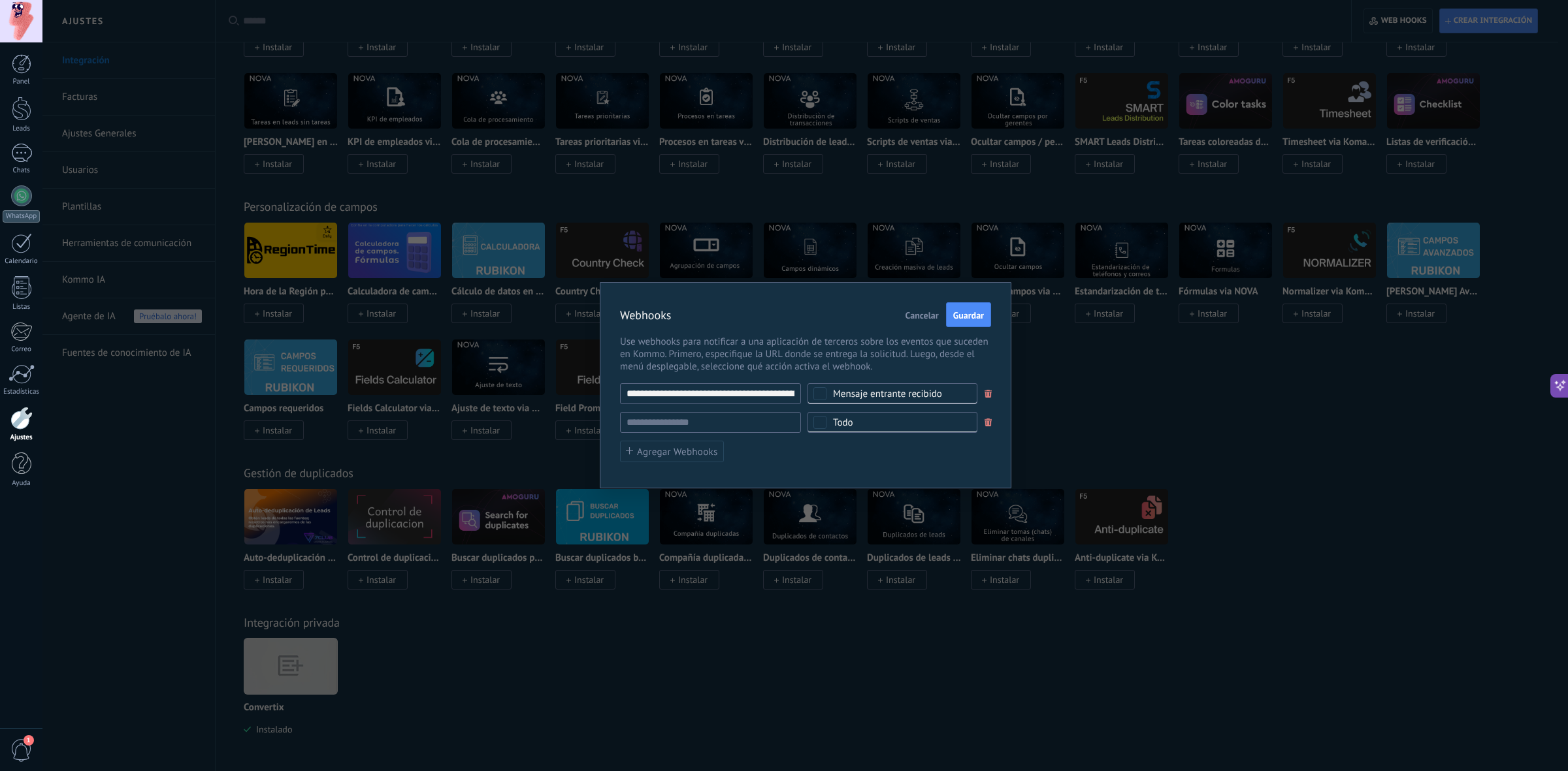
click at [748, 392] on input "**********" at bounding box center [711, 394] width 181 height 21
click at [727, 394] on input "**********" at bounding box center [711, 394] width 181 height 21
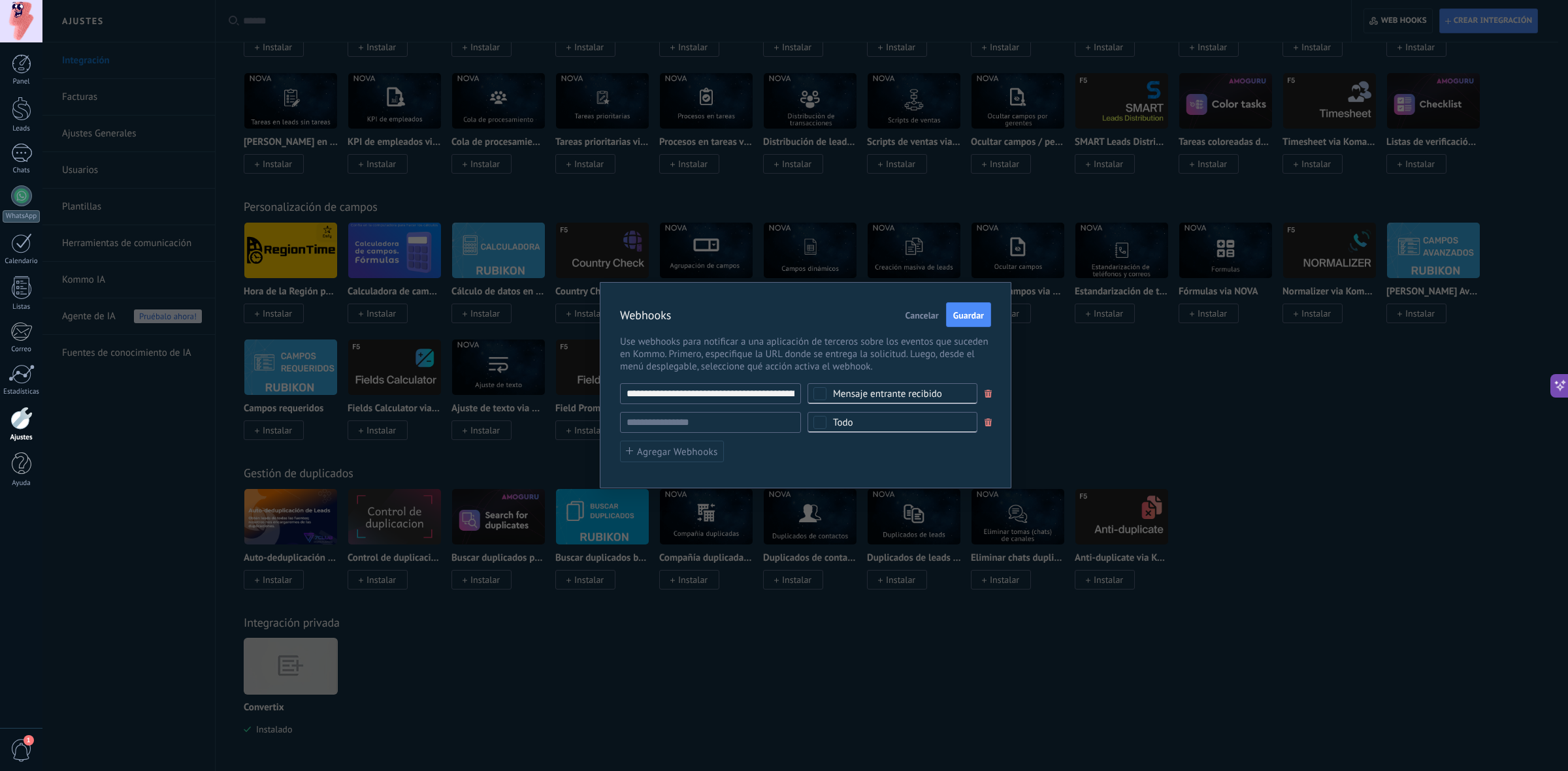
click at [727, 394] on input "**********" at bounding box center [711, 394] width 181 height 21
click at [979, 313] on span "Guardar" at bounding box center [968, 315] width 31 height 9
type input "********"
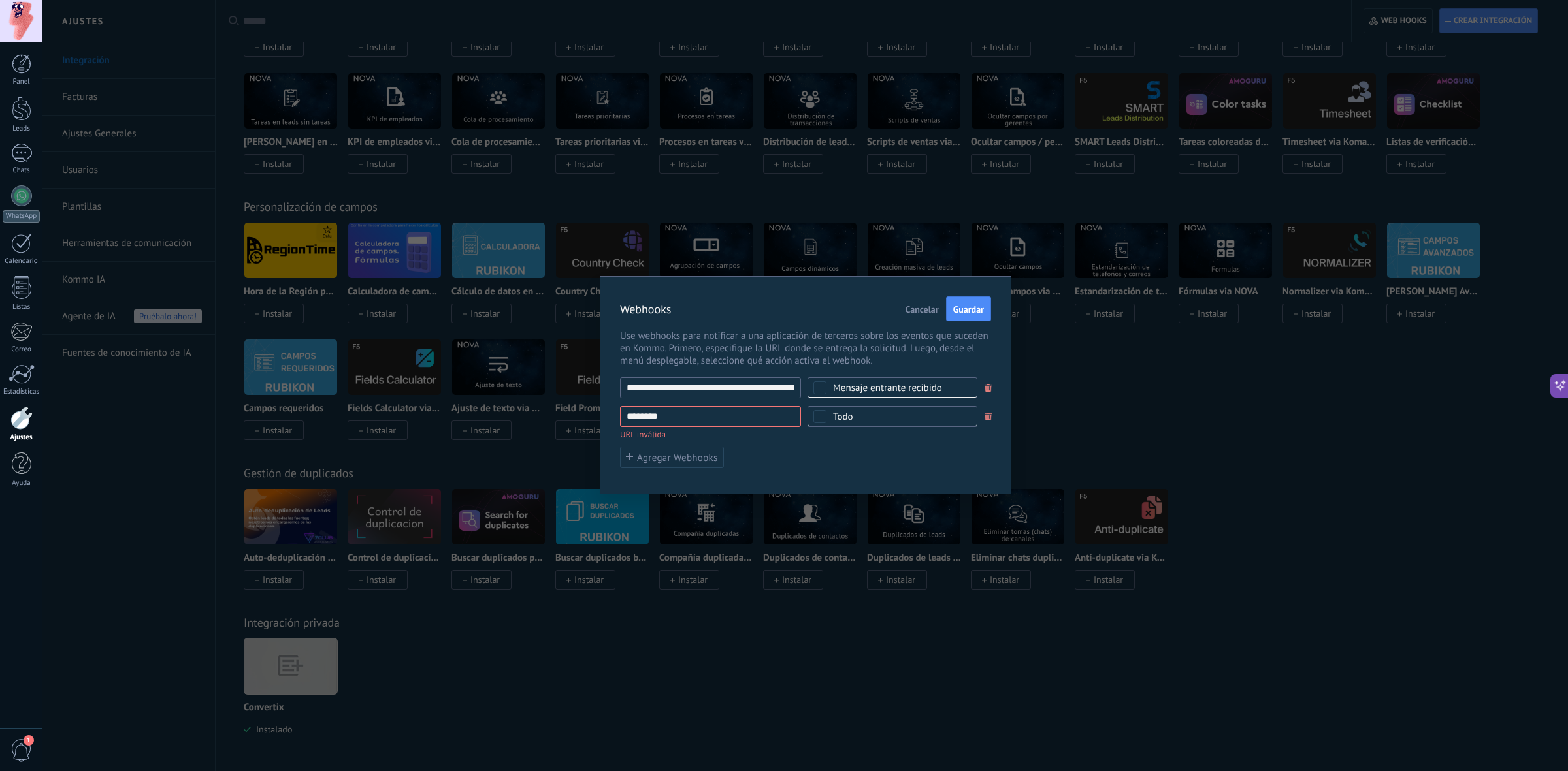
click at [776, 445] on div "**********" at bounding box center [806, 423] width 371 height 90
click at [987, 416] on span at bounding box center [988, 417] width 8 height 9
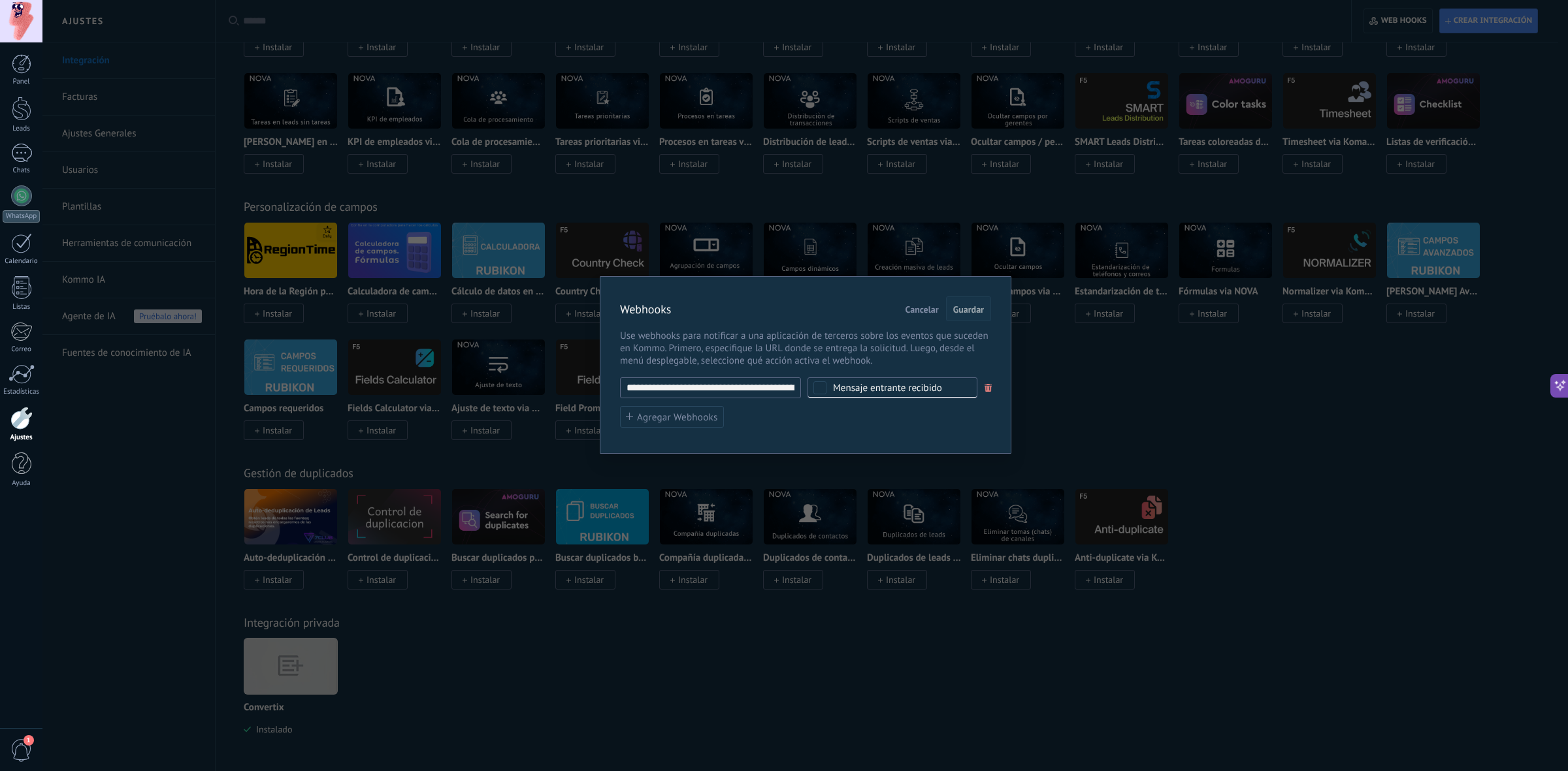
click at [972, 305] on span "Guardar" at bounding box center [968, 309] width 31 height 9
click at [916, 307] on span "Cancelar" at bounding box center [921, 309] width 33 height 9
